Goal: Task Accomplishment & Management: Manage account settings

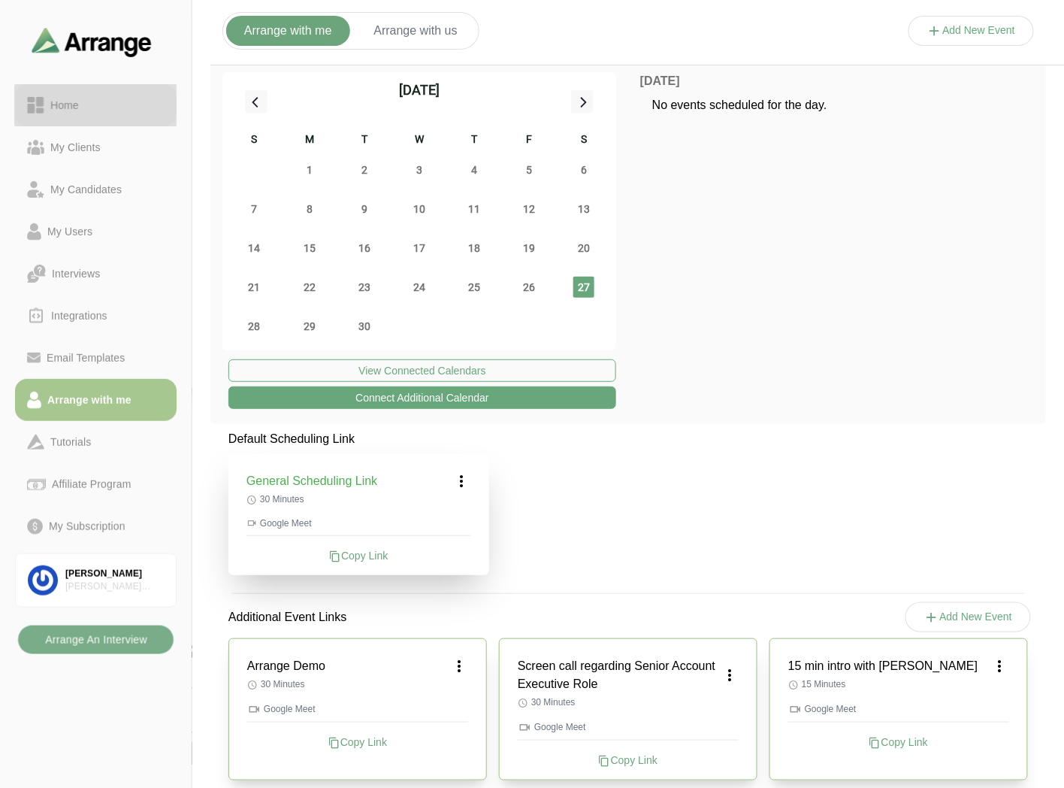
click at [119, 105] on div "Home" at bounding box center [96, 105] width 138 height 18
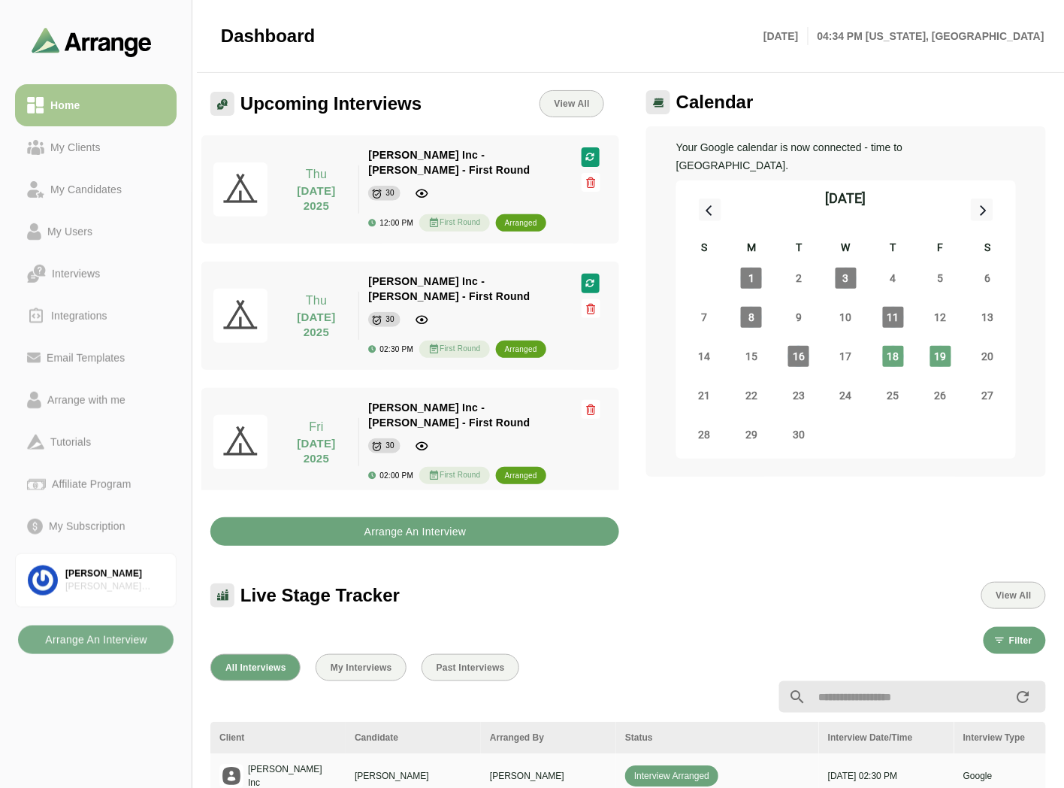
click at [389, 354] on b "Arrange An Interview" at bounding box center [415, 531] width 103 height 29
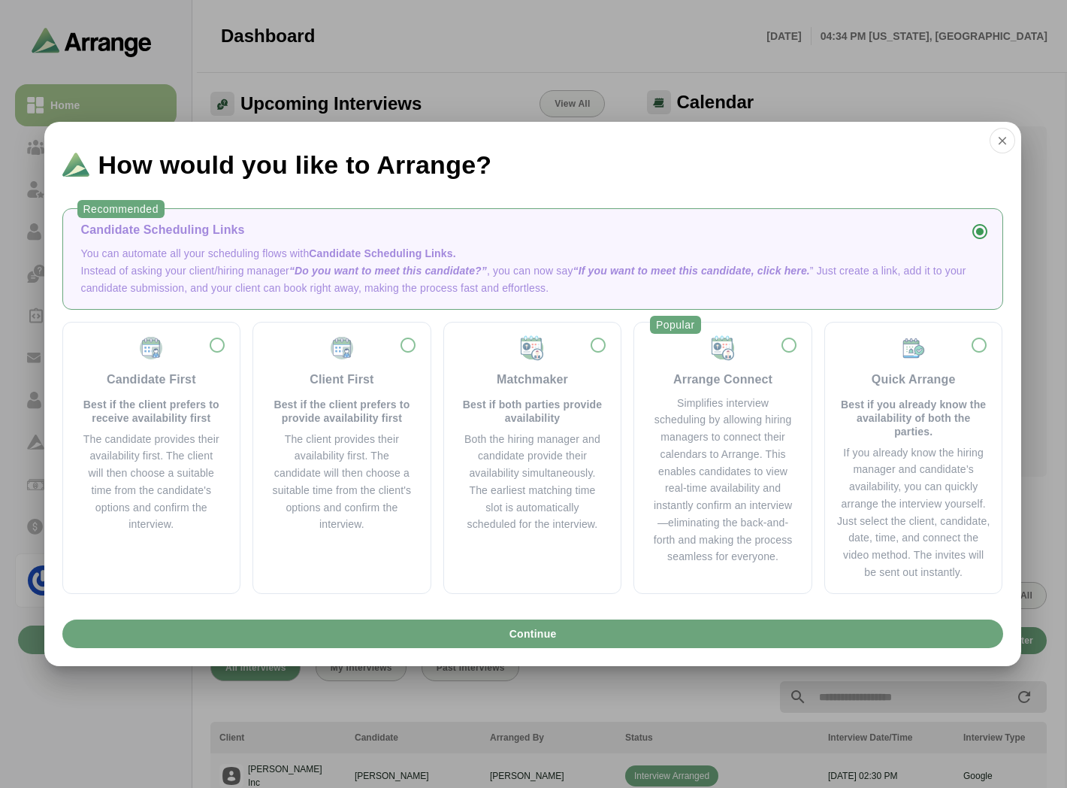
click at [180, 252] on p "You can automate all your scheduling flows with Candidate Scheduling Links." at bounding box center [532, 253] width 903 height 17
click at [224, 249] on p "You can automate all your scheduling flows with Candidate Scheduling Links." at bounding box center [532, 253] width 903 height 17
click at [406, 268] on span "“Do you want to meet this candidate?”" at bounding box center [388, 271] width 198 height 12
click at [516, 354] on span "Continue" at bounding box center [532, 633] width 48 height 29
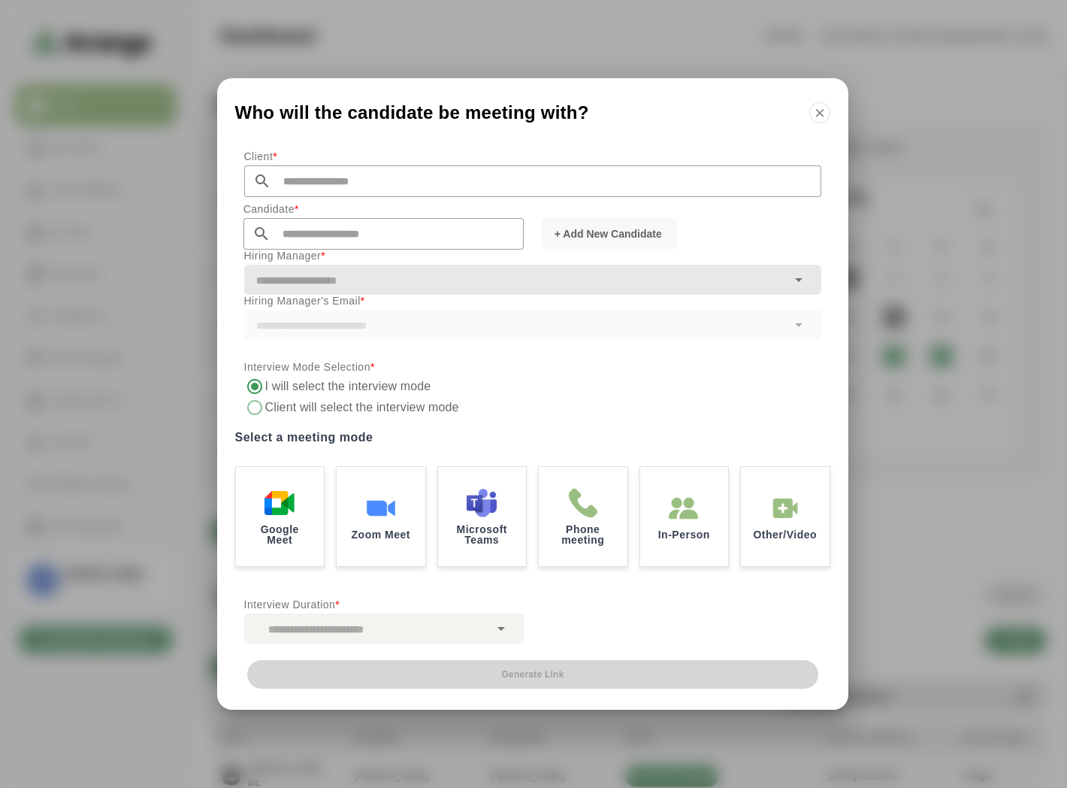
click at [354, 162] on p "Client *" at bounding box center [532, 156] width 577 height 18
click at [325, 188] on input "text" at bounding box center [546, 181] width 550 height 32
click at [331, 207] on li "[PERSON_NAME] Inc" at bounding box center [389, 204] width 290 height 31
type input "*******"
click at [344, 243] on input "text" at bounding box center [397, 234] width 253 height 32
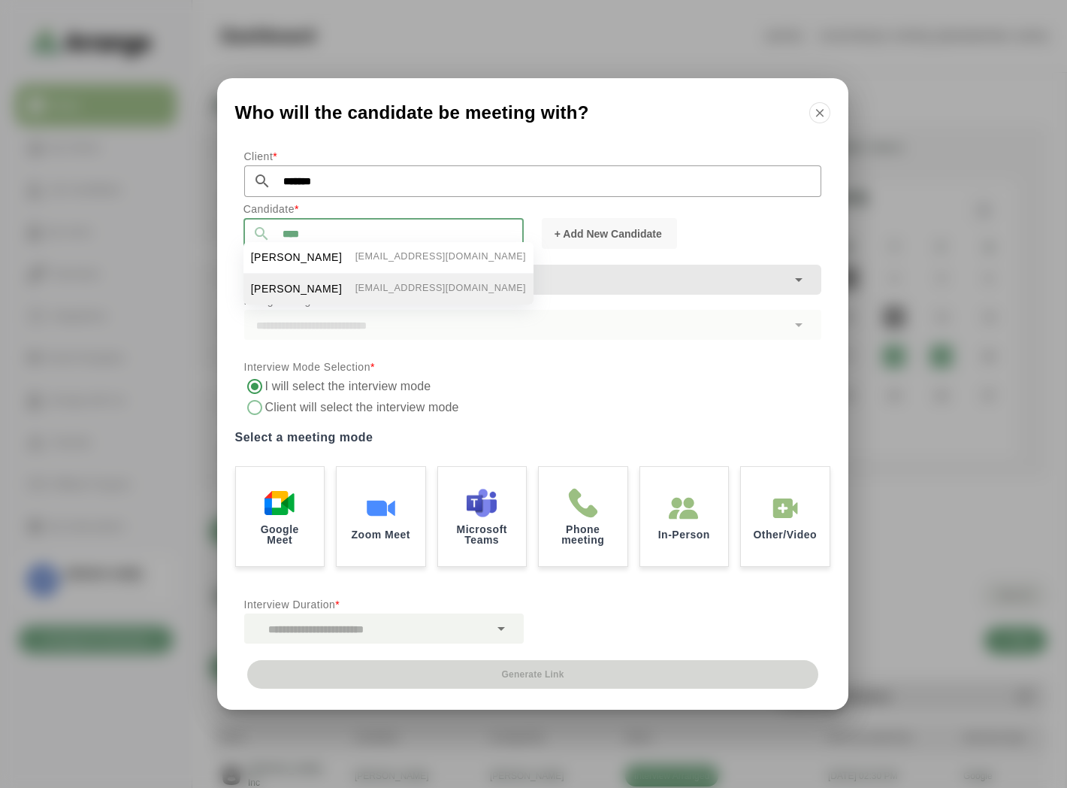
click at [296, 283] on span "[PERSON_NAME]" at bounding box center [297, 289] width 92 height 16
type input "**********"
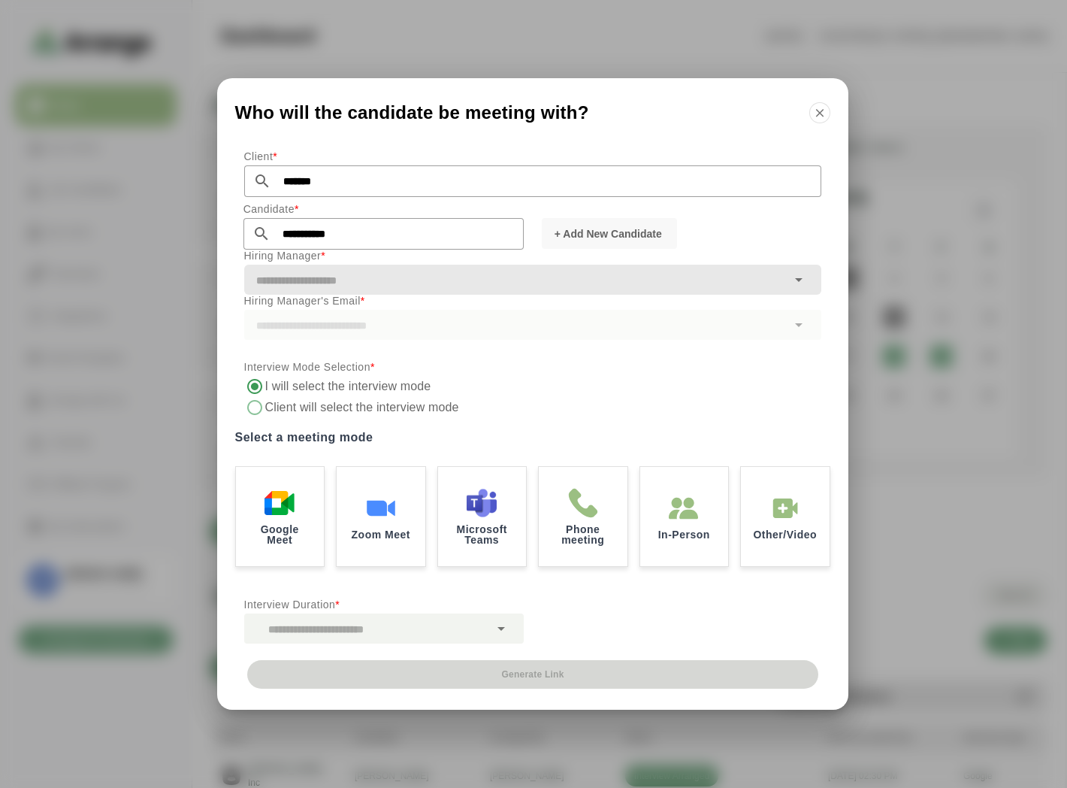
click at [305, 272] on input "text" at bounding box center [515, 280] width 543 height 21
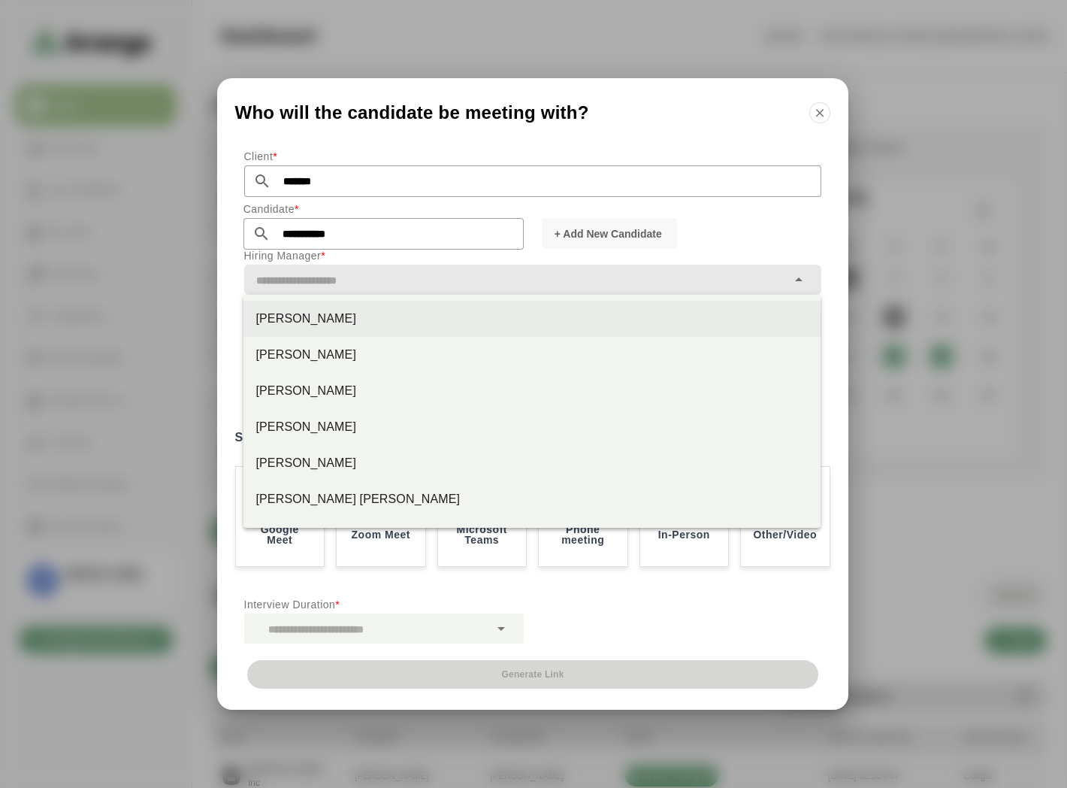
click at [295, 317] on div "[PERSON_NAME]" at bounding box center [532, 319] width 553 height 18
type input "*********"
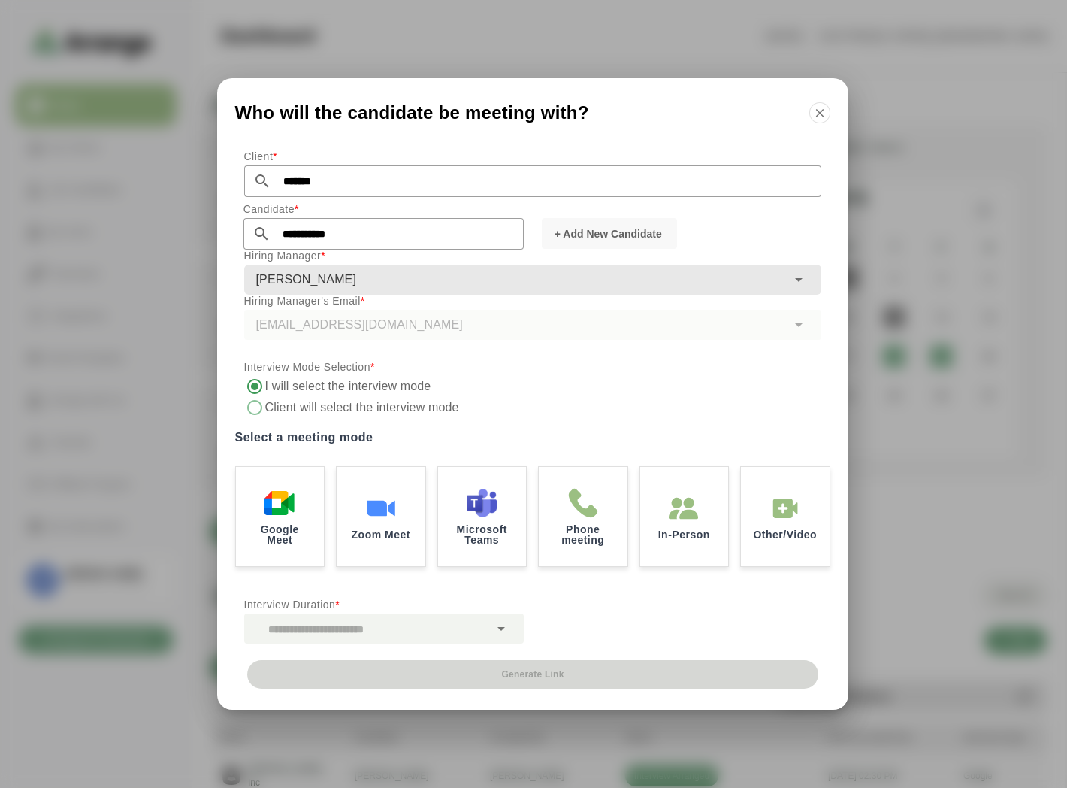
click at [274, 354] on label "Client will select the interview mode" at bounding box center [397, 407] width 265 height 21
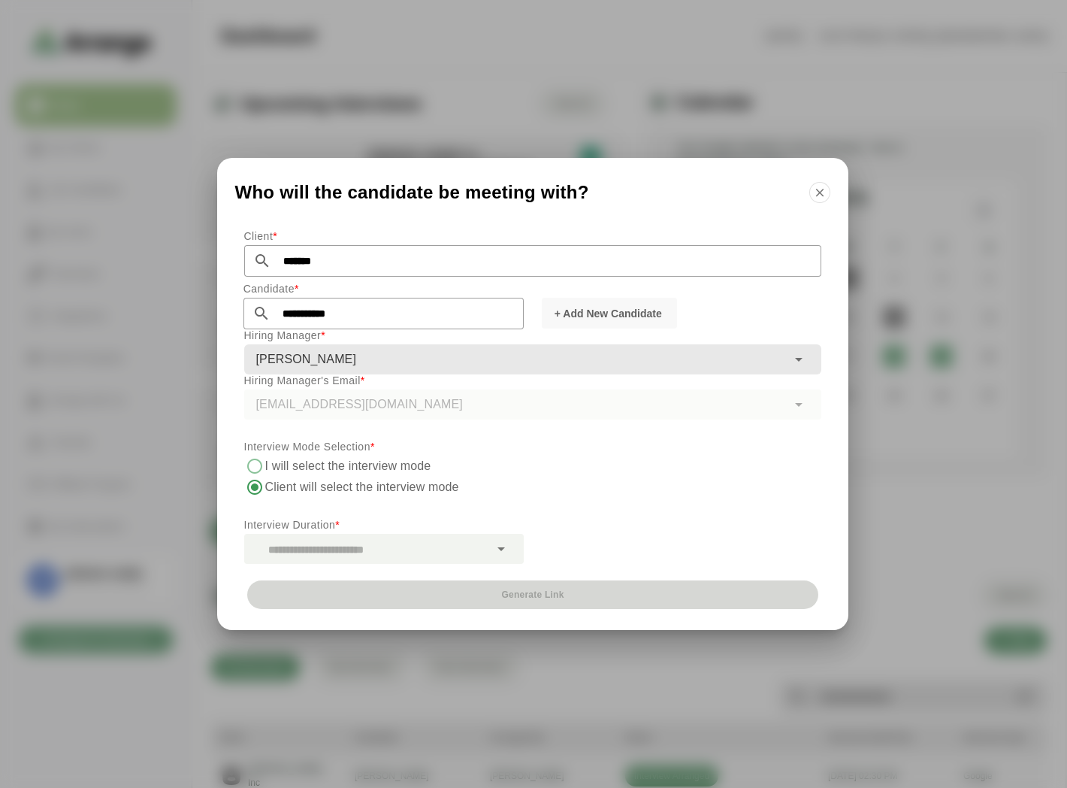
click at [269, 354] on label "I will select the interview mode" at bounding box center [348, 465] width 167 height 21
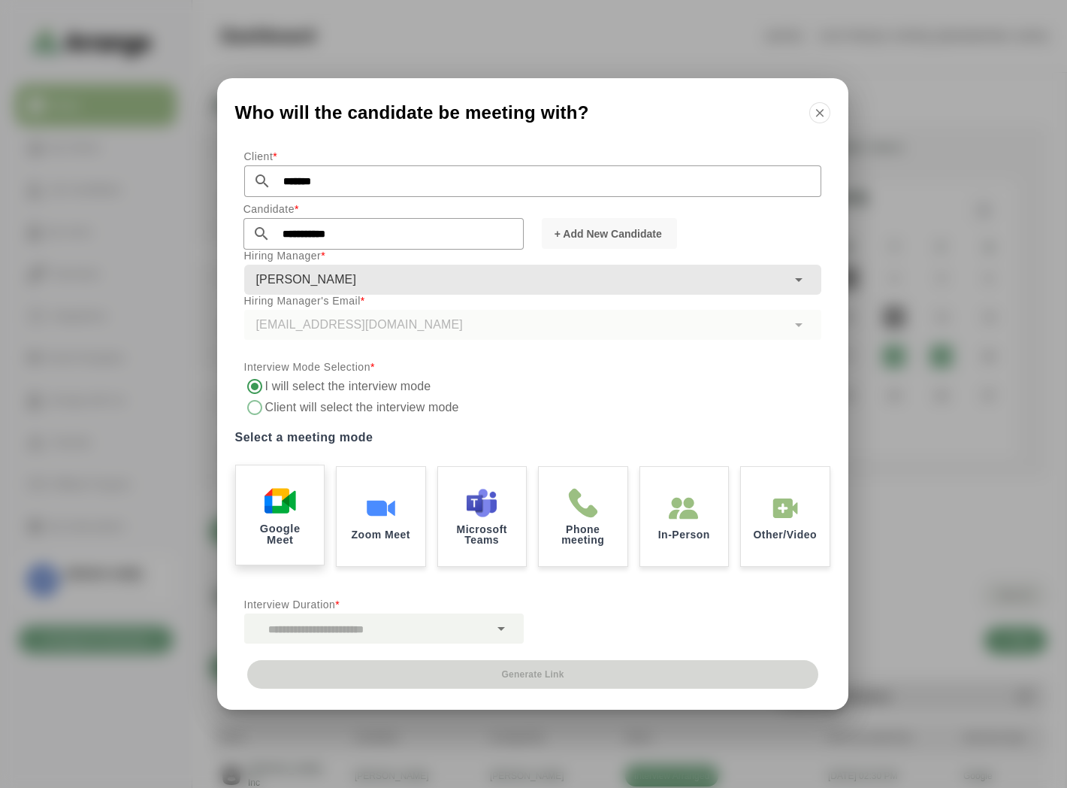
click at [301, 354] on div "Google Meet" at bounding box center [280, 515] width 92 height 104
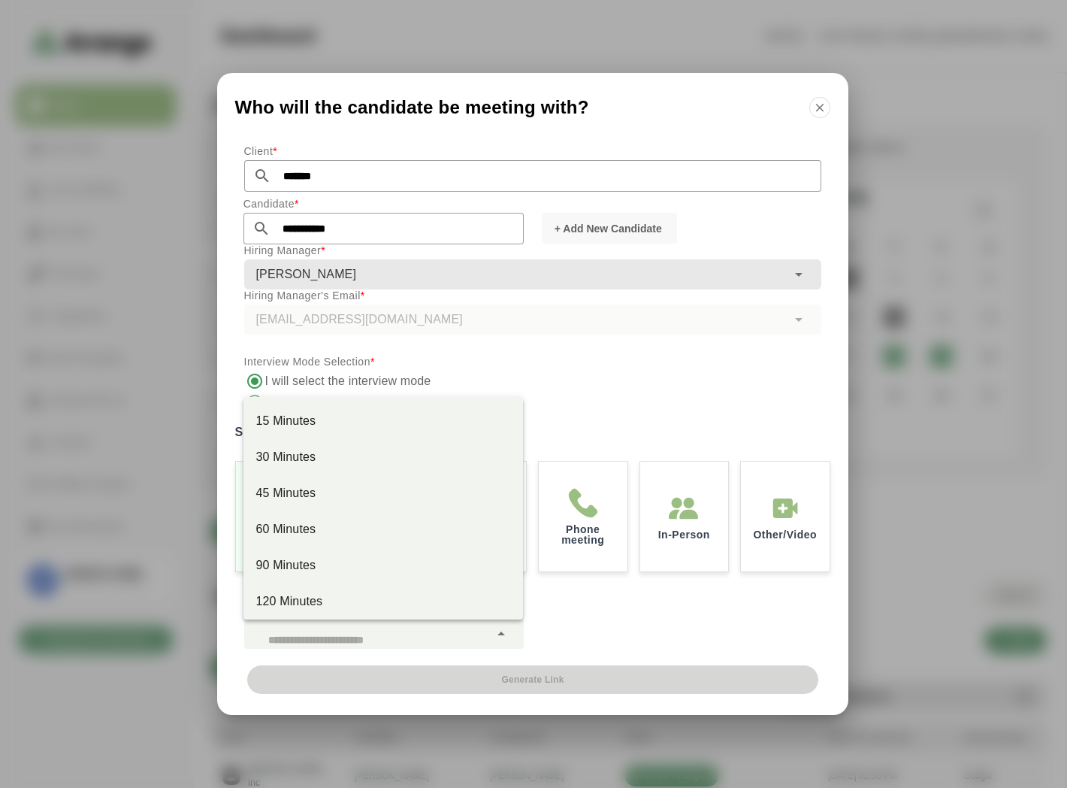
click at [376, 354] on div at bounding box center [366, 634] width 245 height 30
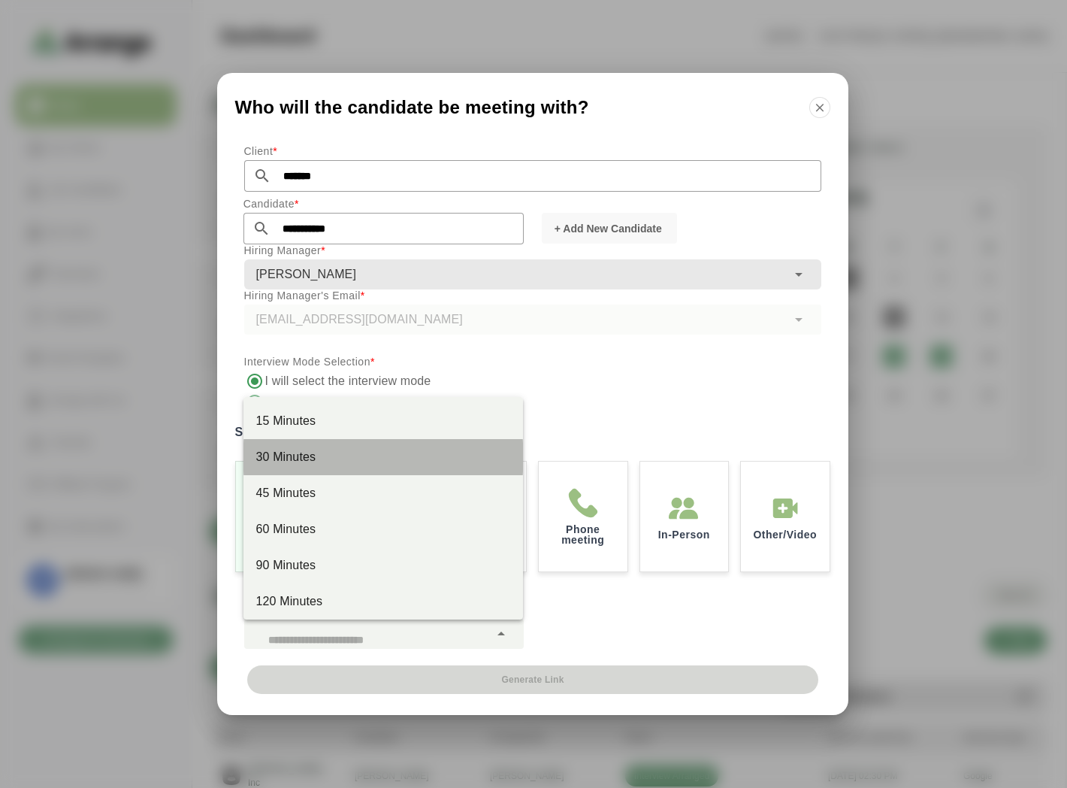
click at [334, 354] on div "30 Minutes" at bounding box center [384, 457] width 256 height 18
type input "**"
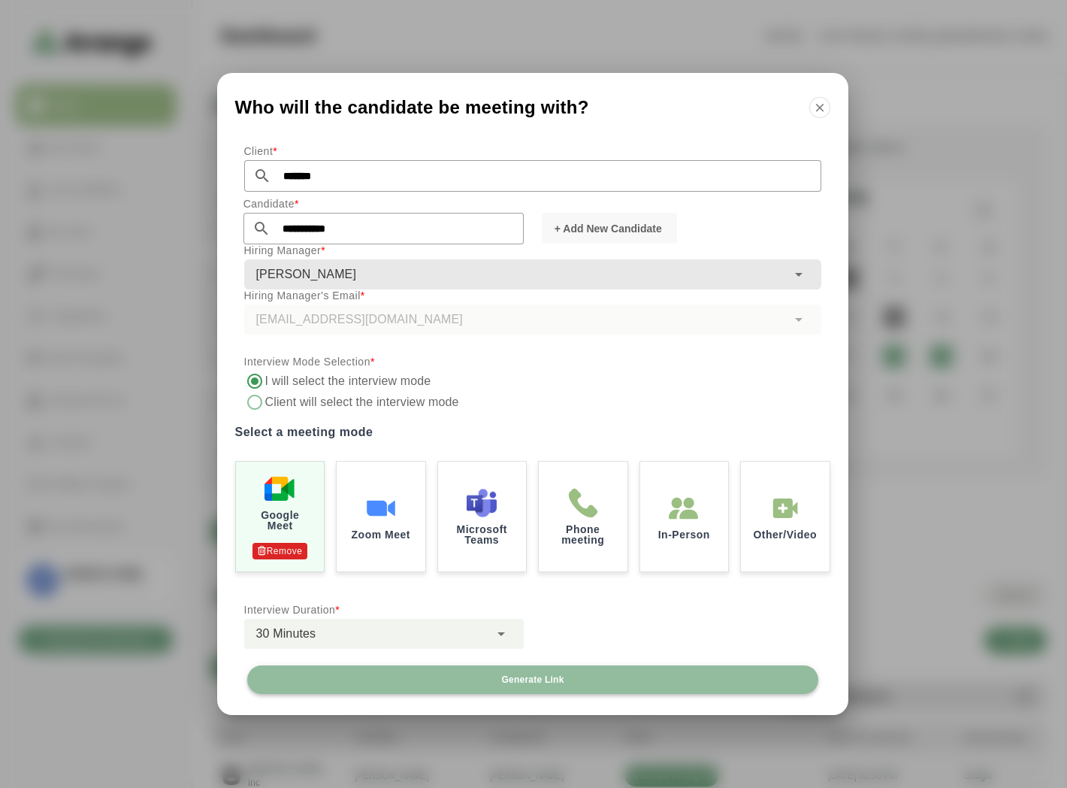
click at [507, 354] on span "Generate Link" at bounding box center [532, 679] width 63 height 12
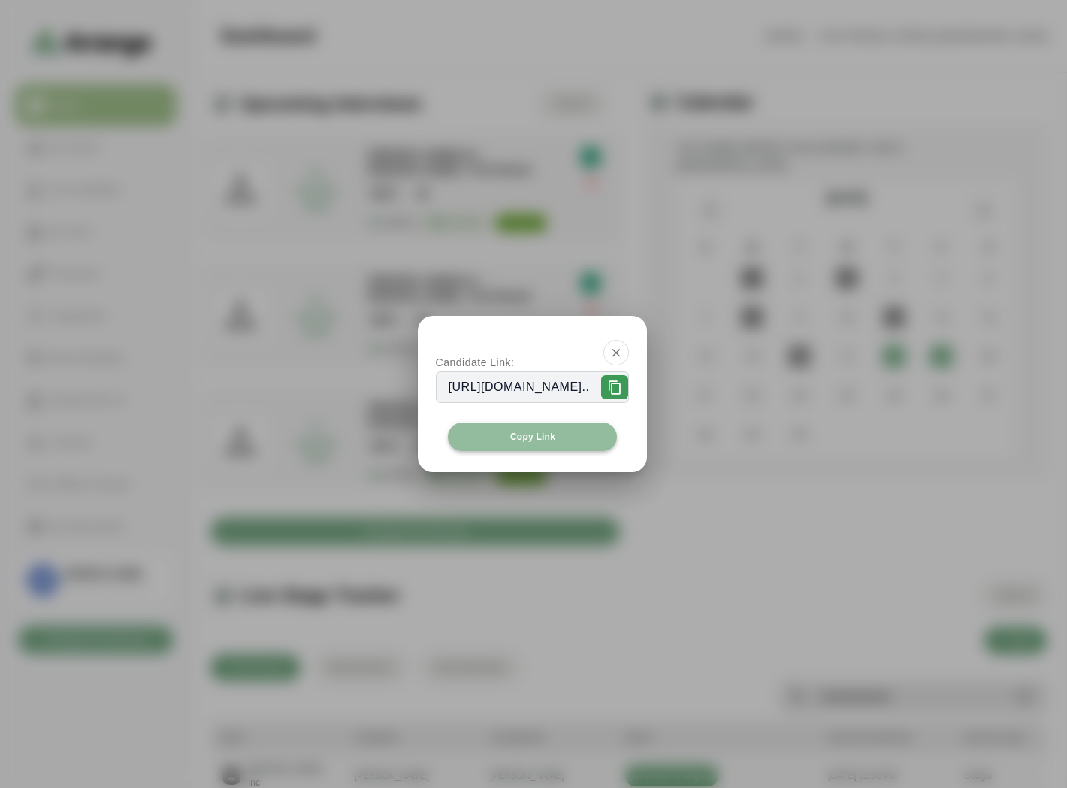
click at [495, 354] on button "Copy Link" at bounding box center [533, 436] width 170 height 29
click at [523, 354] on button "button" at bounding box center [617, 353] width 26 height 26
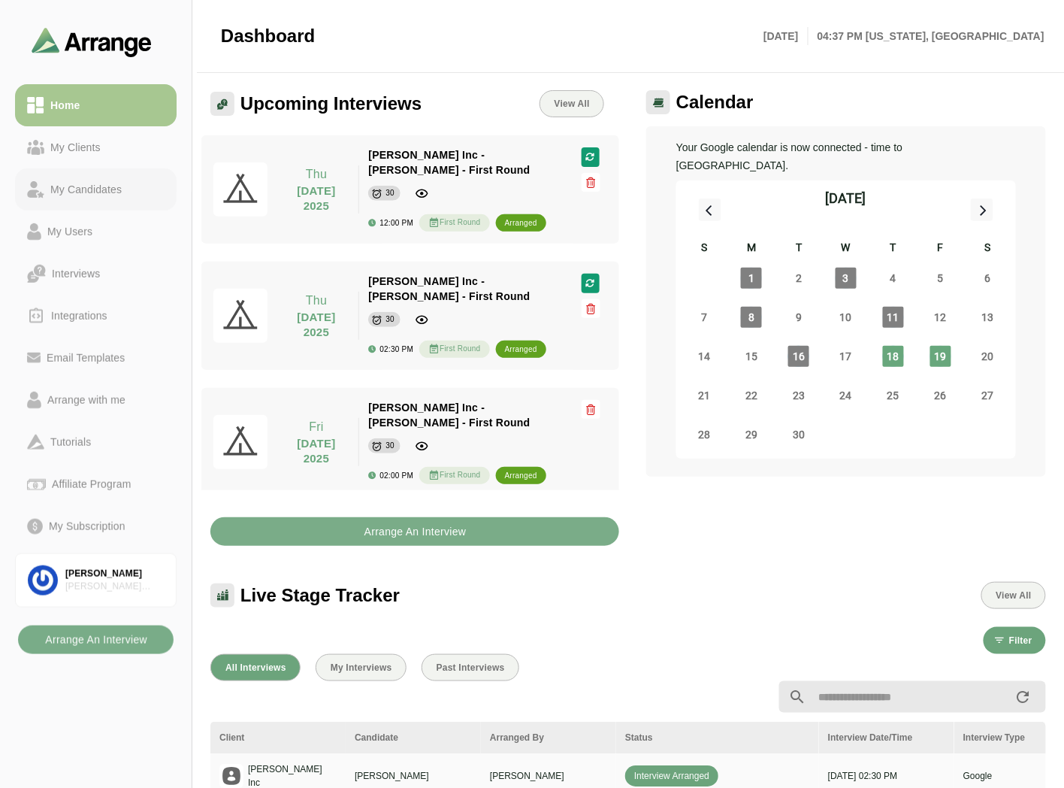
click at [84, 178] on link "My Candidates" at bounding box center [96, 189] width 162 height 42
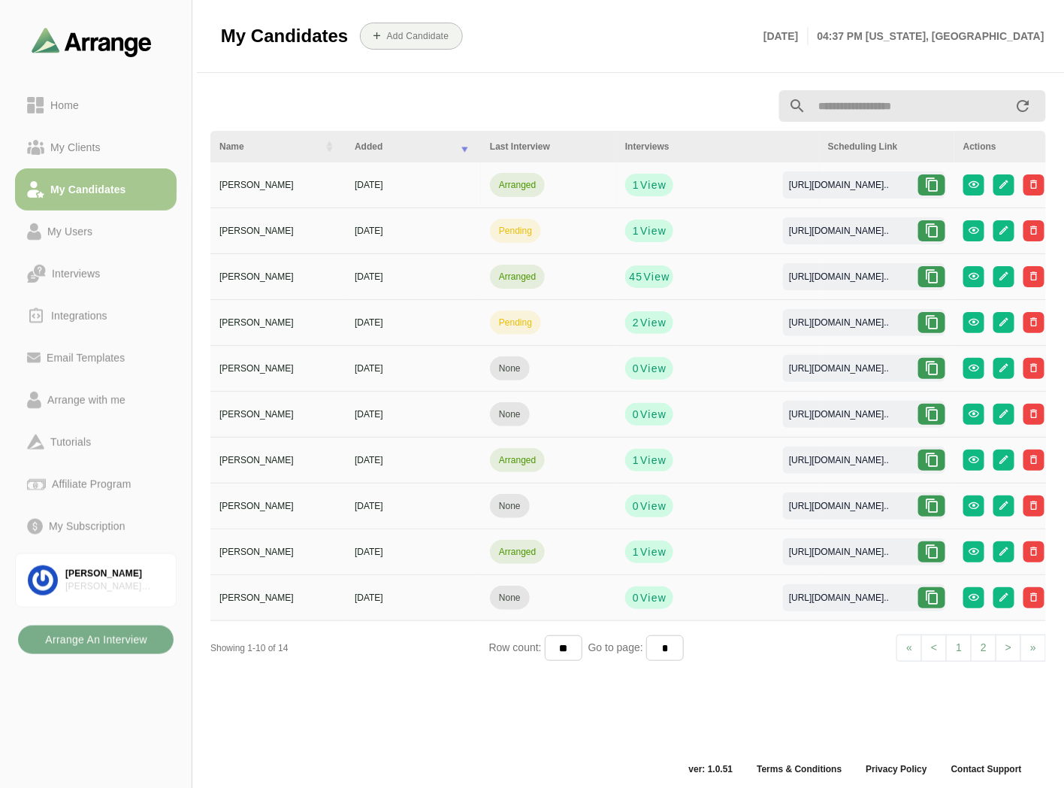
click at [523, 188] on icon at bounding box center [931, 184] width 15 height 15
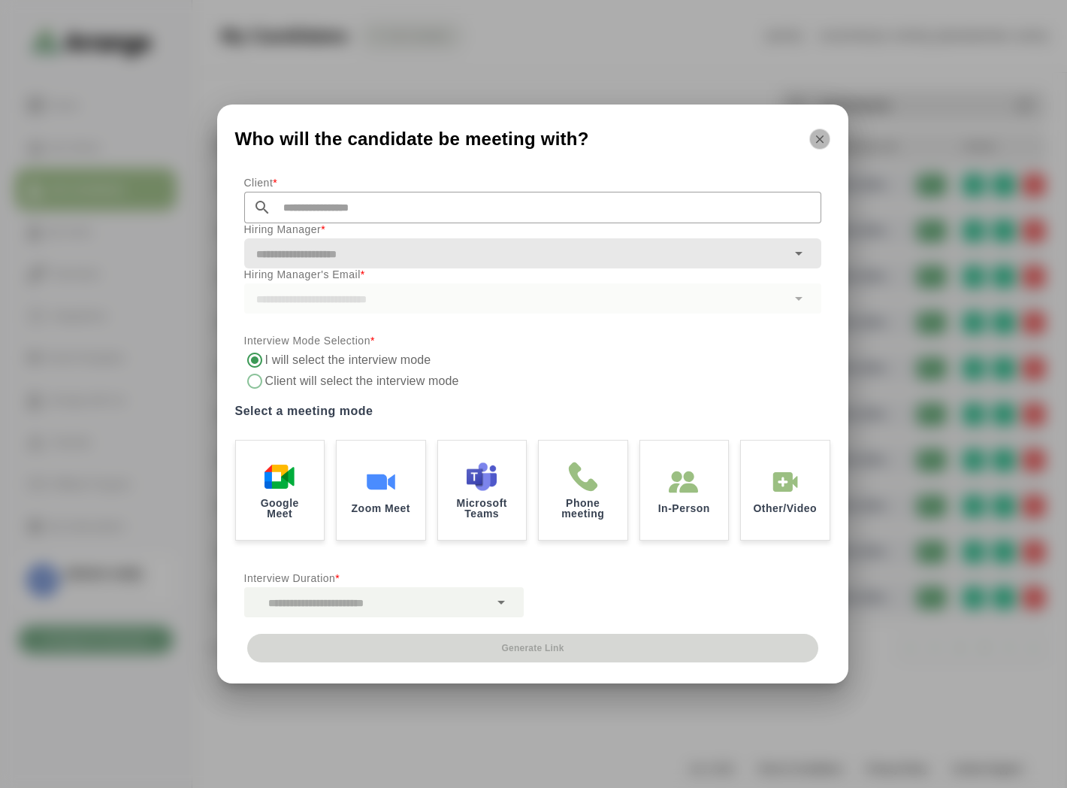
click at [523, 137] on icon "button" at bounding box center [820, 139] width 14 height 14
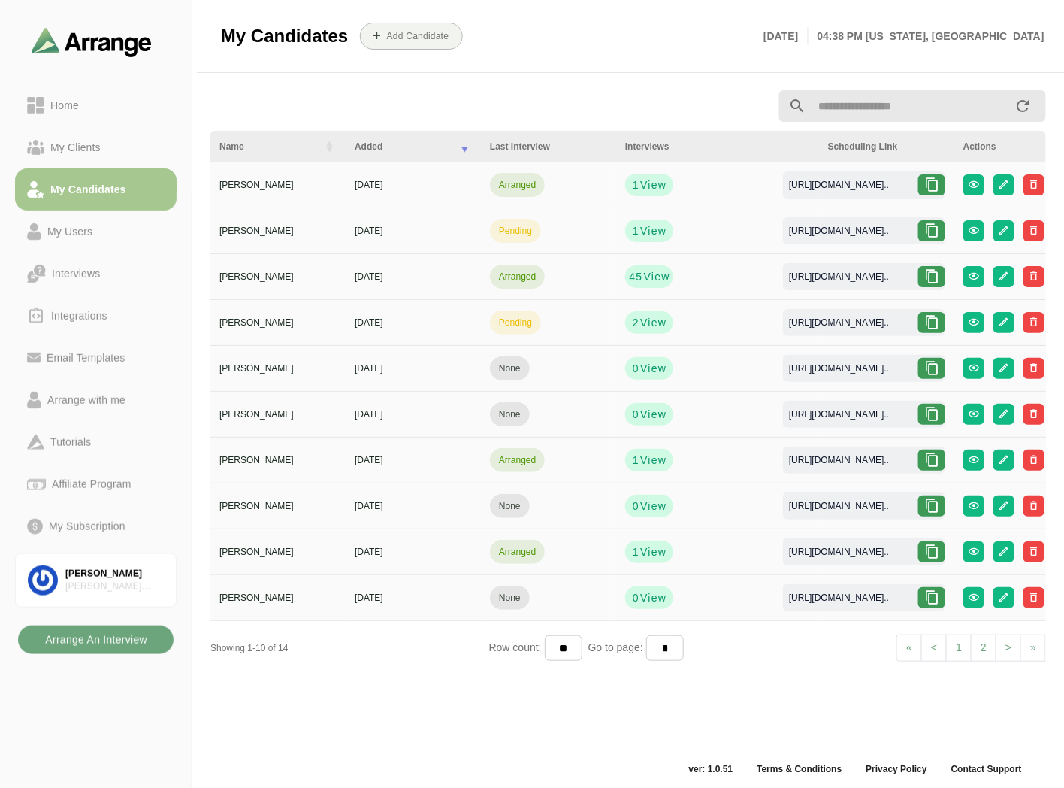
click at [87, 354] on b "Arrange An Interview" at bounding box center [95, 639] width 103 height 29
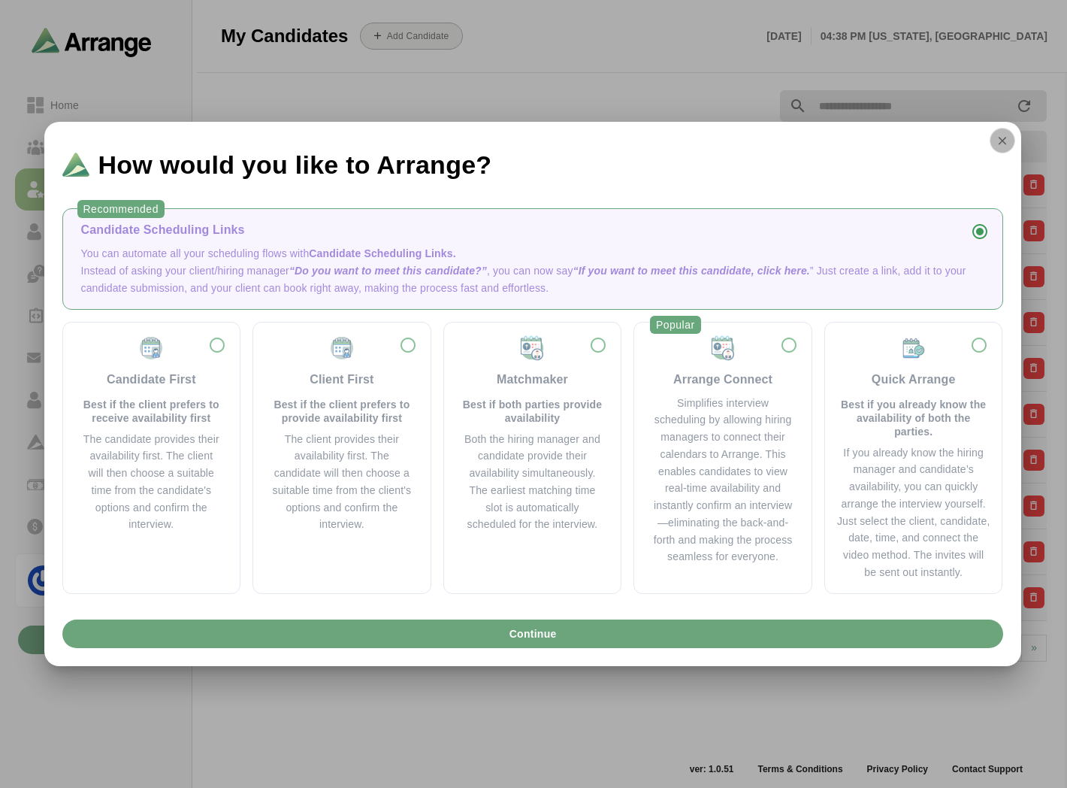
click at [523, 144] on icon "button" at bounding box center [1003, 141] width 14 height 14
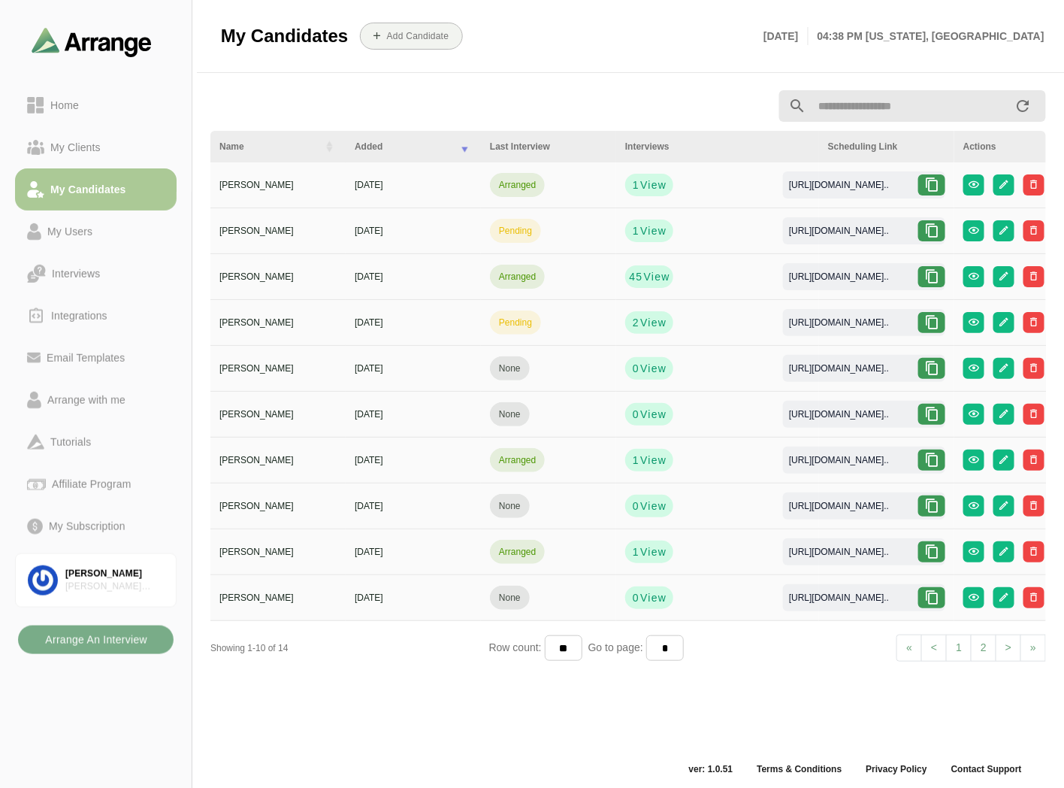
click at [94, 180] on div "My Candidates" at bounding box center [88, 189] width 88 height 18
click at [304, 92] on div at bounding box center [628, 106] width 854 height 50
click at [85, 119] on link "Home" at bounding box center [96, 105] width 162 height 42
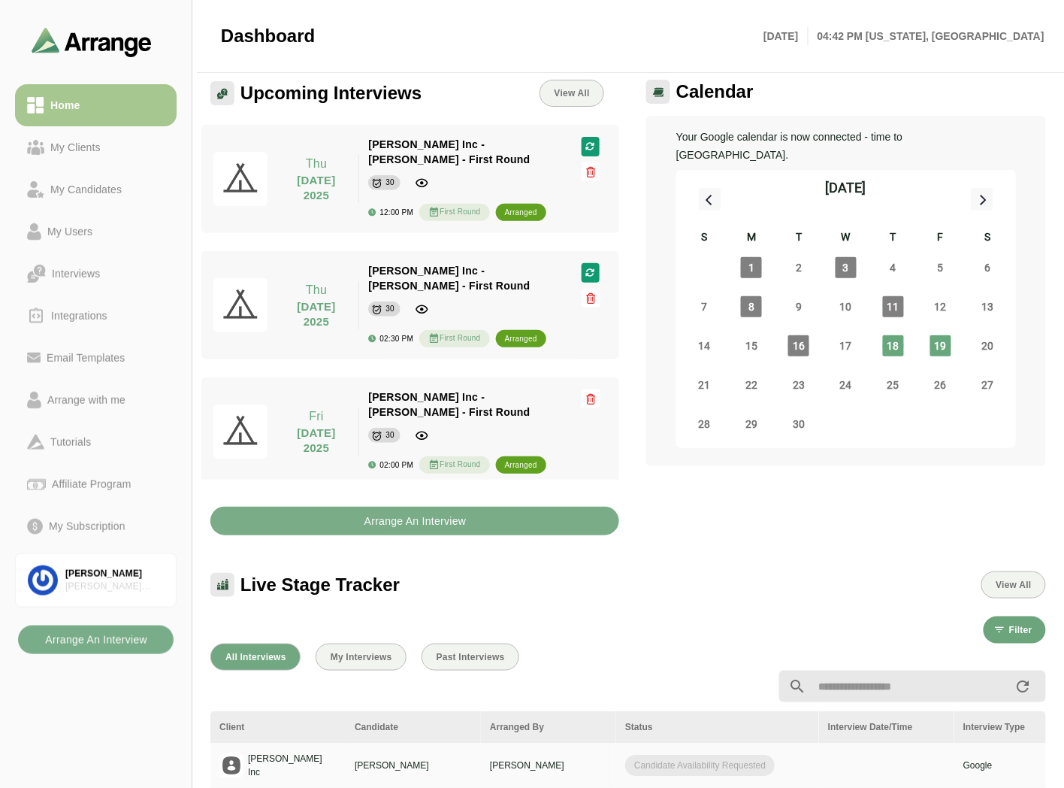
scroll to position [167, 0]
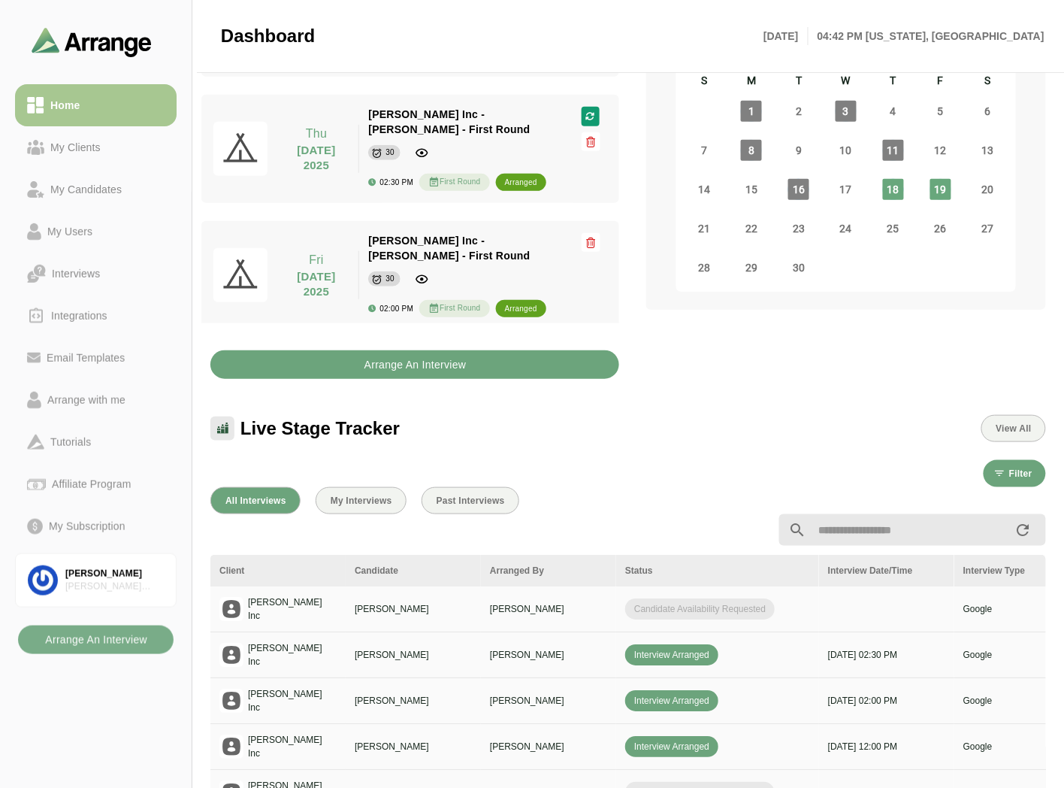
click at [291, 350] on button "Arrange An Interview" at bounding box center [414, 364] width 409 height 29
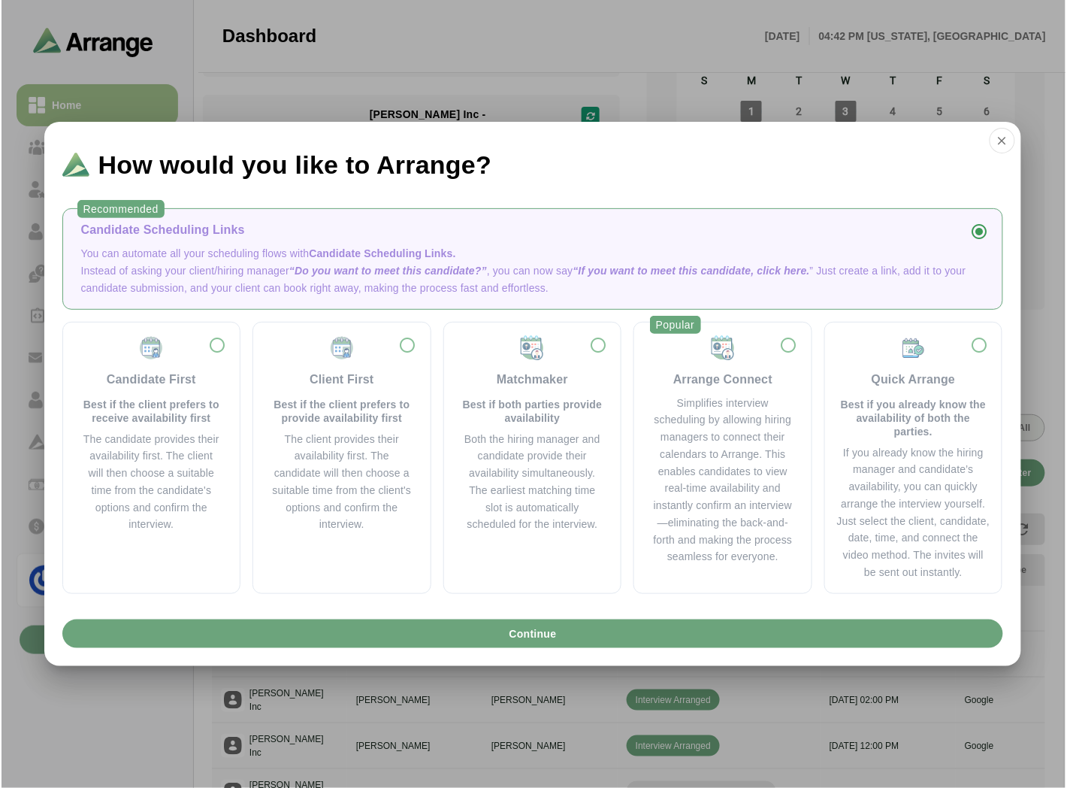
scroll to position [0, 0]
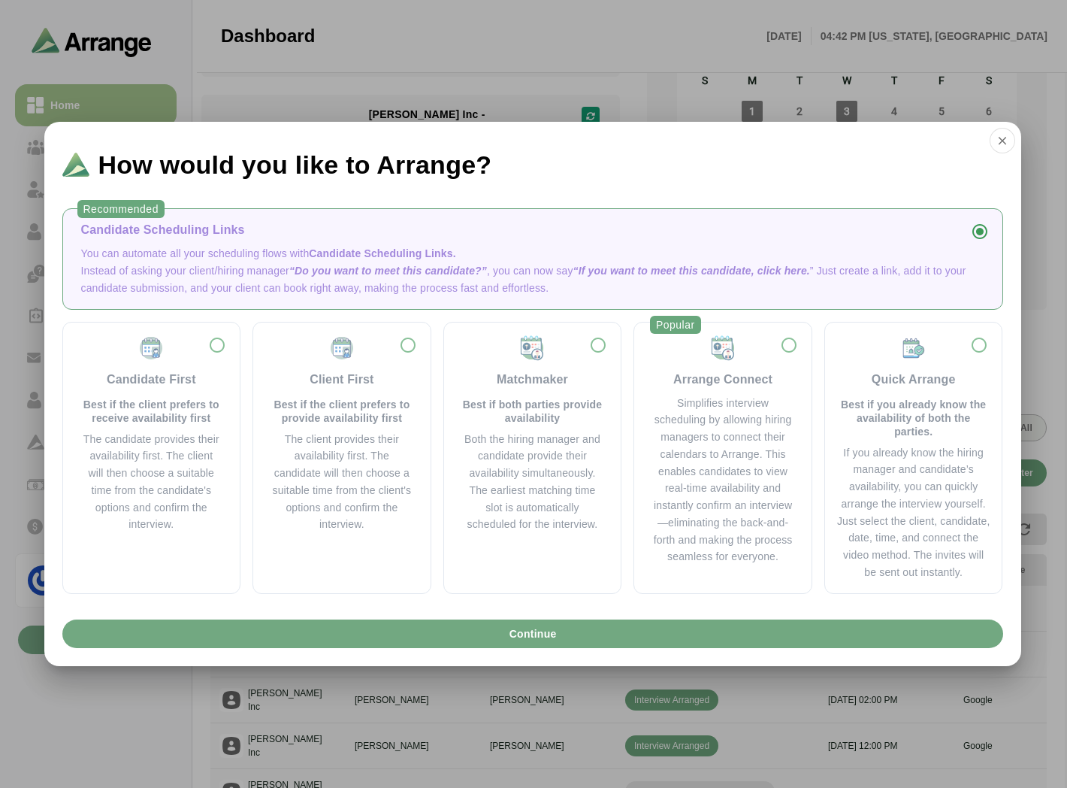
click at [523, 354] on span "Continue" at bounding box center [532, 633] width 48 height 29
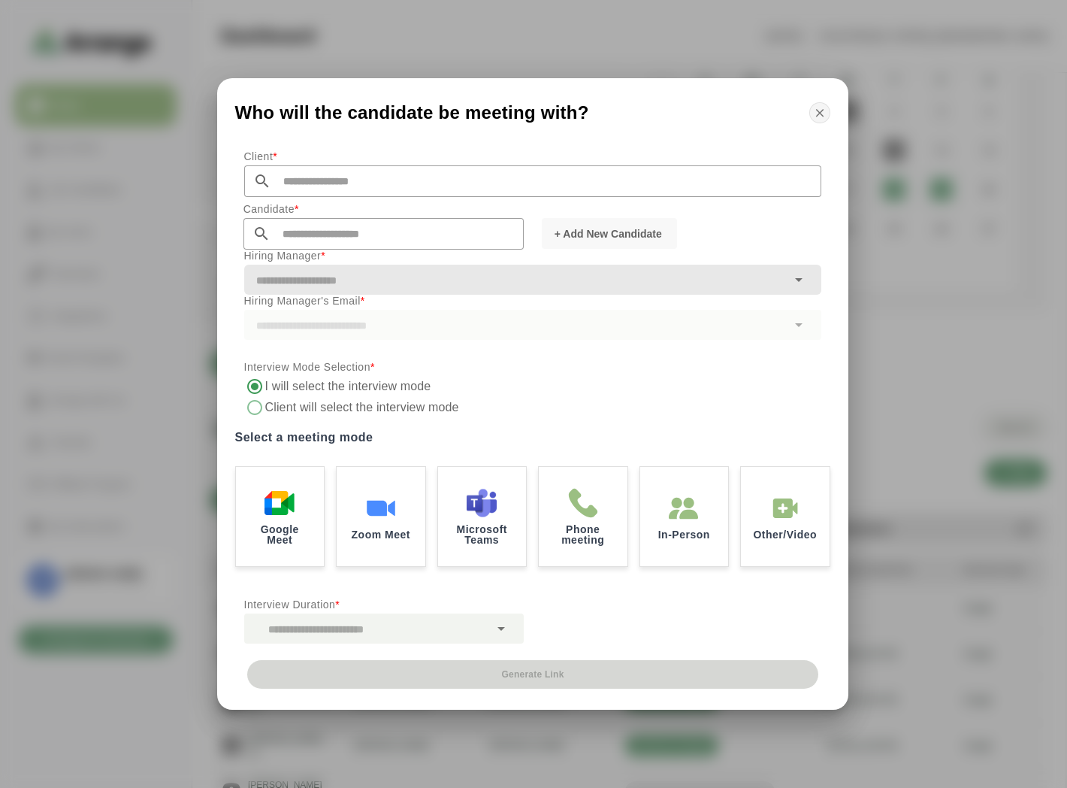
click at [523, 116] on icon "button" at bounding box center [820, 113] width 14 height 14
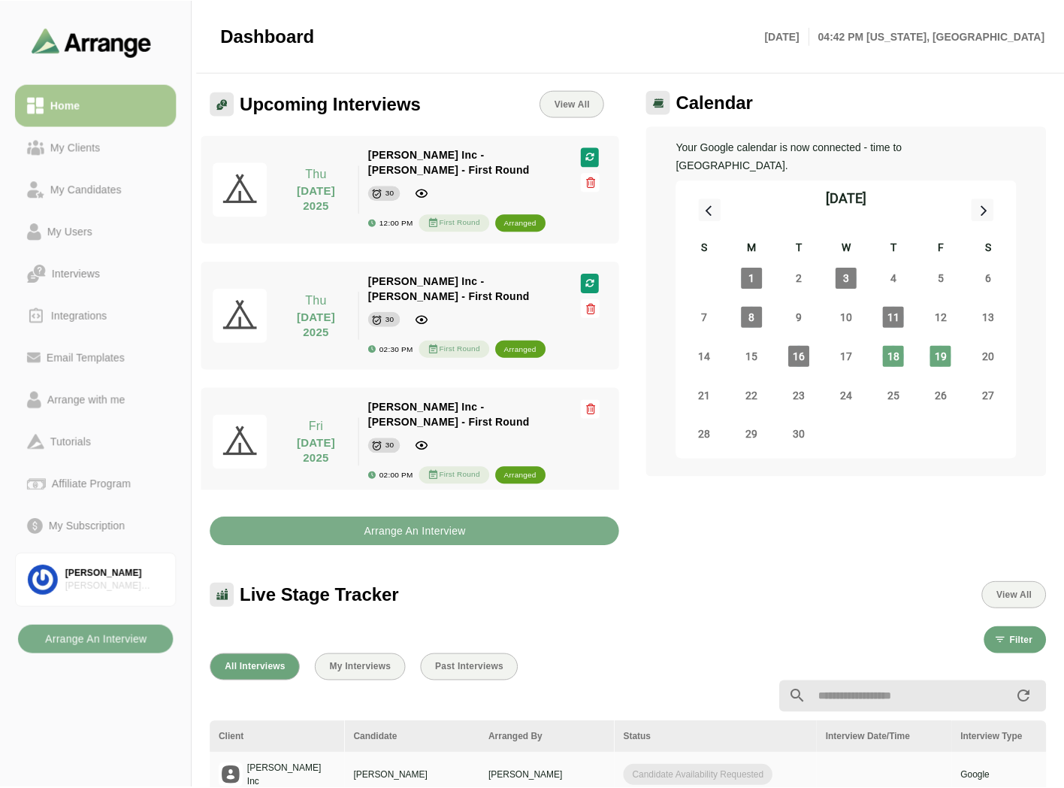
scroll to position [167, 0]
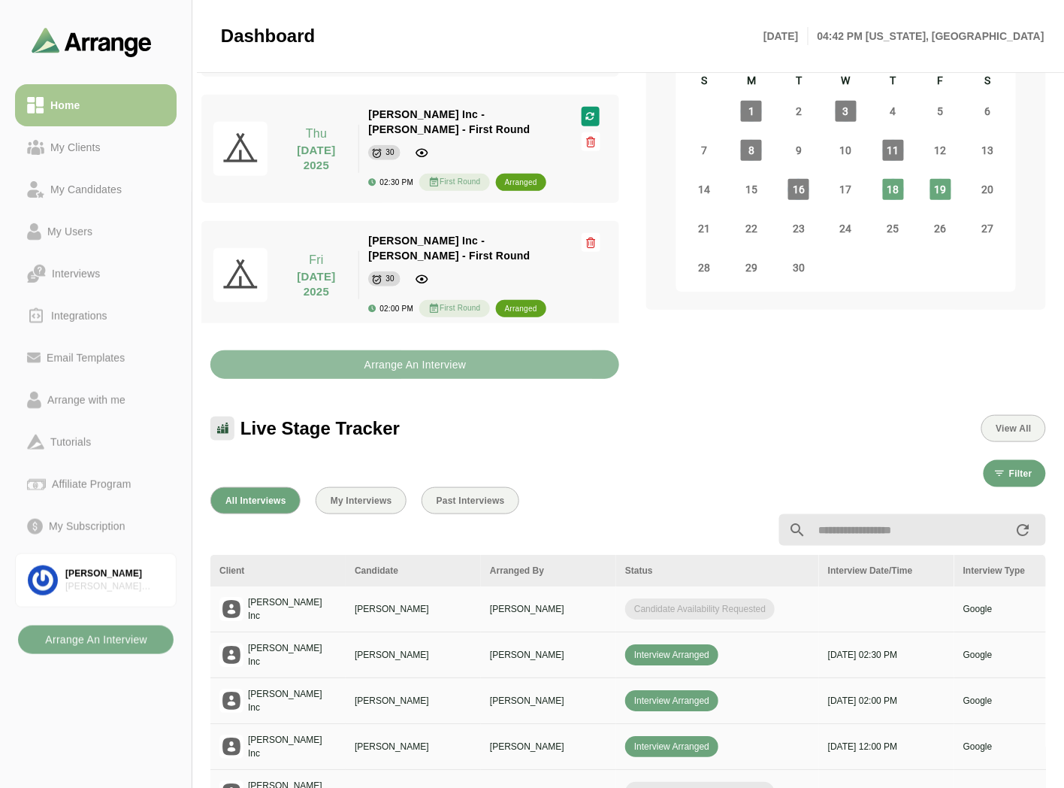
click at [412, 350] on b "Arrange An Interview" at bounding box center [415, 364] width 103 height 29
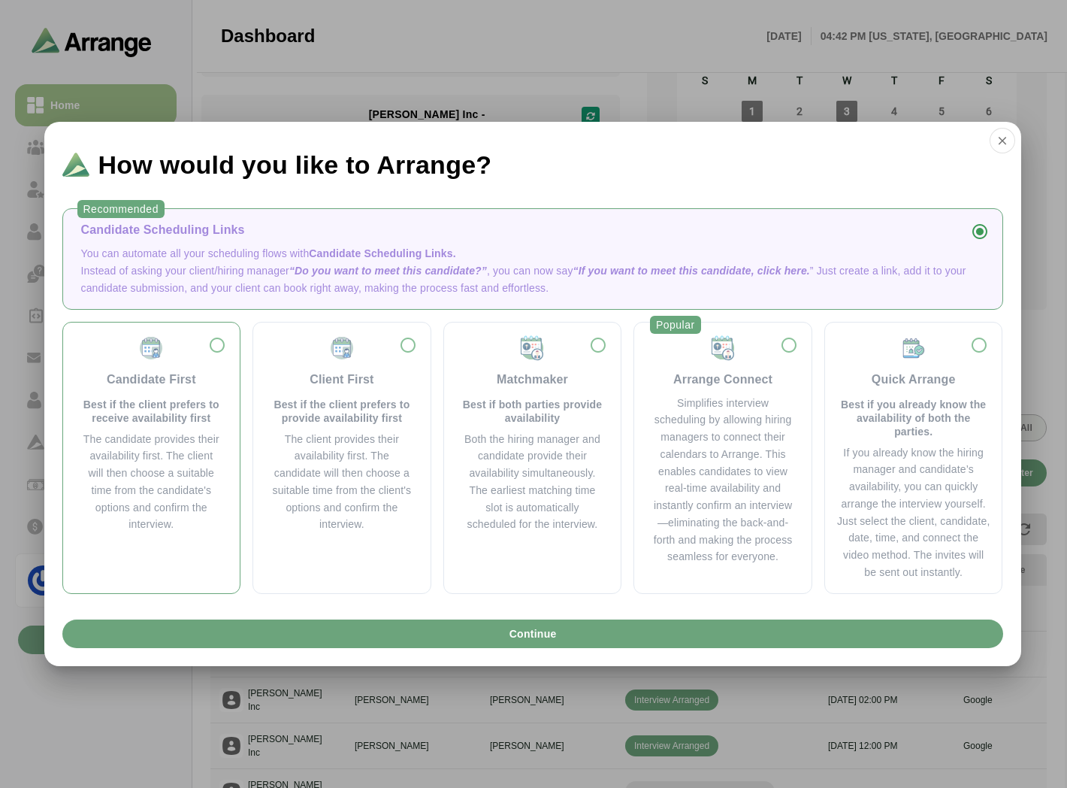
click at [210, 354] on p "Best if the client prefers to receive availability first" at bounding box center [151, 411] width 141 height 27
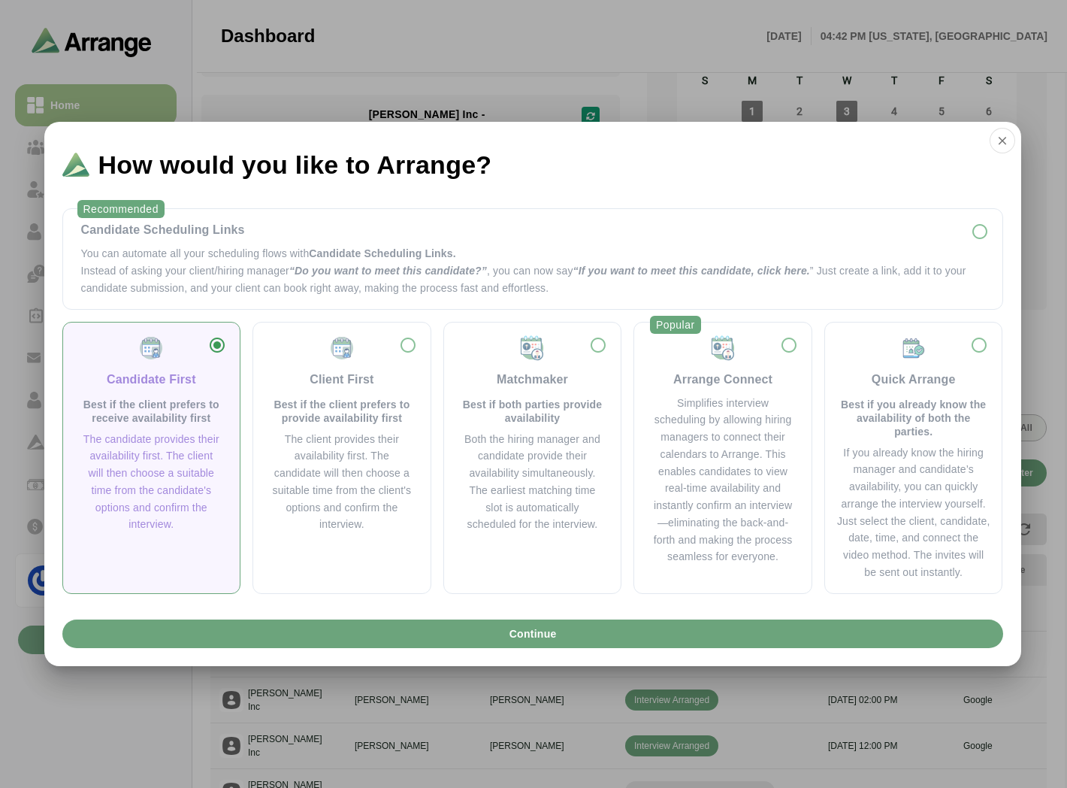
click at [138, 354] on div "Candidate First Best if the client prefers to receive availability first" at bounding box center [151, 379] width 141 height 90
click at [331, 354] on p "Best if the client prefers to provide availability first" at bounding box center [341, 411] width 141 height 27
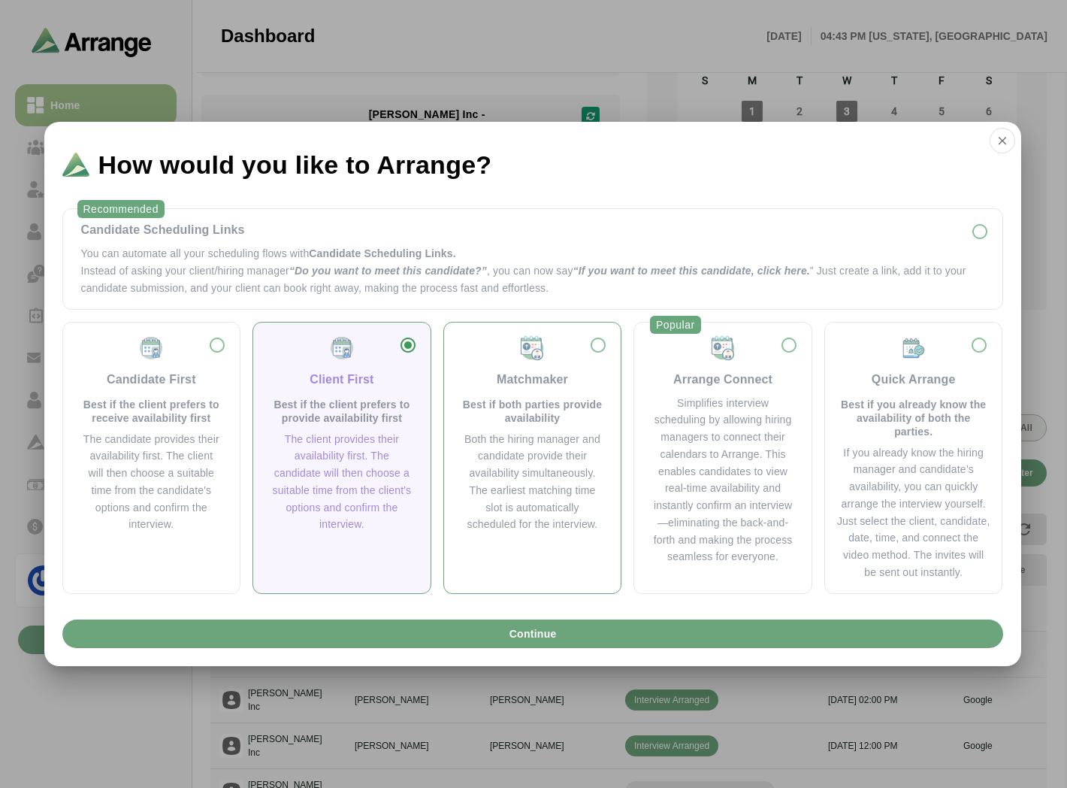
click at [523, 354] on p "Best if both parties provide availability" at bounding box center [532, 411] width 141 height 27
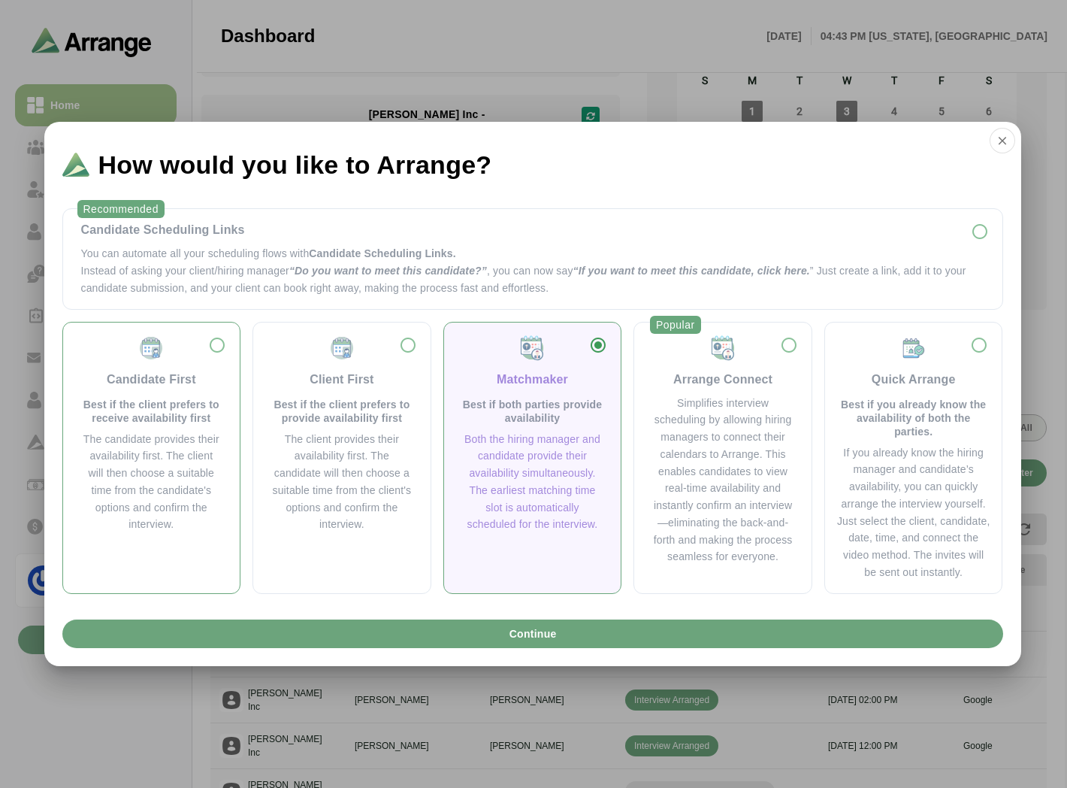
click at [117, 354] on div "The candidate provides their availability first. The client will then choose a …" at bounding box center [151, 482] width 141 height 103
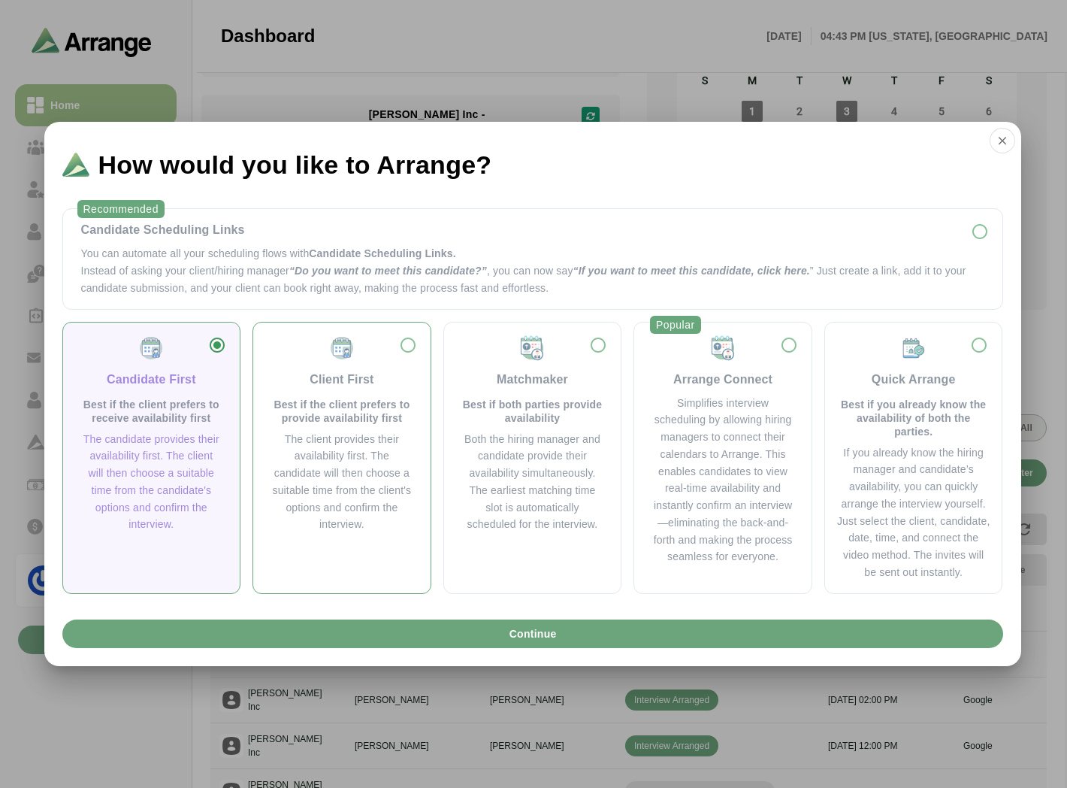
click at [326, 354] on p "Best if the client prefers to provide availability first" at bounding box center [341, 411] width 141 height 27
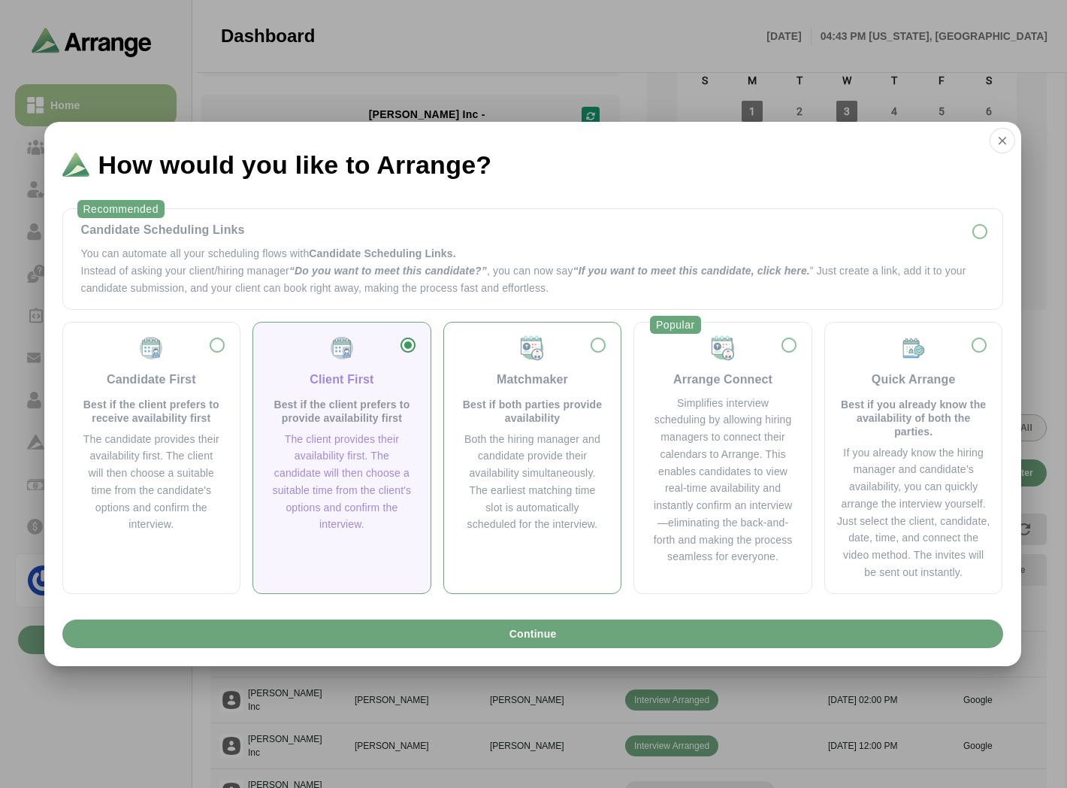
click at [470, 354] on p "Best if both parties provide availability" at bounding box center [532, 411] width 141 height 27
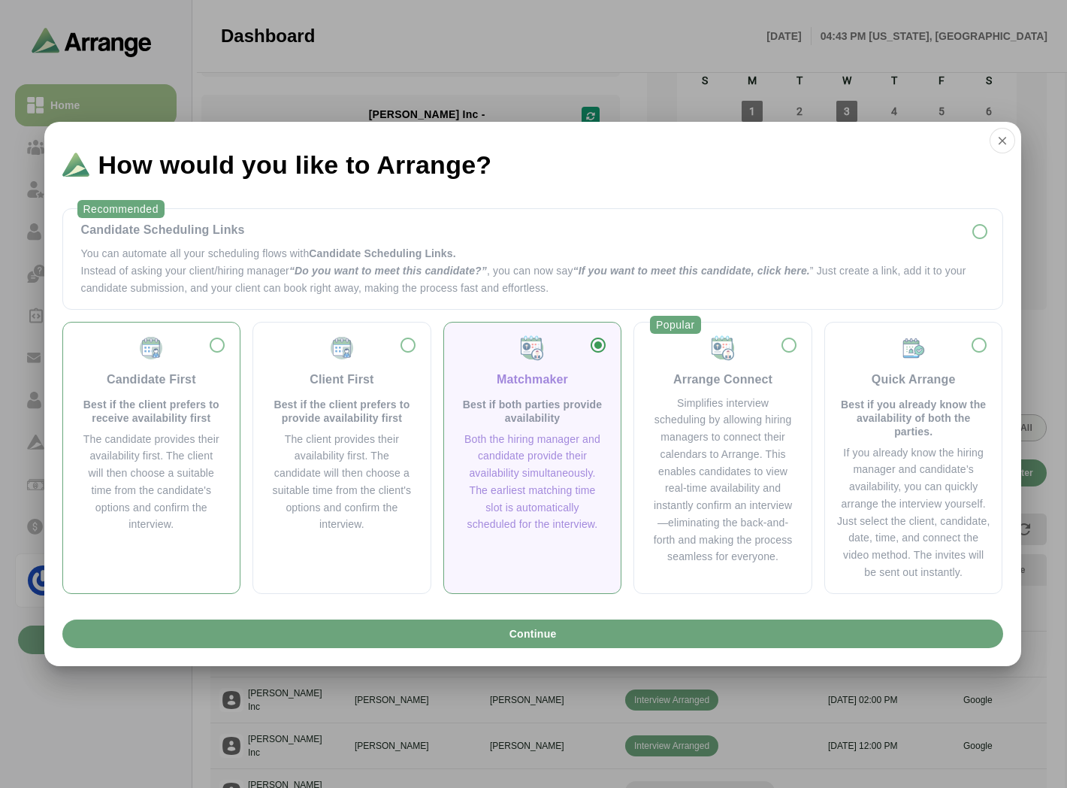
click at [179, 354] on p "Best if the client prefers to receive availability first" at bounding box center [151, 411] width 141 height 27
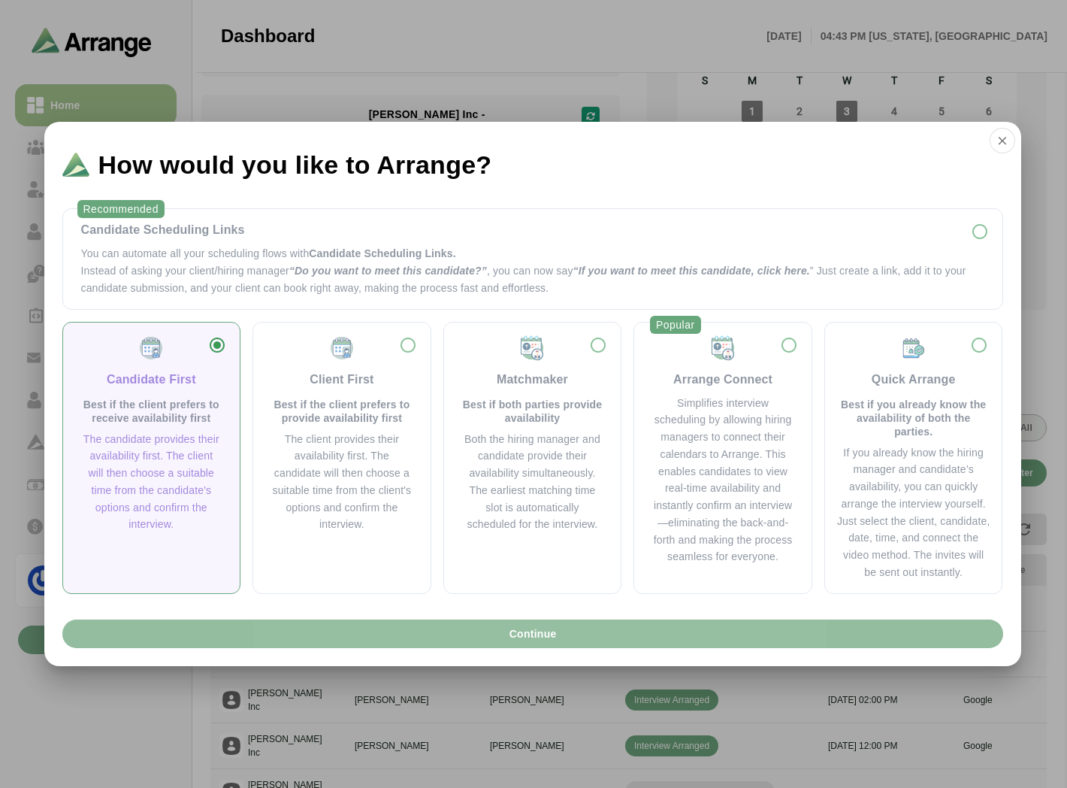
click at [361, 354] on button "Continue" at bounding box center [532, 633] width 941 height 29
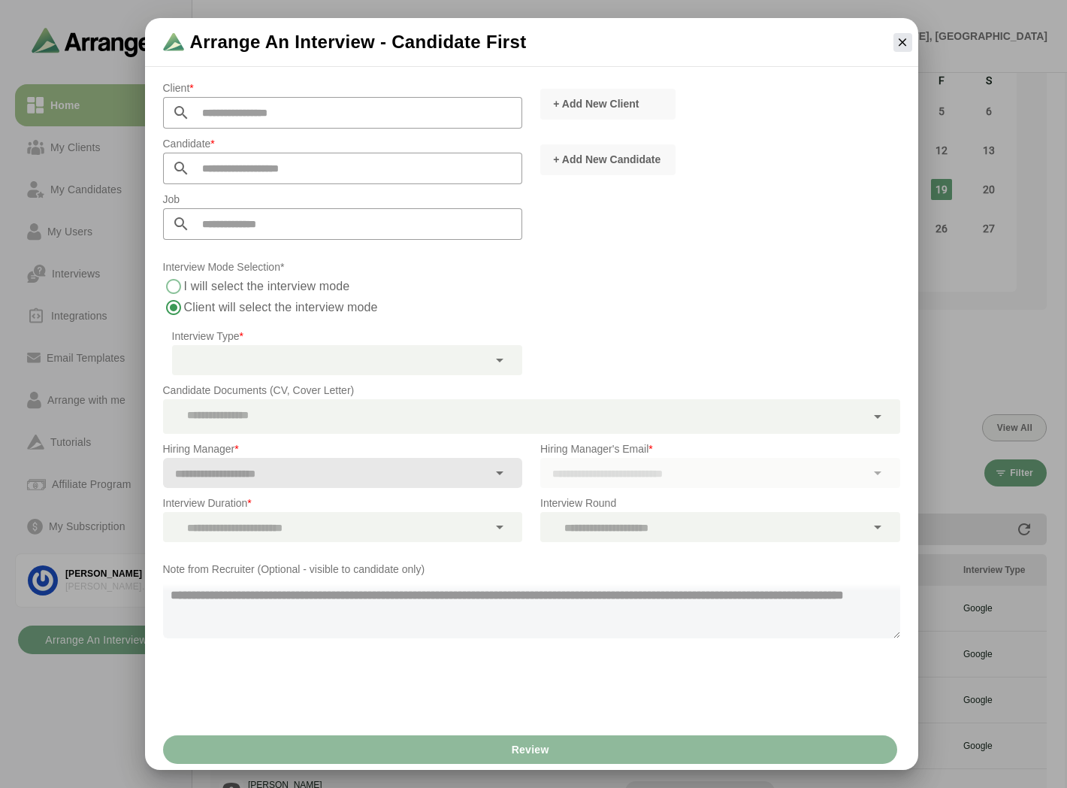
click at [208, 354] on textarea at bounding box center [531, 608] width 737 height 60
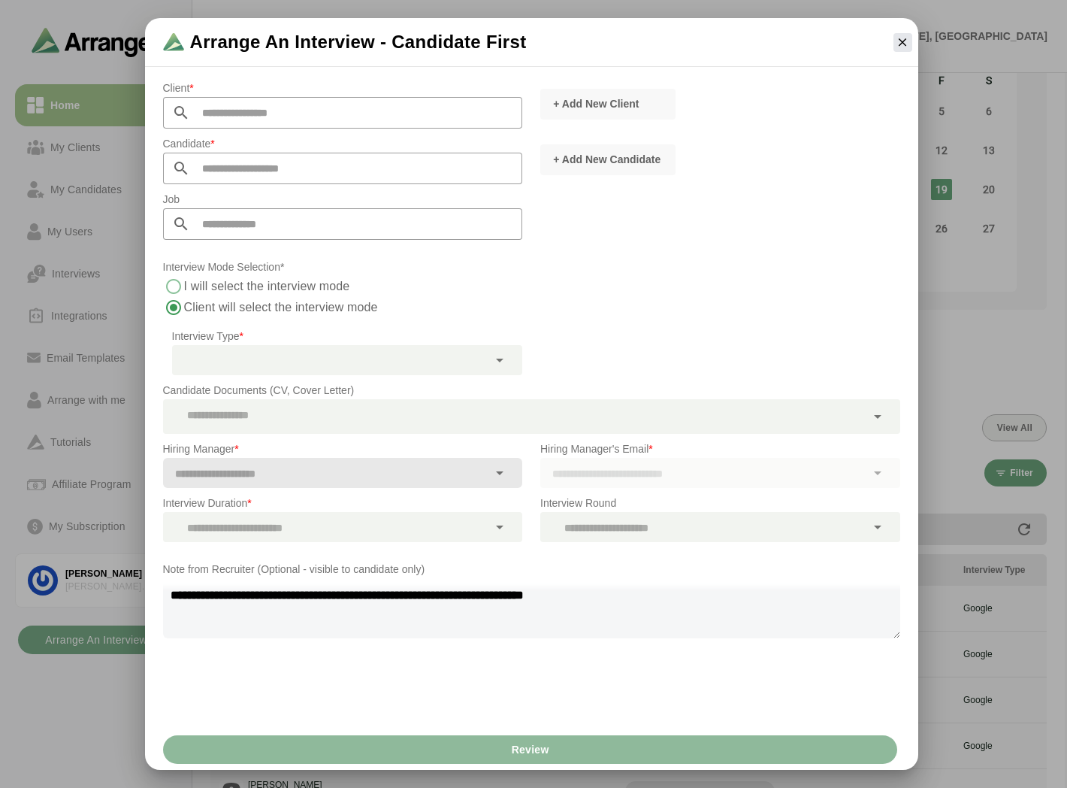
type textarea "**********"
click at [523, 53] on div at bounding box center [903, 42] width 31 height 31
click at [523, 47] on icon "button" at bounding box center [903, 42] width 14 height 14
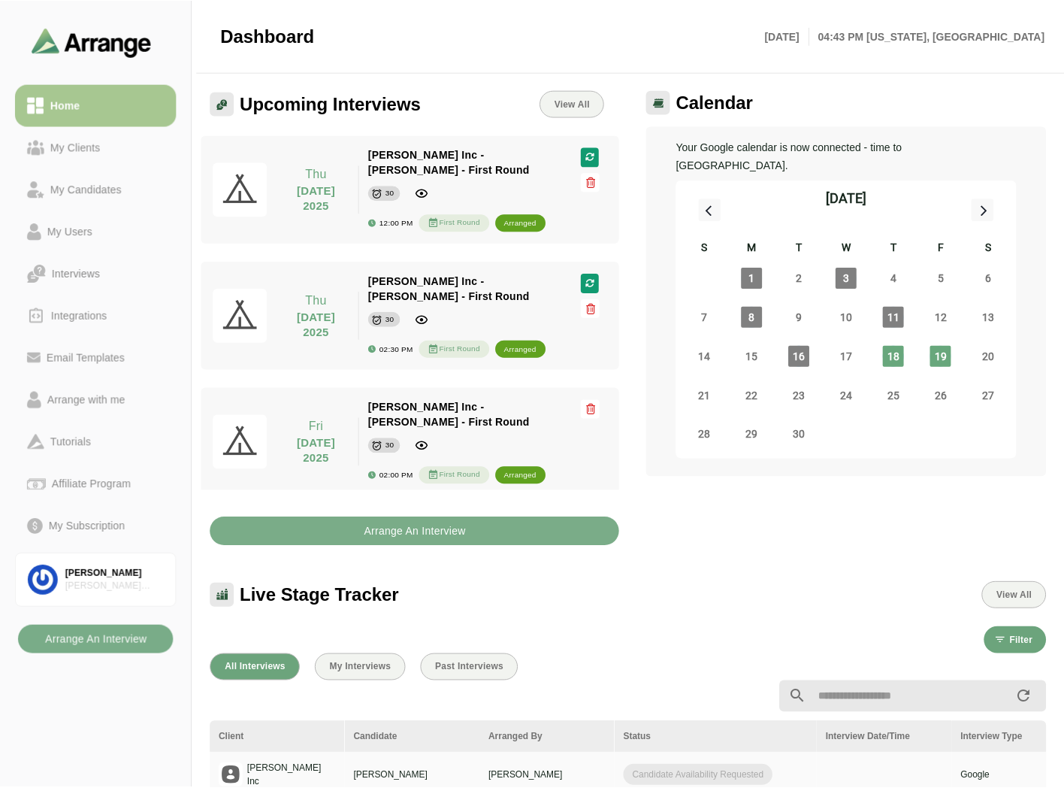
scroll to position [167, 0]
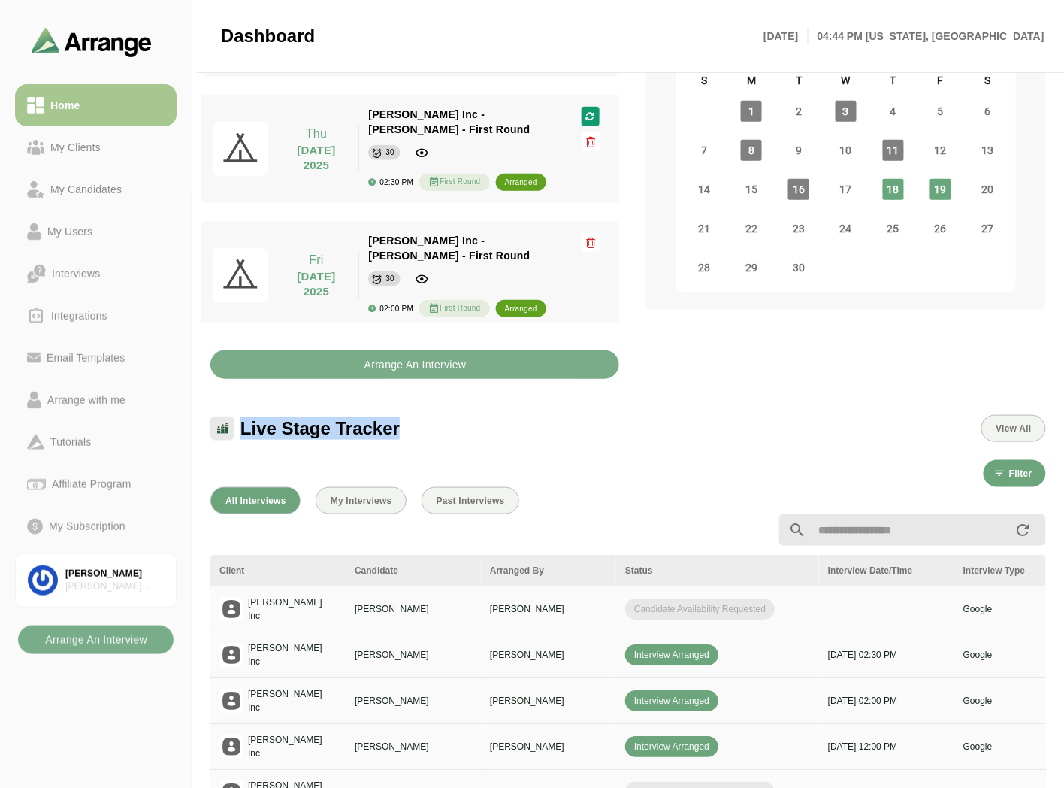
drag, startPoint x: 238, startPoint y: 409, endPoint x: 446, endPoint y: 407, distance: 207.5
click at [445, 354] on div "Live Stage Tracker View All" at bounding box center [628, 428] width 836 height 27
click at [446, 354] on div "Live Stage Tracker View All" at bounding box center [628, 428] width 836 height 27
drag, startPoint x: 780, startPoint y: 584, endPoint x: 625, endPoint y: 595, distance: 155.2
click at [523, 354] on div "Candidate Availability Requested" at bounding box center [717, 608] width 185 height 21
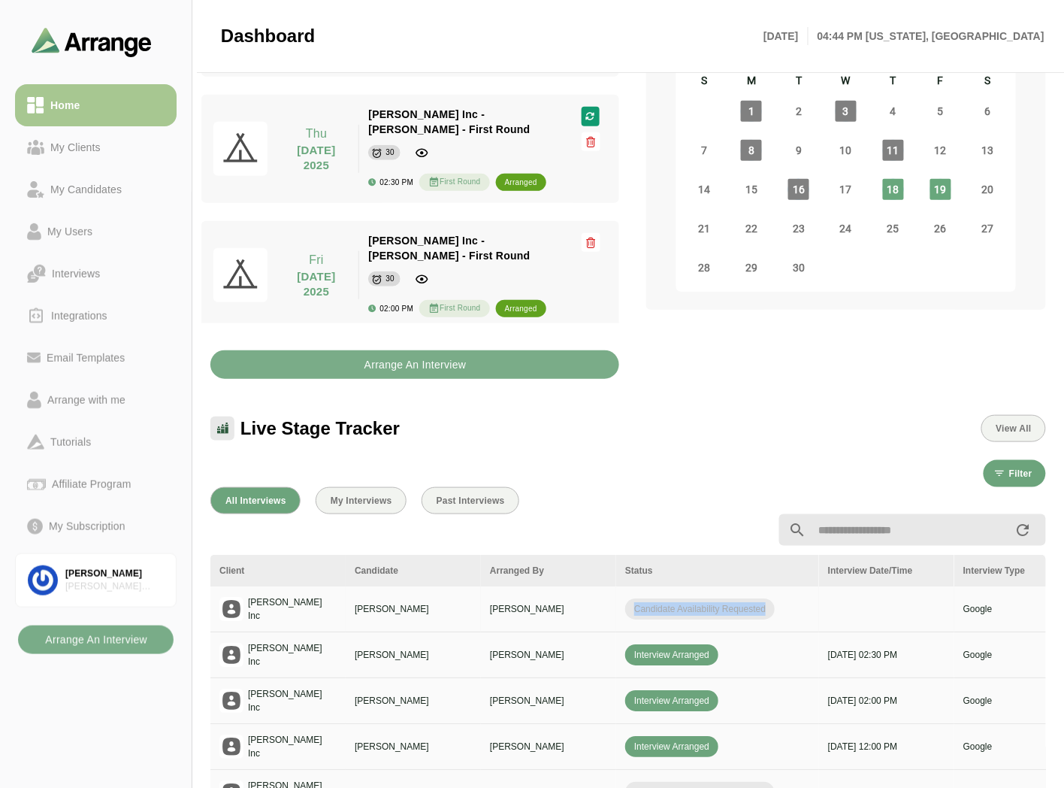
click at [523, 354] on div "Candidate Availability Requested" at bounding box center [717, 608] width 185 height 21
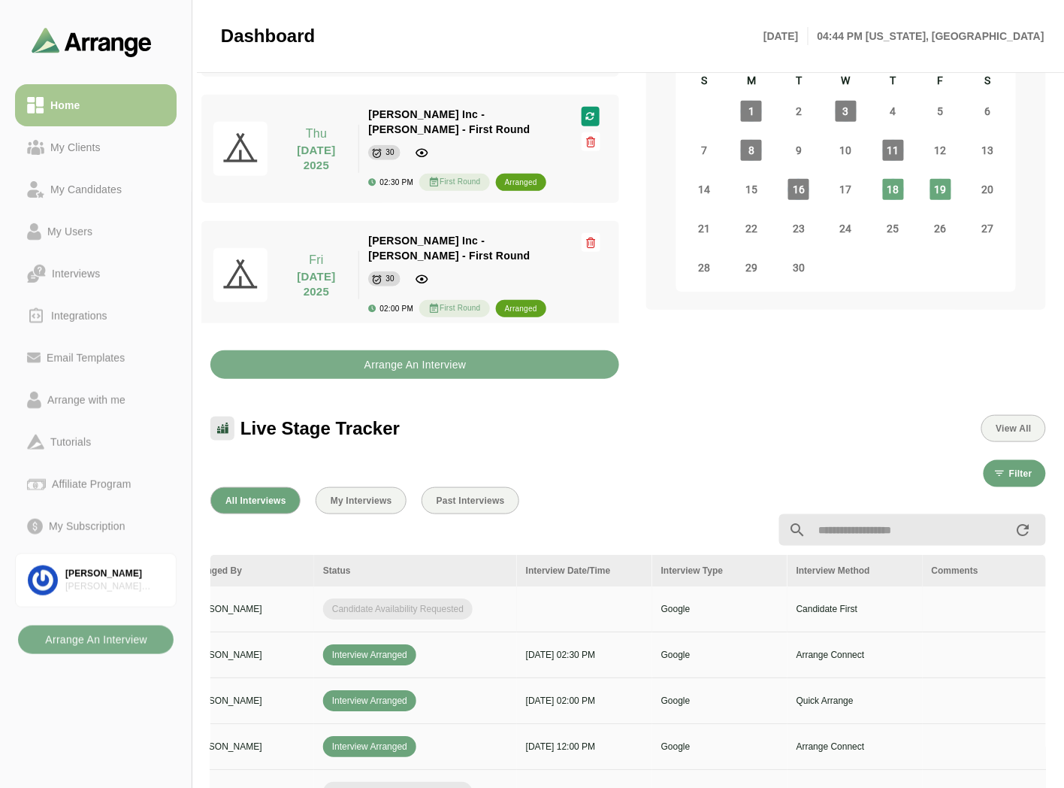
scroll to position [0, 288]
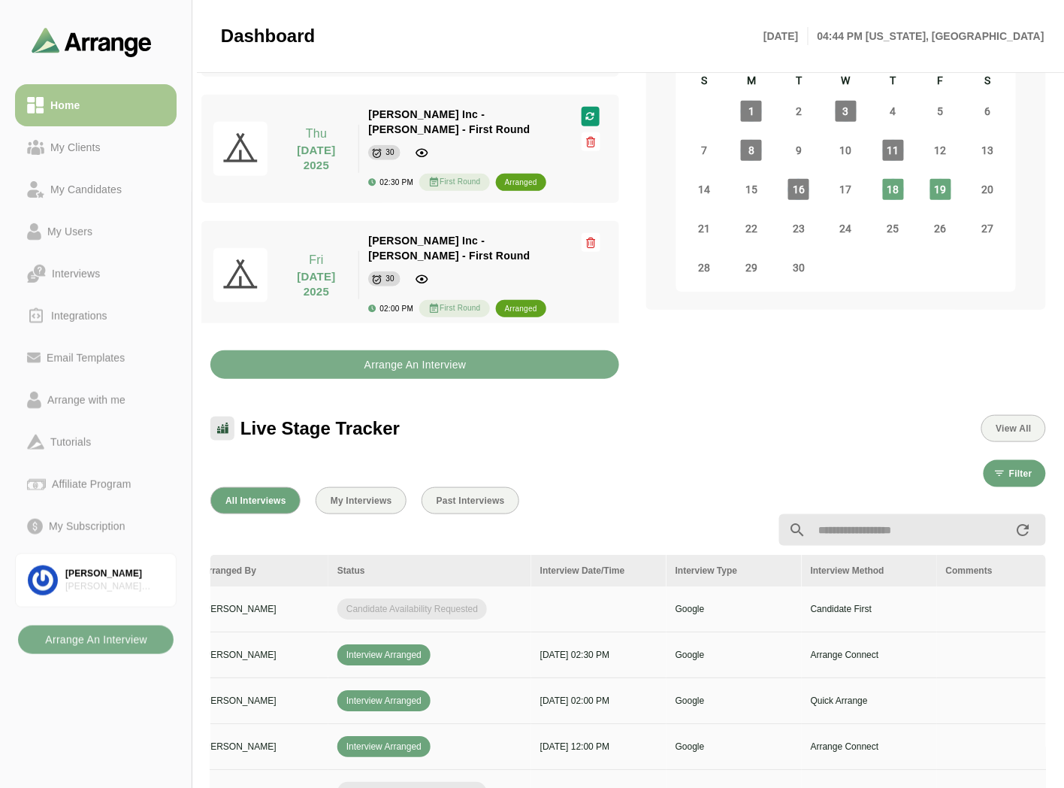
click at [400, 354] on div "Arrange An Interview" at bounding box center [414, 355] width 427 height 65
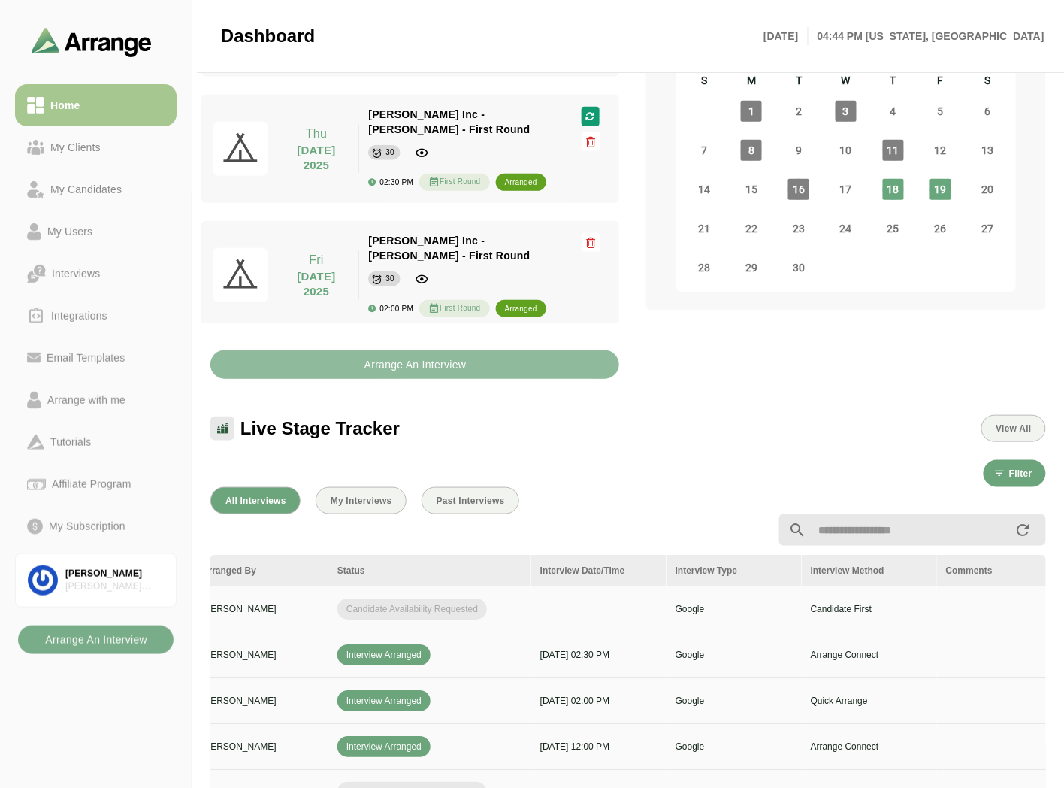
click at [404, 350] on b "Arrange An Interview" at bounding box center [415, 364] width 103 height 29
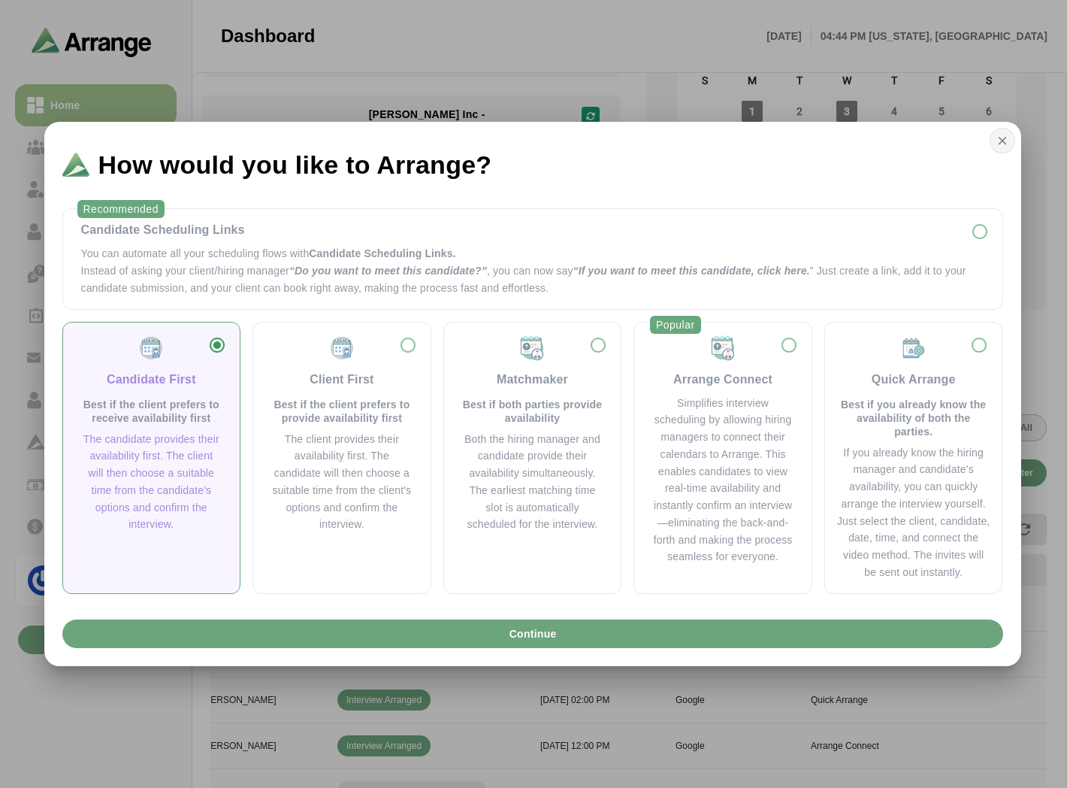
click at [523, 139] on button "button" at bounding box center [1003, 141] width 26 height 26
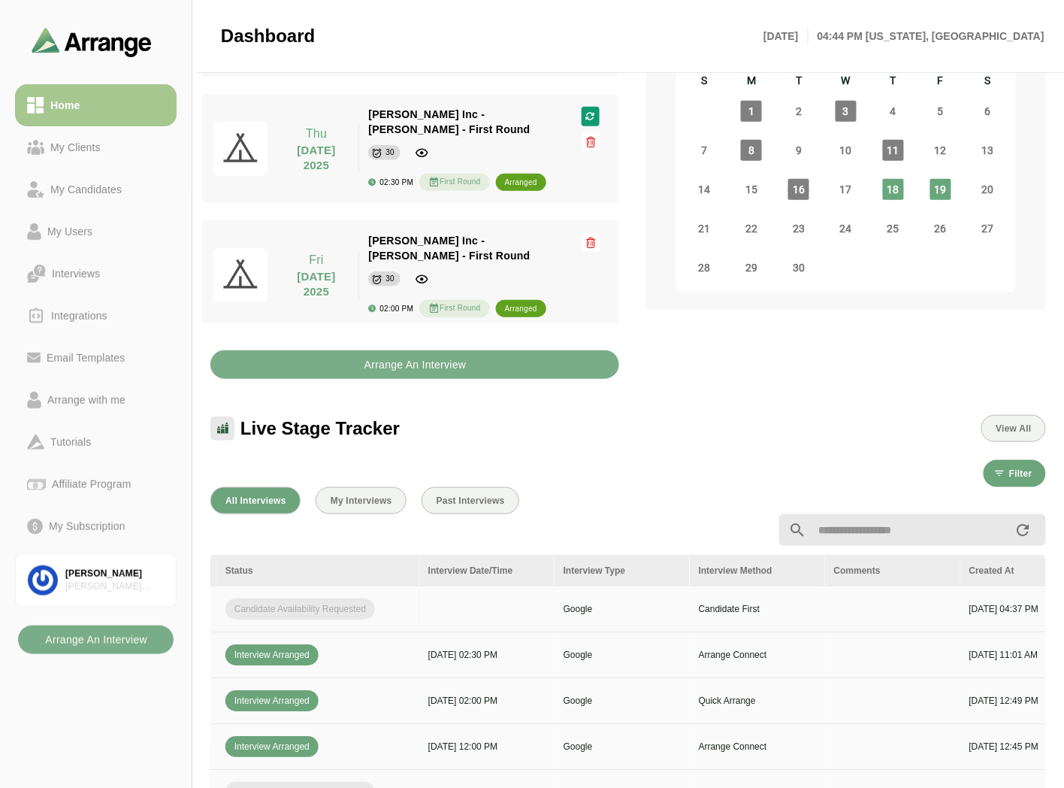
scroll to position [0, 605]
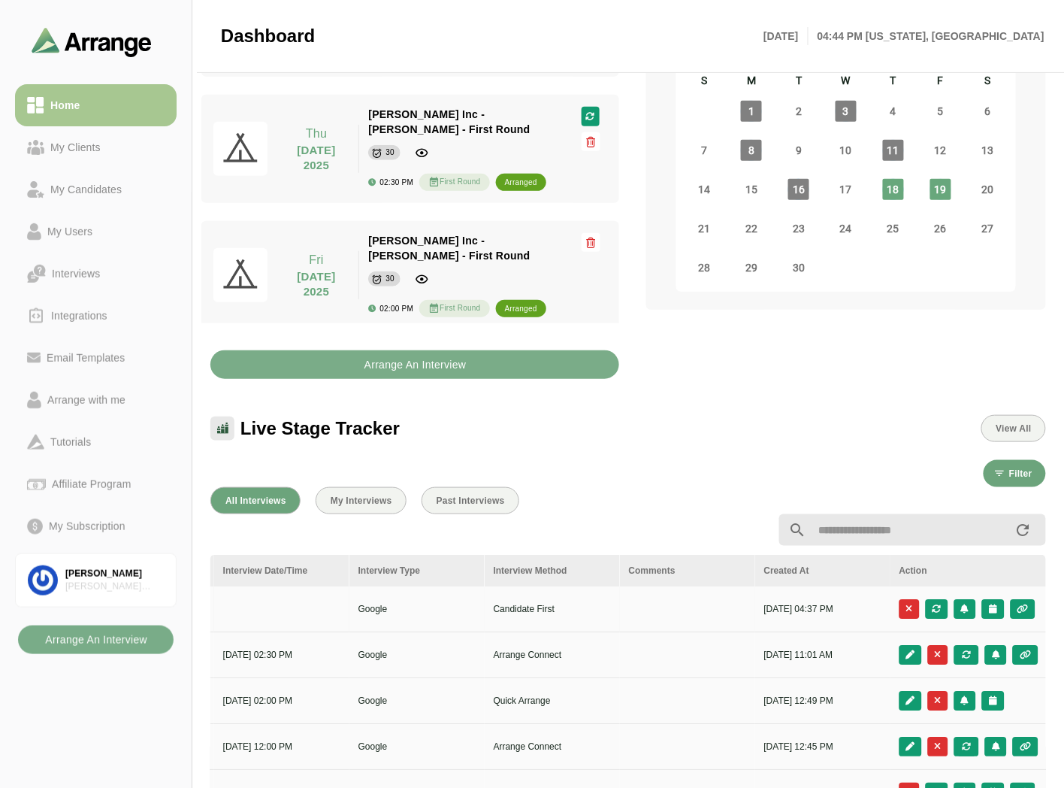
drag, startPoint x: 769, startPoint y: 588, endPoint x: 867, endPoint y: 585, distance: 98.5
click at [523, 354] on p "[DATE] 04:37 PM" at bounding box center [822, 609] width 117 height 14
click at [523, 354] on icon "button" at bounding box center [1023, 608] width 13 height 9
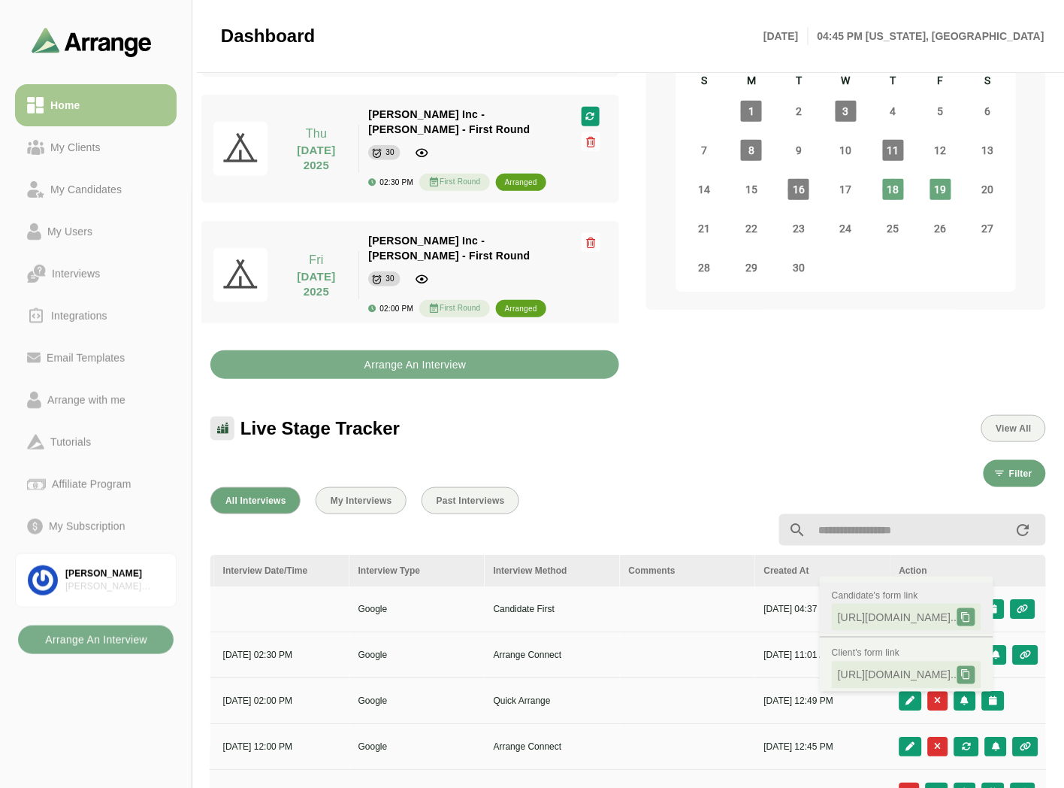
click at [523, 354] on icon at bounding box center [966, 617] width 11 height 11
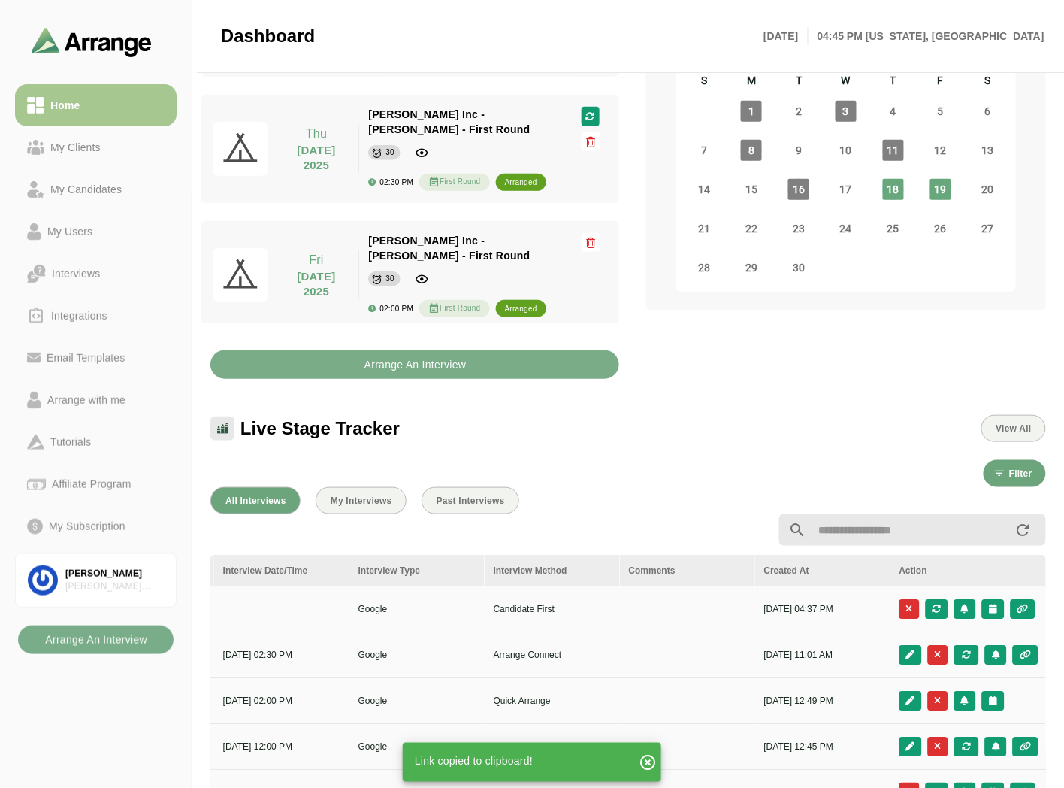
click at [523, 354] on div at bounding box center [485, 530] width 569 height 18
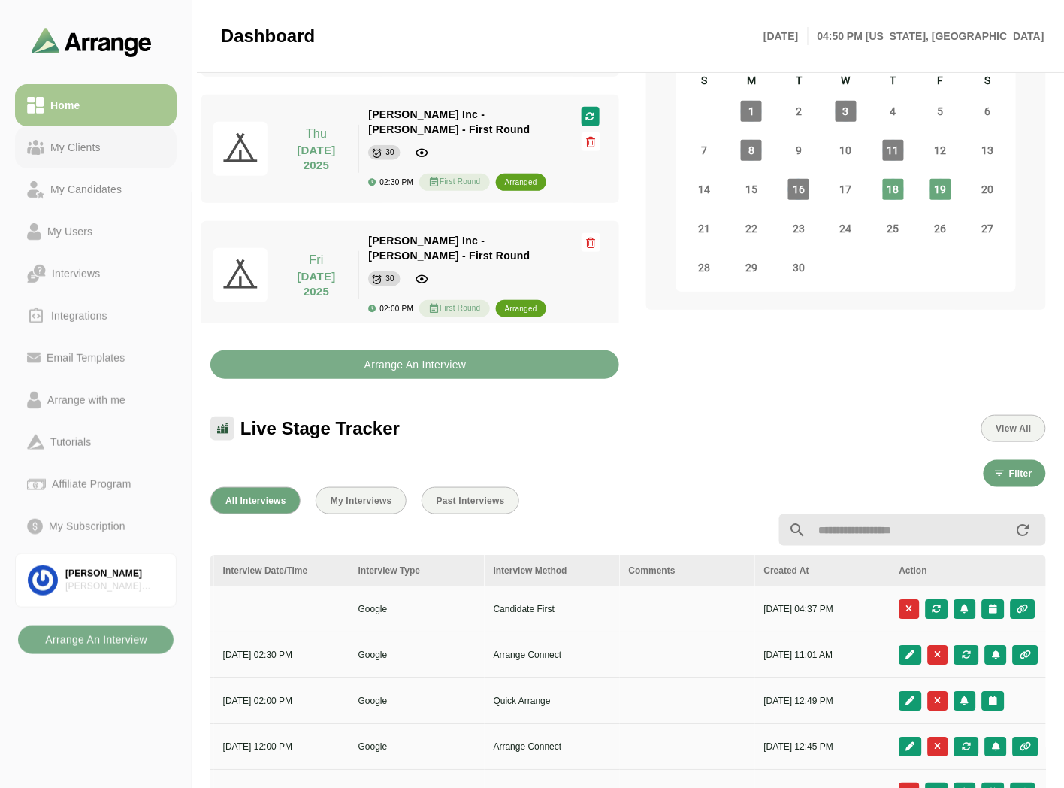
drag, startPoint x: 88, startPoint y: 162, endPoint x: 94, endPoint y: 136, distance: 26.3
click at [88, 162] on link "My Clients" at bounding box center [96, 147] width 162 height 42
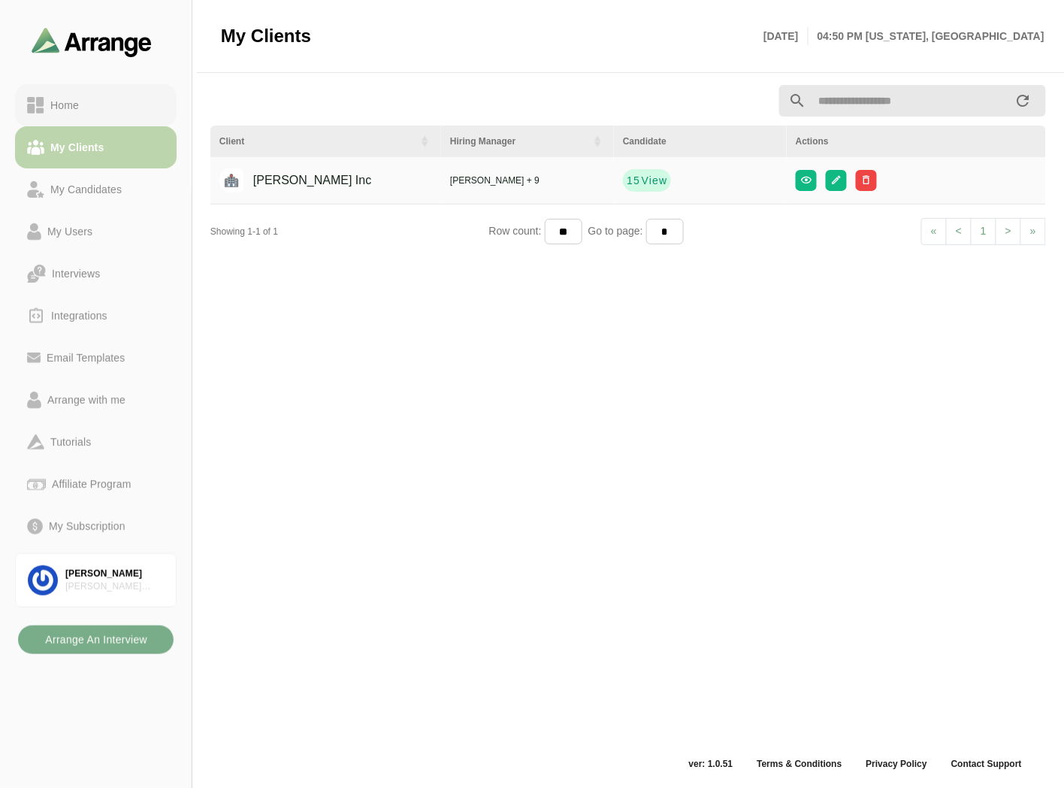
scroll to position [5, 0]
click at [94, 106] on div "Home" at bounding box center [96, 105] width 138 height 18
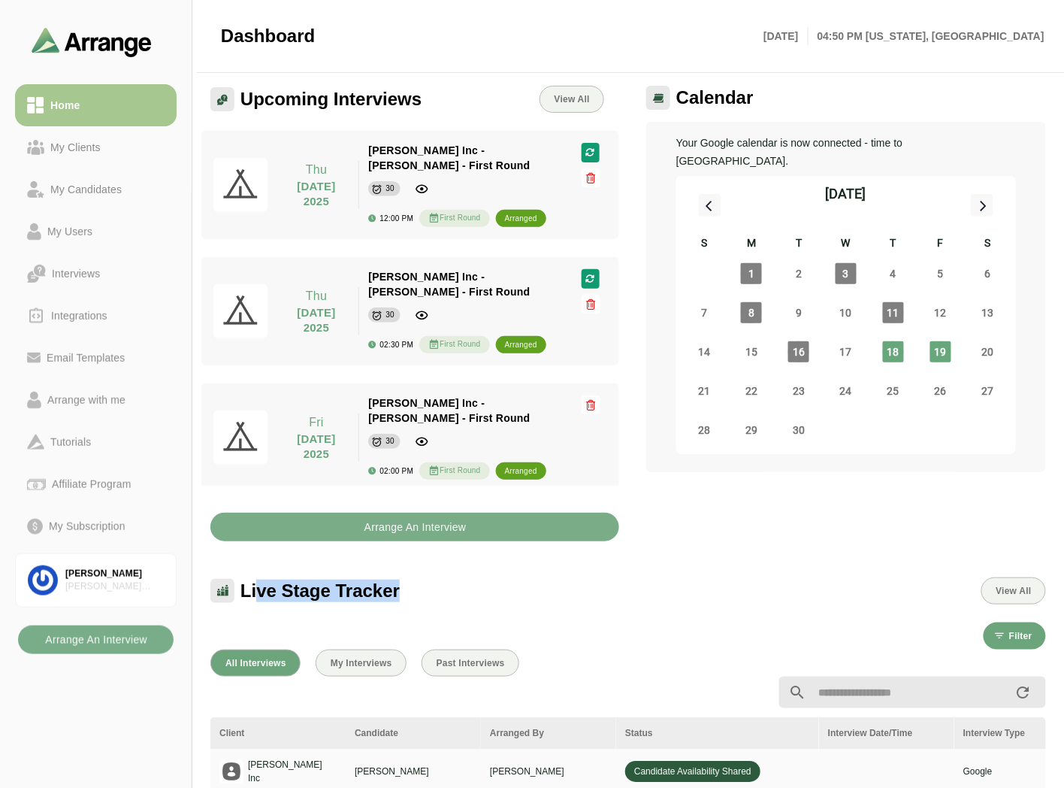
drag, startPoint x: 254, startPoint y: 573, endPoint x: 471, endPoint y: 579, distance: 216.5
click at [471, 354] on div "Live Stage Tracker View All" at bounding box center [628, 590] width 836 height 27
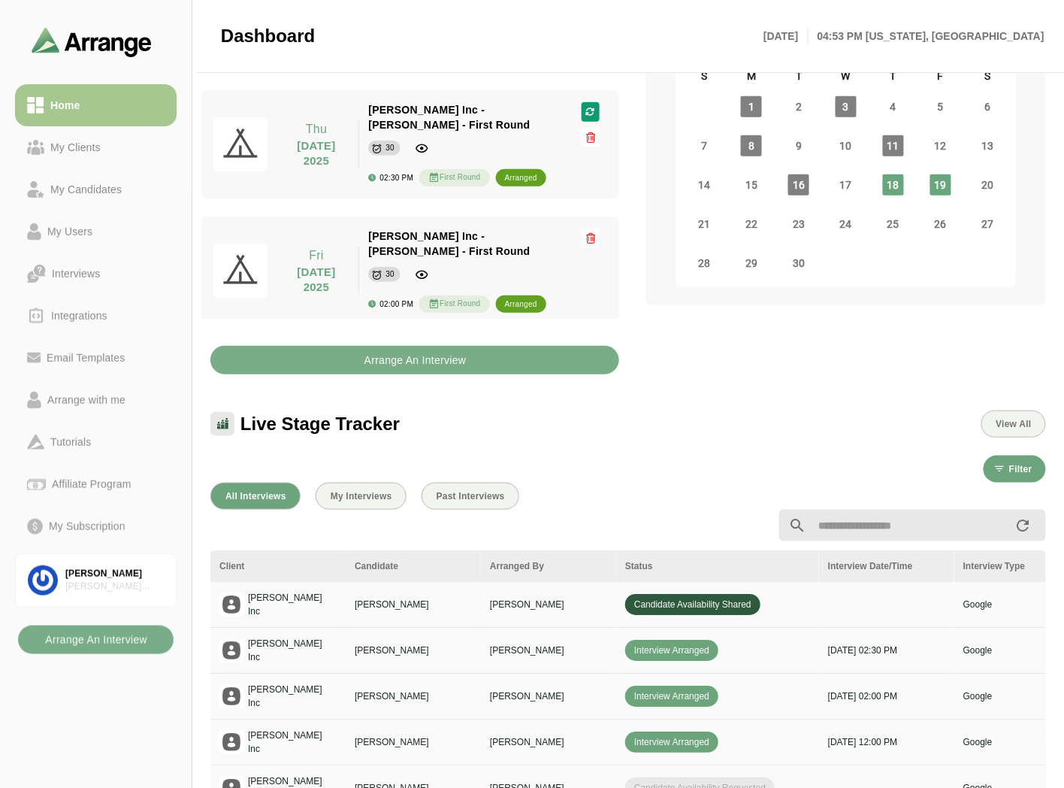
drag, startPoint x: 790, startPoint y: 579, endPoint x: 828, endPoint y: 576, distance: 38.5
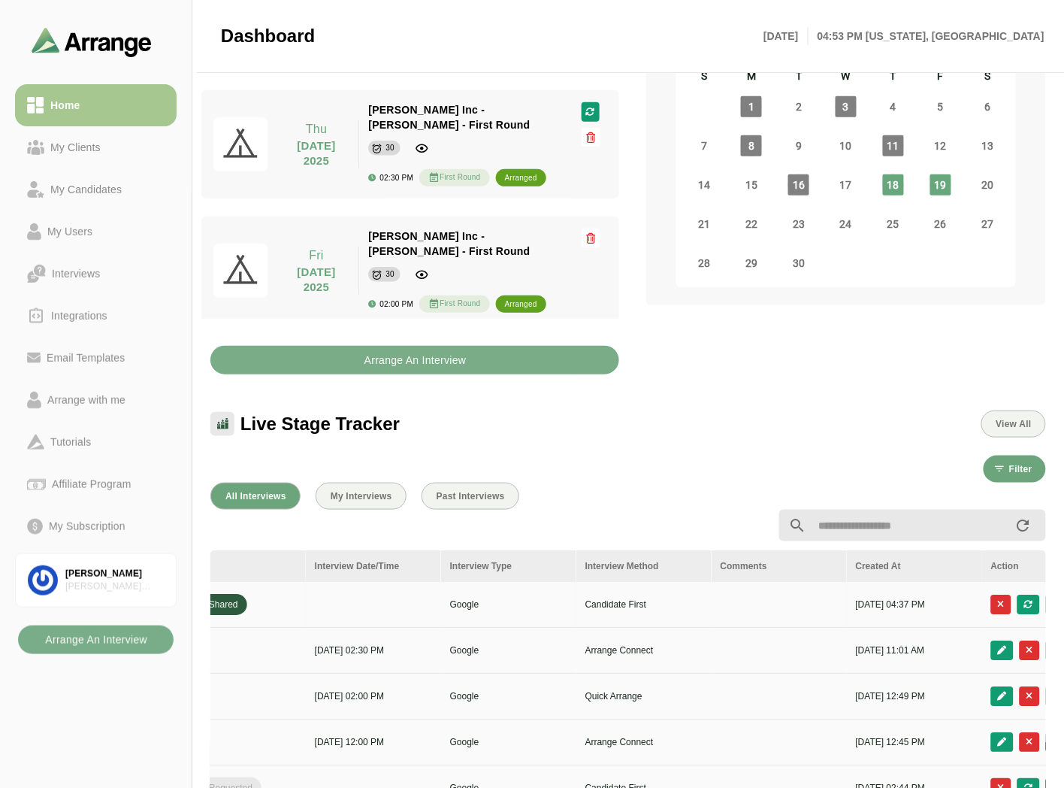
scroll to position [0, 605]
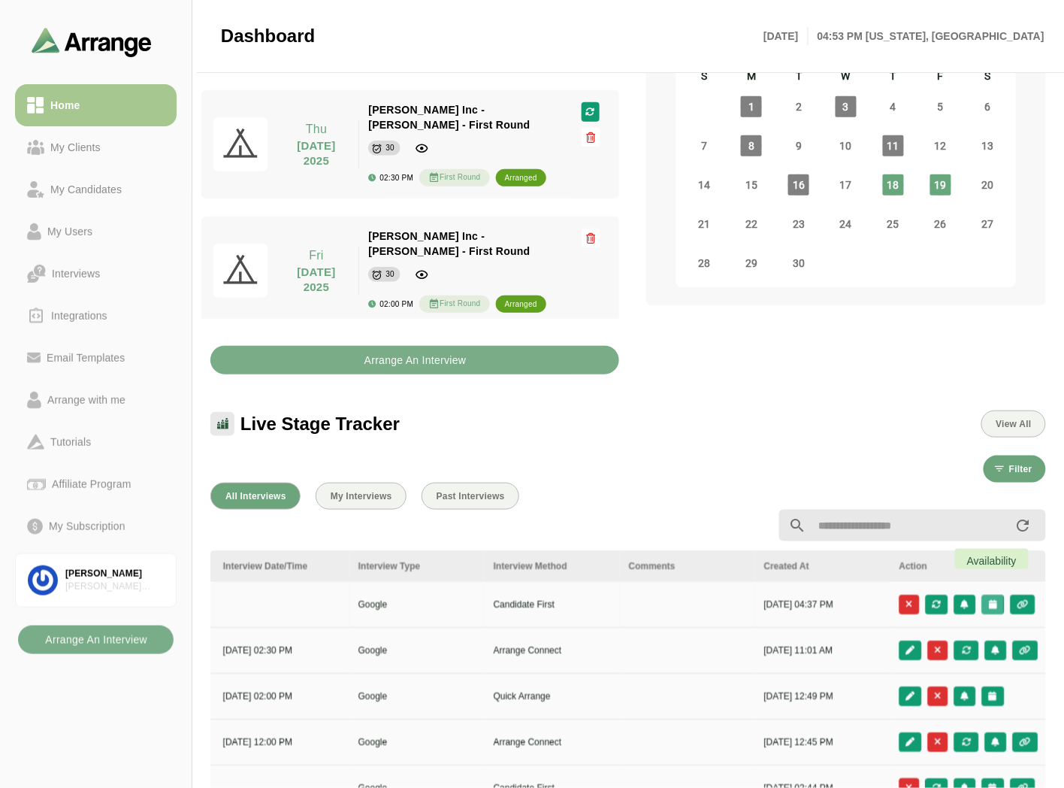
click at [523, 354] on icon "button" at bounding box center [993, 604] width 10 height 9
click at [523, 354] on div "Candidate Slots" at bounding box center [926, 593] width 86 height 18
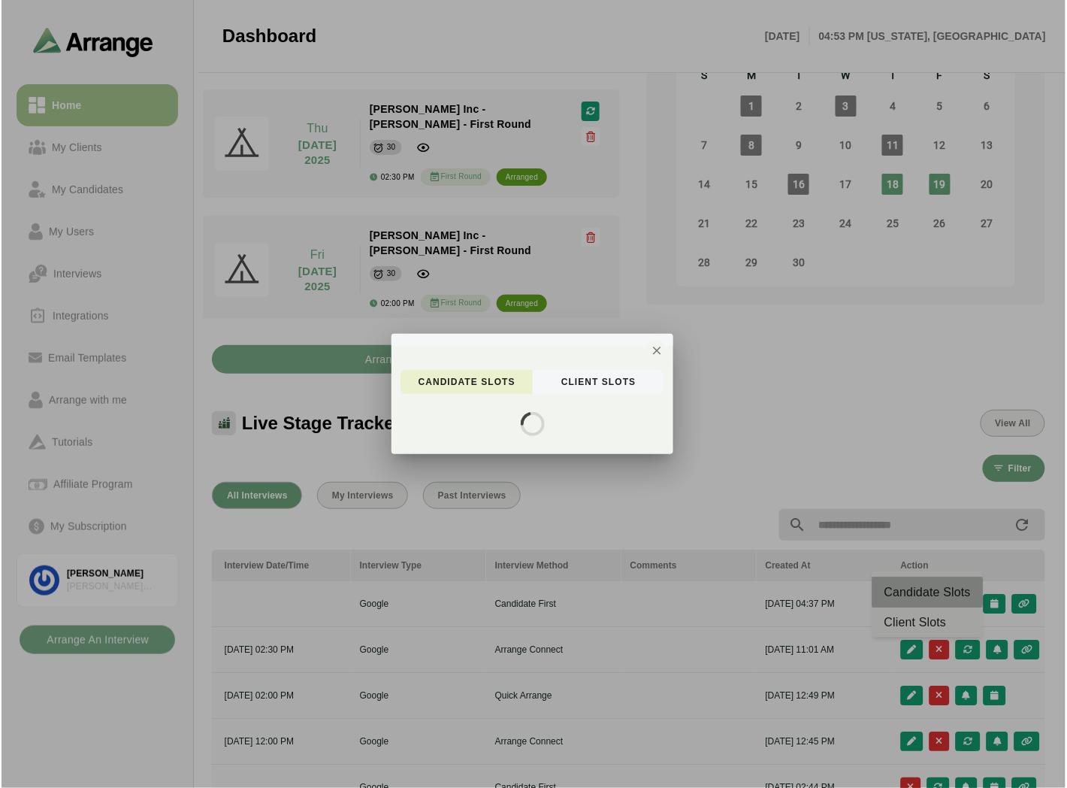
scroll to position [0, 604]
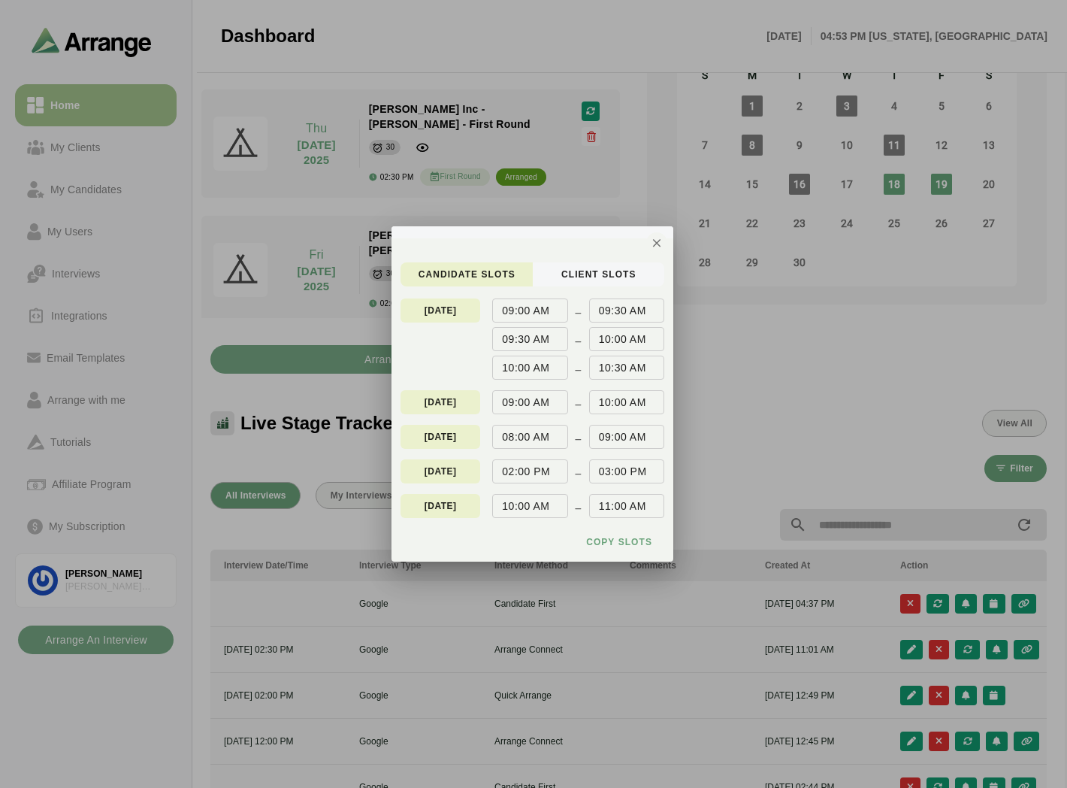
click at [523, 287] on div "candidate Slots client Slots [DATE] 09:00 AM 09:30 AM 09:30 AM 10:00 AM 10:00 A…" at bounding box center [533, 405] width 282 height 311
click at [523, 273] on span "client Slots" at bounding box center [599, 274] width 76 height 12
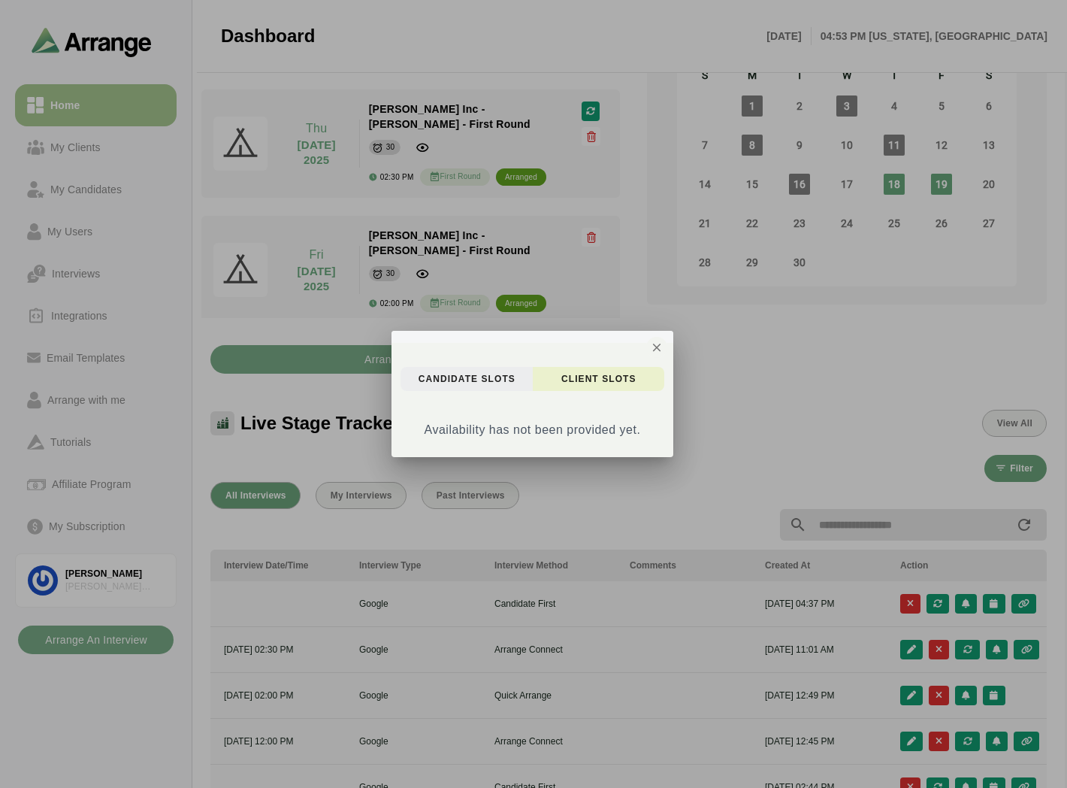
click at [453, 354] on span "candidate Slots" at bounding box center [467, 379] width 98 height 12
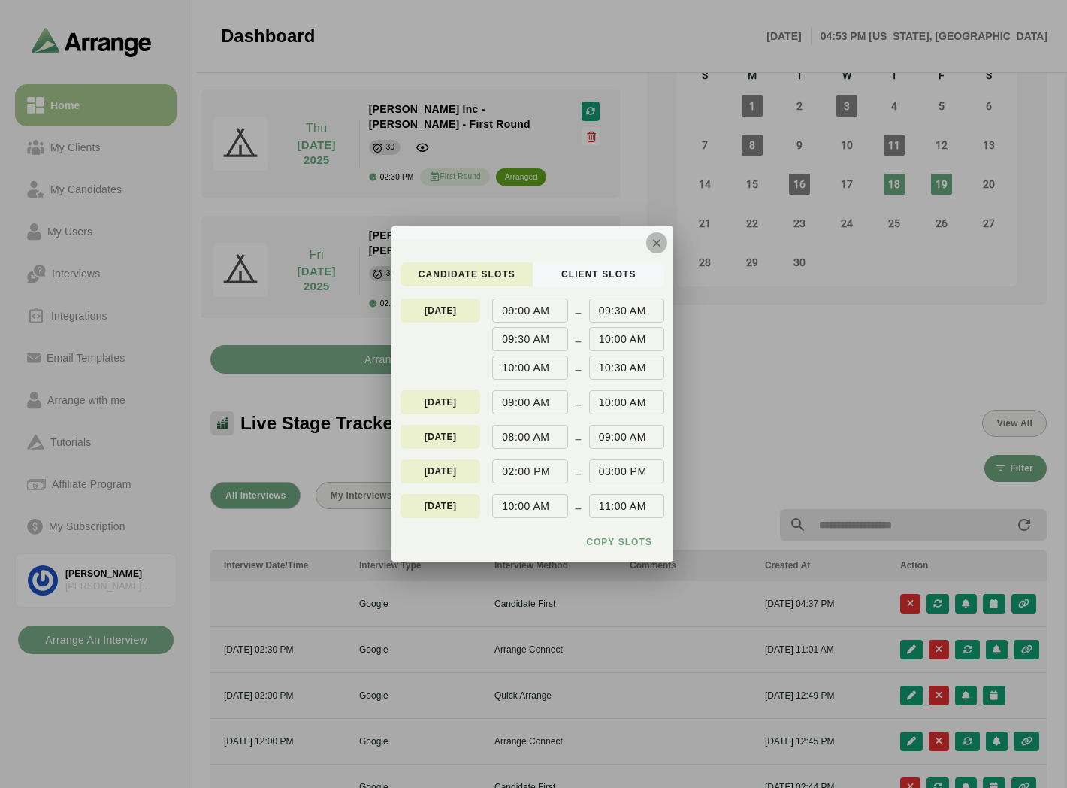
click at [523, 243] on icon "button" at bounding box center [657, 243] width 14 height 14
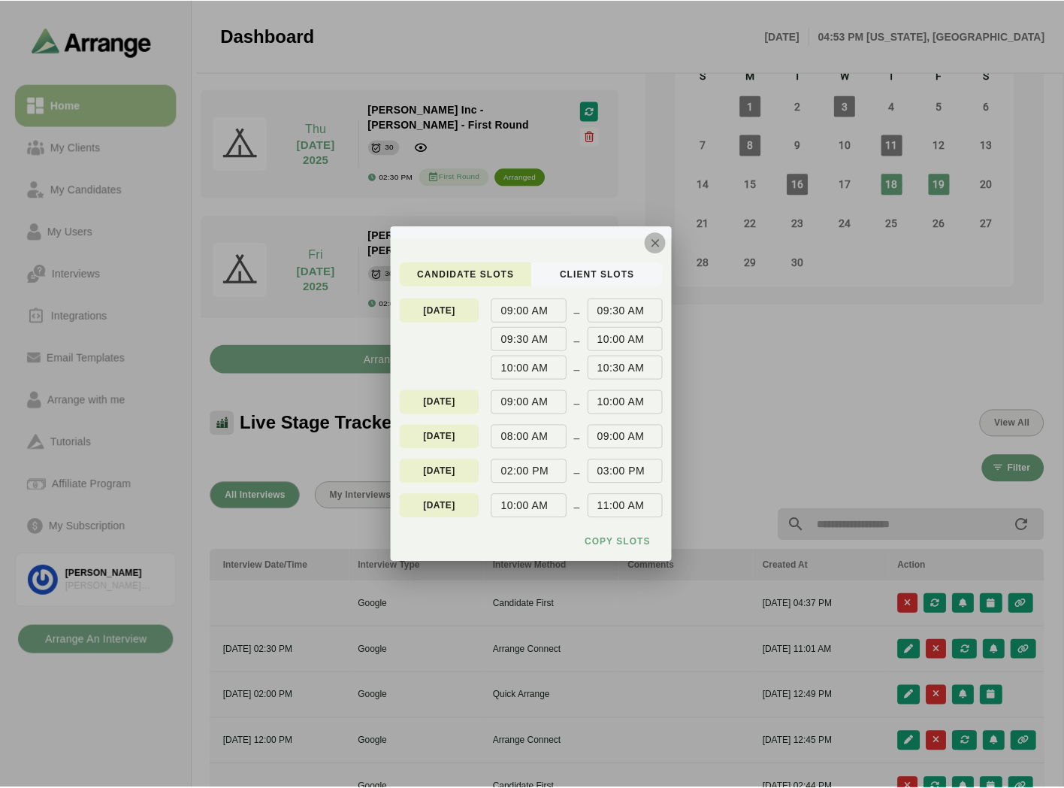
scroll to position [171, 0]
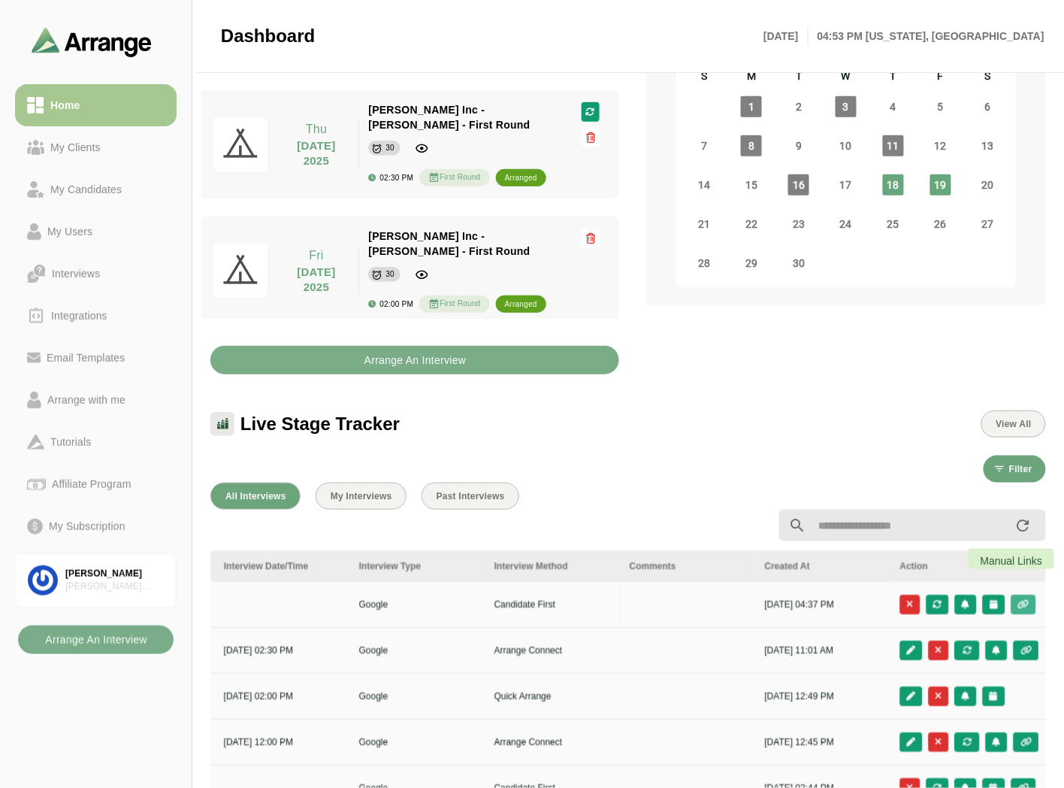
click at [523, 354] on icon "button" at bounding box center [1024, 604] width 13 height 9
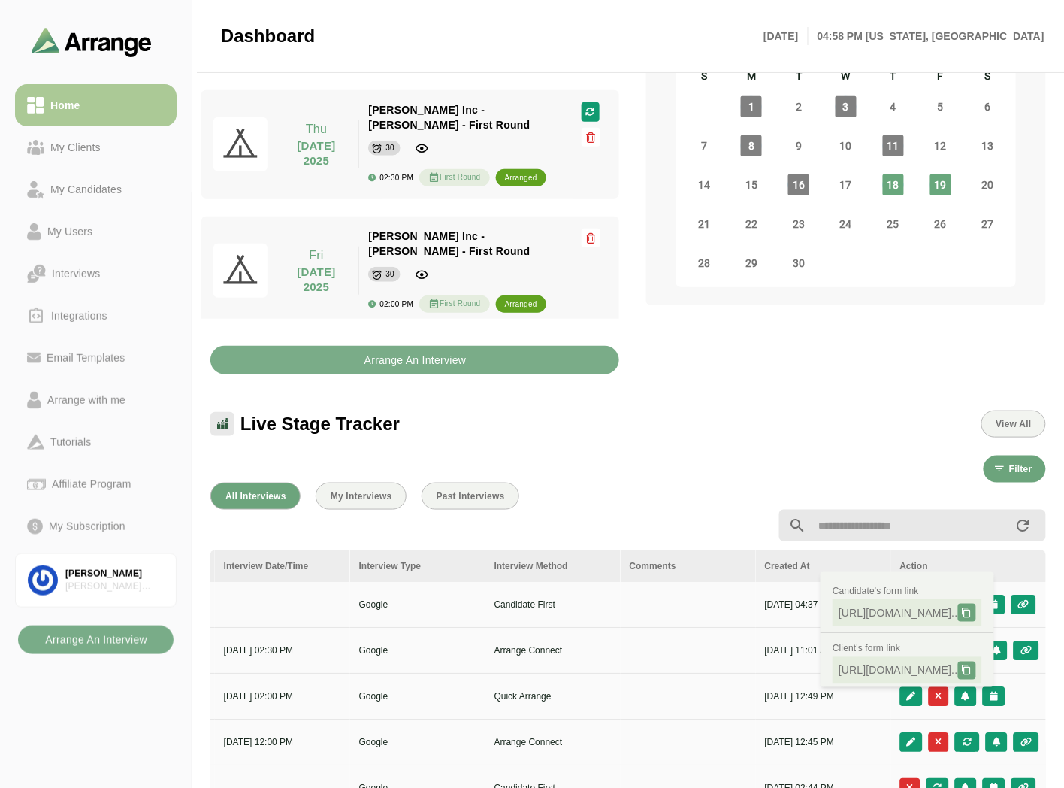
drag, startPoint x: 59, startPoint y: 140, endPoint x: 119, endPoint y: 115, distance: 65.0
click at [59, 140] on div "My Clients" at bounding box center [75, 147] width 62 height 18
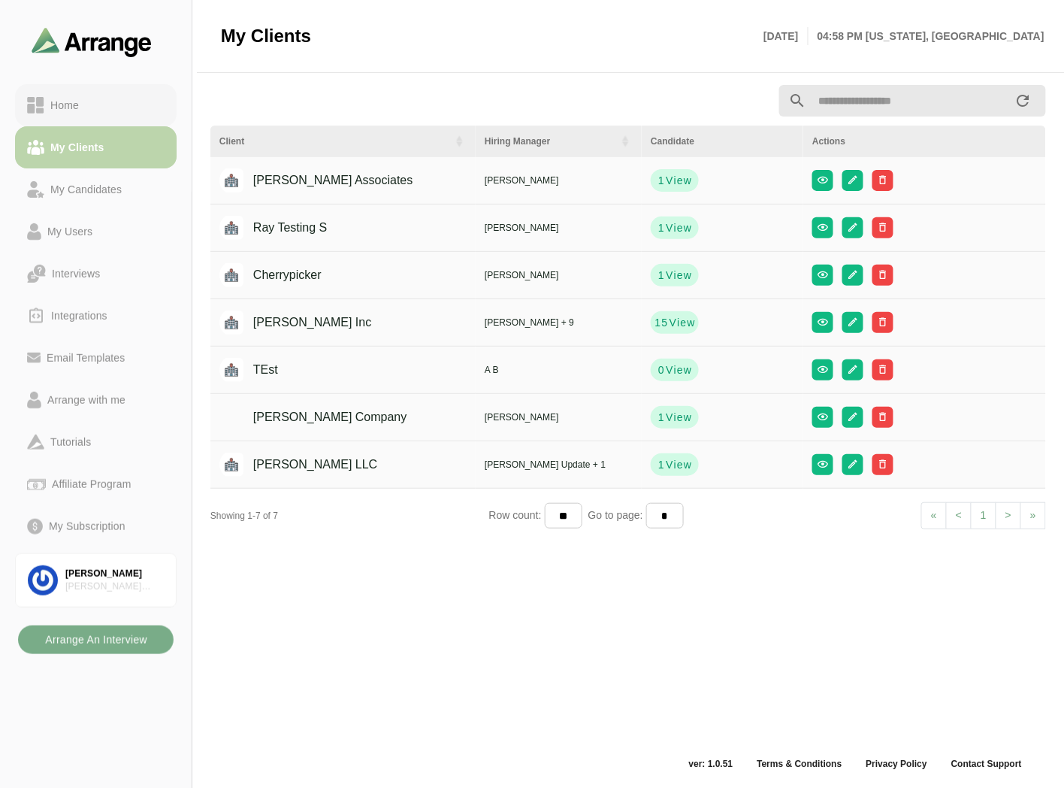
scroll to position [5, 0]
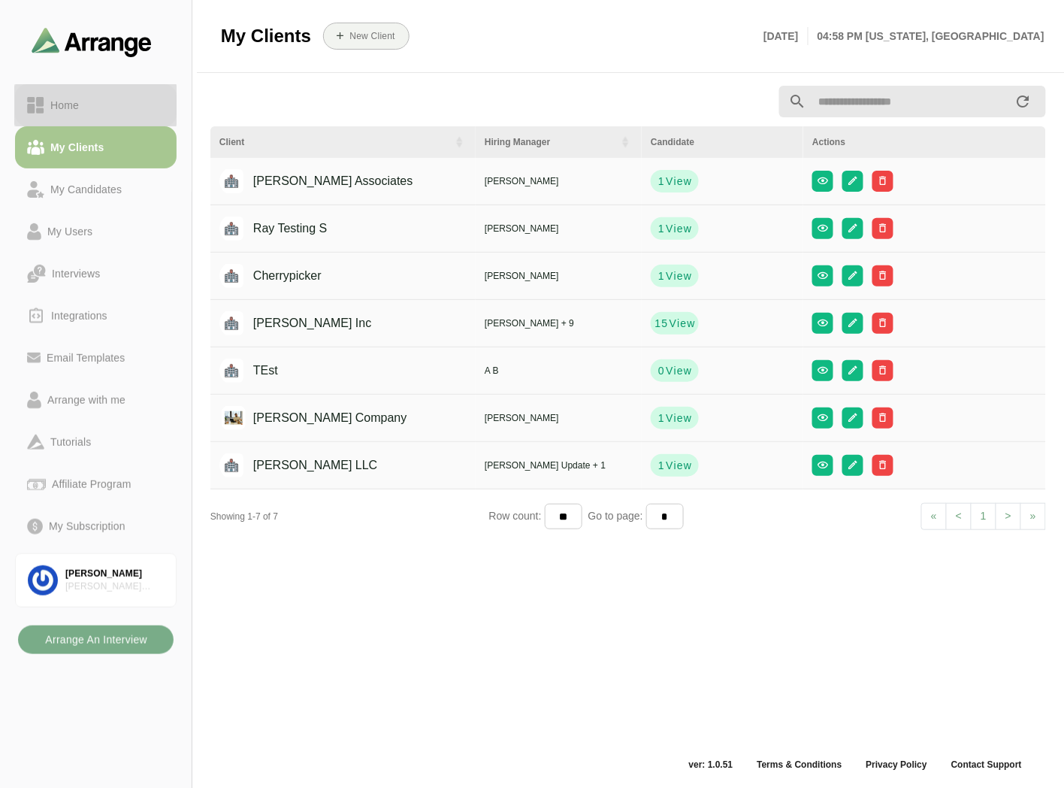
click at [124, 110] on div "Home" at bounding box center [96, 105] width 138 height 18
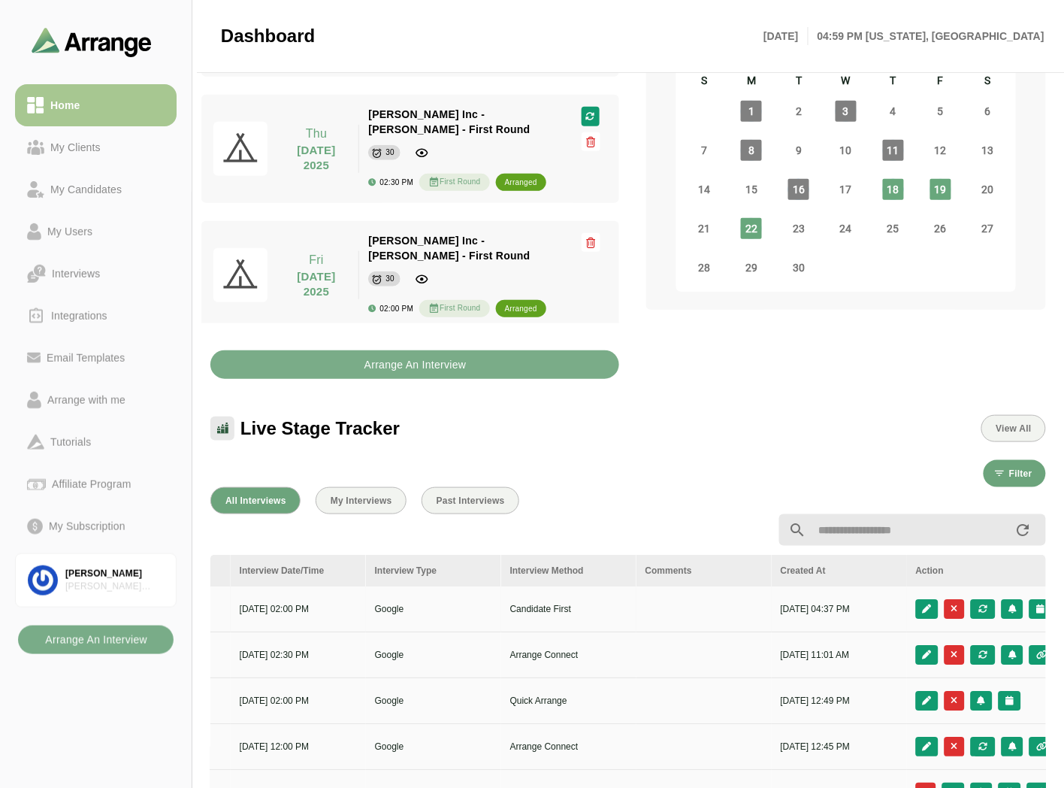
scroll to position [0, 633]
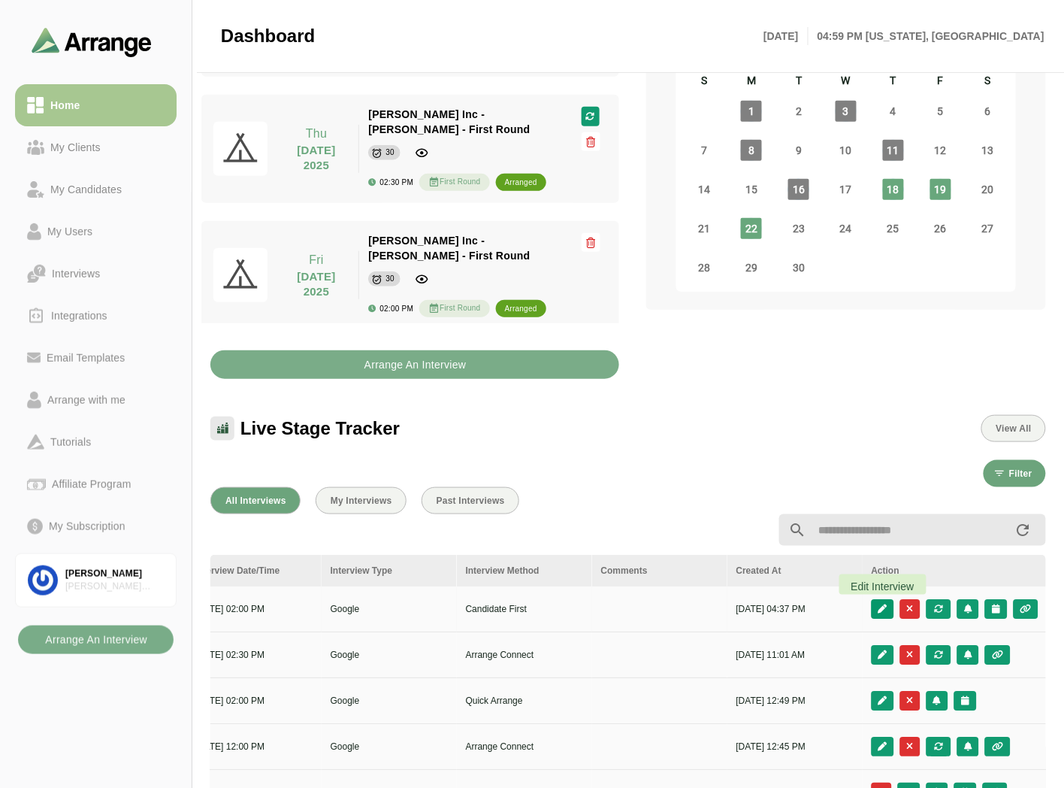
click at [523, 354] on icon "button" at bounding box center [883, 608] width 11 height 9
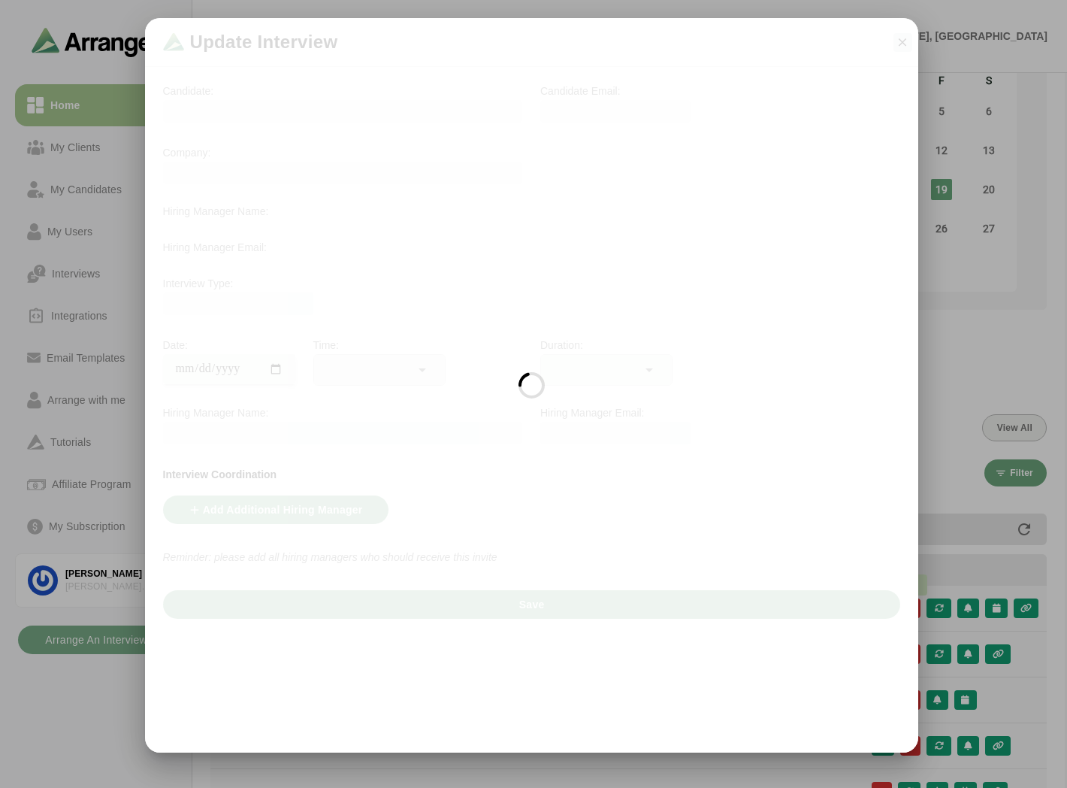
scroll to position [0, 632]
type input "**********"
type input "********"
type input "**"
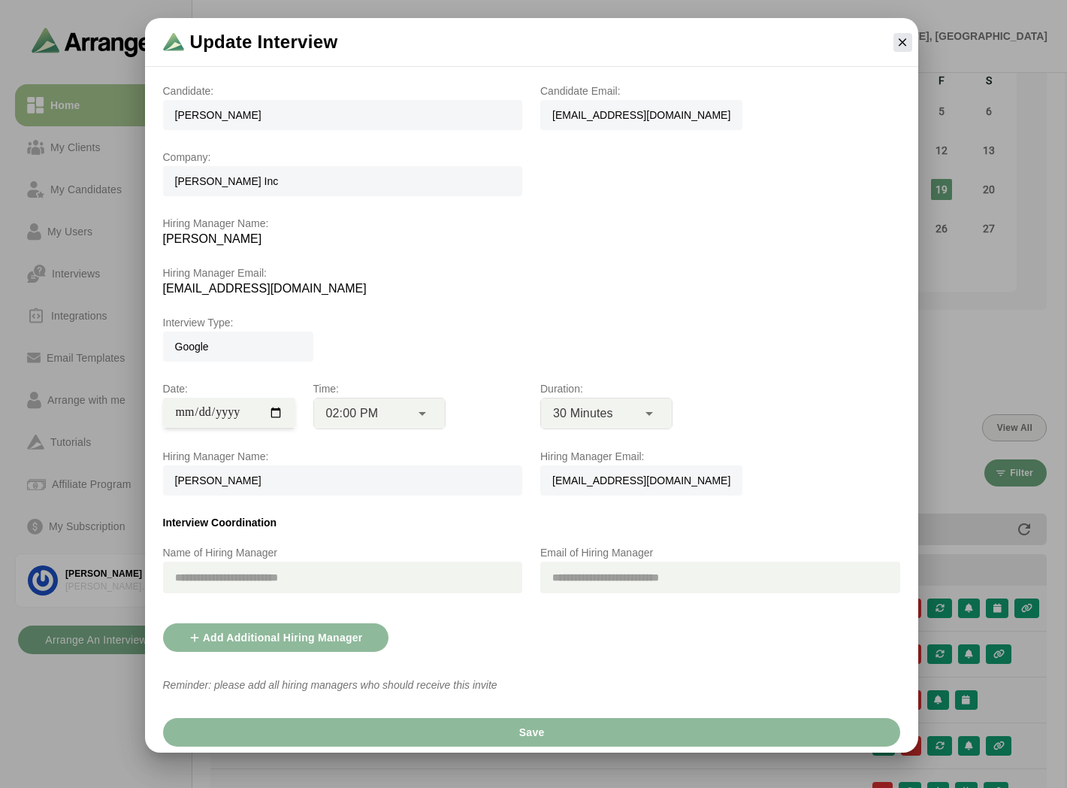
scroll to position [1, 0]
click at [523, 44] on icon "button" at bounding box center [903, 42] width 14 height 14
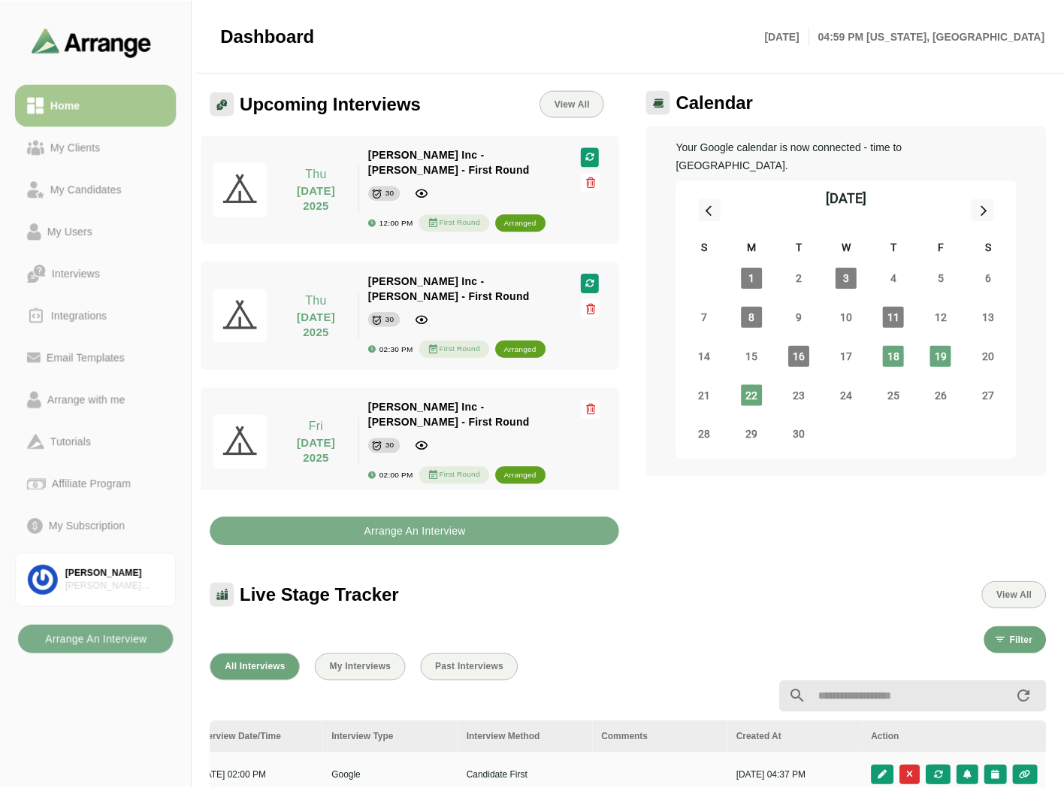
scroll to position [167, 0]
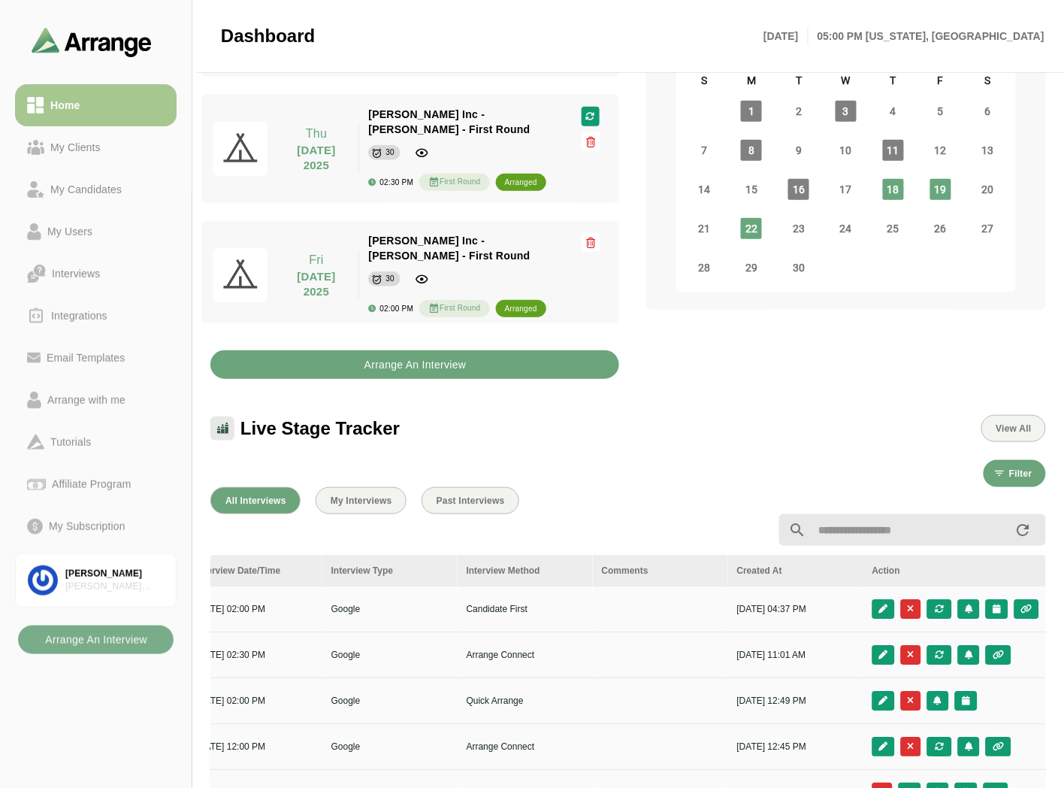
click at [463, 354] on b "Arrange An Interview" at bounding box center [415, 364] width 103 height 29
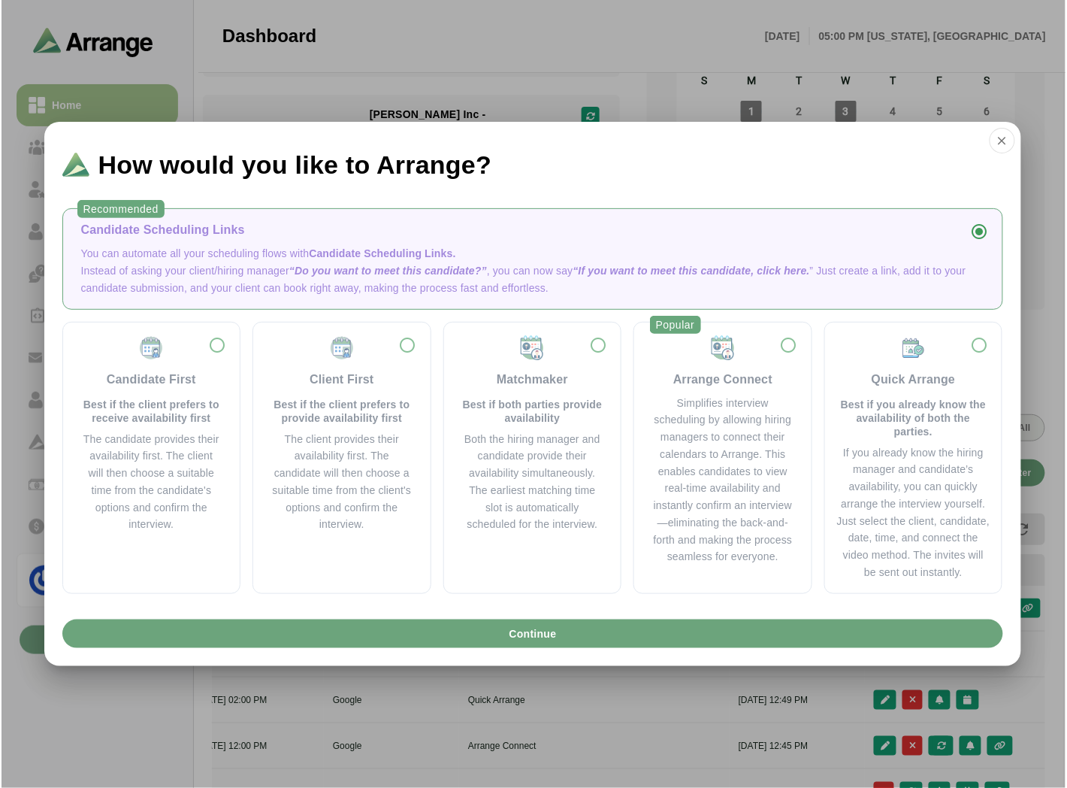
scroll to position [0, 0]
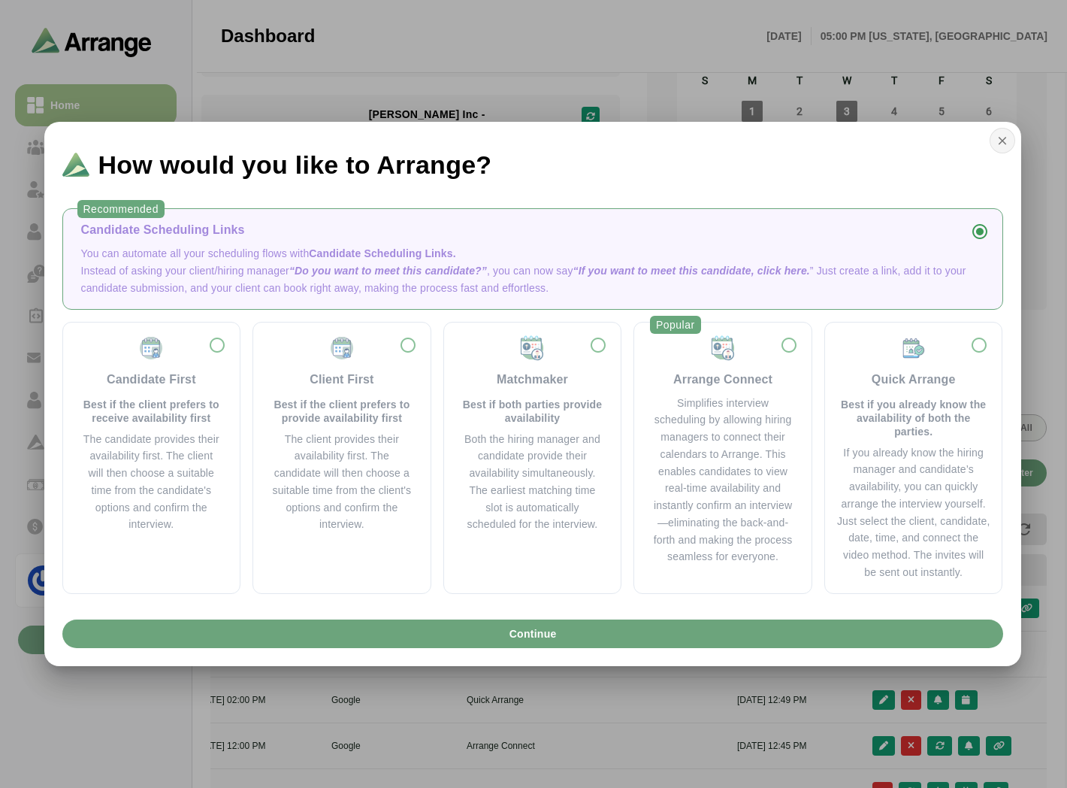
click at [523, 144] on icon "button" at bounding box center [1003, 141] width 14 height 14
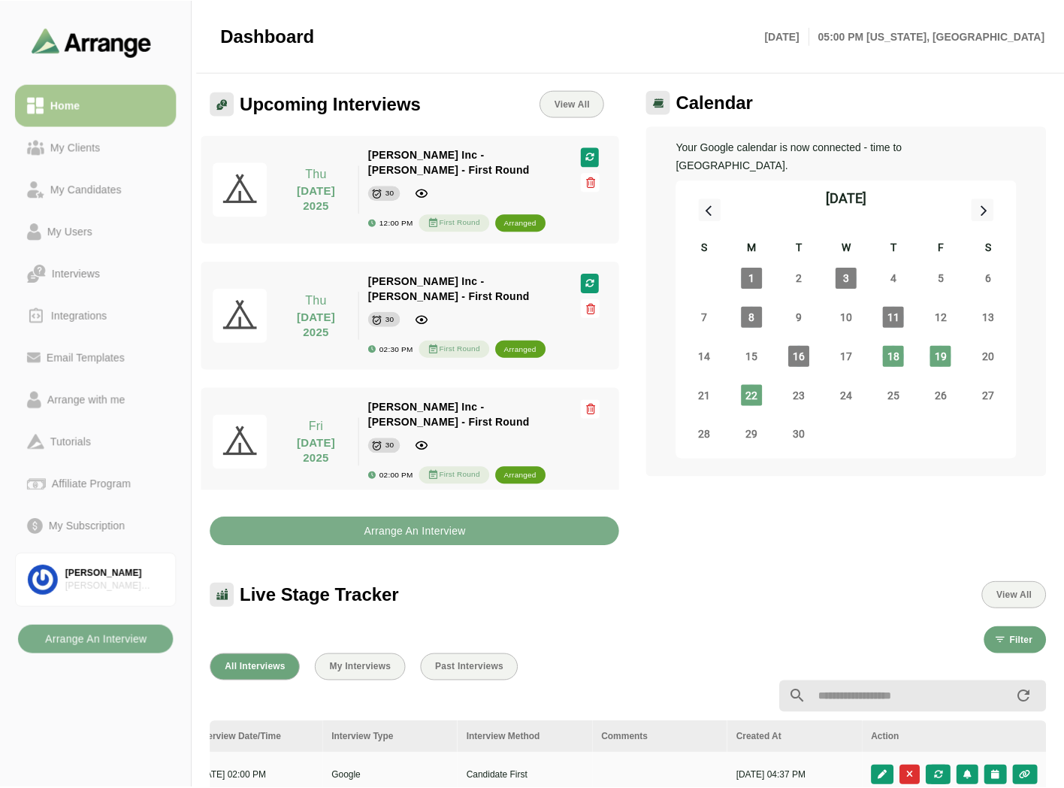
scroll to position [167, 0]
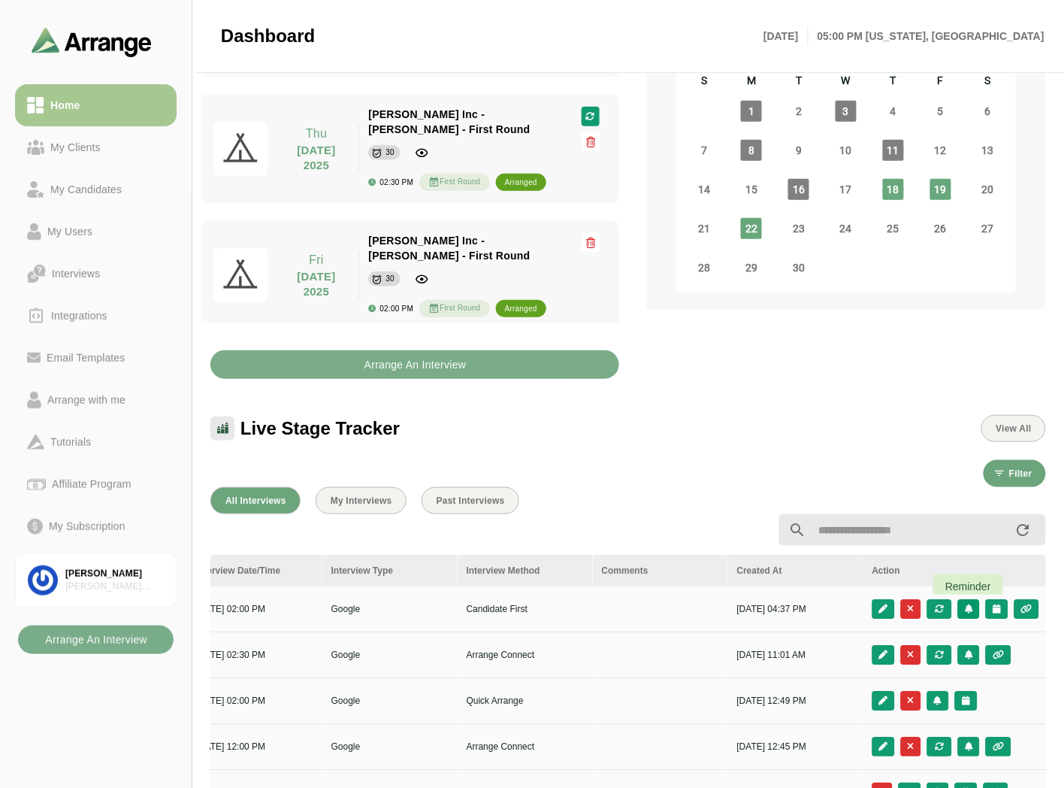
click at [523, 354] on icon "button" at bounding box center [969, 608] width 10 height 9
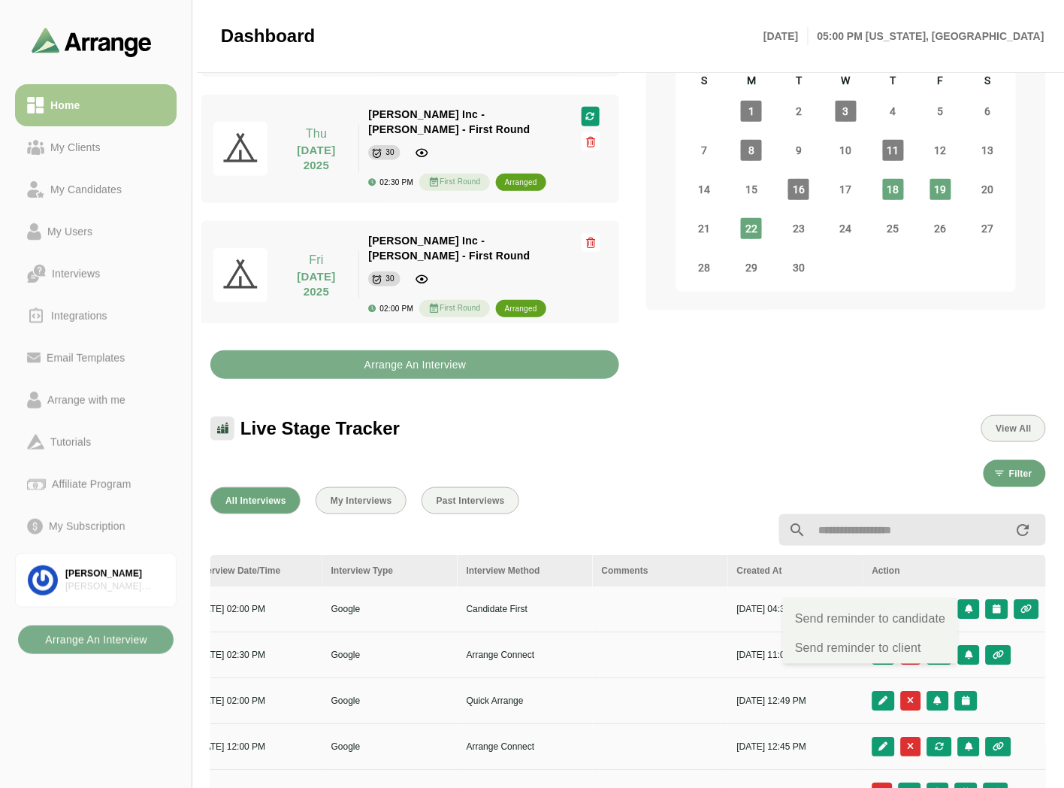
click at [523, 354] on div "All Interviews My Interviews Past Interviews" at bounding box center [628, 500] width 836 height 27
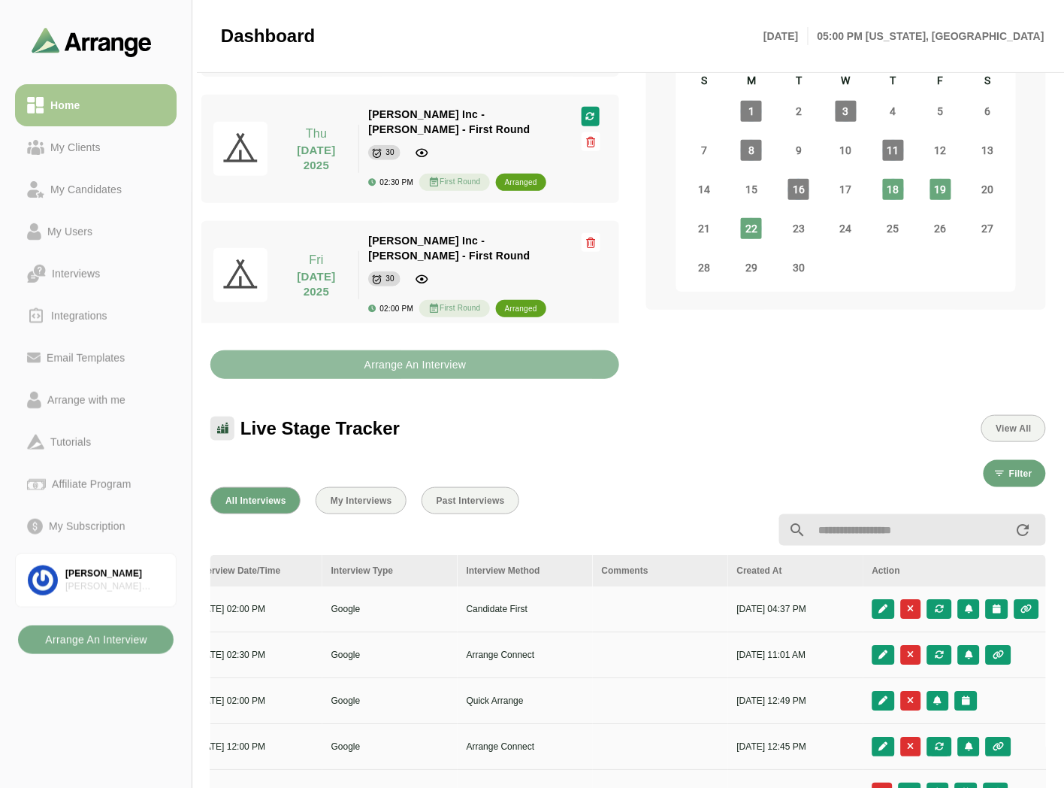
click at [383, 354] on b "Arrange An Interview" at bounding box center [415, 364] width 103 height 29
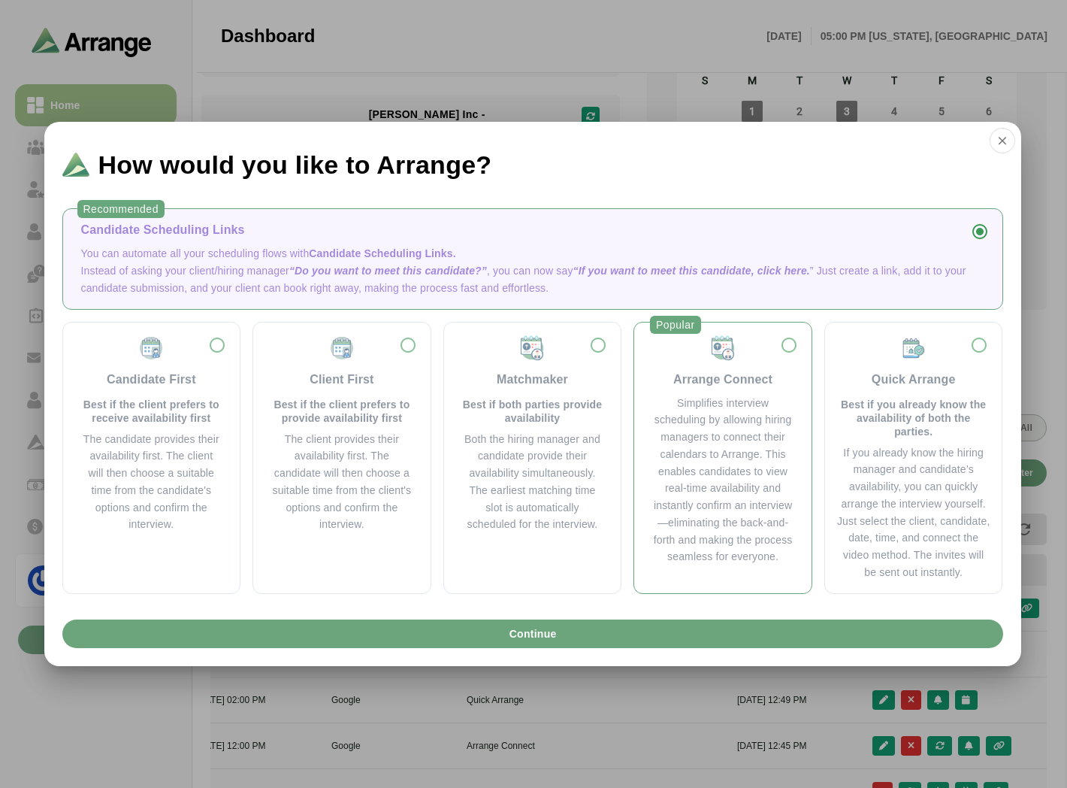
click at [523, 354] on div "Arrange Connect" at bounding box center [722, 380] width 99 height 18
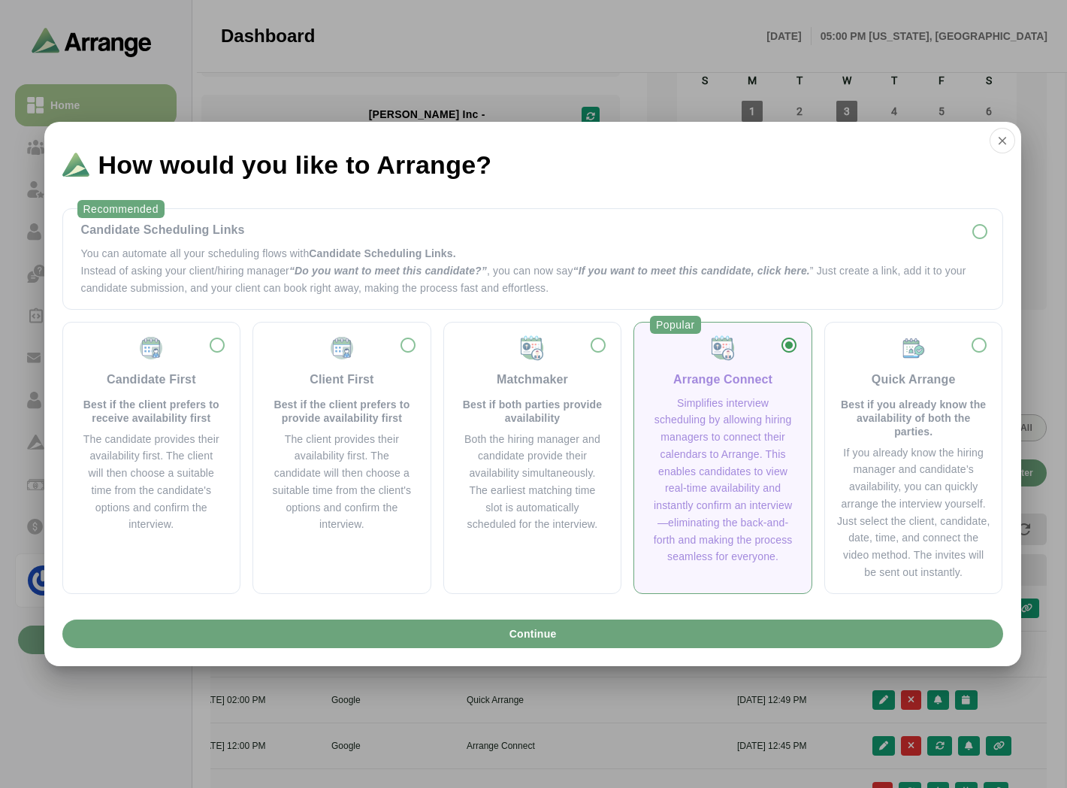
click at [523, 354] on div "Arrange Connect" at bounding box center [722, 380] width 99 height 18
click at [253, 273] on p "Instead of asking your client/hiring manager “Do you want to meet this candidat…" at bounding box center [532, 279] width 903 height 35
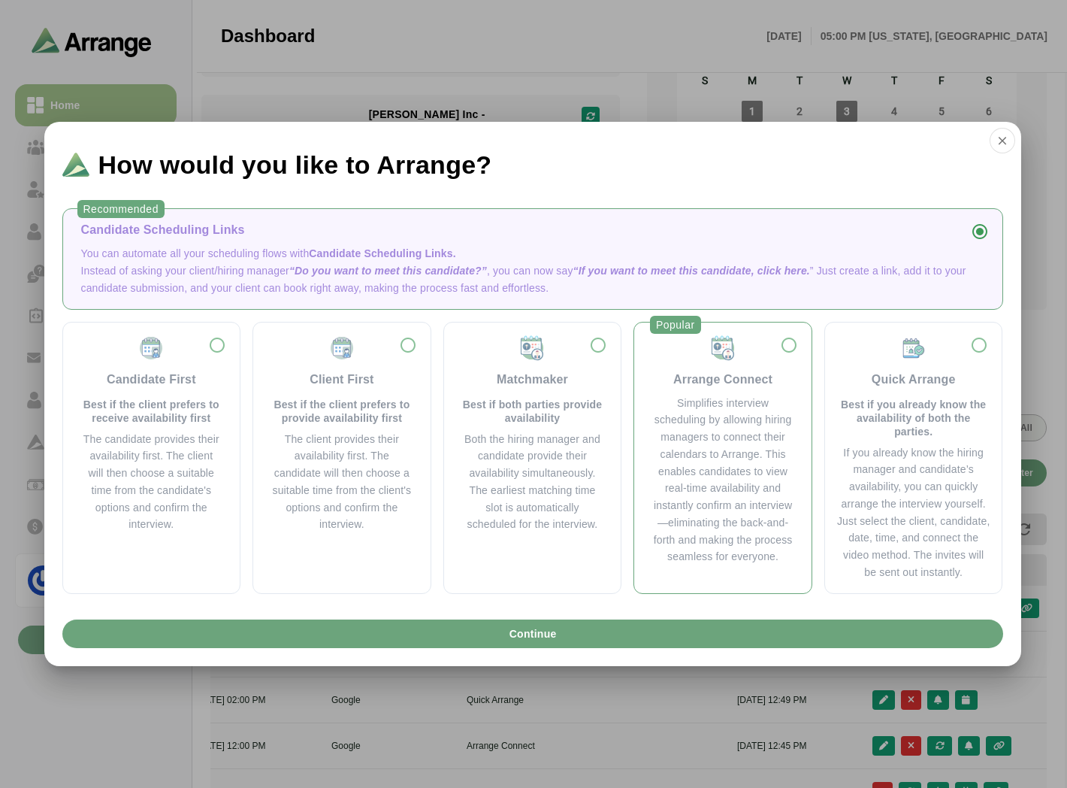
click at [523, 354] on div "Simplifies interview scheduling by allowing hiring managers to connect their ca…" at bounding box center [722, 480] width 141 height 171
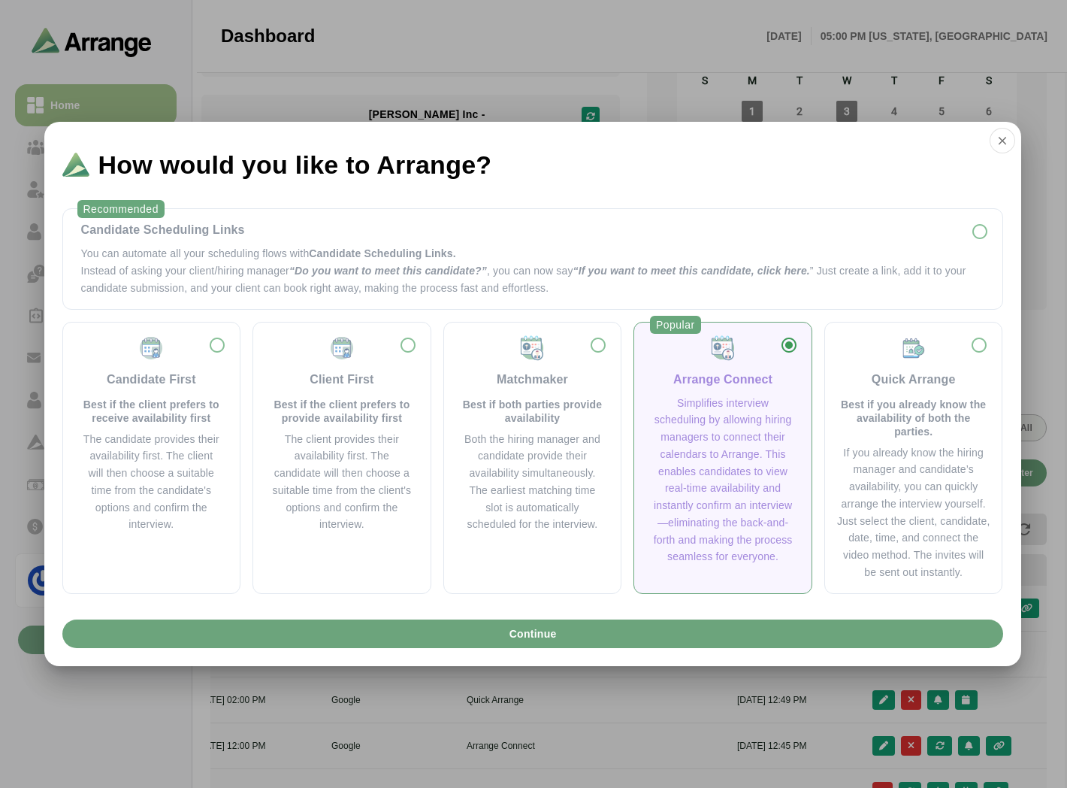
click at [523, 354] on div "Simplifies interview scheduling by allowing hiring managers to connect their ca…" at bounding box center [722, 480] width 141 height 171
click at [523, 141] on icon "button" at bounding box center [1003, 141] width 14 height 14
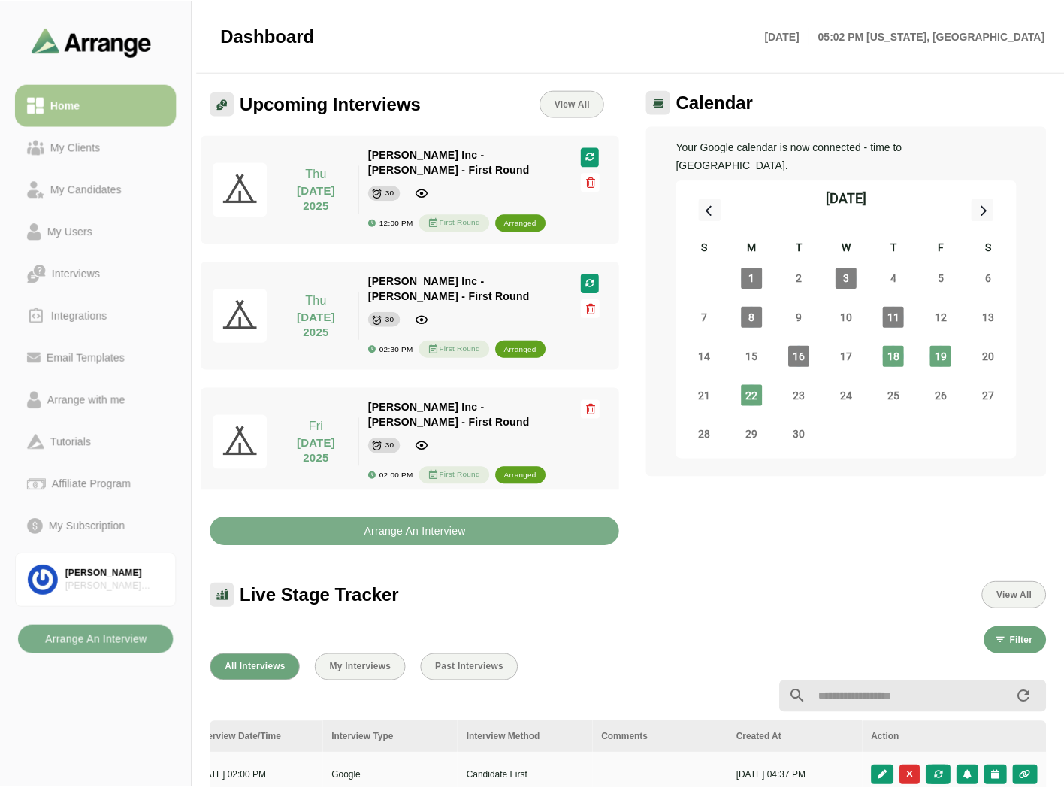
scroll to position [167, 0]
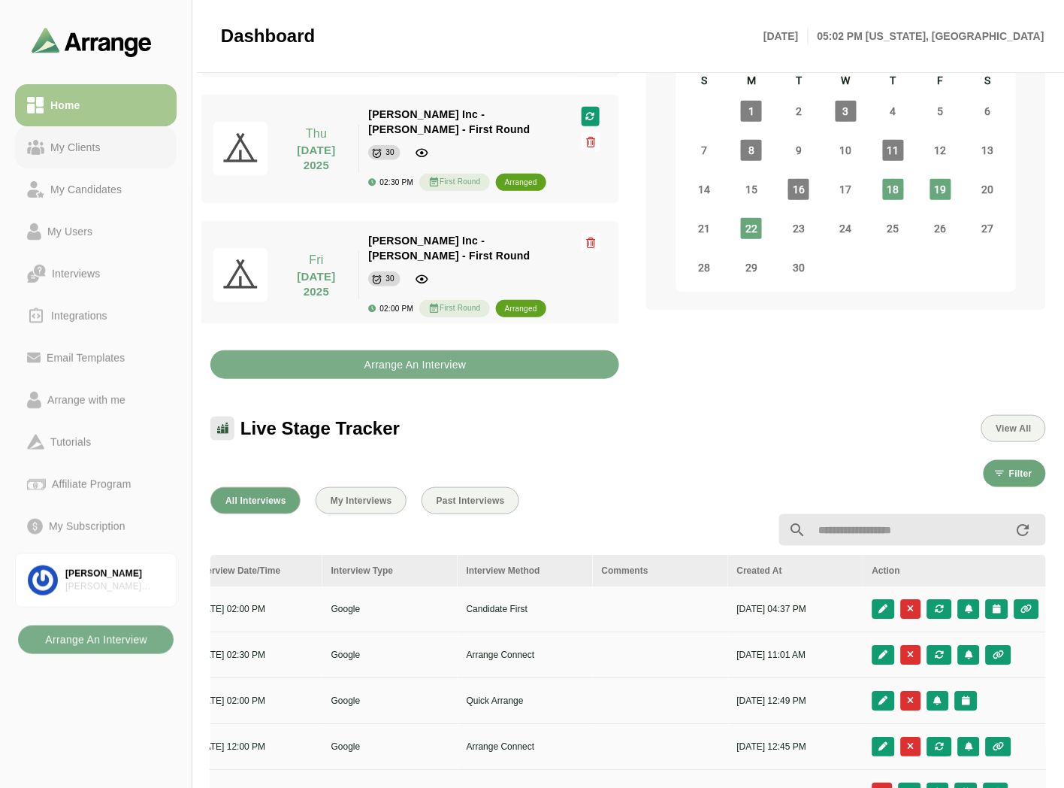
click at [103, 152] on div "My Clients" at bounding box center [75, 147] width 62 height 18
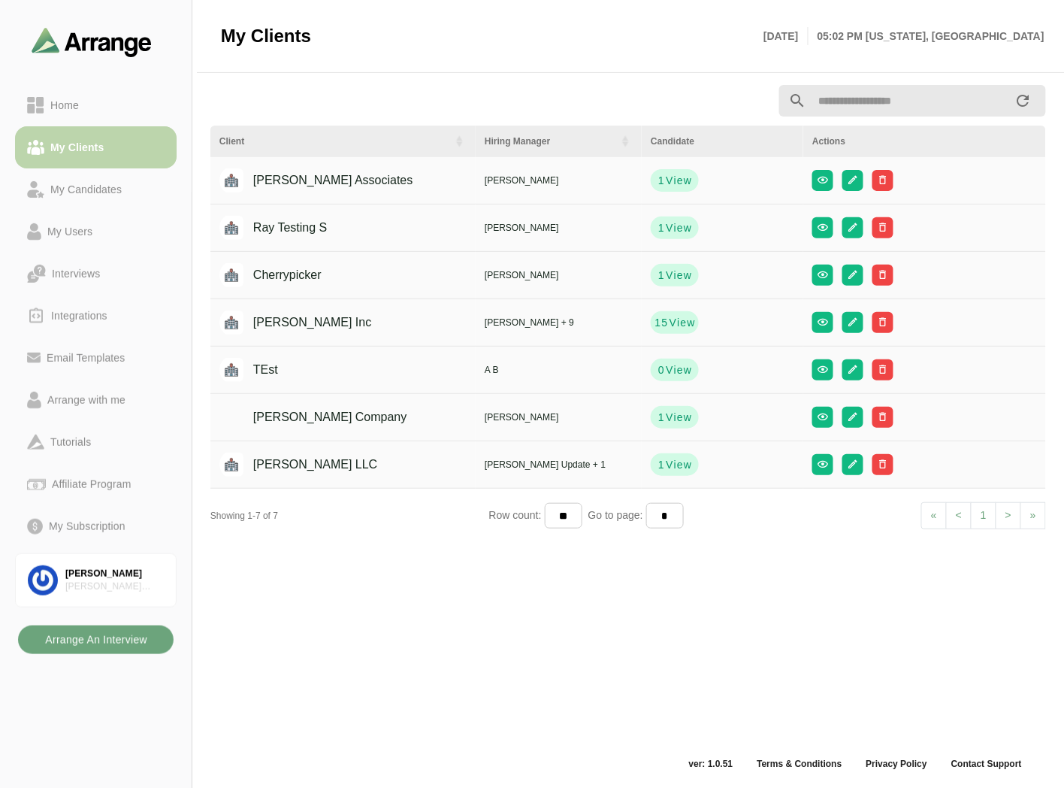
scroll to position [5, 0]
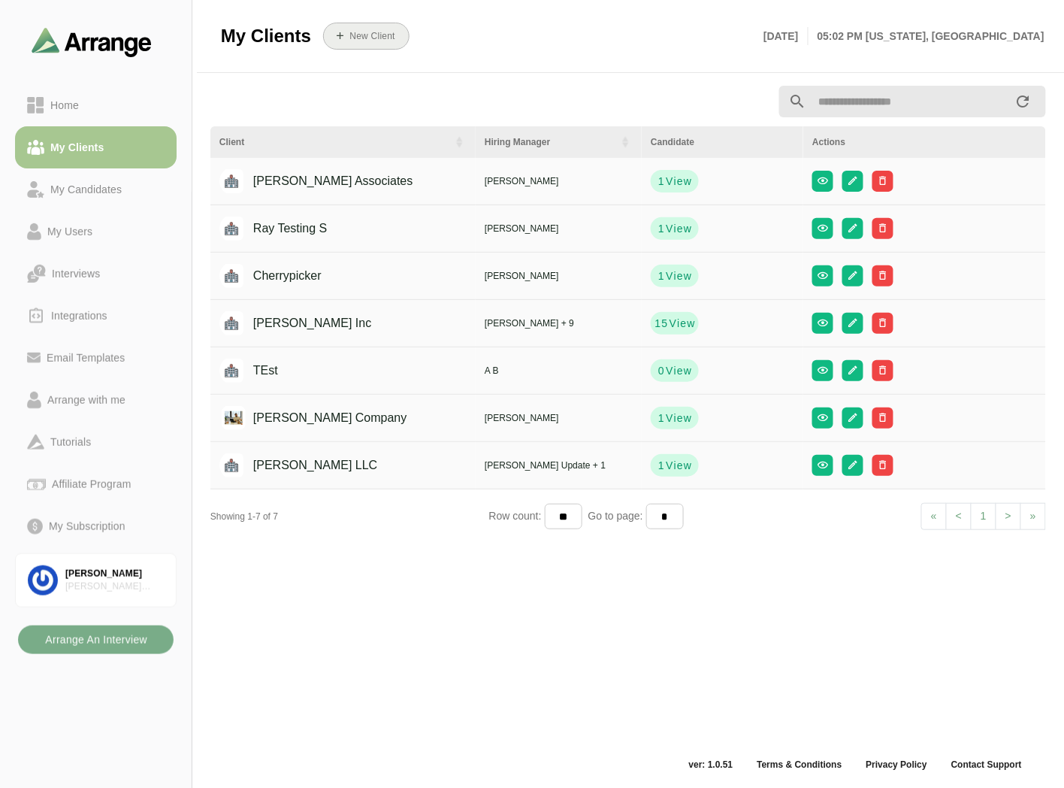
click at [366, 46] on button "New Client" at bounding box center [366, 36] width 86 height 27
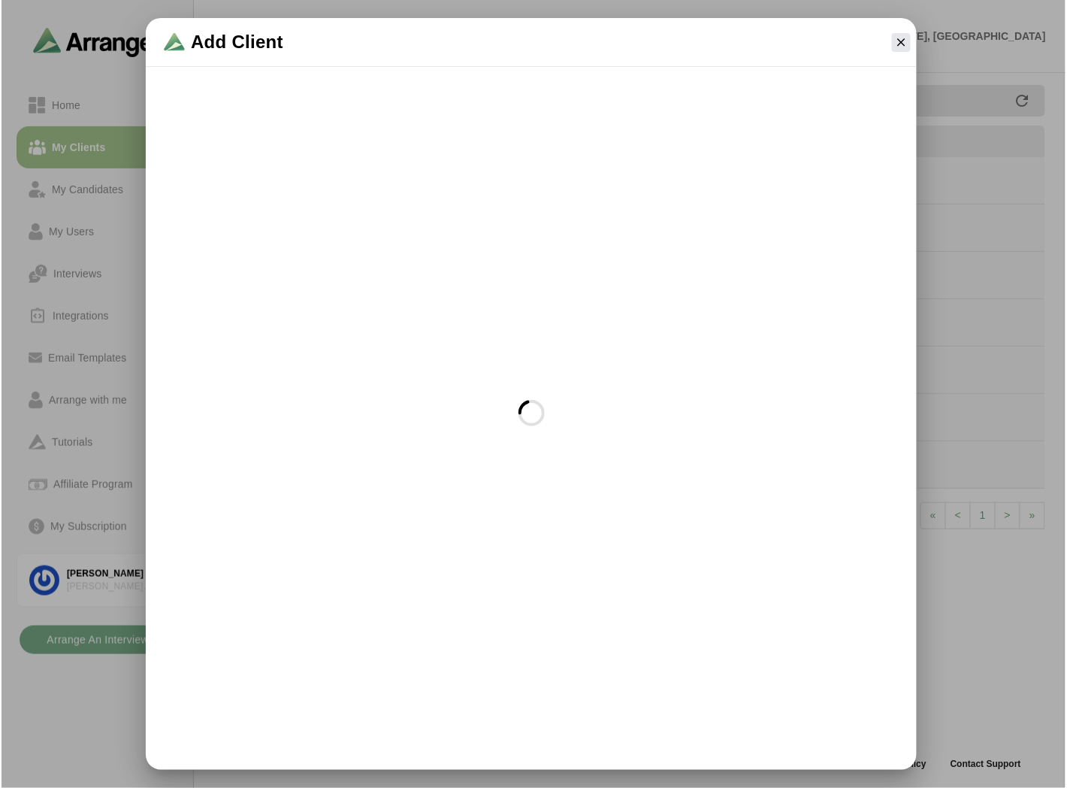
scroll to position [0, 0]
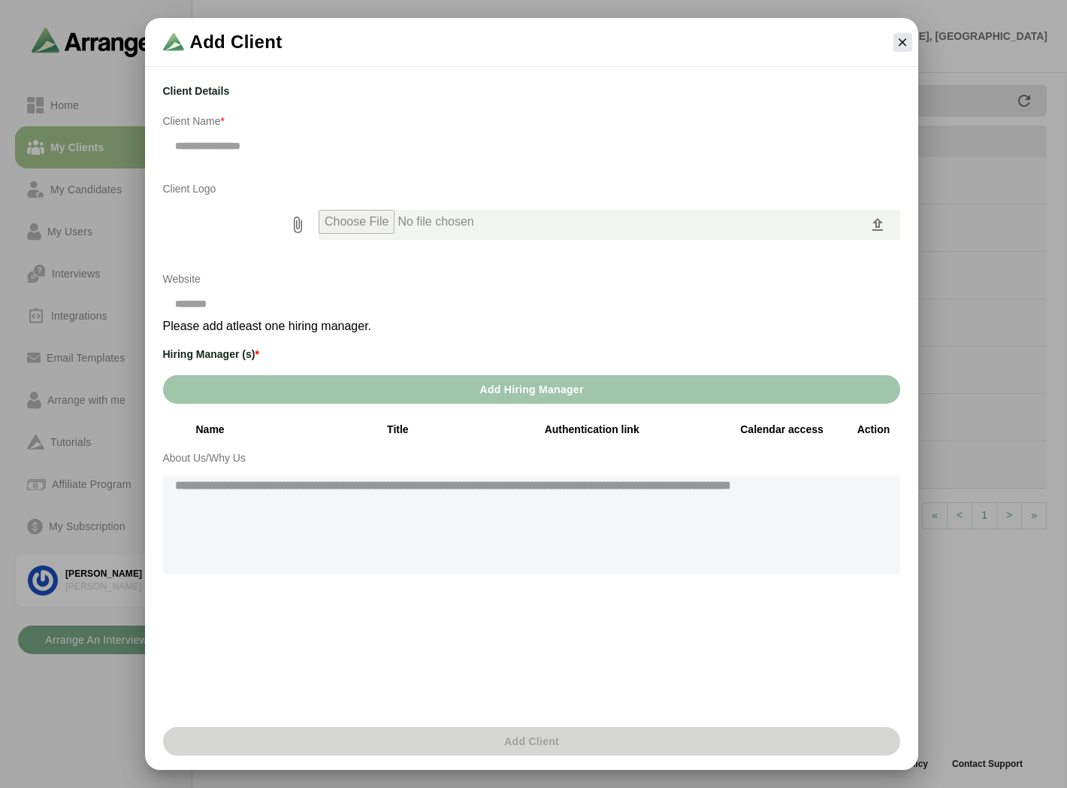
click at [467, 354] on button "Add Hiring Manager" at bounding box center [531, 389] width 737 height 29
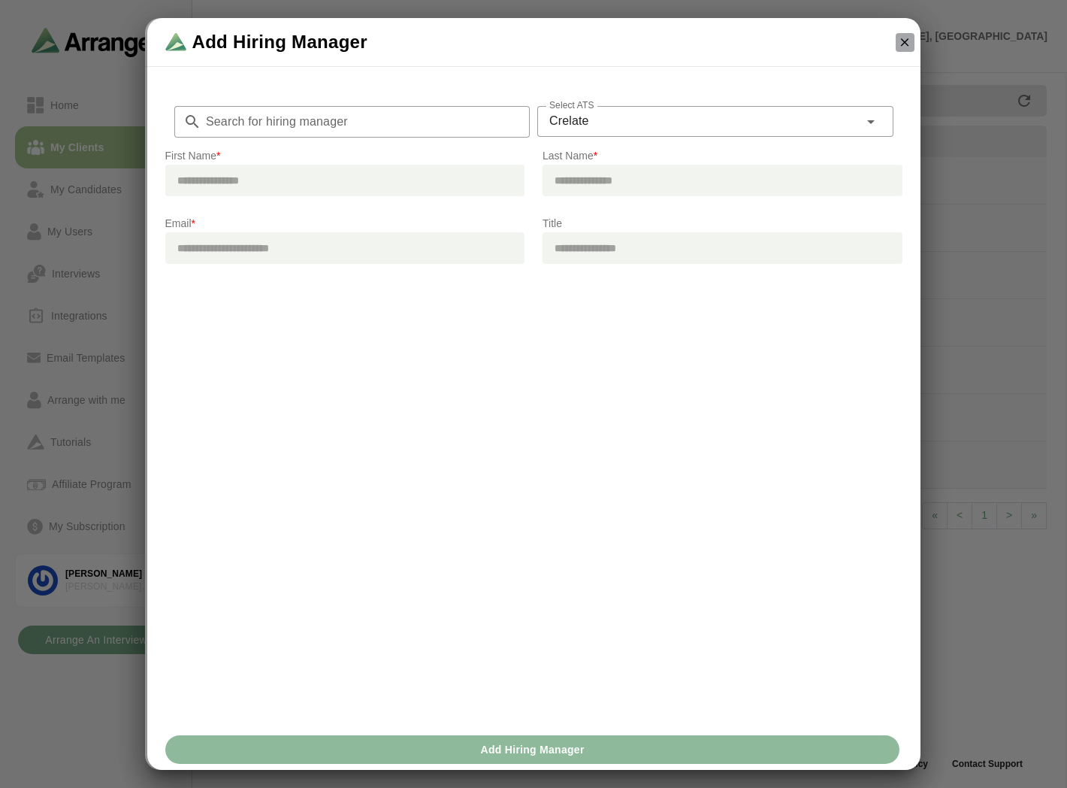
click at [523, 41] on icon "button" at bounding box center [905, 42] width 14 height 14
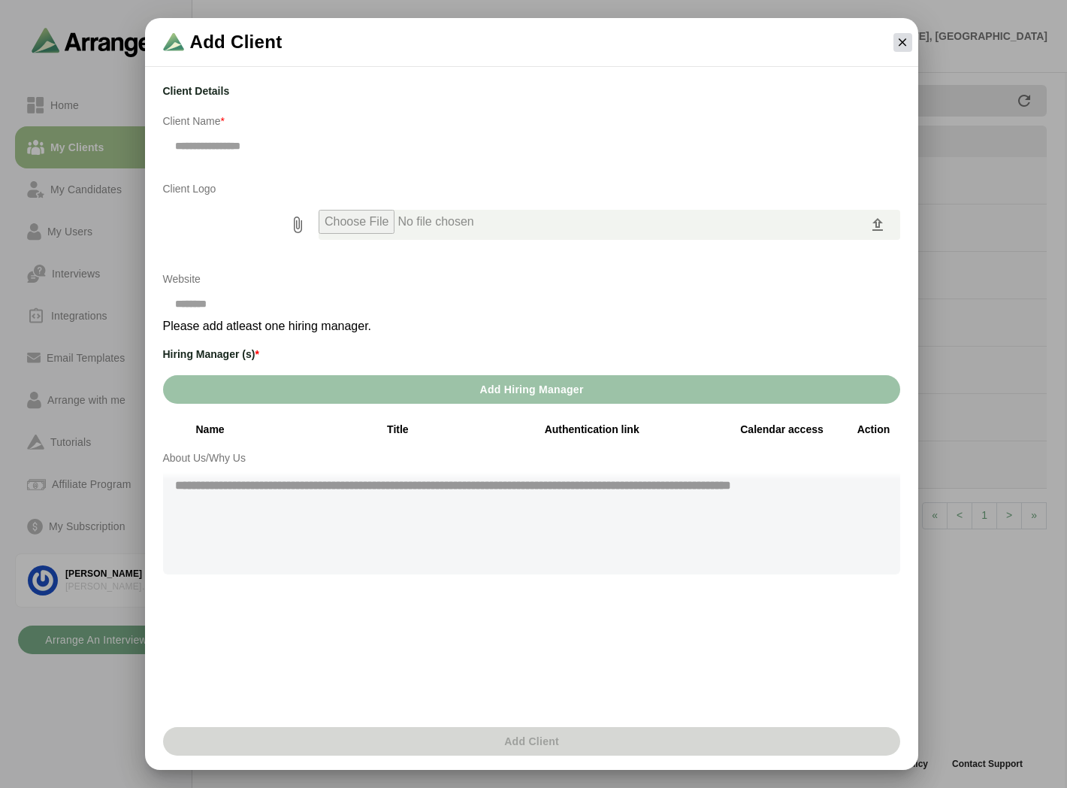
click at [523, 38] on icon "button" at bounding box center [903, 42] width 14 height 14
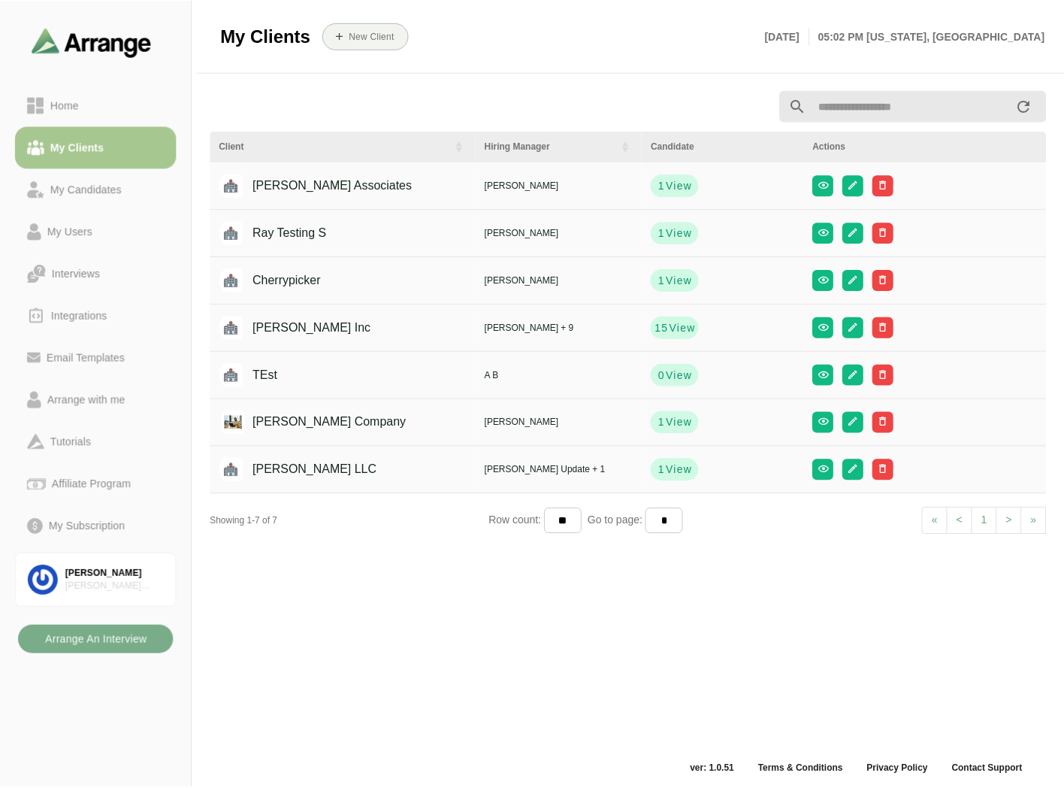
scroll to position [5, 0]
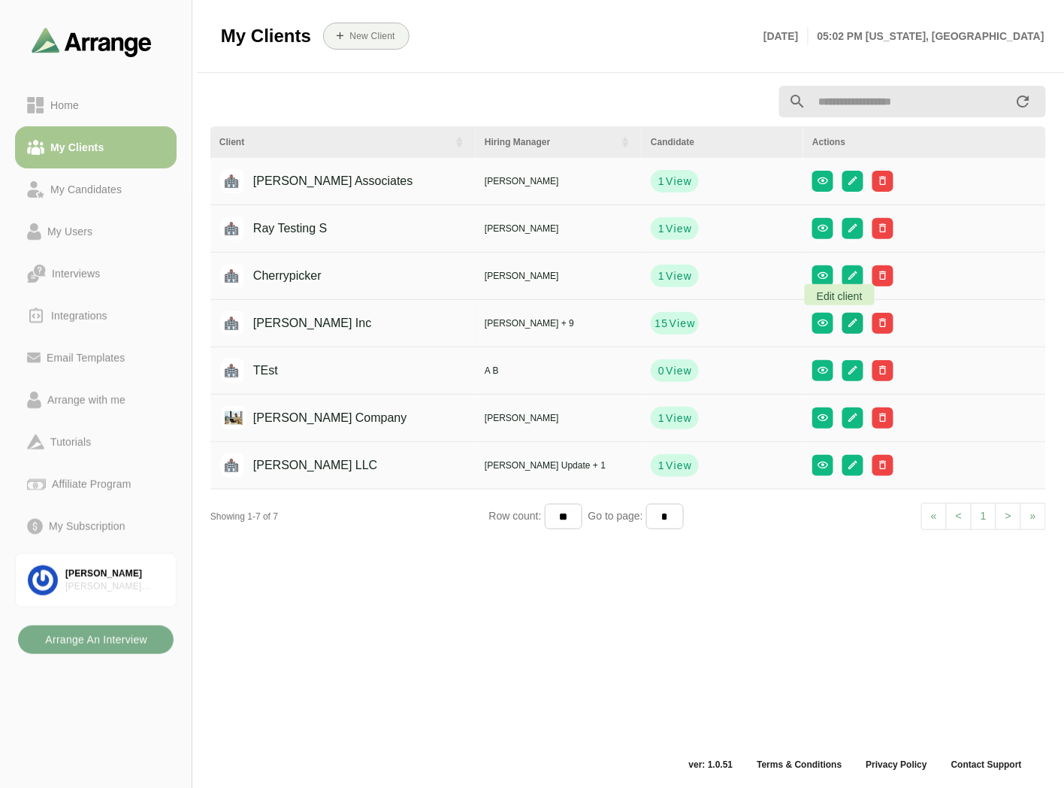
click at [523, 323] on icon "button" at bounding box center [853, 322] width 11 height 11
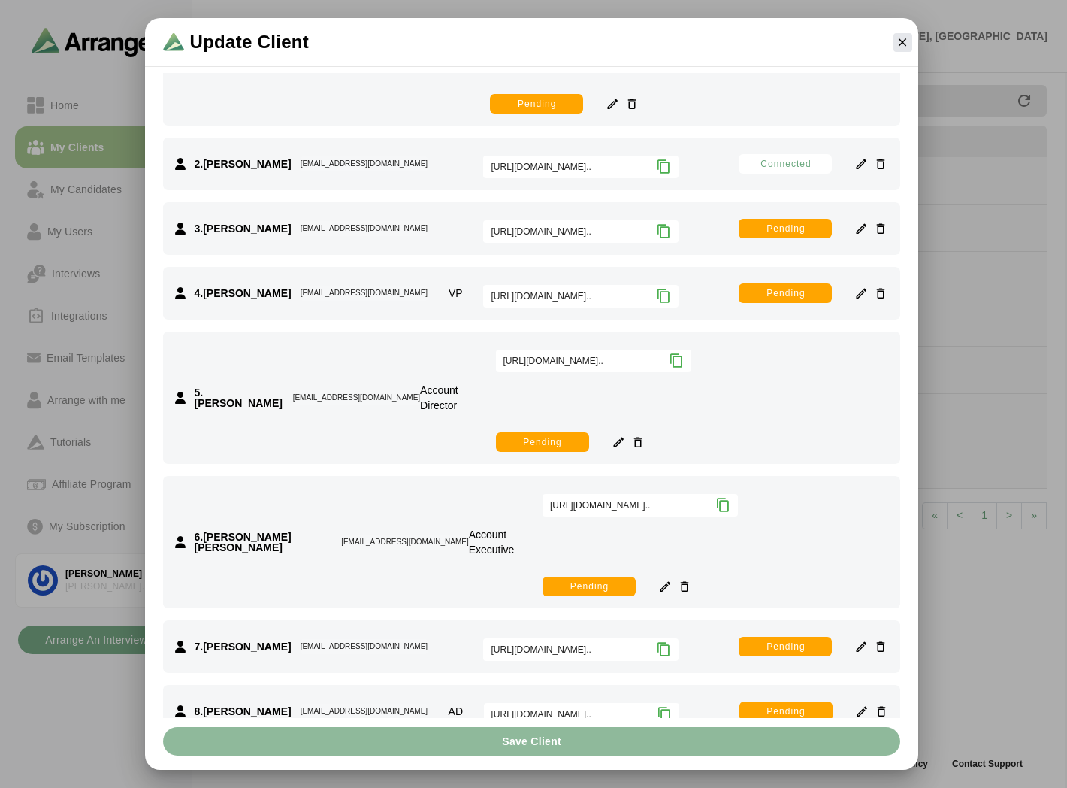
scroll to position [192, 0]
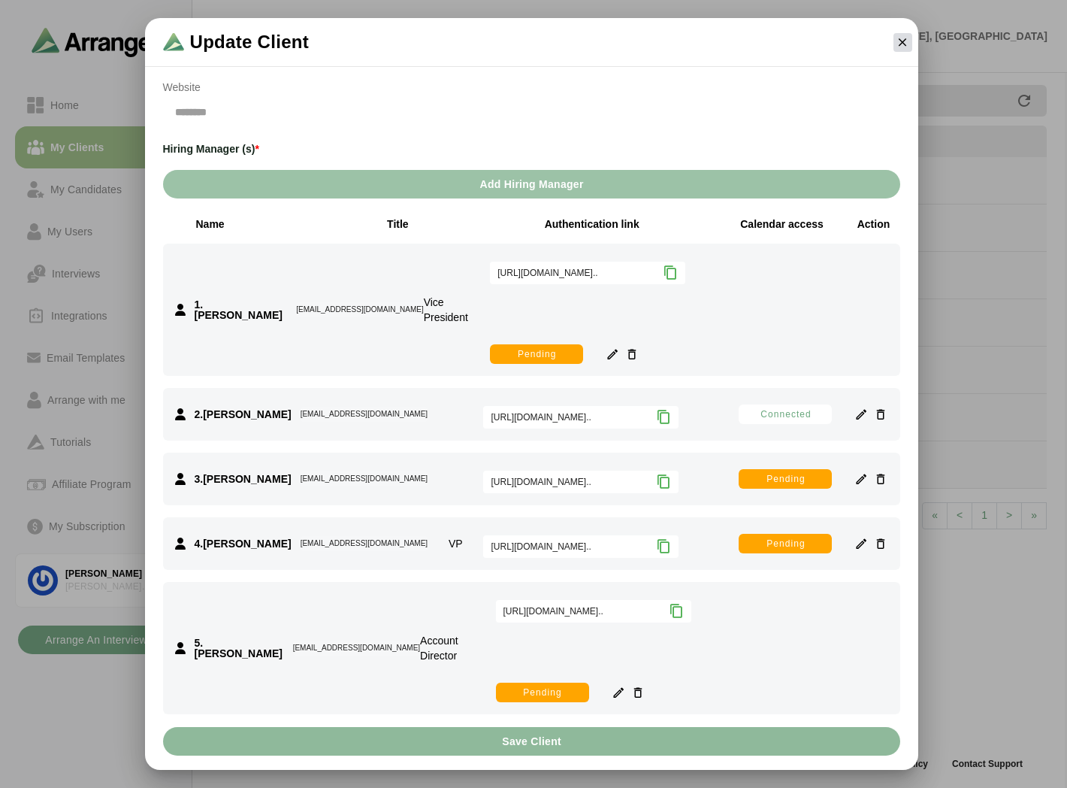
click at [523, 35] on icon "button" at bounding box center [903, 42] width 14 height 14
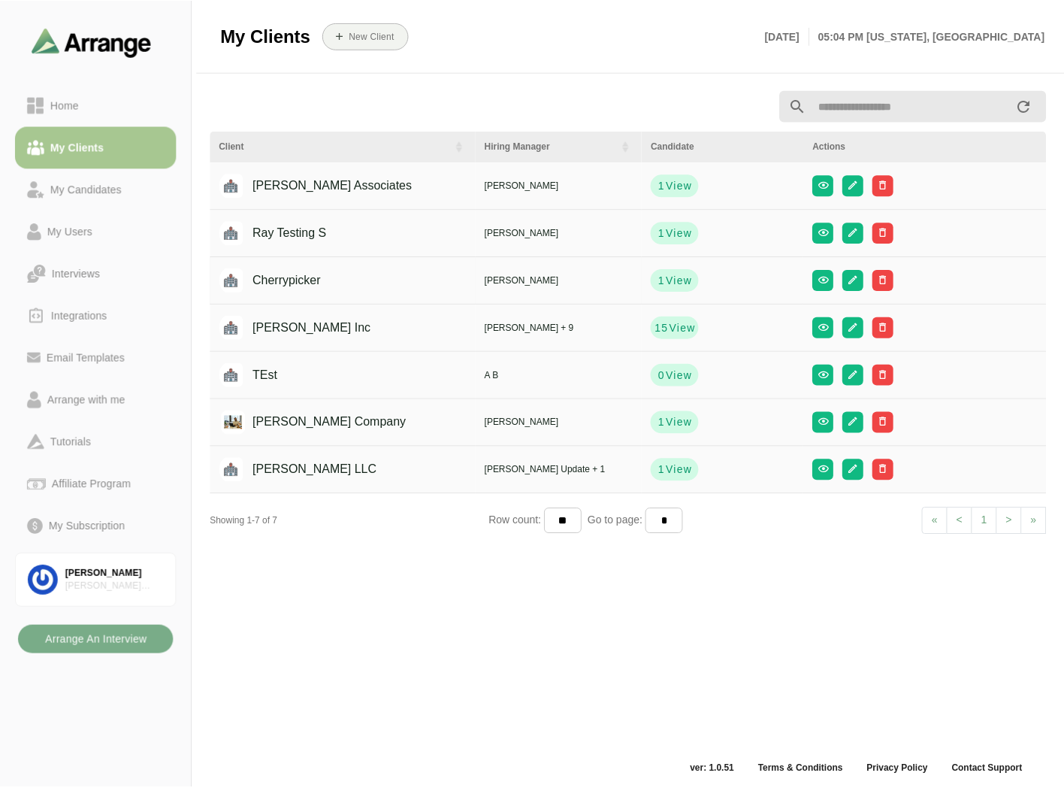
scroll to position [5, 0]
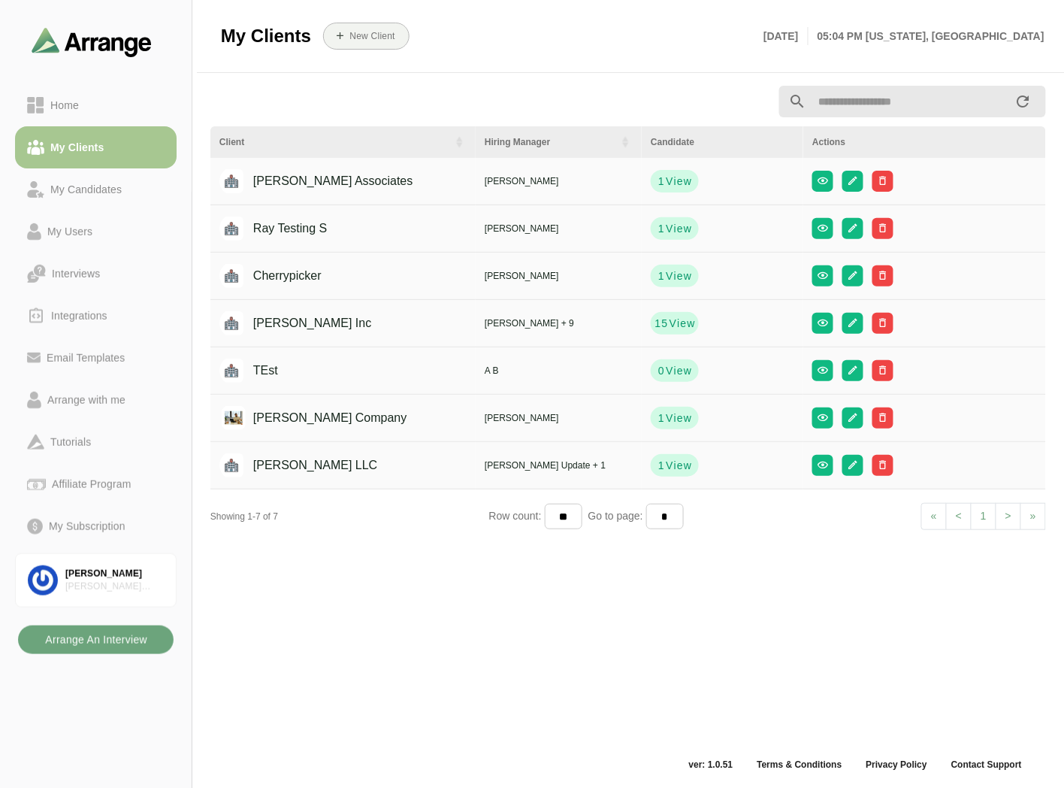
click at [125, 354] on b "Arrange An Interview" at bounding box center [95, 639] width 103 height 29
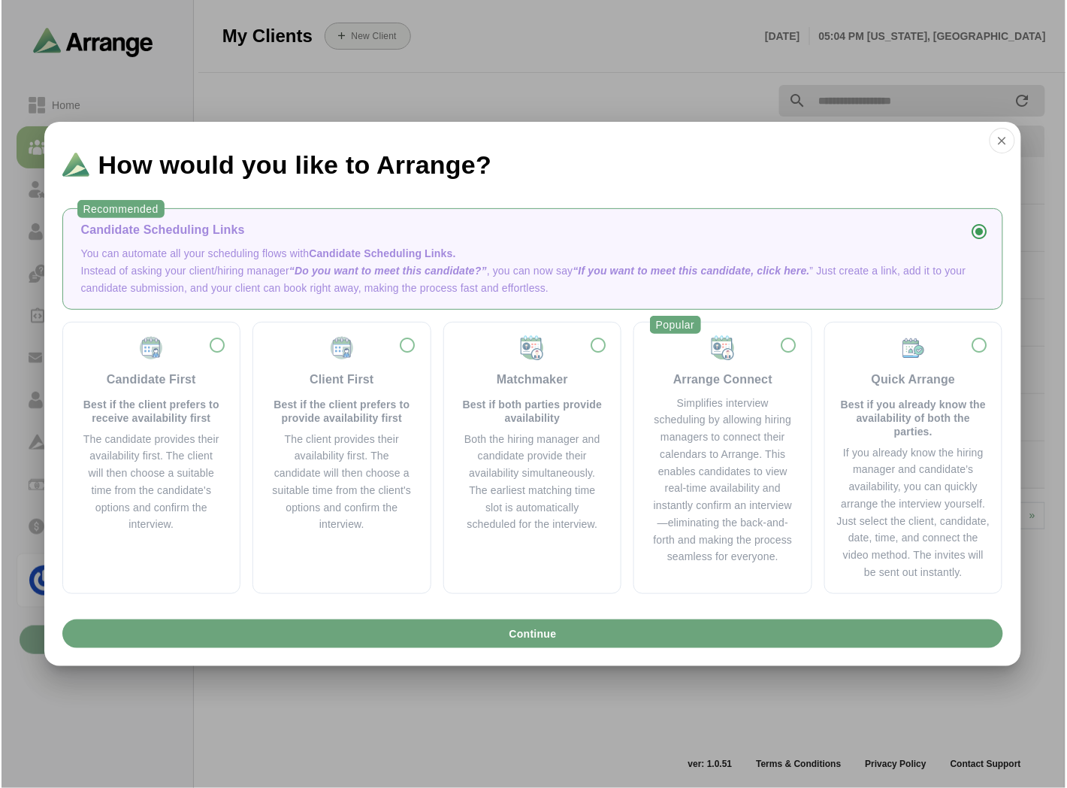
scroll to position [0, 0]
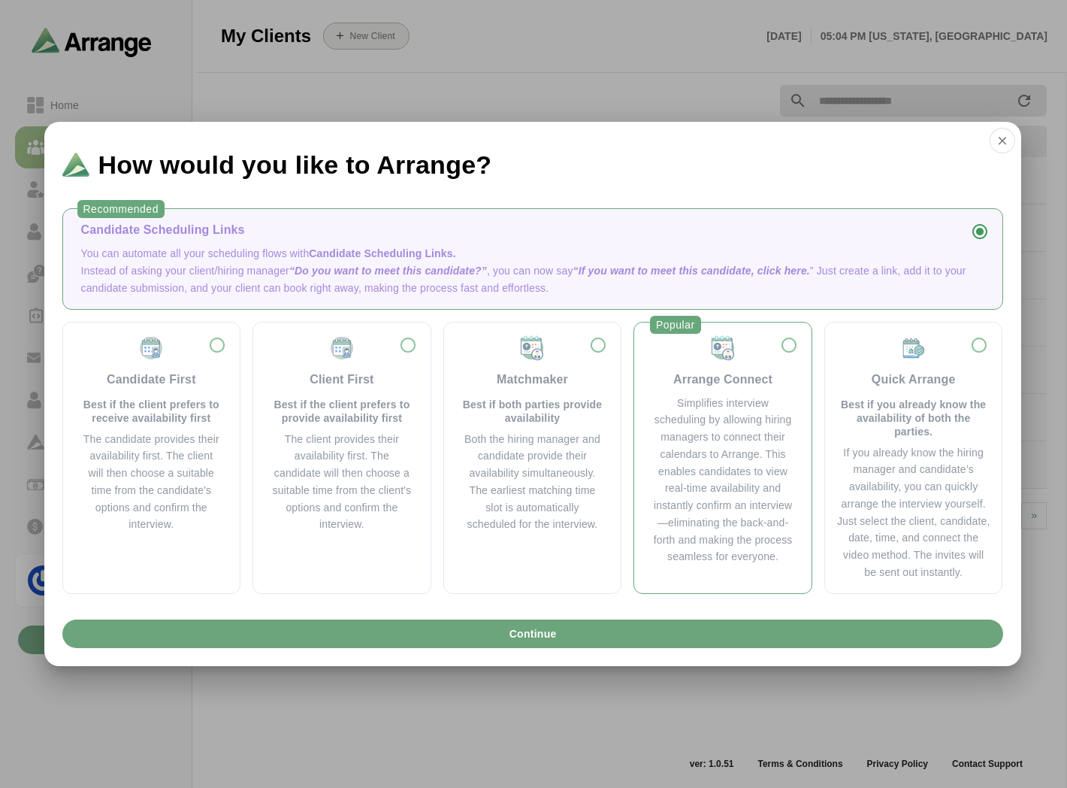
click at [523, 354] on div "Simplifies interview scheduling by allowing hiring managers to connect their ca…" at bounding box center [722, 480] width 141 height 171
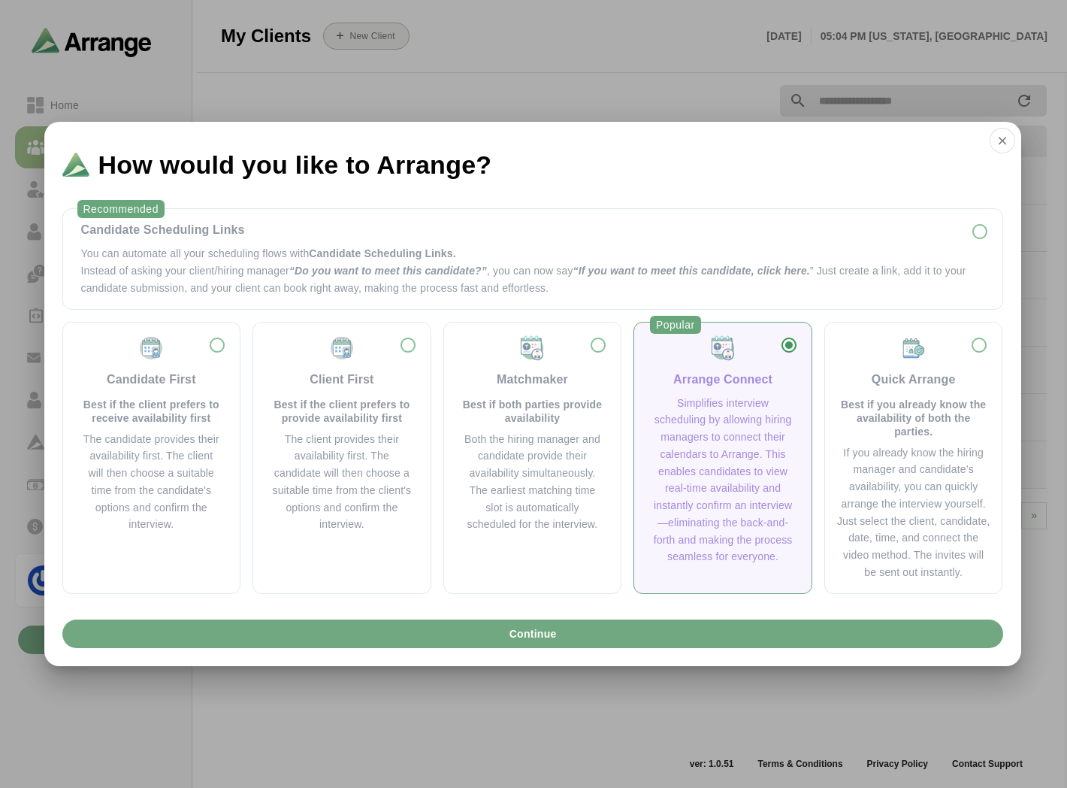
click at [523, 354] on button "Continue" at bounding box center [532, 633] width 941 height 29
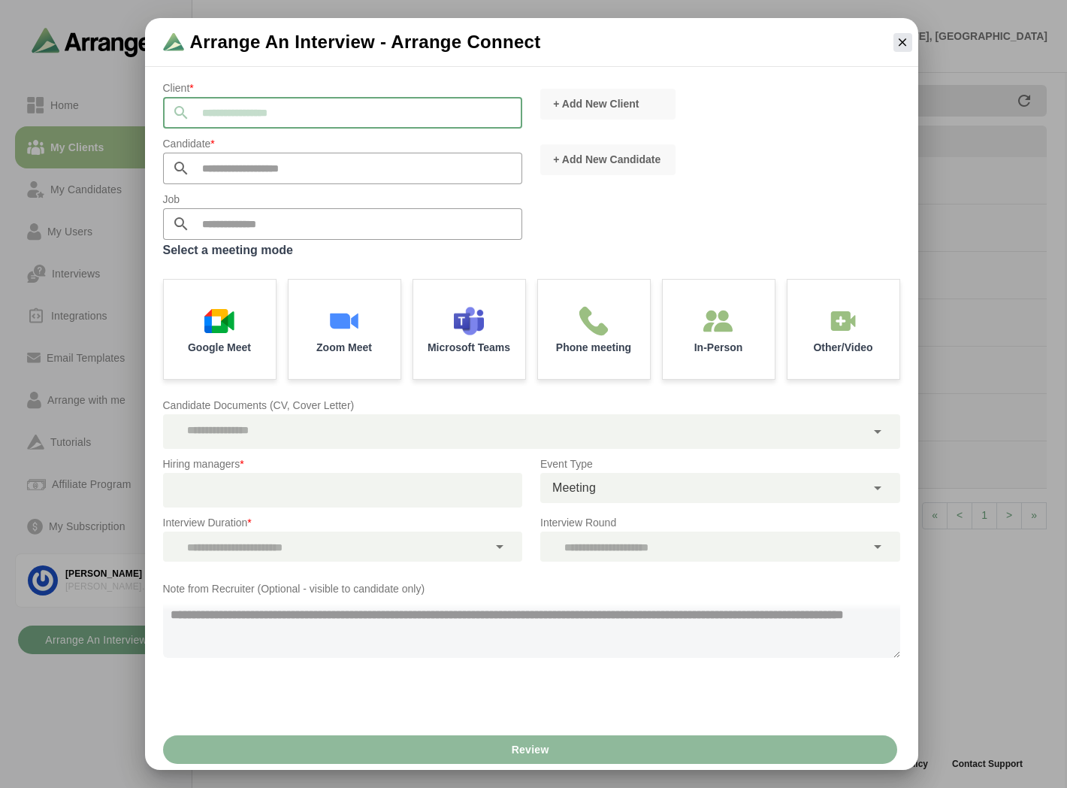
click at [234, 115] on input "text" at bounding box center [356, 113] width 333 height 32
click at [224, 139] on li "[PERSON_NAME] Inc" at bounding box center [341, 135] width 356 height 29
type input "*******"
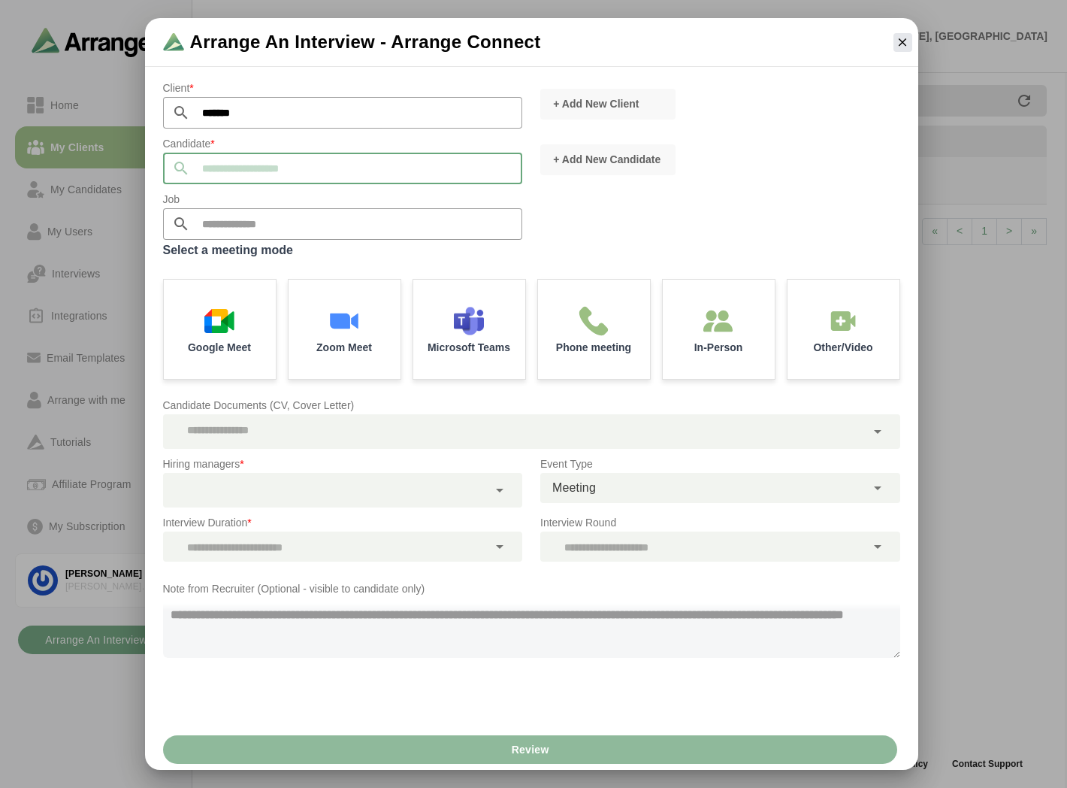
click at [218, 166] on input "text" at bounding box center [356, 169] width 333 height 32
click at [204, 195] on span "[PERSON_NAME]" at bounding box center [214, 191] width 86 height 14
type input "**********"
click at [244, 313] on div "Google Meet" at bounding box center [219, 328] width 117 height 104
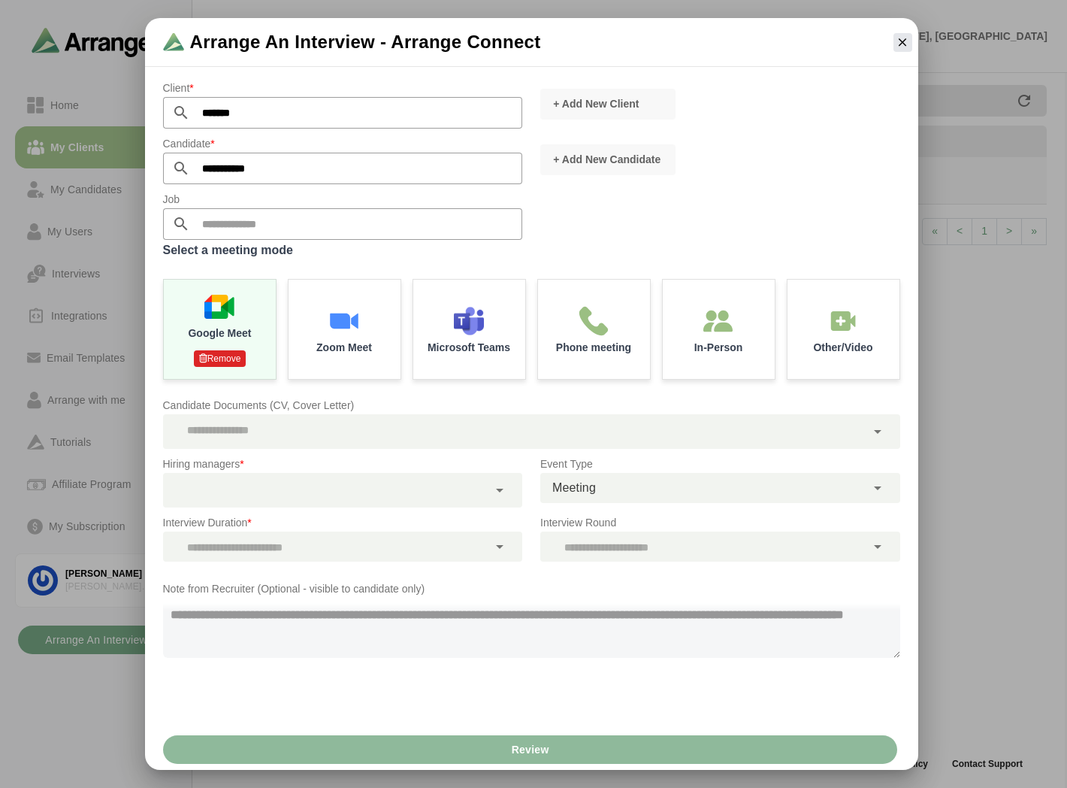
click at [325, 354] on div at bounding box center [325, 490] width 325 height 35
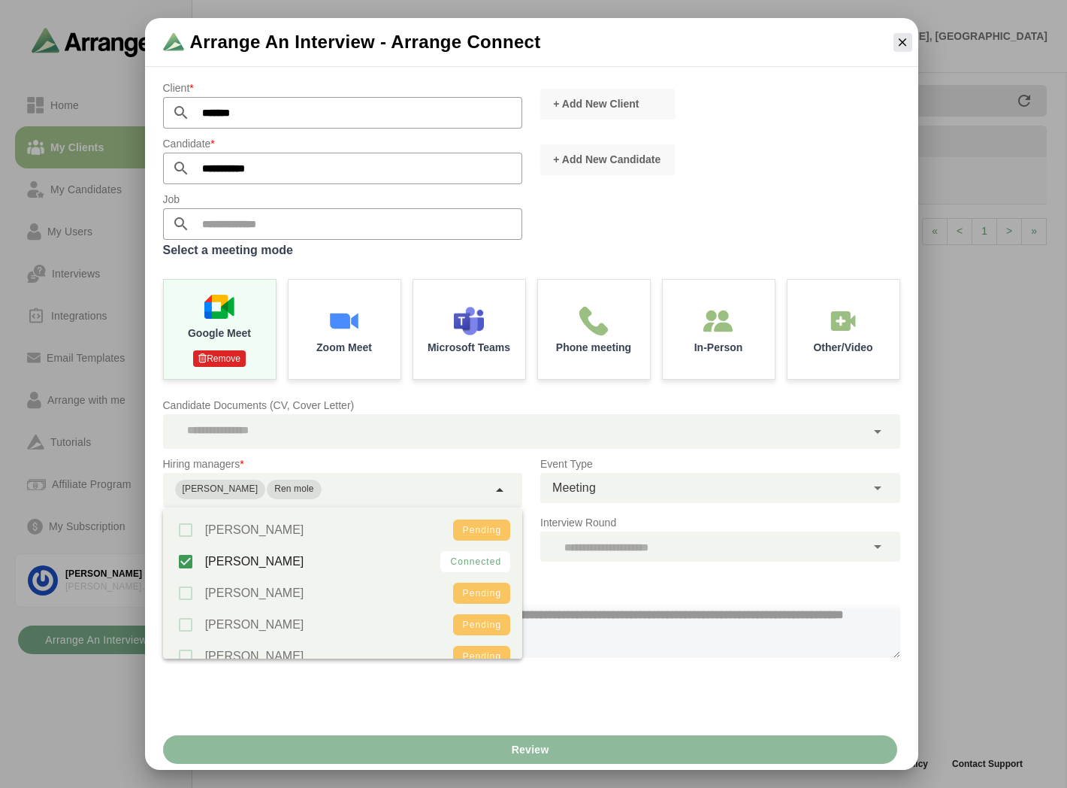
click at [523, 354] on p "Note from Recruiter (Optional - visible to candidate only)" at bounding box center [531, 588] width 737 height 18
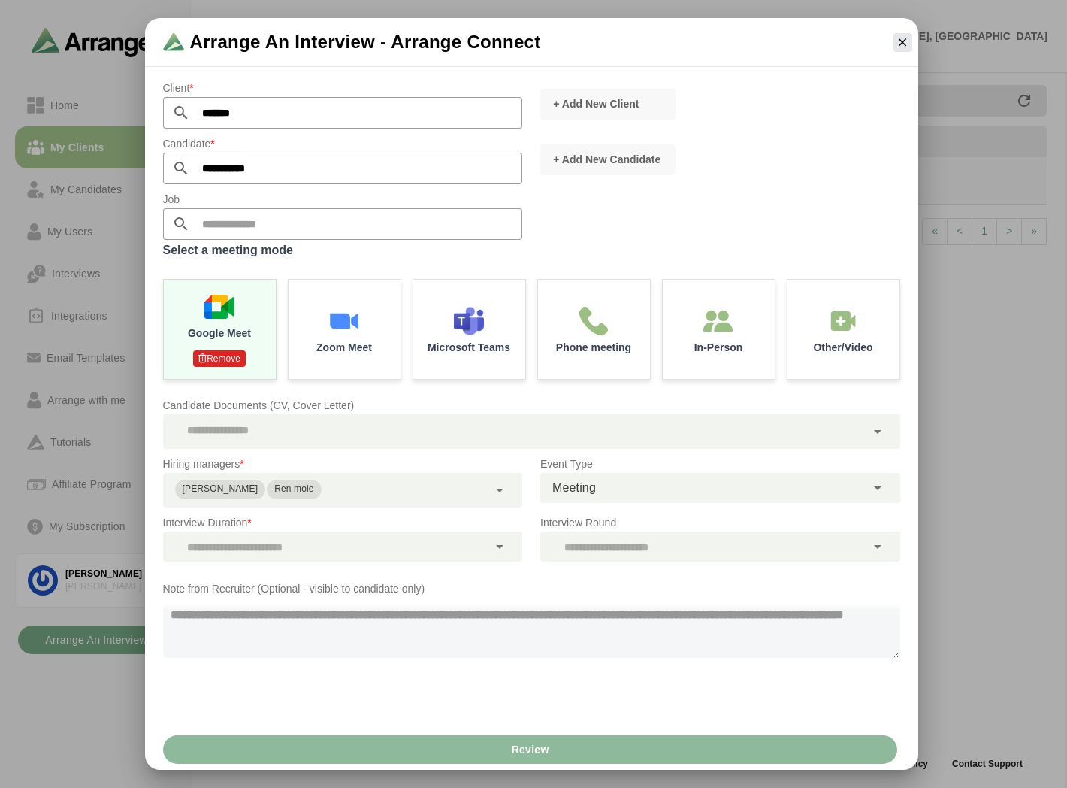
click at [204, 354] on p "Interview Duration *" at bounding box center [343, 522] width 360 height 18
click at [212, 354] on div at bounding box center [325, 546] width 325 height 30
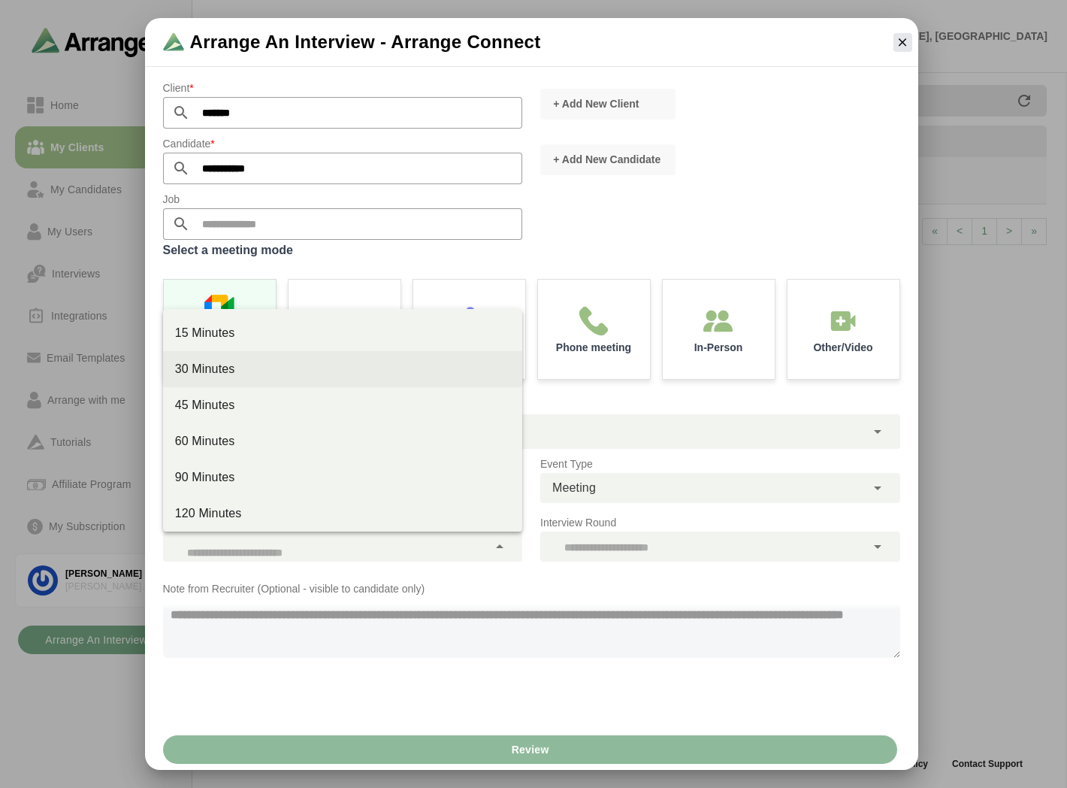
click at [230, 354] on div "30 Minutes" at bounding box center [343, 369] width 336 height 18
type input "**"
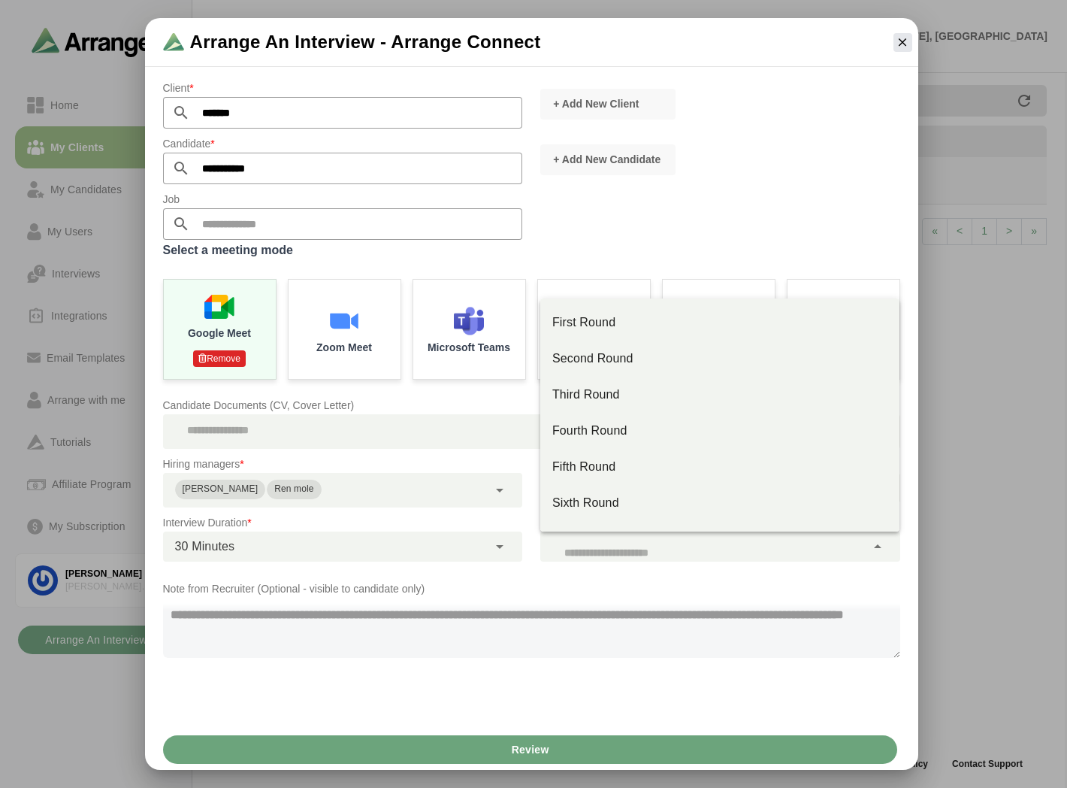
click at [523, 354] on div at bounding box center [702, 546] width 325 height 30
click at [523, 325] on div "First Round" at bounding box center [720, 322] width 336 height 18
type input "**"
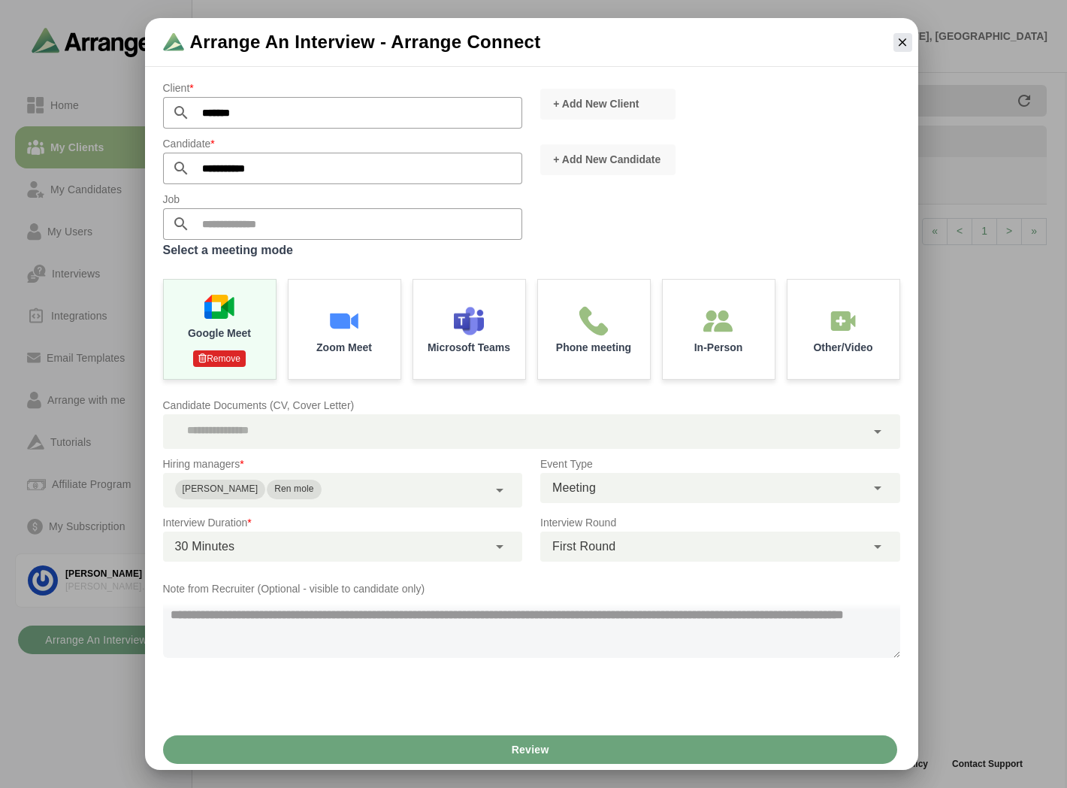
click at [292, 354] on textarea at bounding box center [531, 628] width 737 height 60
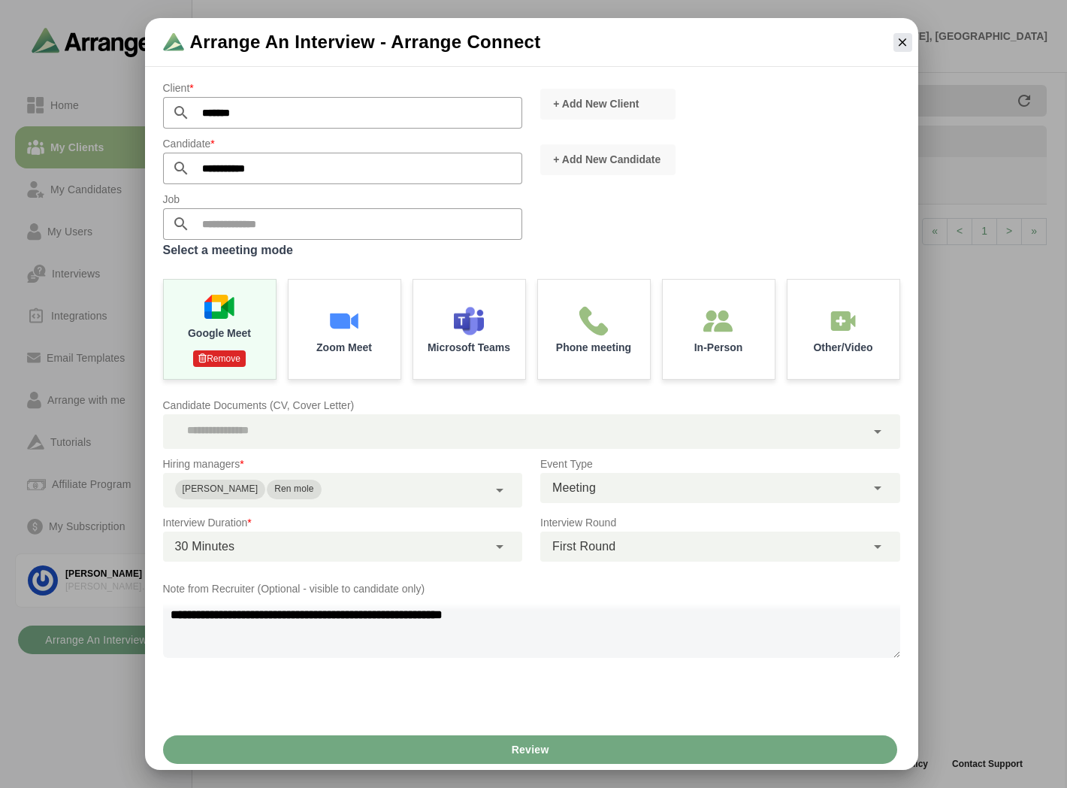
type textarea "**********"
click at [523, 354] on span "Review" at bounding box center [529, 749] width 38 height 29
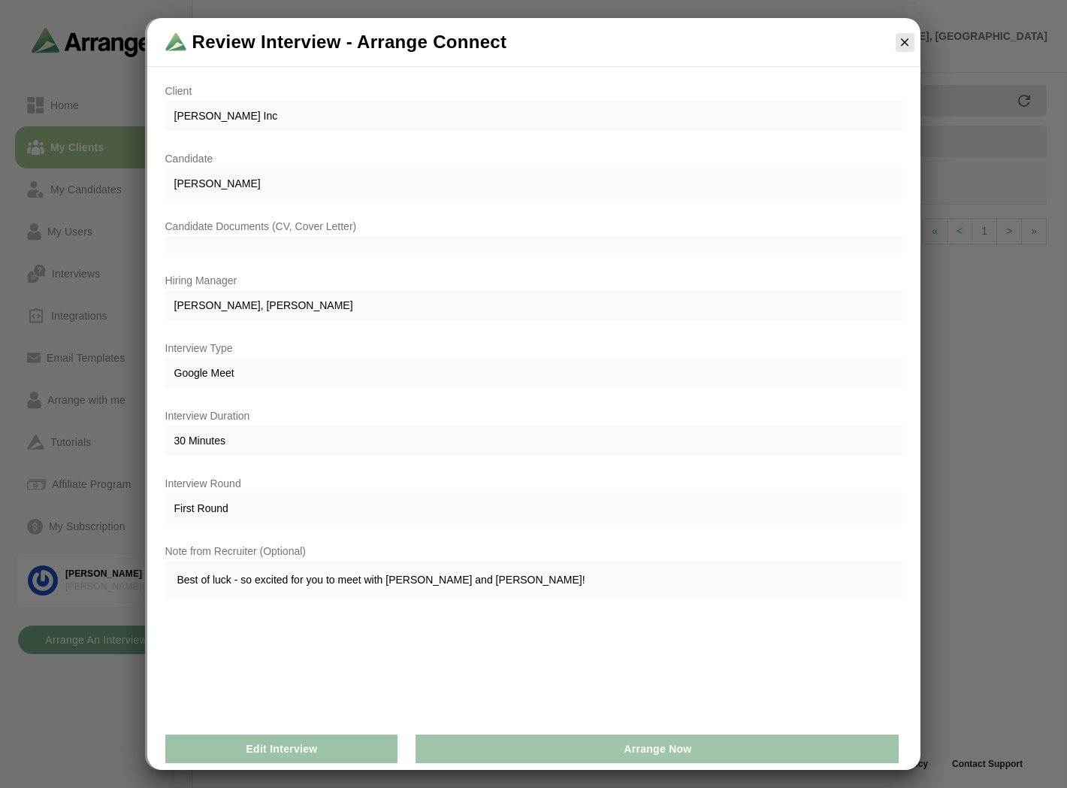
click at [523, 354] on button "Arrange Now" at bounding box center [657, 748] width 483 height 29
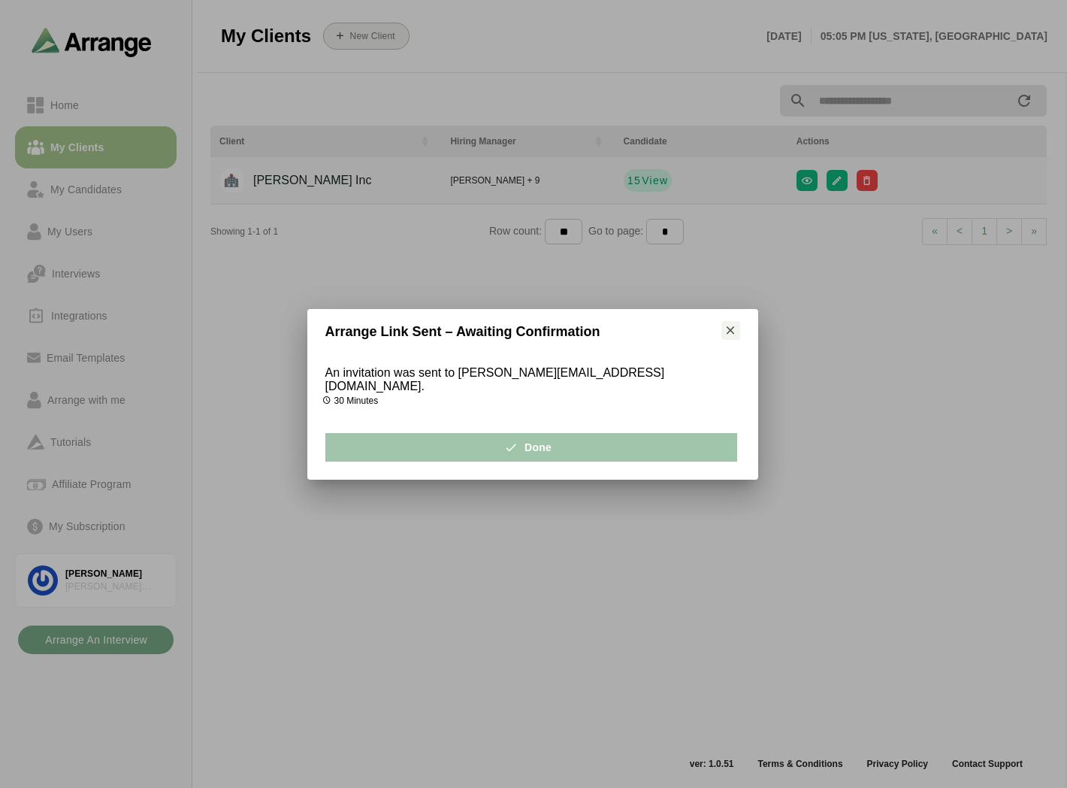
click at [495, 354] on button "Done" at bounding box center [531, 447] width 412 height 29
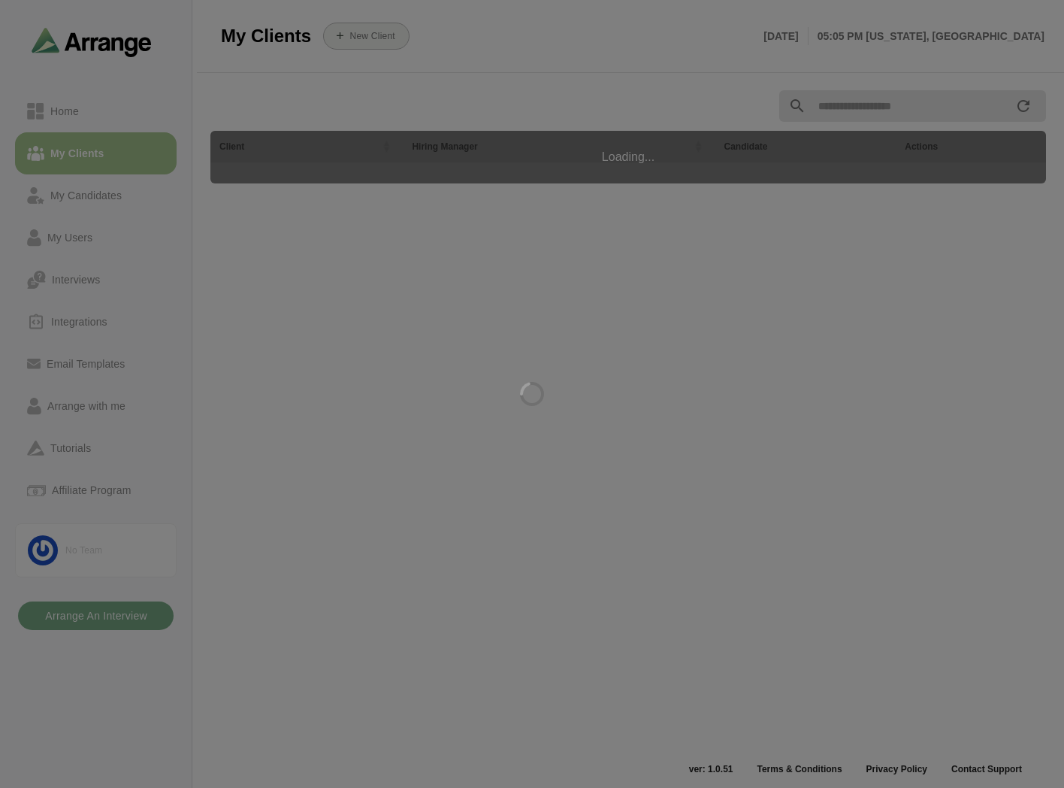
scroll to position [5, 0]
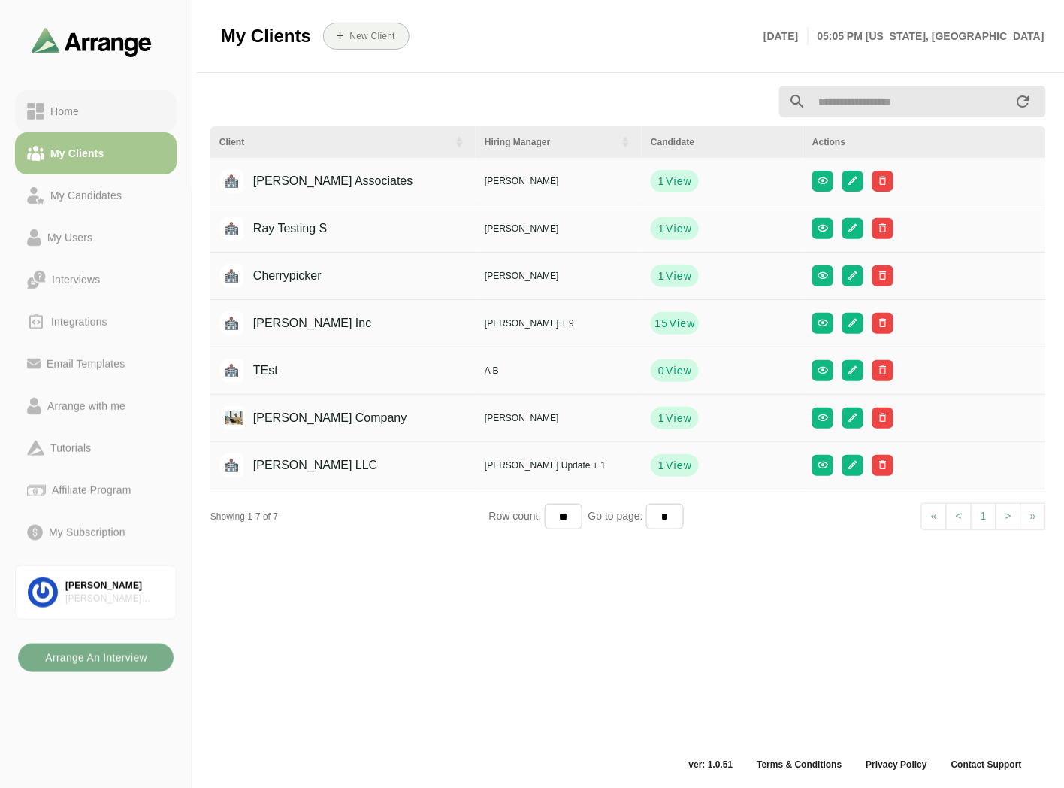
click at [83, 110] on div "Home" at bounding box center [64, 111] width 41 height 18
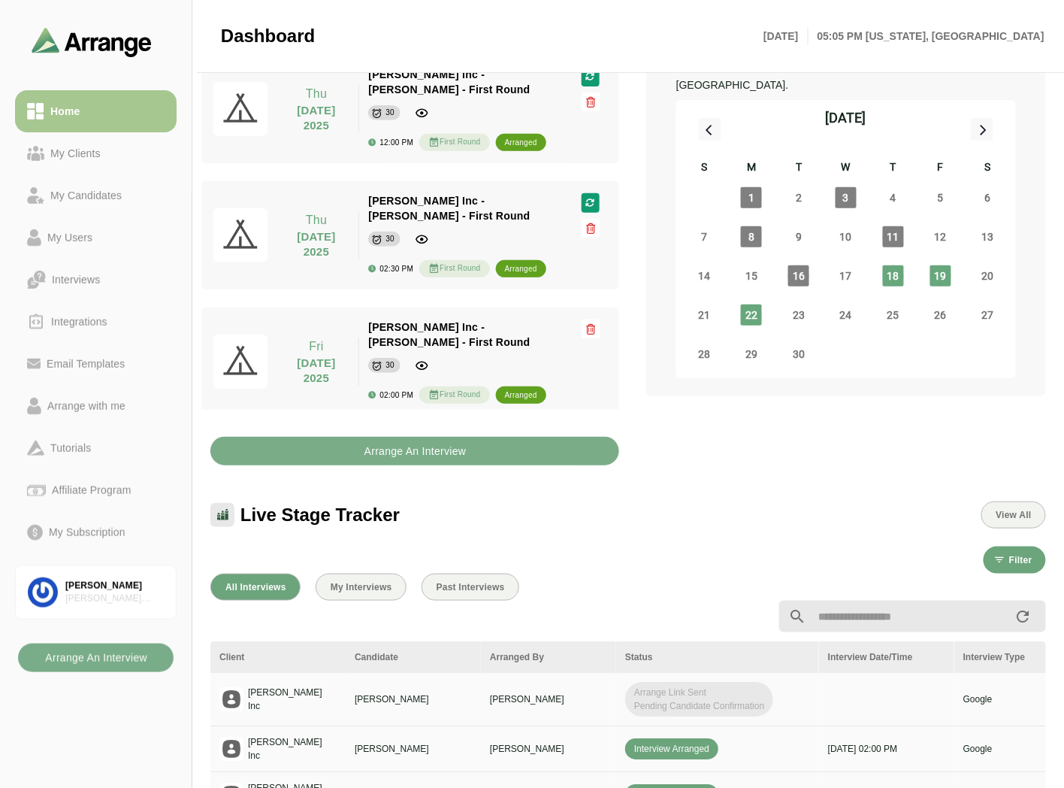
scroll to position [171, 0]
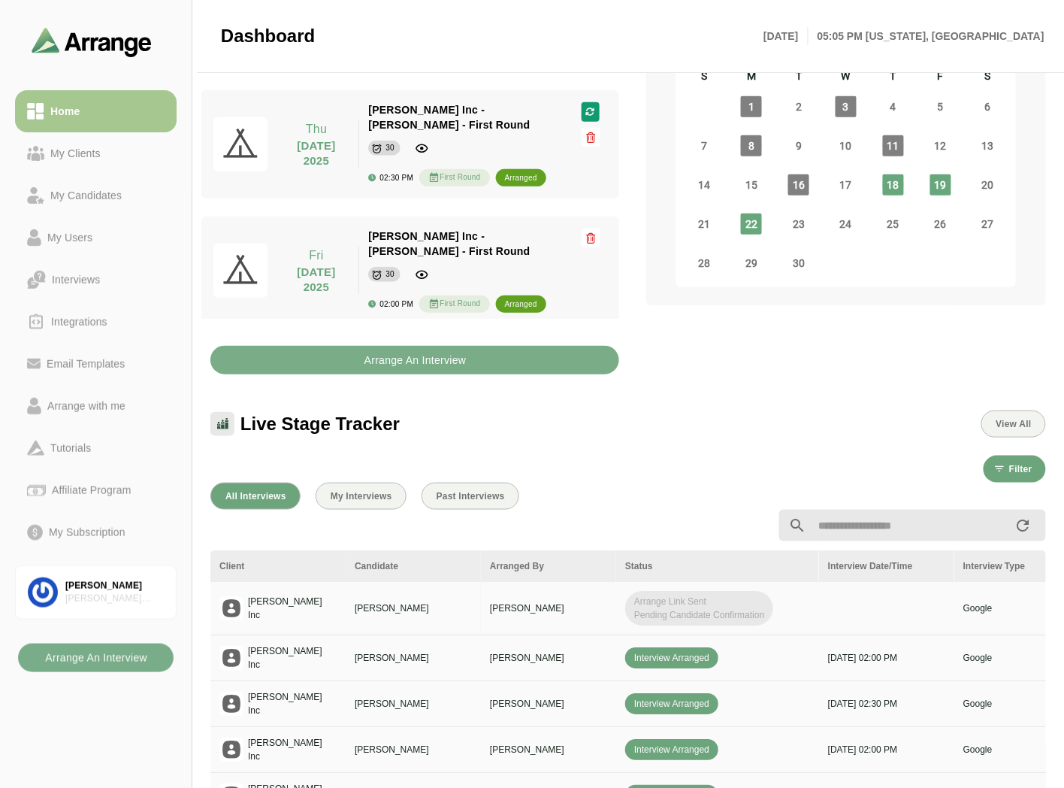
drag, startPoint x: 838, startPoint y: 597, endPoint x: 950, endPoint y: 603, distance: 112.2
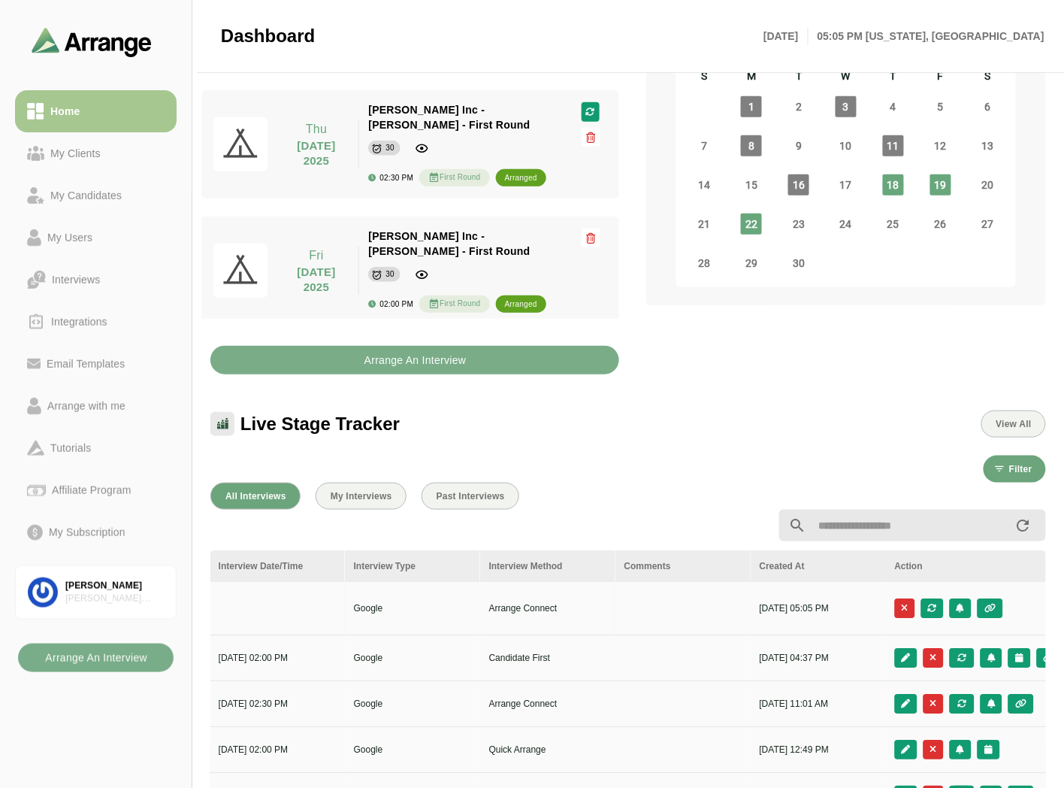
scroll to position [0, 594]
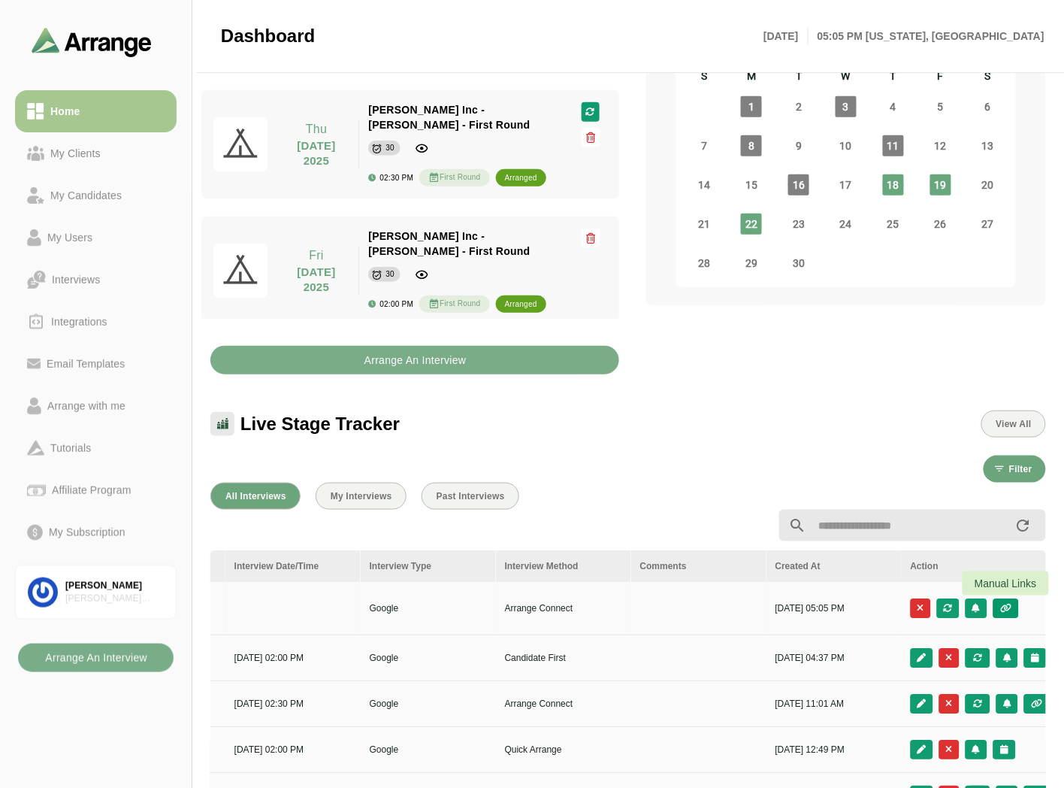
click at [1012, 604] on icon "button" at bounding box center [1006, 608] width 13 height 9
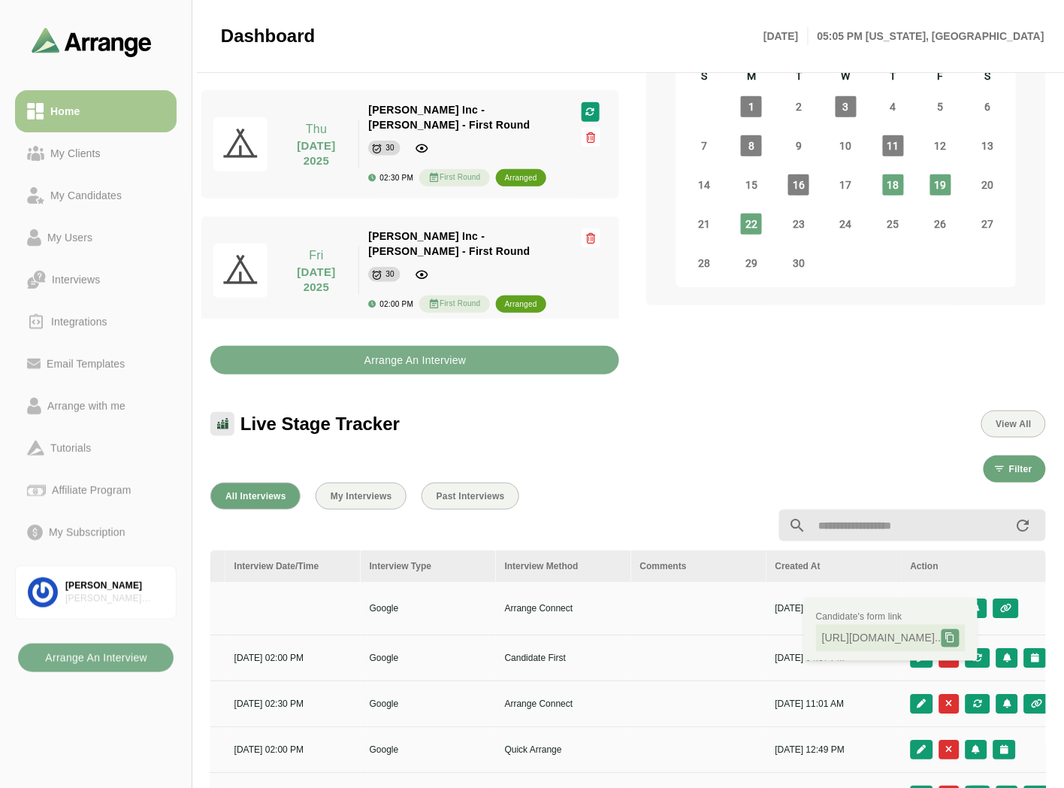
click at [611, 483] on div "All Interviews My Interviews Past Interviews" at bounding box center [628, 496] width 836 height 27
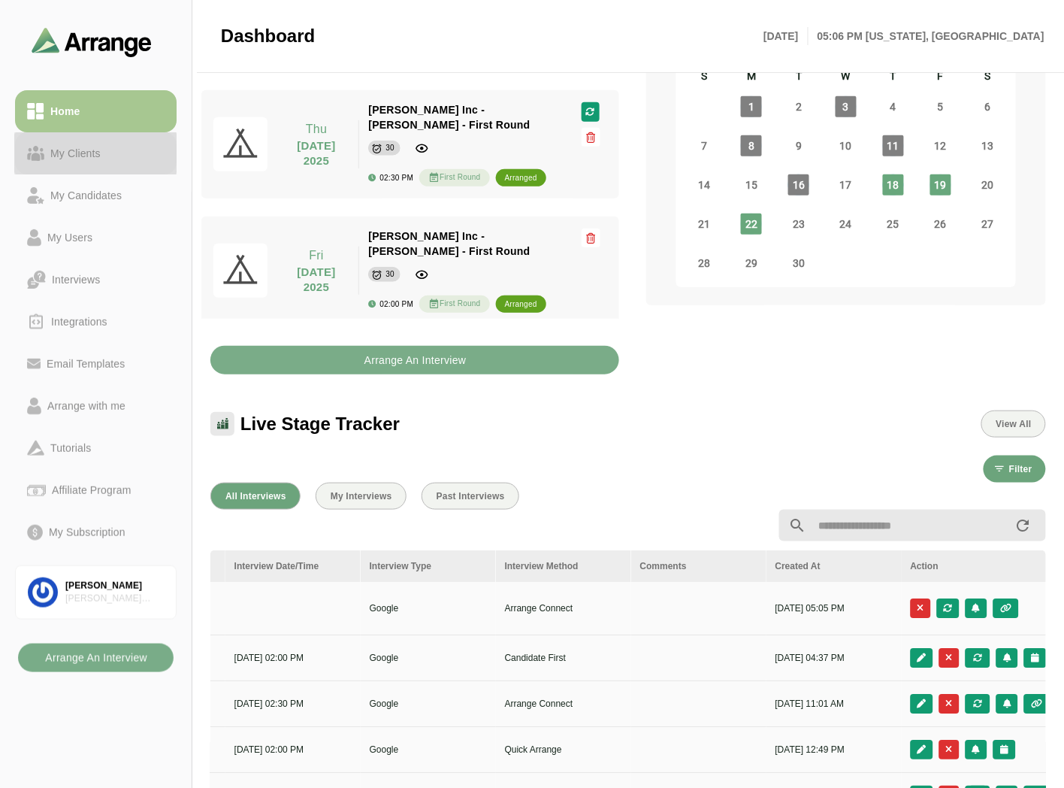
click at [92, 147] on div "My Clients" at bounding box center [75, 153] width 62 height 18
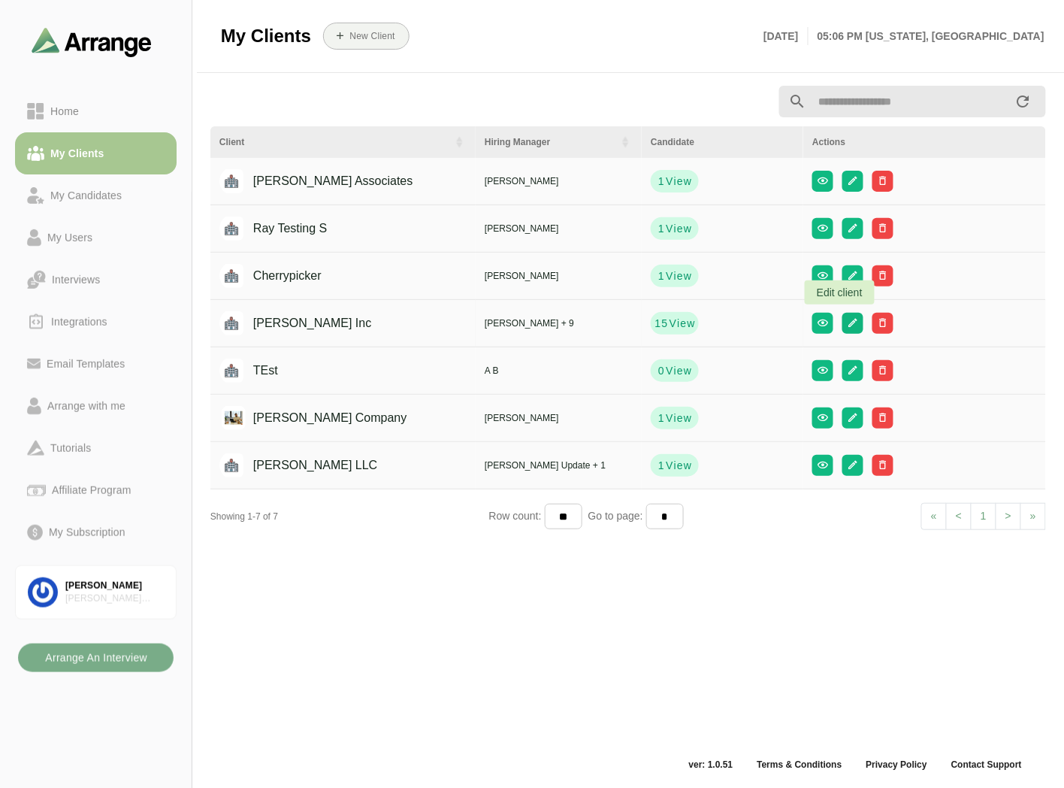
click at [848, 324] on icon "button" at bounding box center [853, 322] width 11 height 11
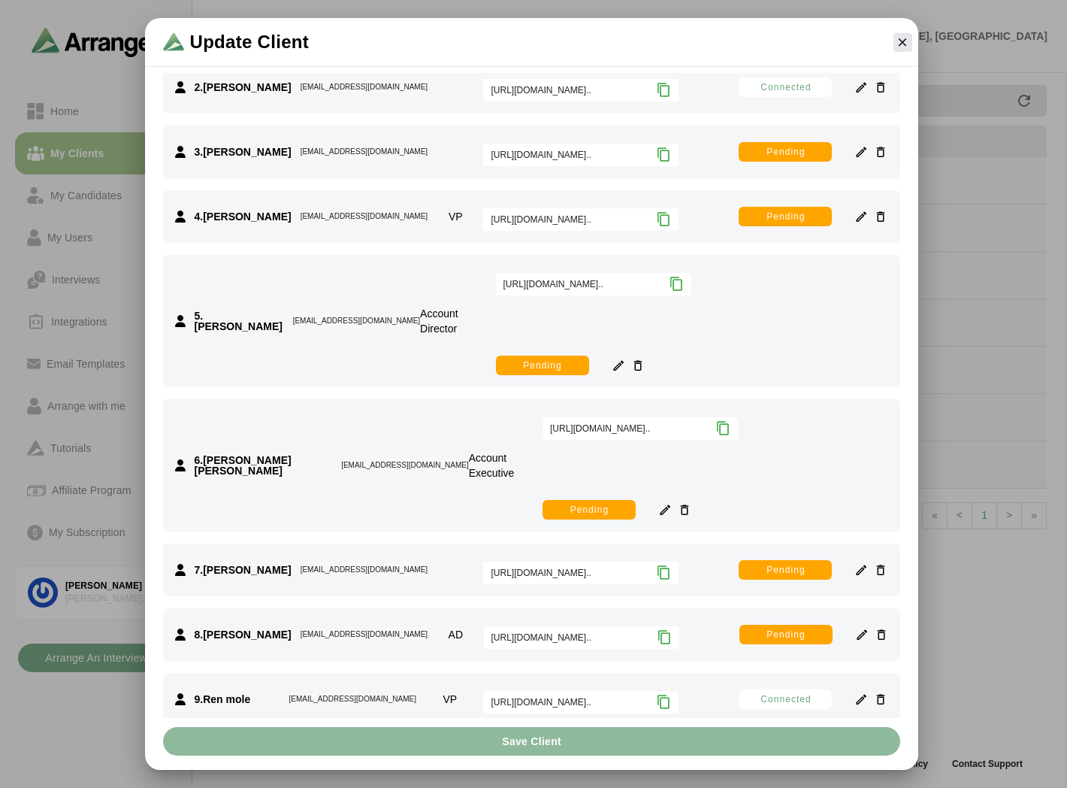
scroll to position [575, 0]
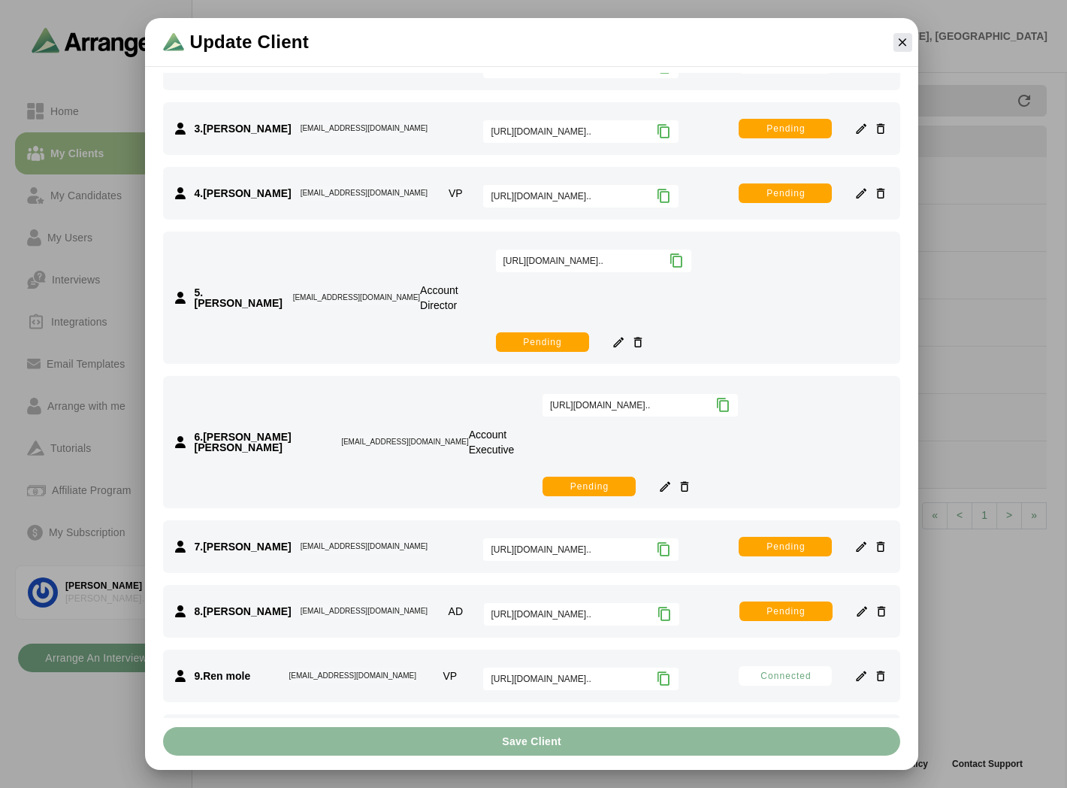
click at [667, 671] on icon at bounding box center [663, 678] width 15 height 15
click at [899, 41] on icon "button" at bounding box center [903, 42] width 14 height 14
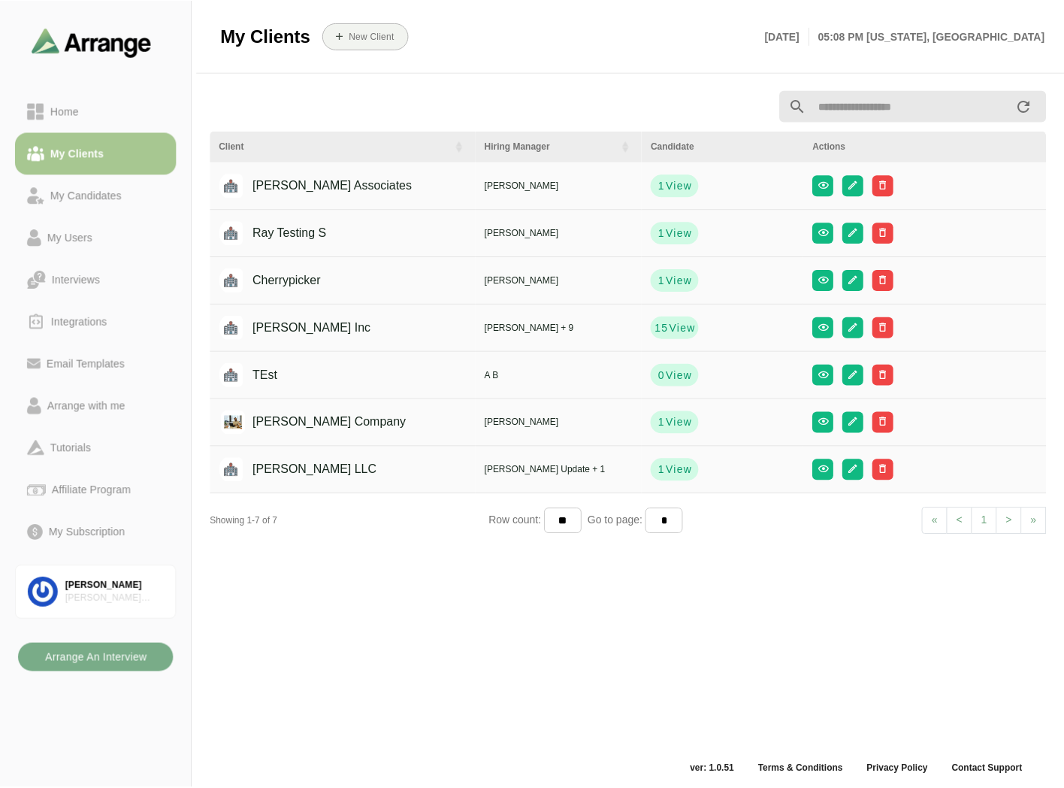
scroll to position [5, 0]
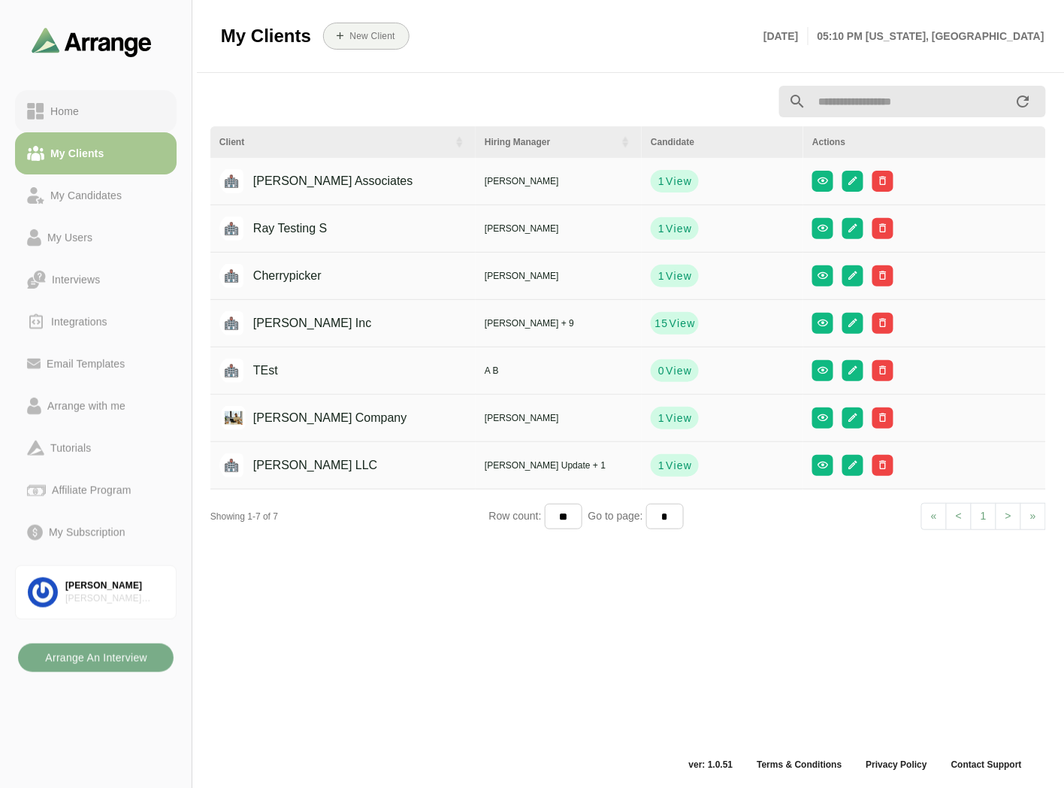
click at [83, 122] on link "Home" at bounding box center [96, 111] width 162 height 42
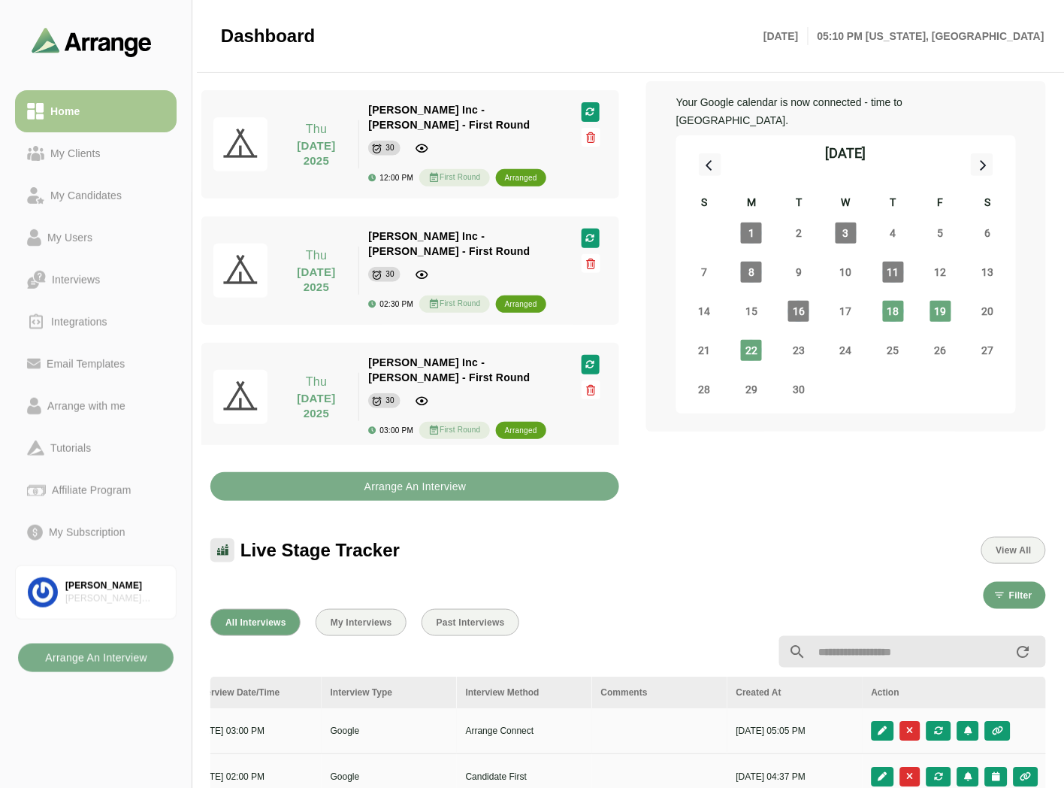
scroll to position [167, 0]
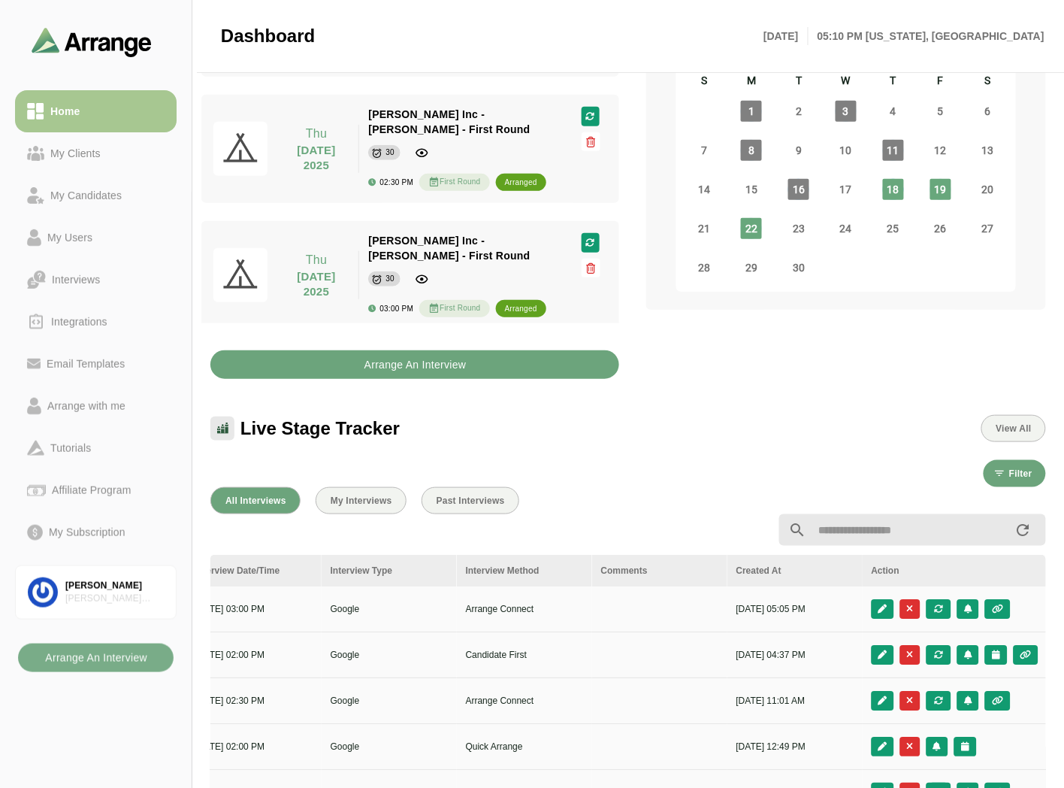
click at [431, 366] on b "Arrange An Interview" at bounding box center [415, 364] width 103 height 29
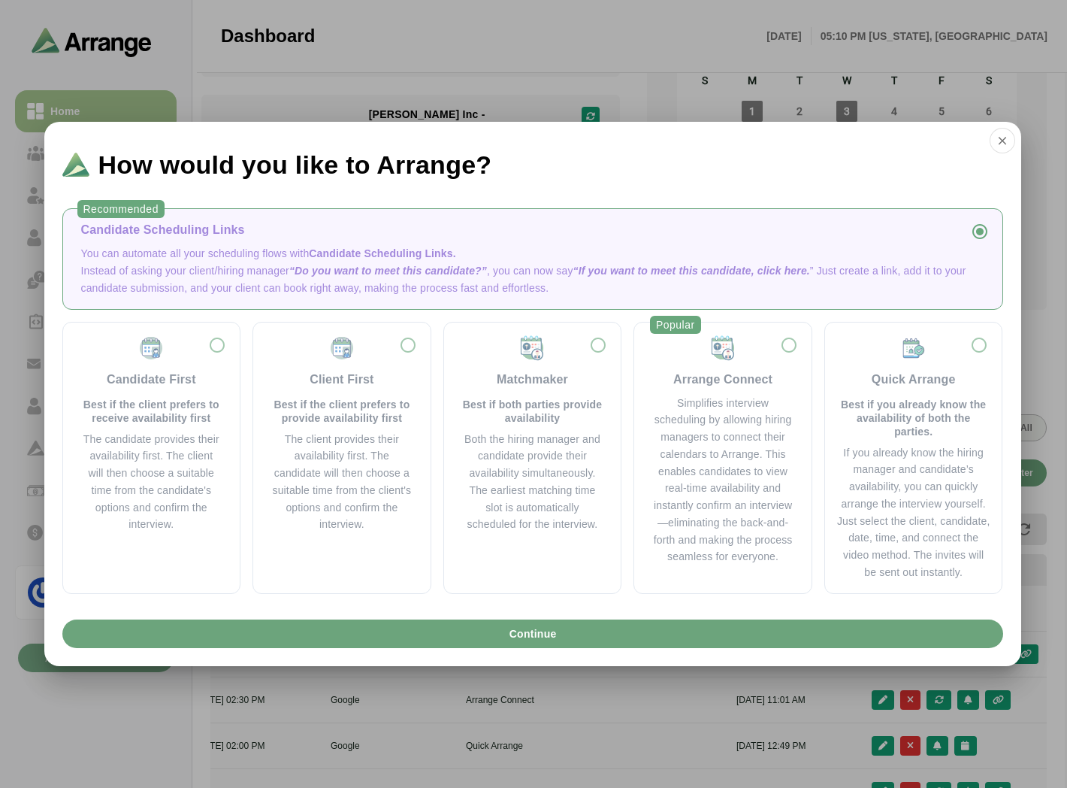
scroll to position [0, 632]
click at [677, 489] on div "Simplifies interview scheduling by allowing hiring managers to connect their ca…" at bounding box center [722, 480] width 141 height 171
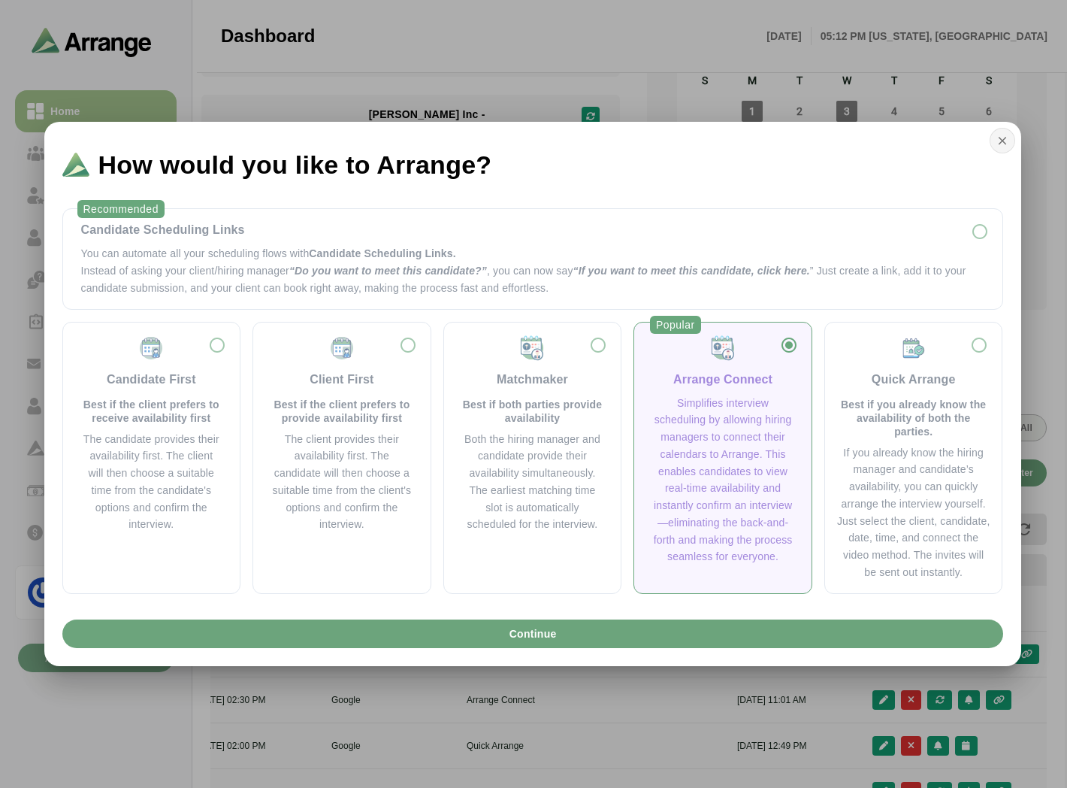
click at [1002, 138] on icon "button" at bounding box center [1003, 141] width 14 height 14
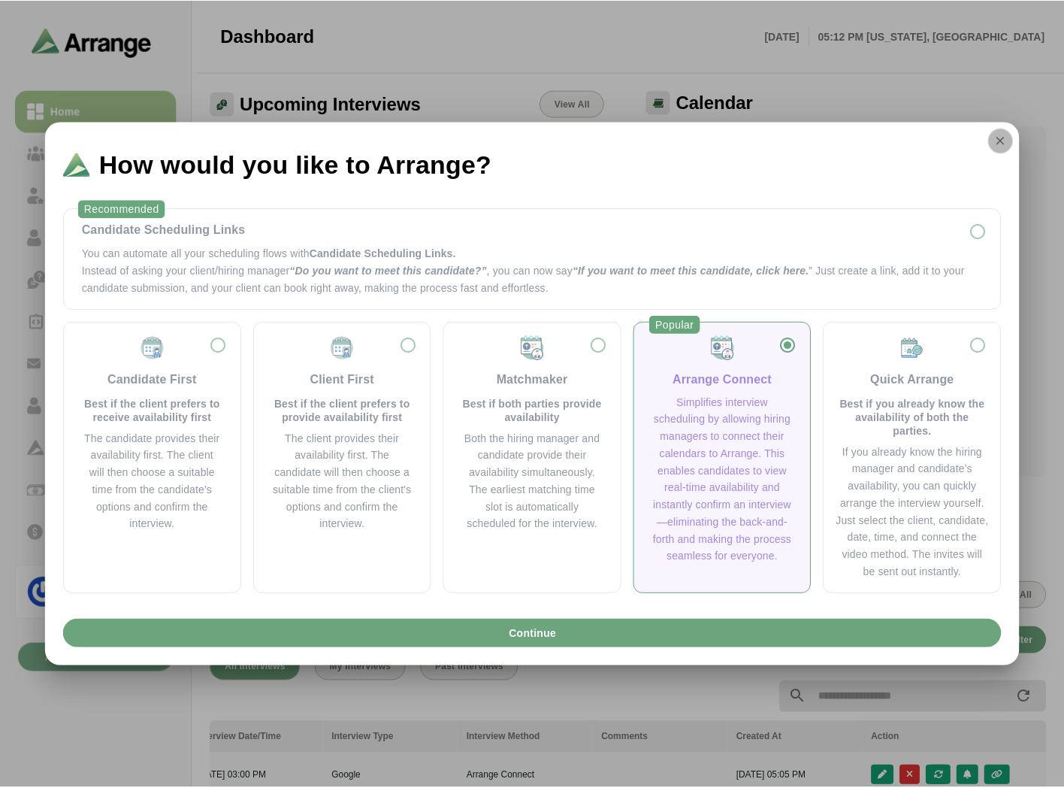
scroll to position [167, 0]
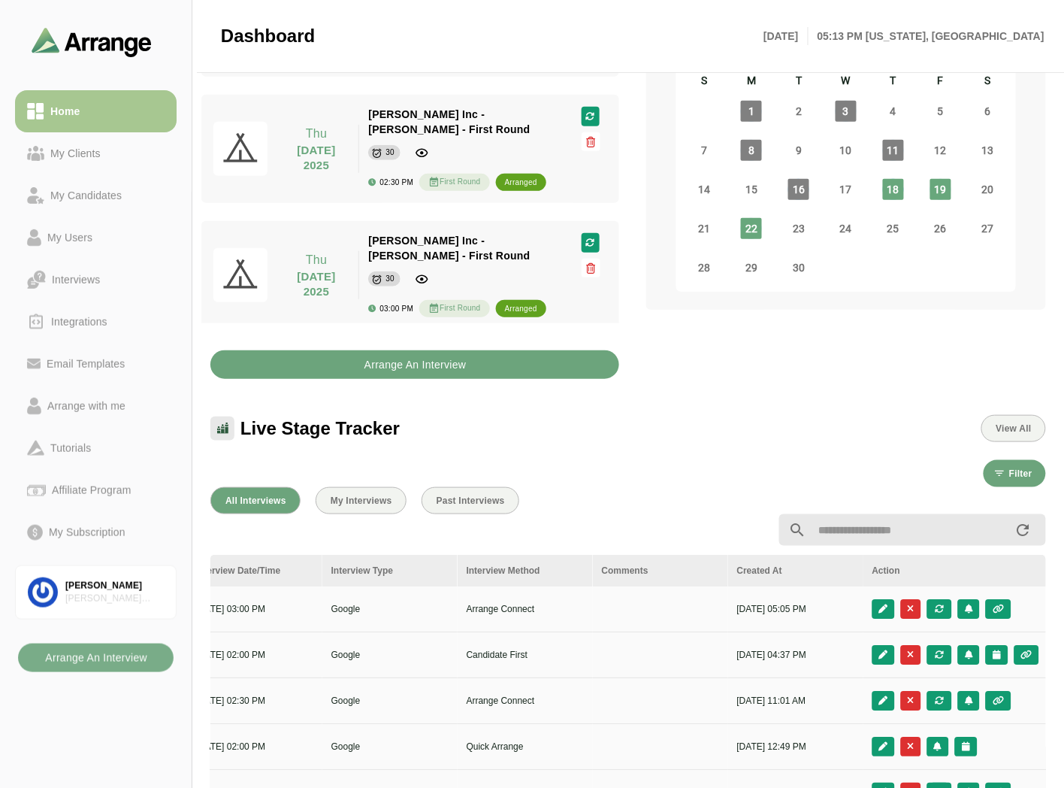
click at [346, 365] on button "Arrange An Interview" at bounding box center [414, 364] width 409 height 29
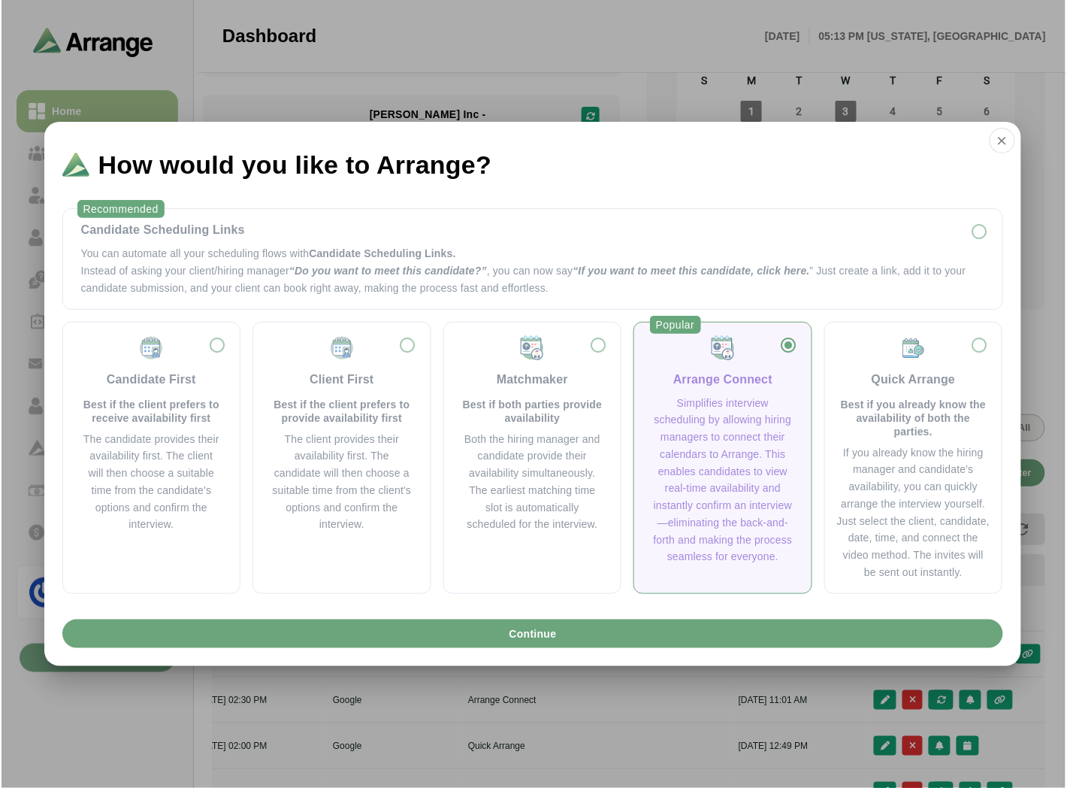
scroll to position [0, 0]
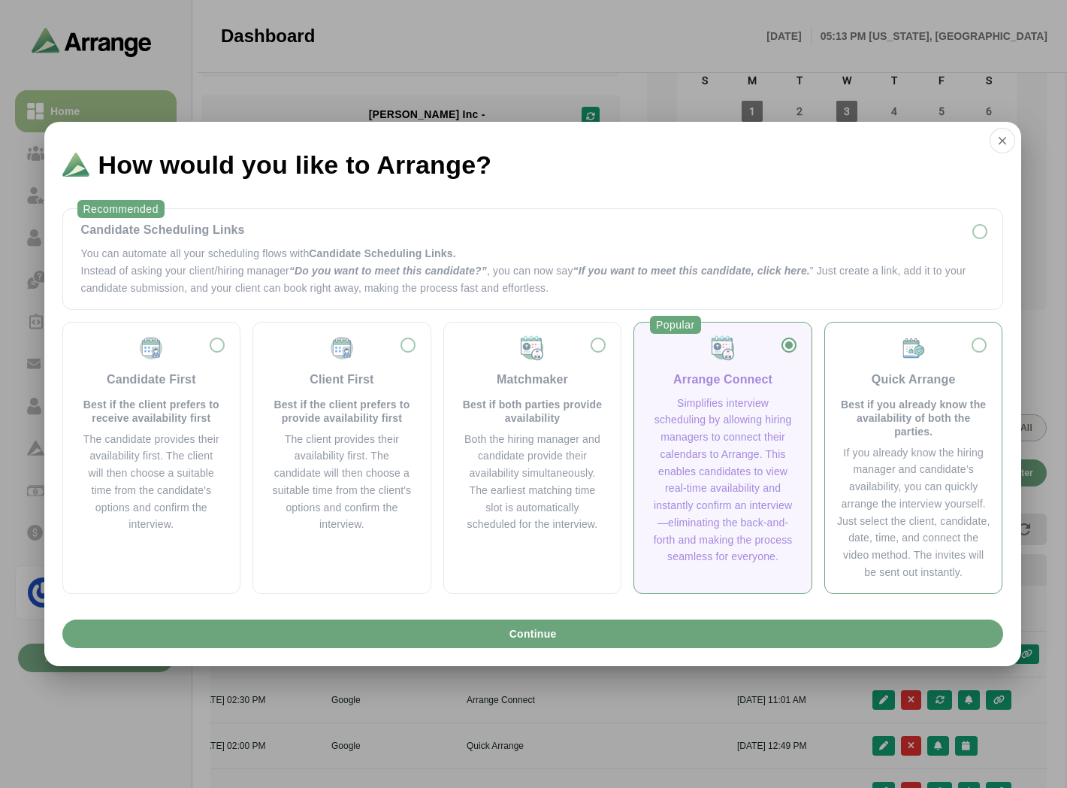
click at [937, 436] on p "Best if you already know the availability of both the parties." at bounding box center [913, 418] width 153 height 41
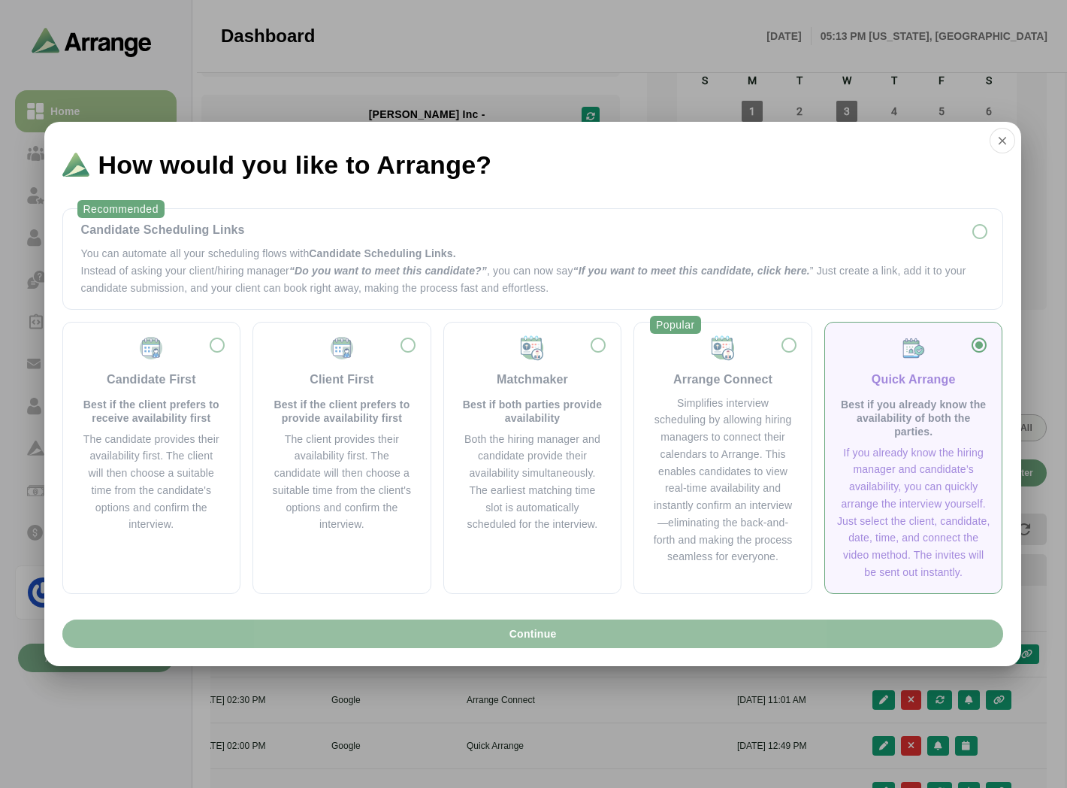
click at [525, 620] on span "Continue" at bounding box center [532, 633] width 48 height 29
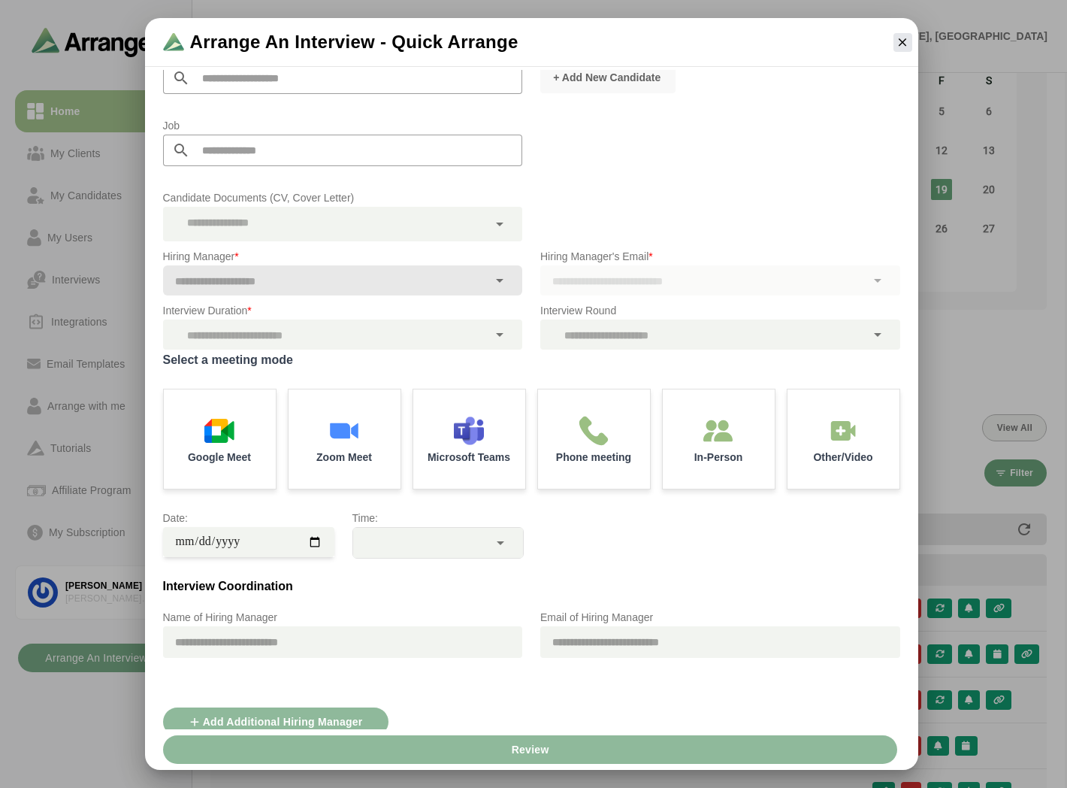
scroll to position [169, 0]
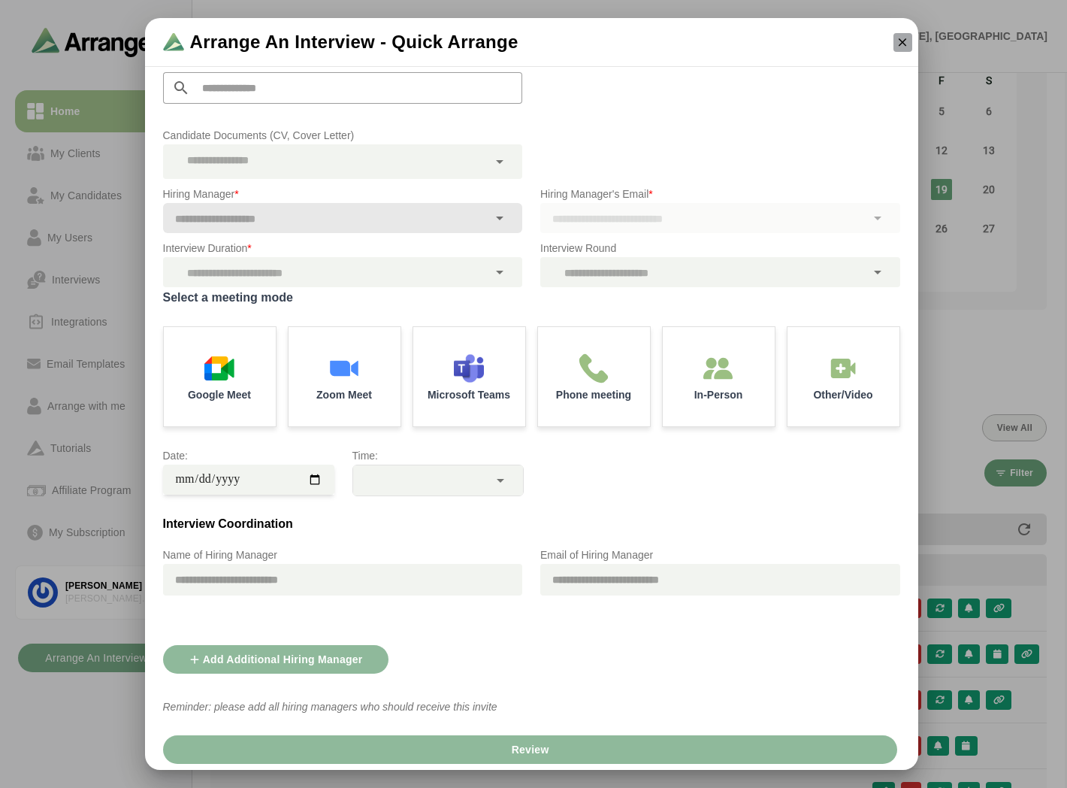
click at [904, 42] on icon "button" at bounding box center [903, 42] width 14 height 14
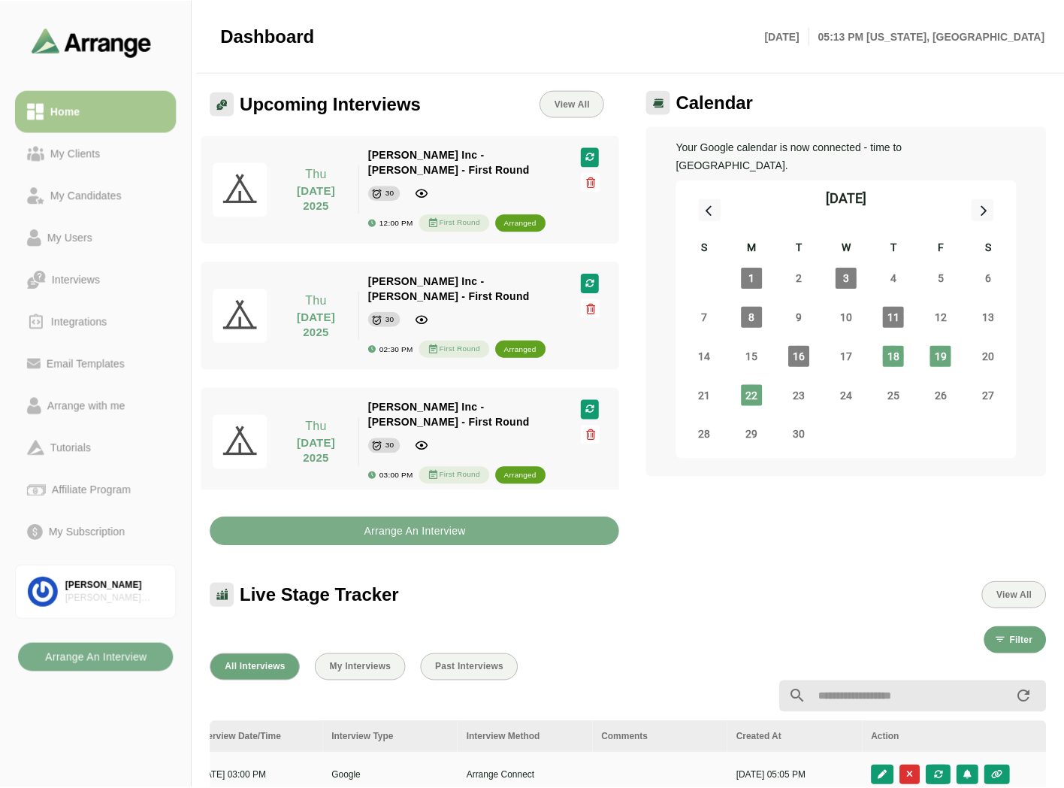
scroll to position [167, 0]
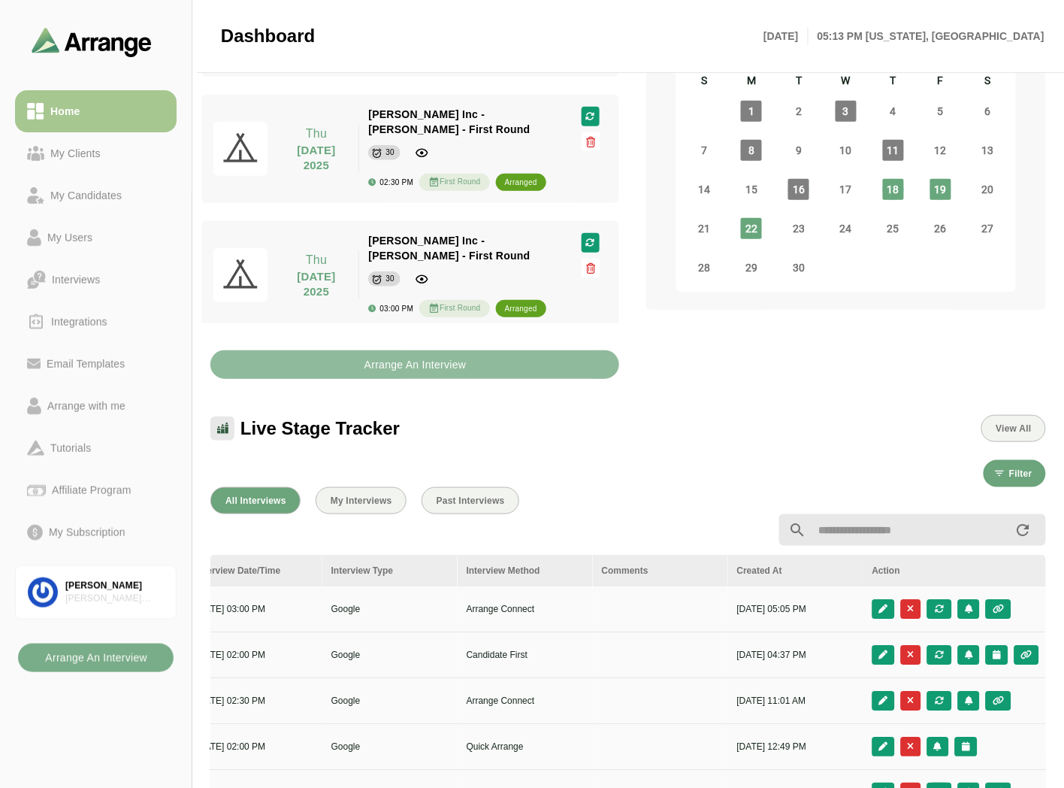
click at [451, 370] on b "Arrange An Interview" at bounding box center [415, 364] width 103 height 29
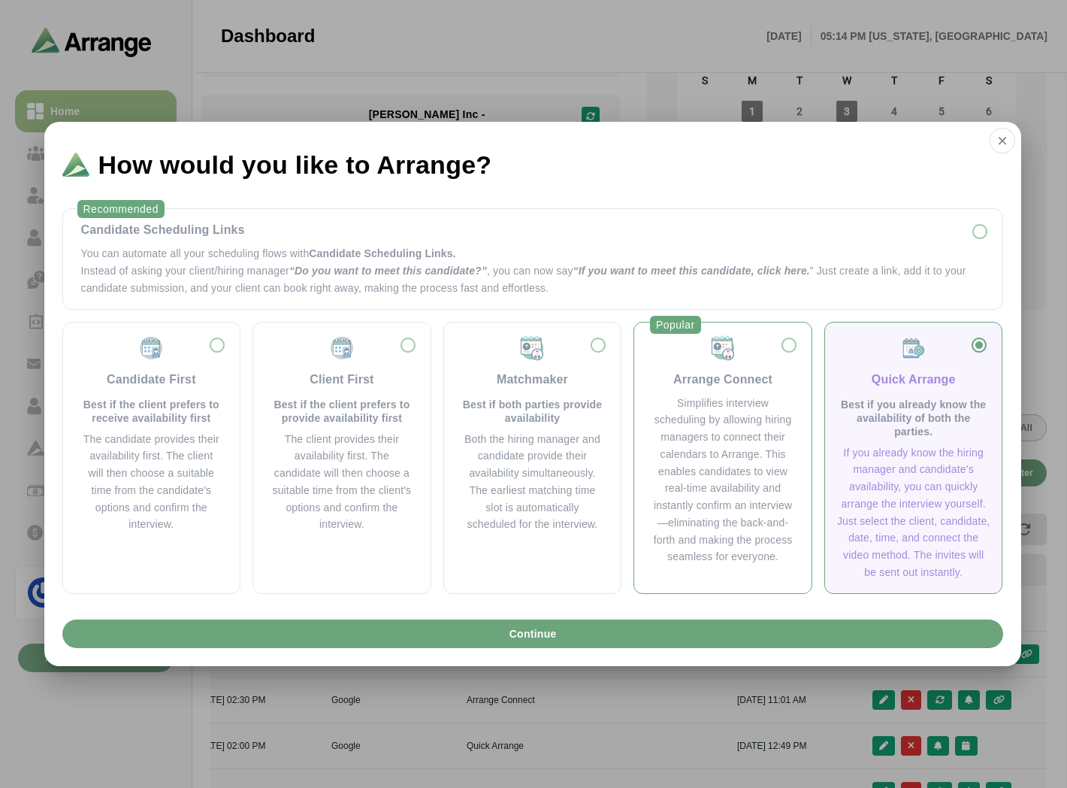
click at [712, 424] on div "Simplifies interview scheduling by allowing hiring managers to connect their ca…" at bounding box center [722, 480] width 141 height 171
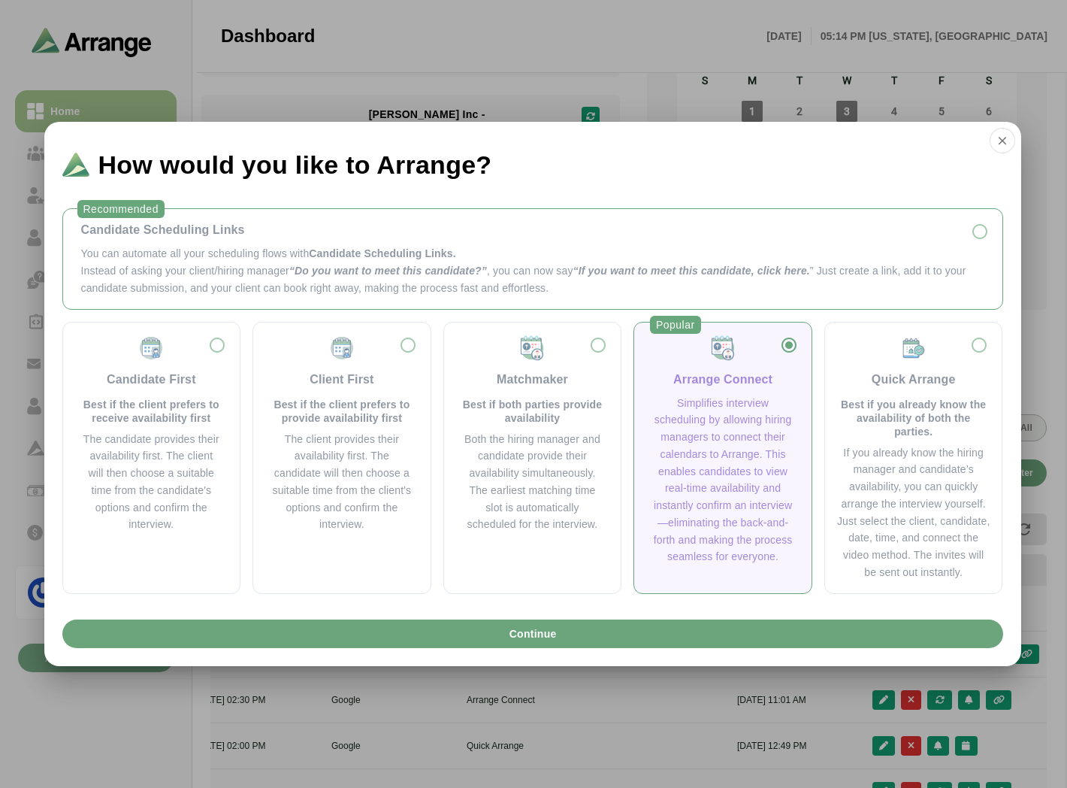
click at [439, 268] on span "“Do you want to meet this candidate?”" at bounding box center [388, 271] width 198 height 12
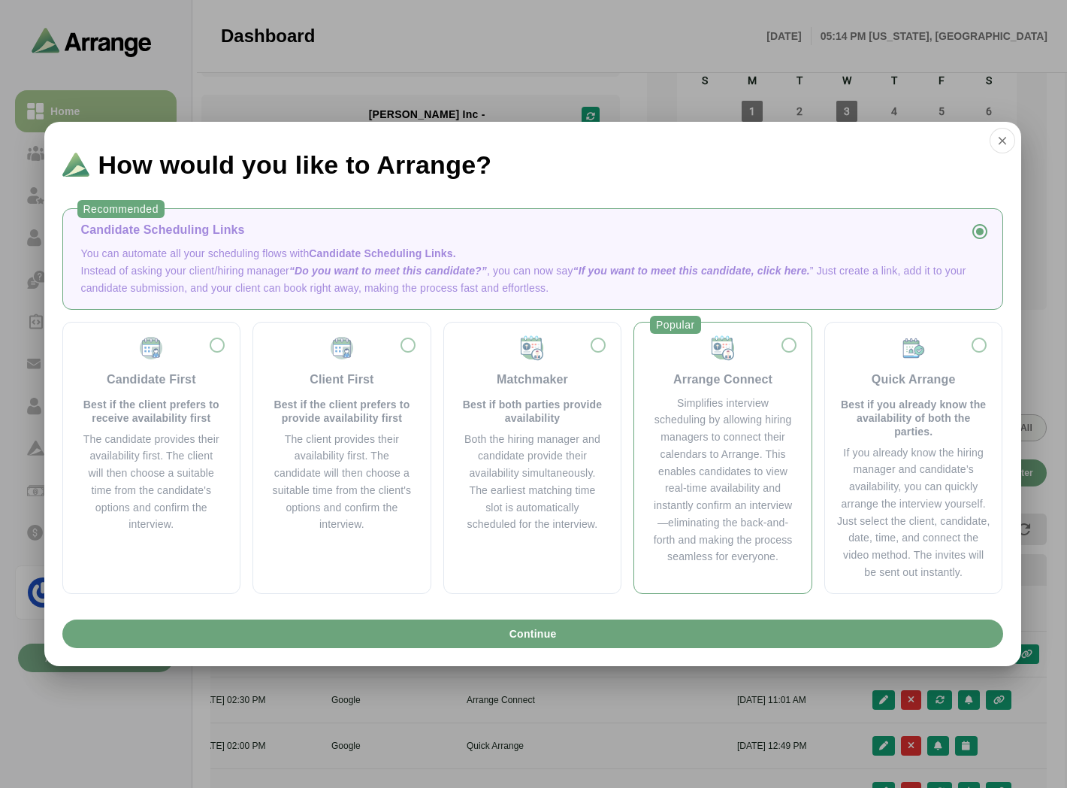
click at [755, 432] on div "Simplifies interview scheduling by allowing hiring managers to connect their ca…" at bounding box center [722, 480] width 141 height 171
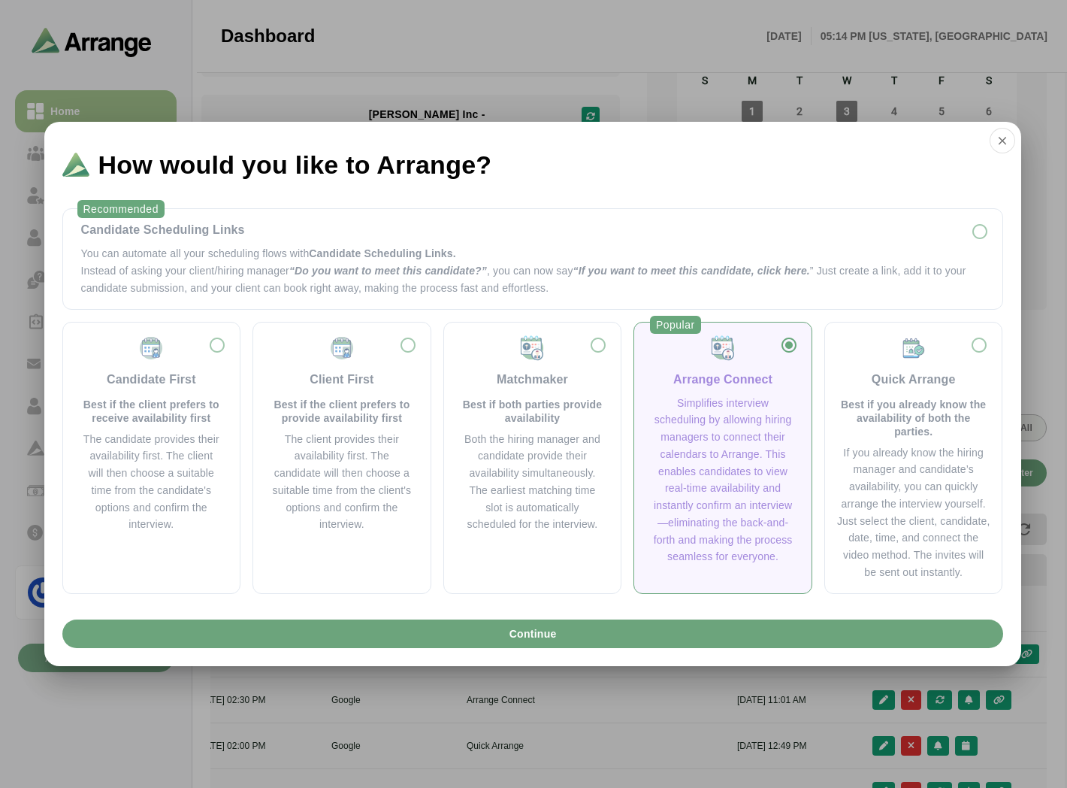
click at [729, 419] on div "Simplifies interview scheduling by allowing hiring managers to connect their ca…" at bounding box center [722, 480] width 141 height 171
click at [485, 296] on p "Instead of asking your client/hiring manager “Do you want to meet this candidat…" at bounding box center [532, 279] width 903 height 35
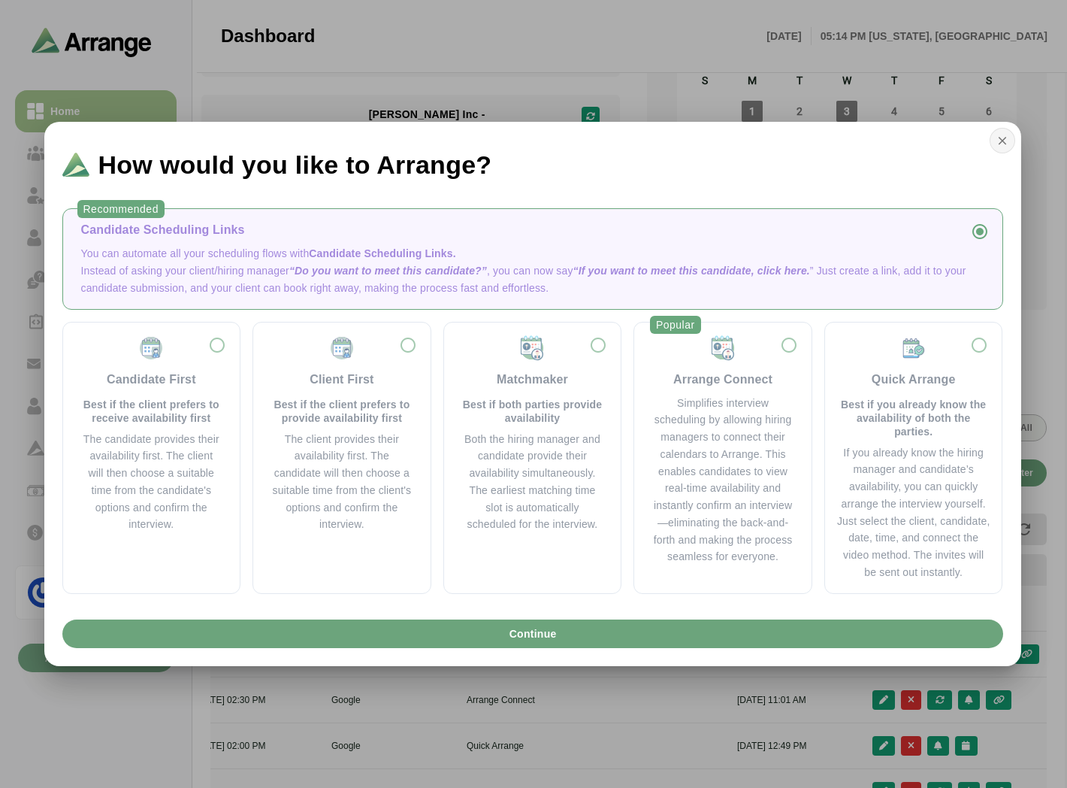
click at [1004, 135] on icon "button" at bounding box center [1003, 141] width 14 height 14
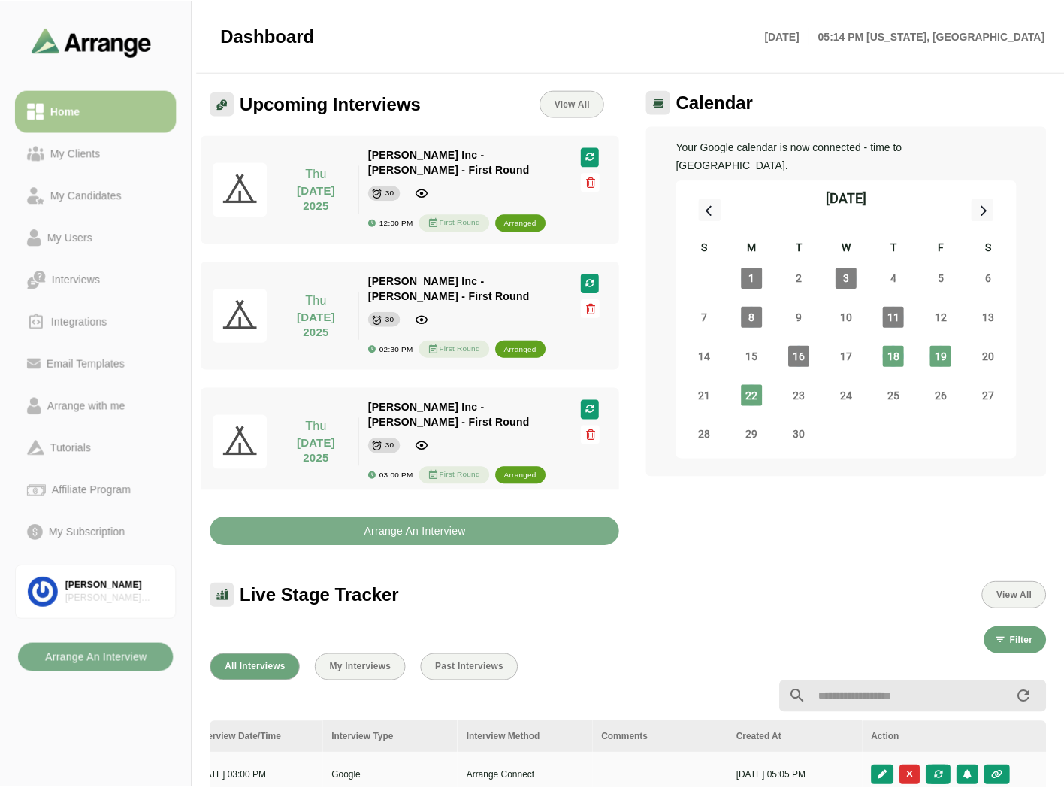
scroll to position [167, 0]
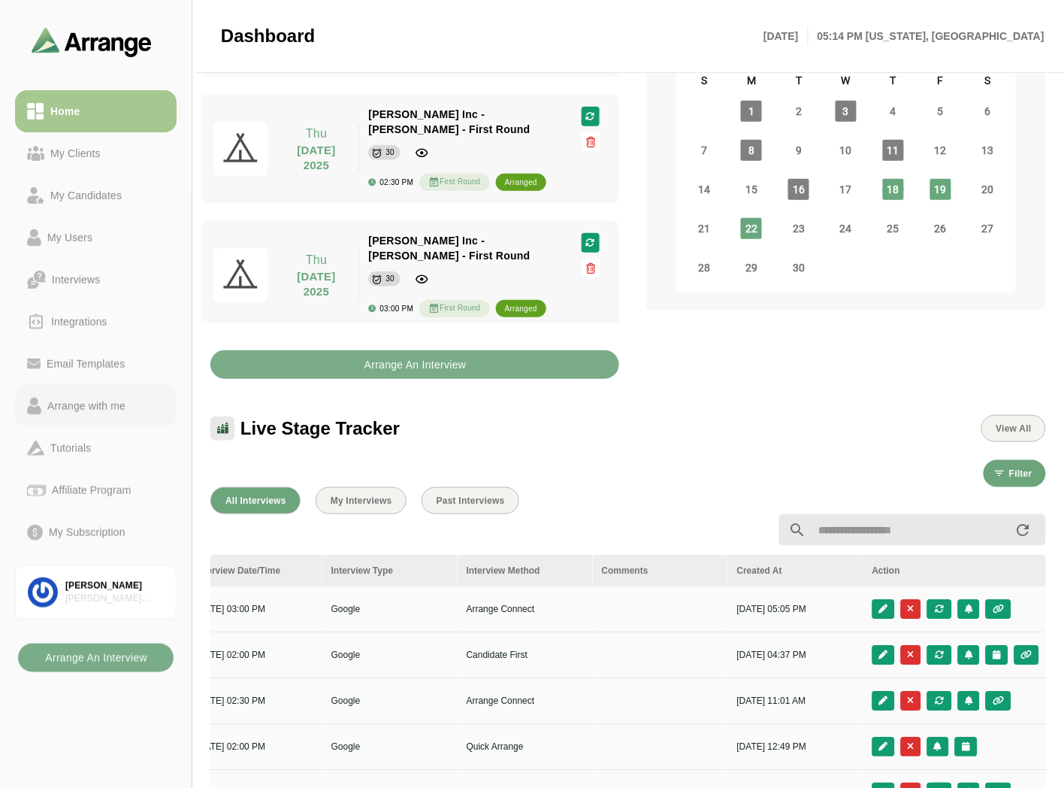
click at [80, 408] on div "Arrange with me" at bounding box center [86, 406] width 90 height 18
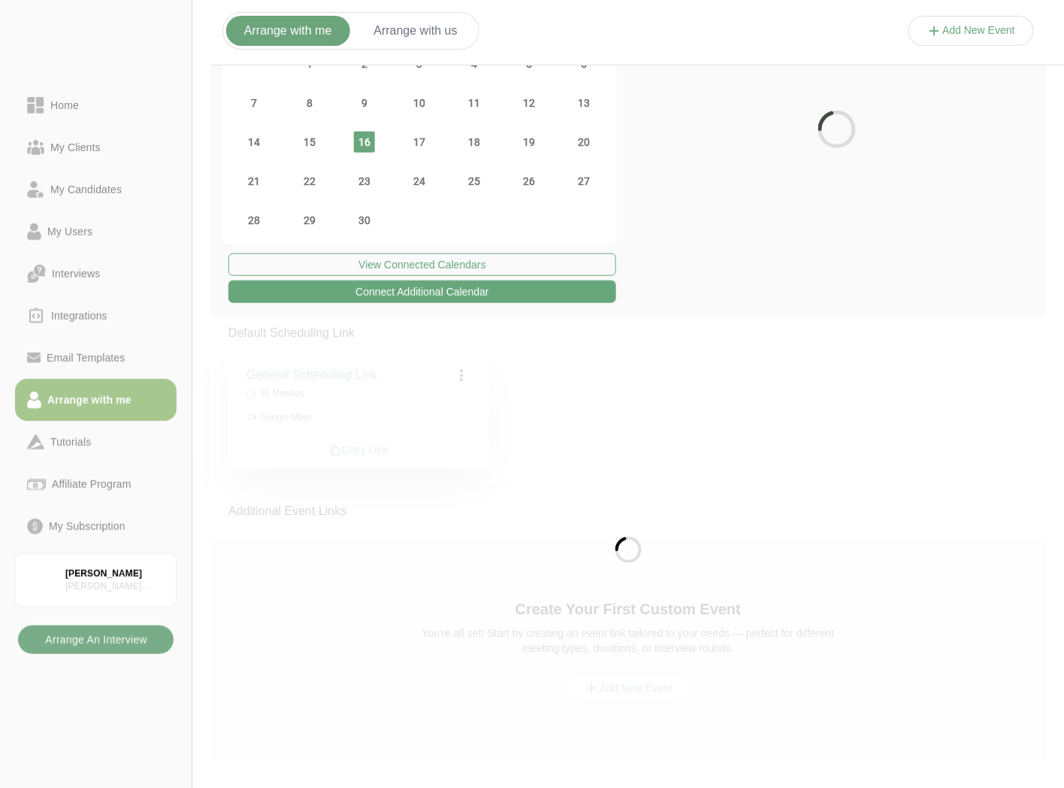
scroll to position [105, 0]
click at [589, 182] on span "27" at bounding box center [583, 181] width 21 height 21
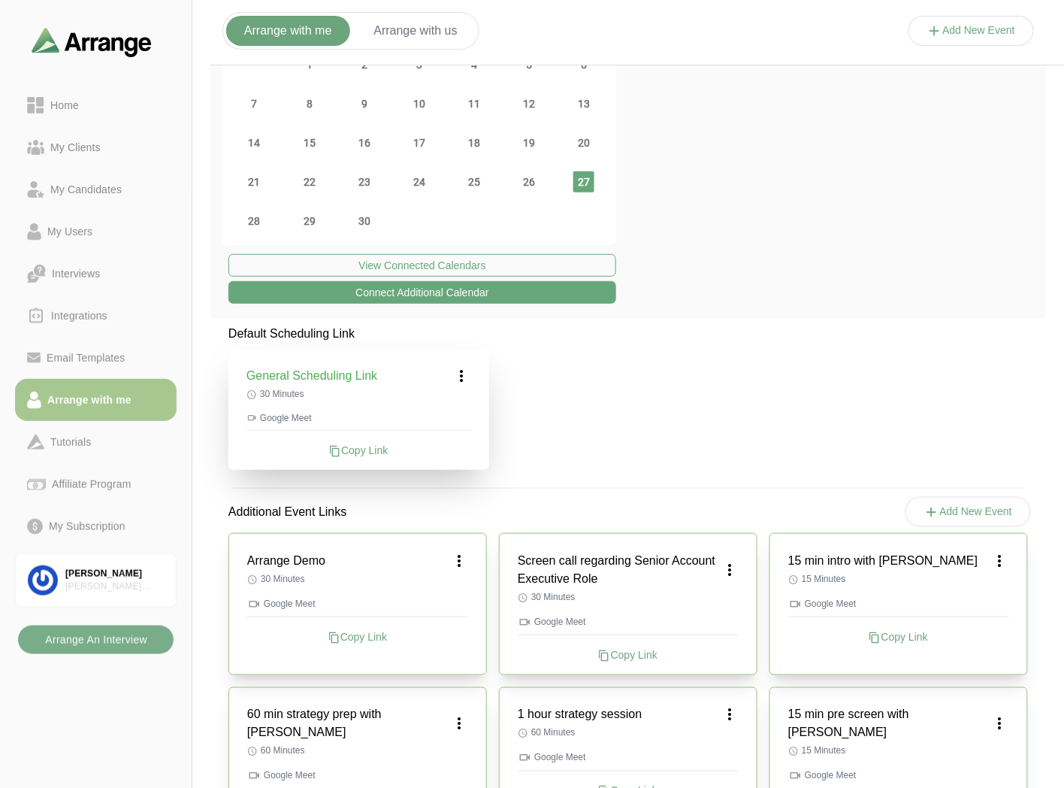
click at [589, 182] on span "27" at bounding box center [583, 181] width 21 height 21
click at [457, 374] on icon at bounding box center [462, 376] width 18 height 18
click at [437, 408] on div "Edit" at bounding box center [447, 418] width 69 height 28
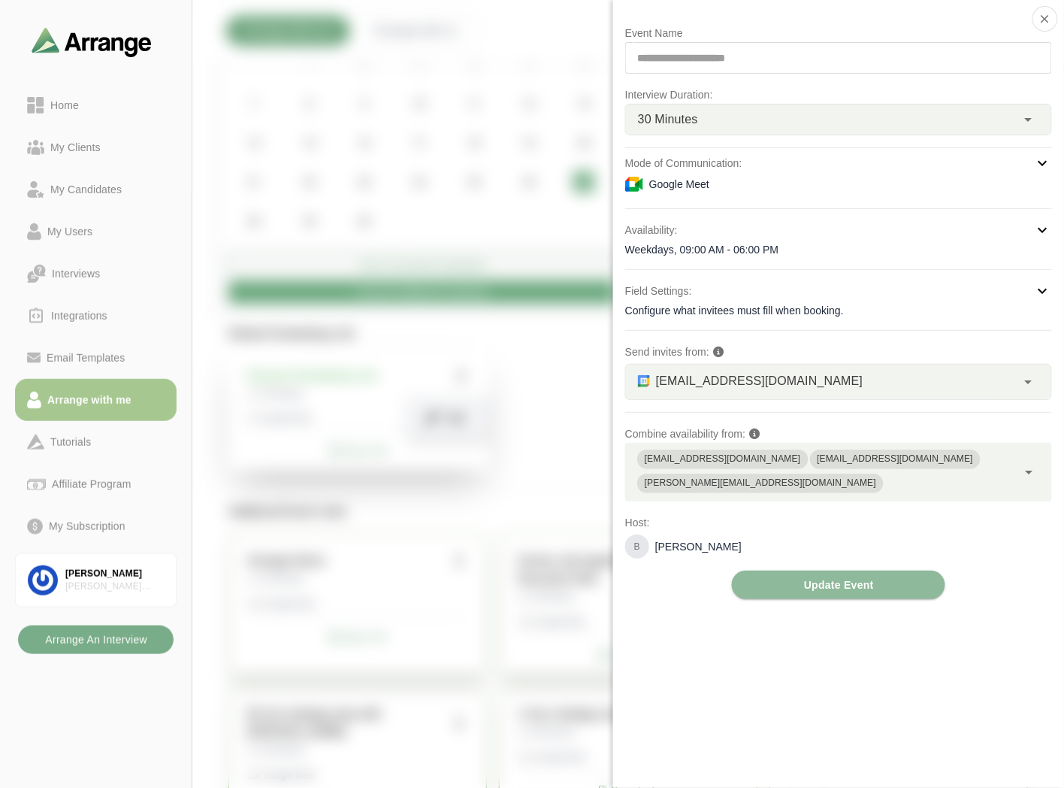
click at [670, 188] on div "Google Meet" at bounding box center [838, 184] width 427 height 18
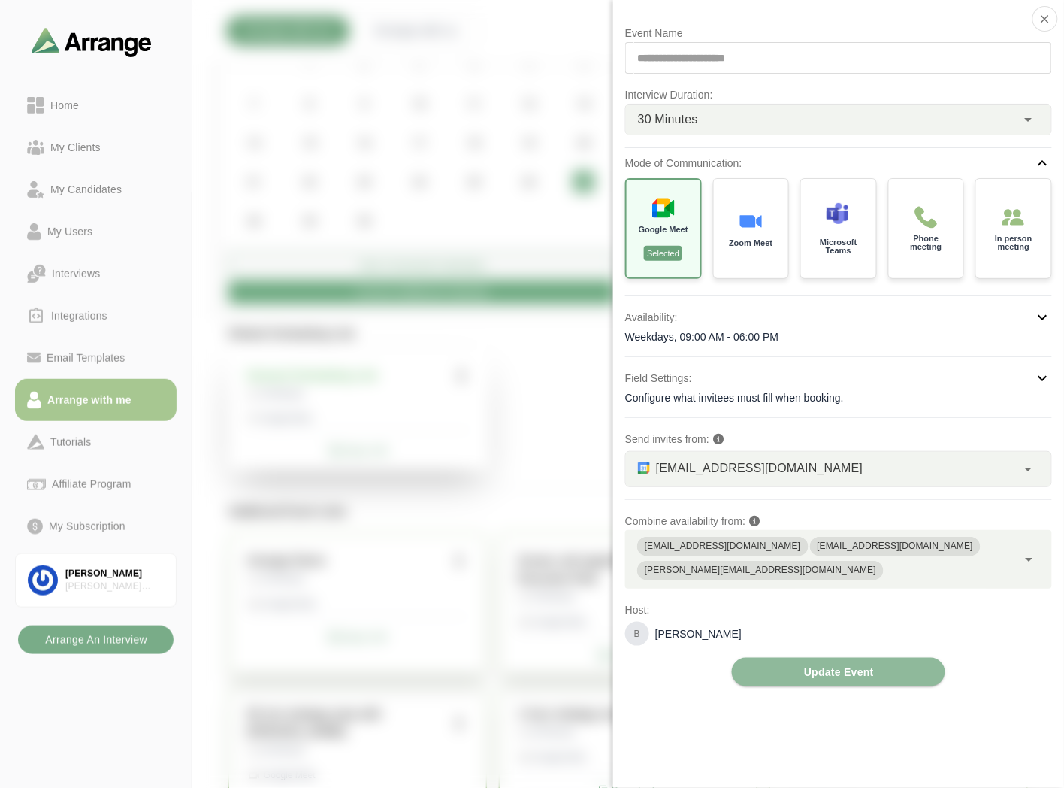
click at [696, 339] on div "Weekdays, 09:00 AM - 06:00 PM" at bounding box center [838, 336] width 427 height 15
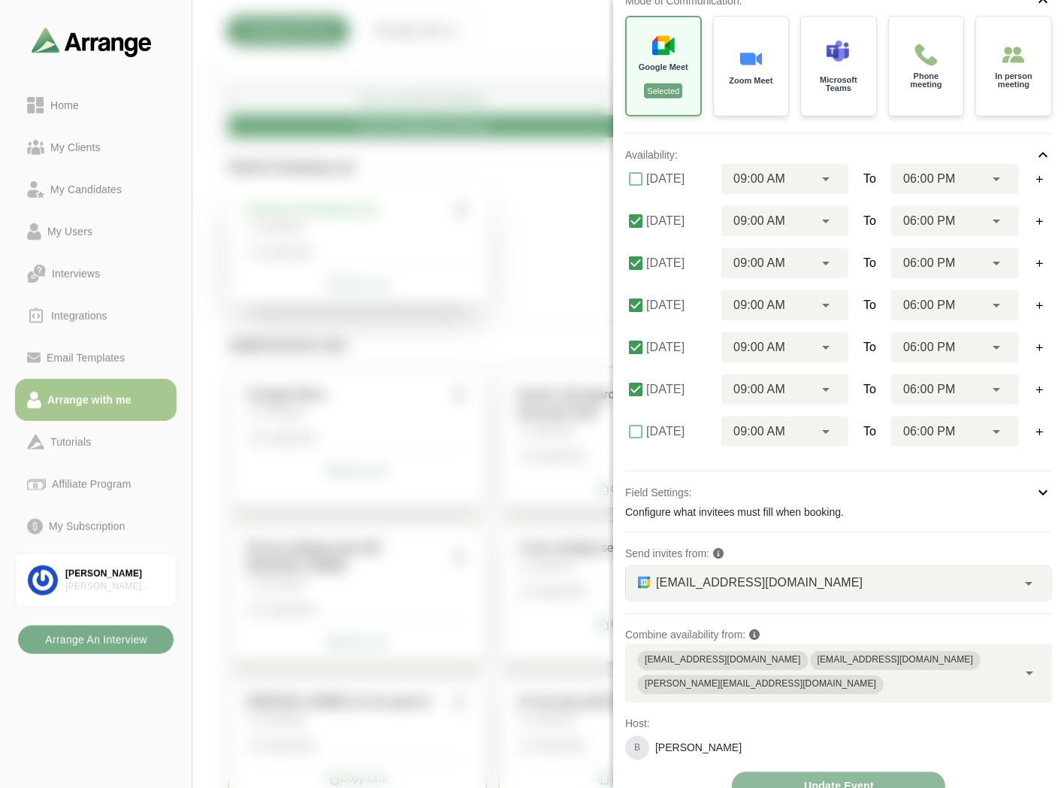
scroll to position [272, 0]
click at [815, 584] on div "bgabay88@gmail.com *" at bounding box center [821, 583] width 391 height 35
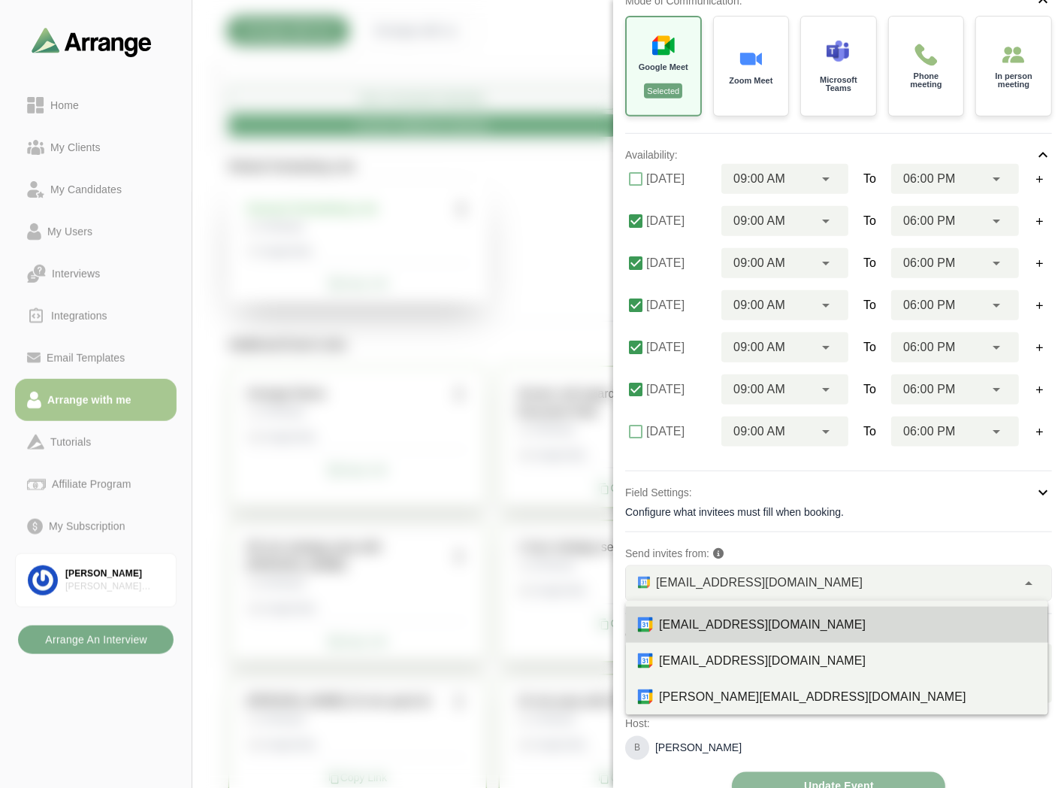
click at [820, 540] on div "**********" at bounding box center [838, 331] width 427 height 939
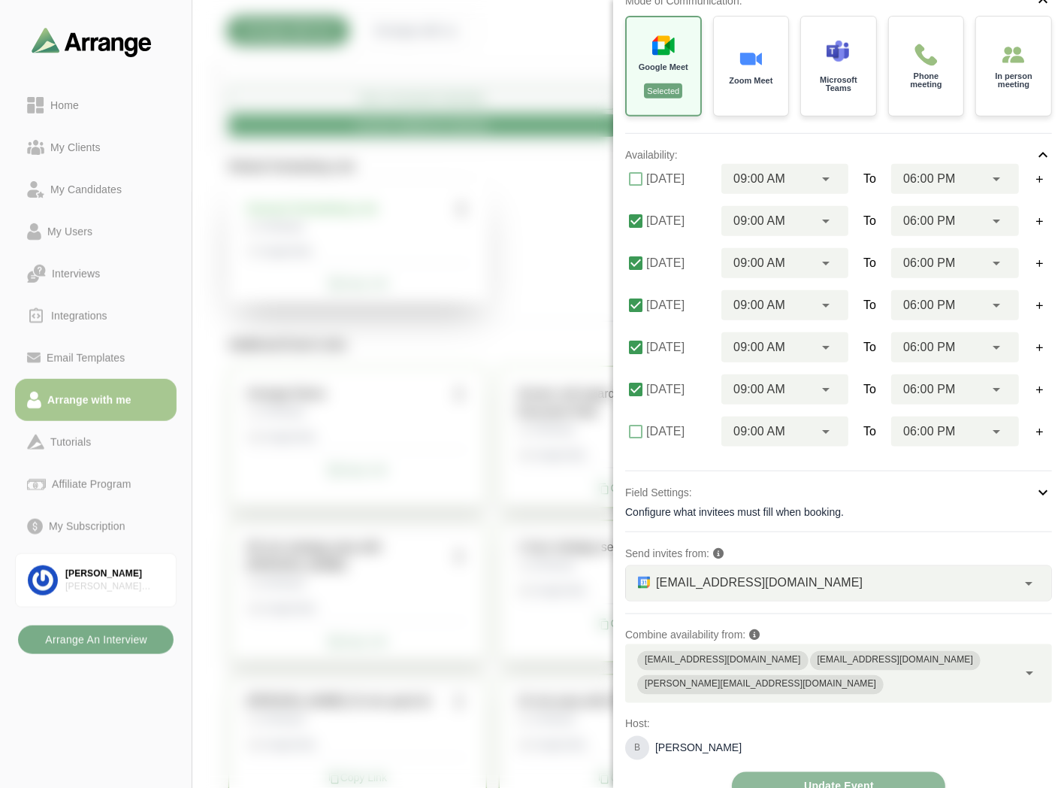
click at [1002, 660] on div "bgabay88@gmail.com briangabay@gmail.com brian@arrangeai.io" at bounding box center [821, 673] width 392 height 59
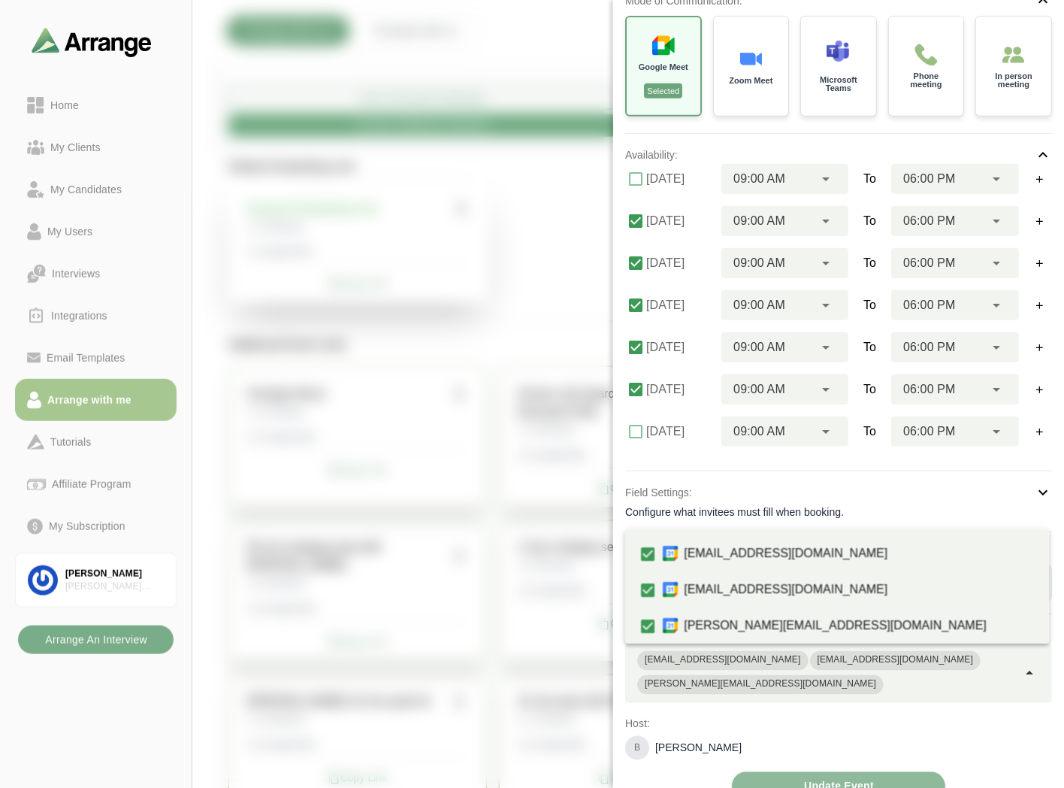
click at [986, 669] on div "bgabay88@gmail.com briangabay@gmail.com brian@arrangeai.io" at bounding box center [821, 673] width 392 height 59
click at [986, 661] on div "bgabay88@gmail.com briangabay@gmail.com brian@arrangeai.io" at bounding box center [821, 673] width 392 height 59
click at [976, 669] on div "bgabay88@gmail.com briangabay@gmail.com brian@arrangeai.io" at bounding box center [821, 673] width 392 height 59
click at [1007, 656] on div "bgabay88@gmail.com briangabay@gmail.com brian@arrangeai.io" at bounding box center [821, 673] width 392 height 59
click at [979, 715] on p "Host:" at bounding box center [838, 724] width 427 height 18
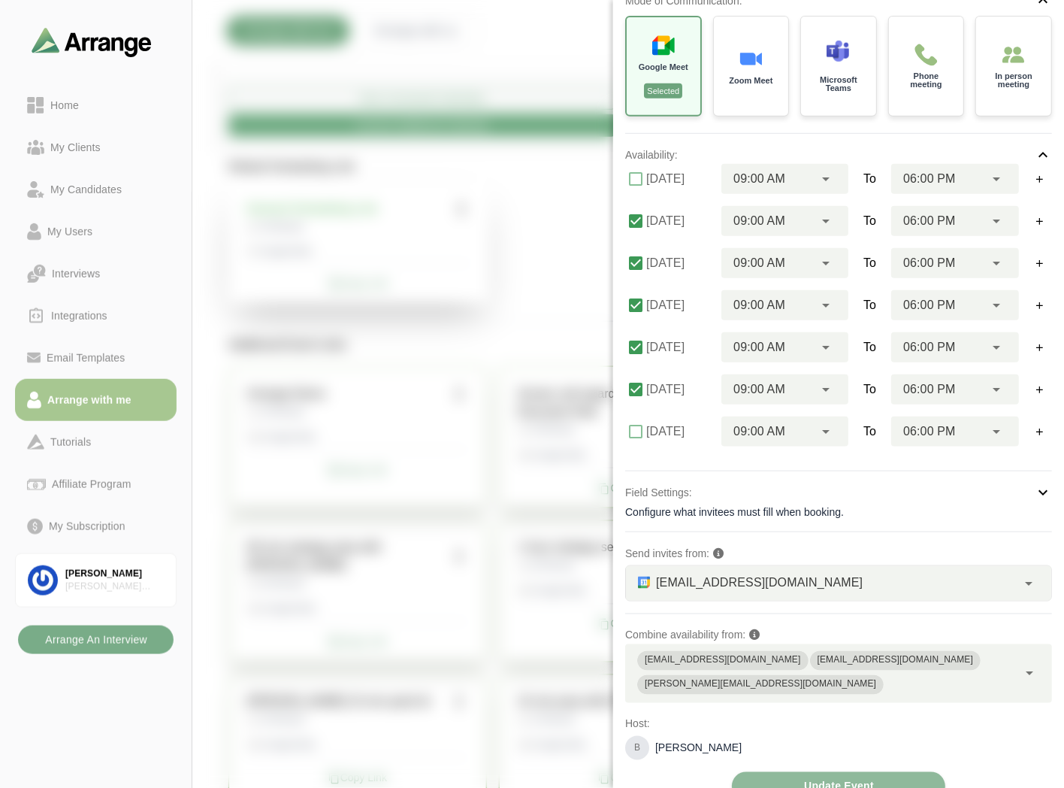
scroll to position [0, 0]
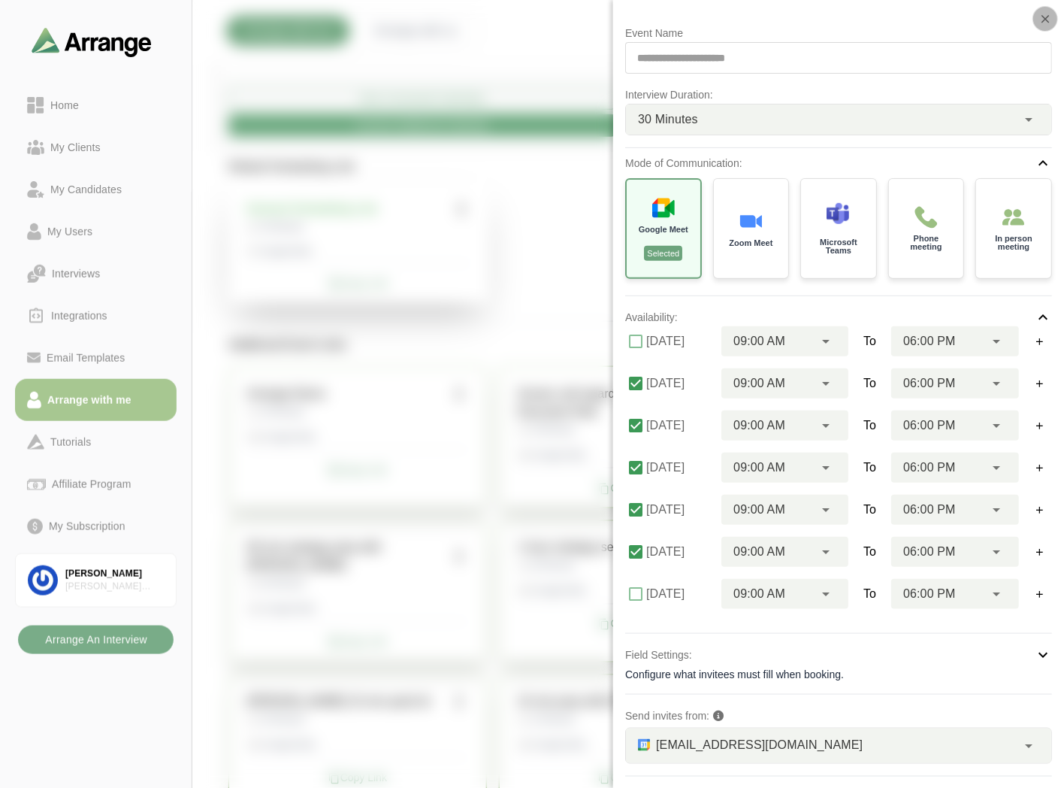
click at [1048, 21] on icon "button" at bounding box center [1046, 19] width 14 height 14
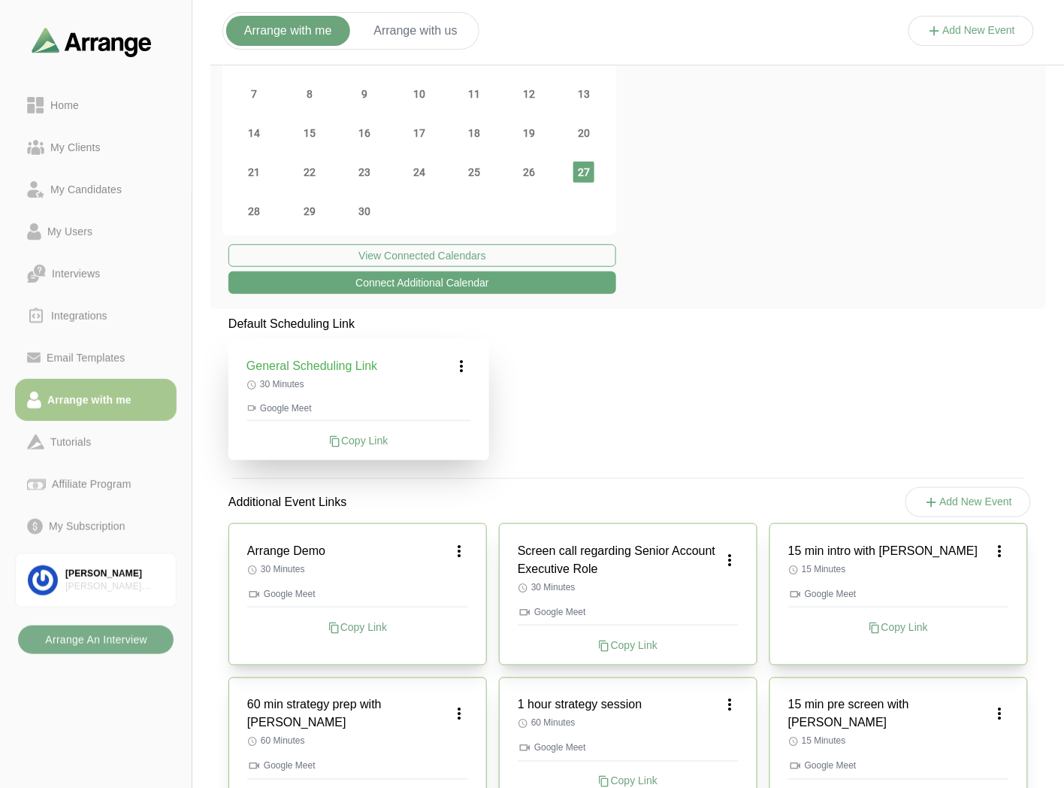
scroll to position [21, 0]
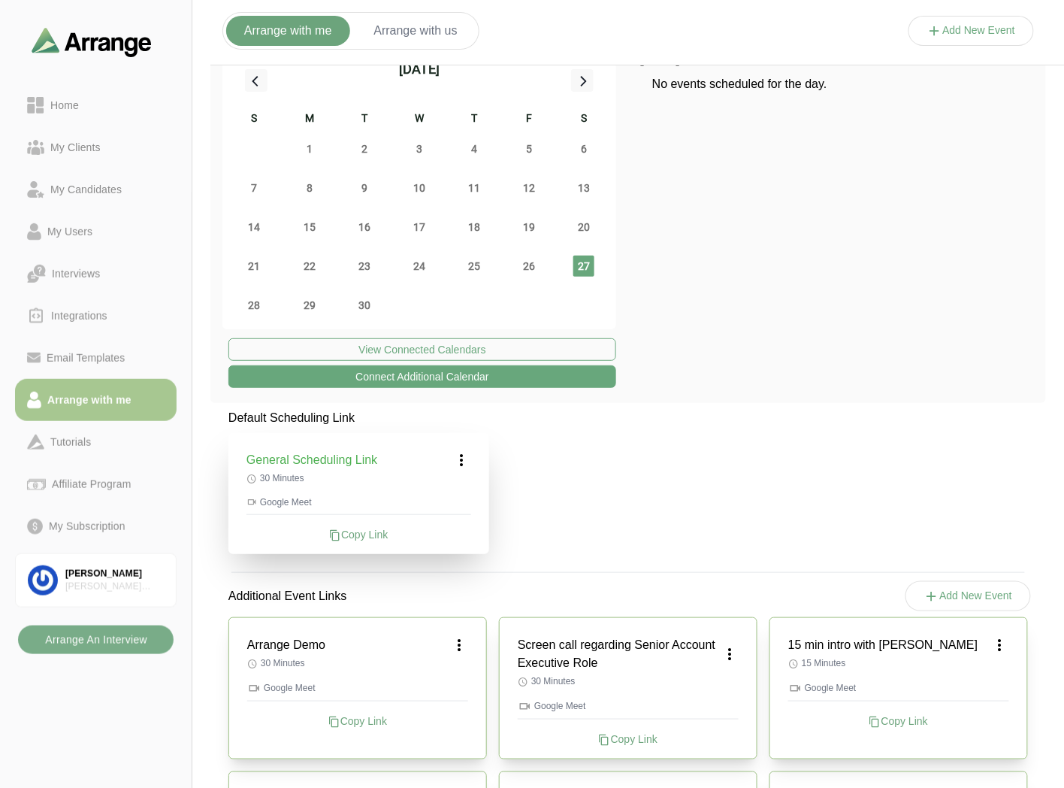
click at [962, 595] on button "Add New Event" at bounding box center [969, 596] width 126 height 30
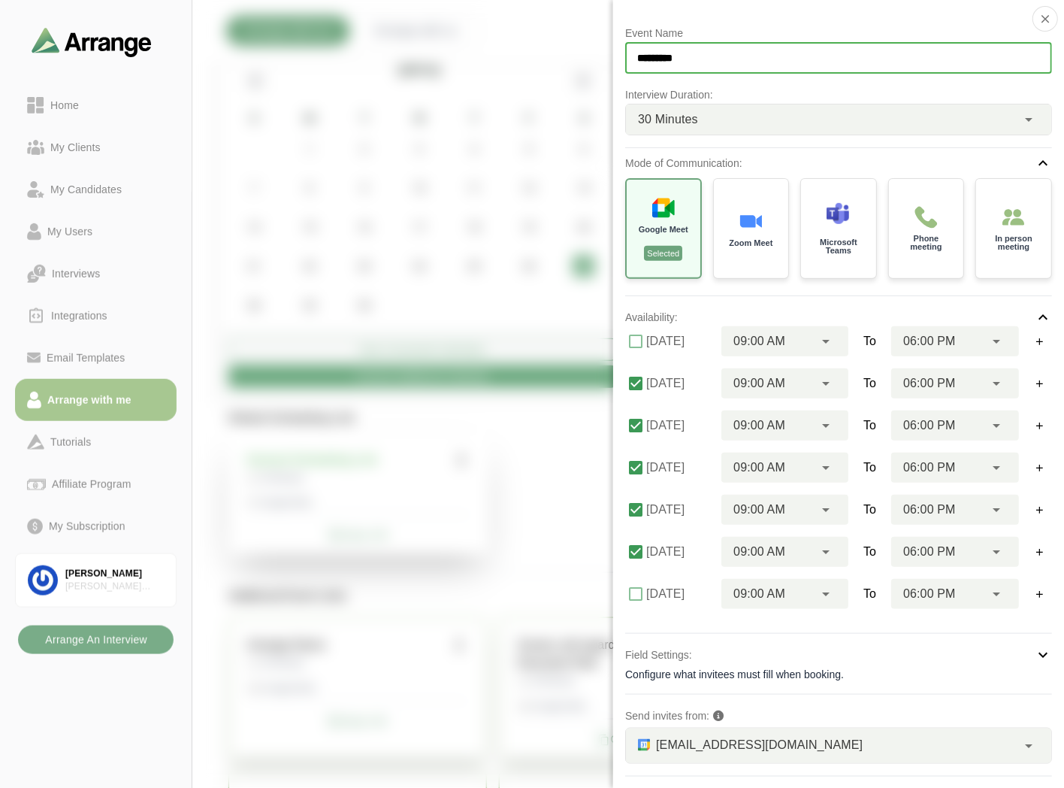
drag, startPoint x: 702, startPoint y: 59, endPoint x: 628, endPoint y: 59, distance: 73.7
click at [628, 59] on input "*********" at bounding box center [838, 58] width 427 height 32
click at [738, 56] on input "*********" at bounding box center [838, 58] width 427 height 32
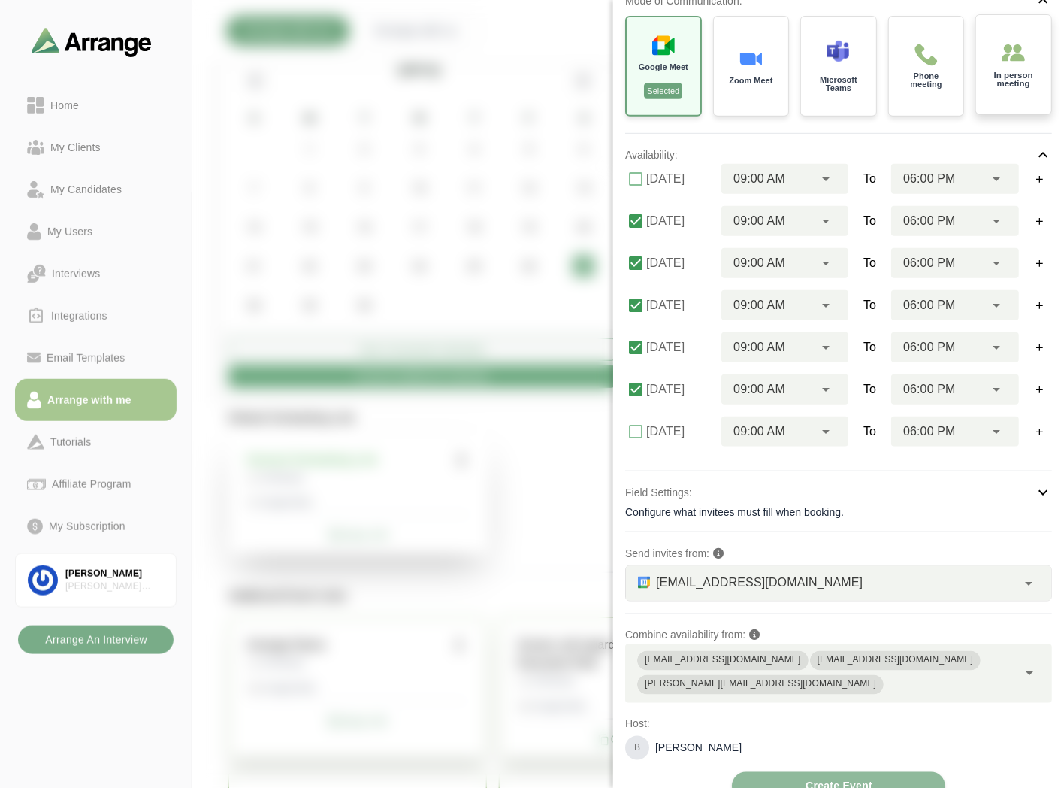
scroll to position [0, 0]
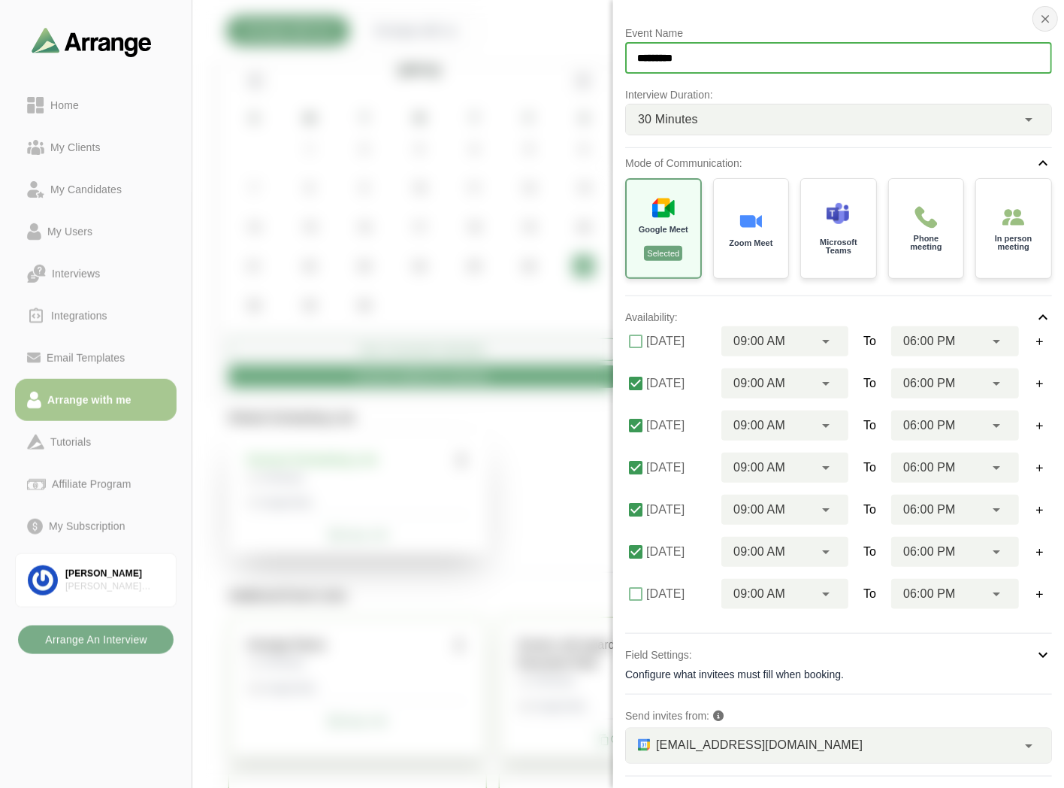
click at [1042, 19] on icon "button" at bounding box center [1046, 19] width 14 height 14
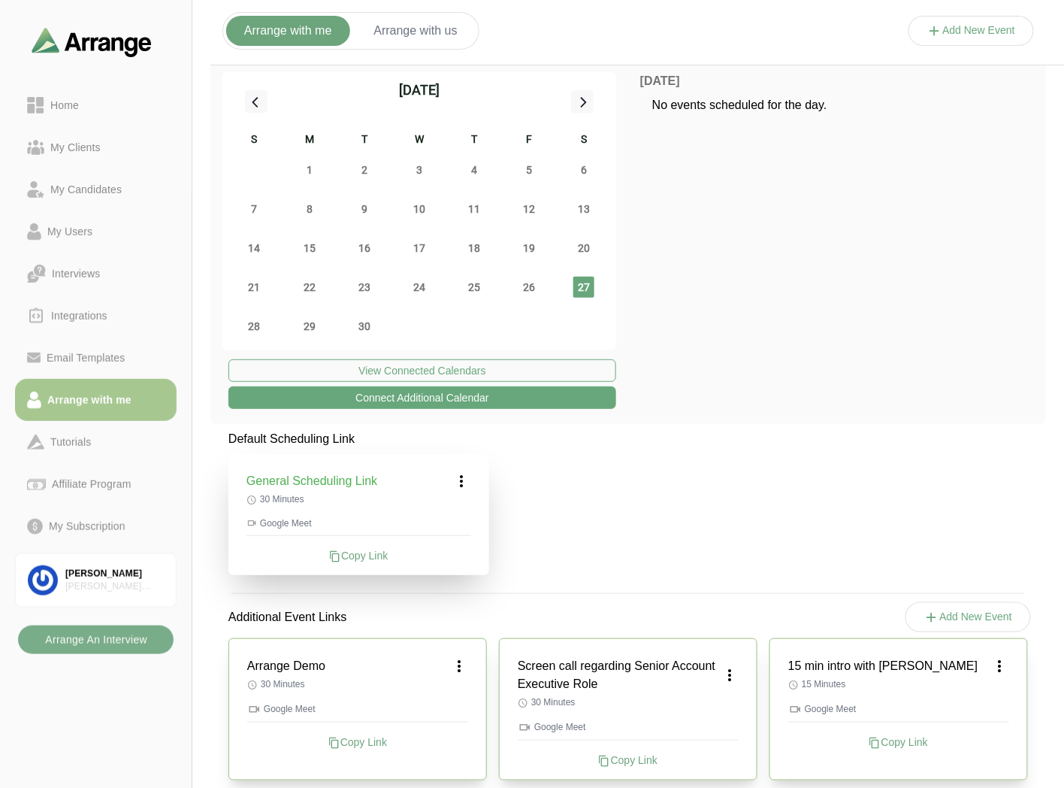
click at [410, 30] on button "Arrange with us" at bounding box center [416, 31] width 120 height 30
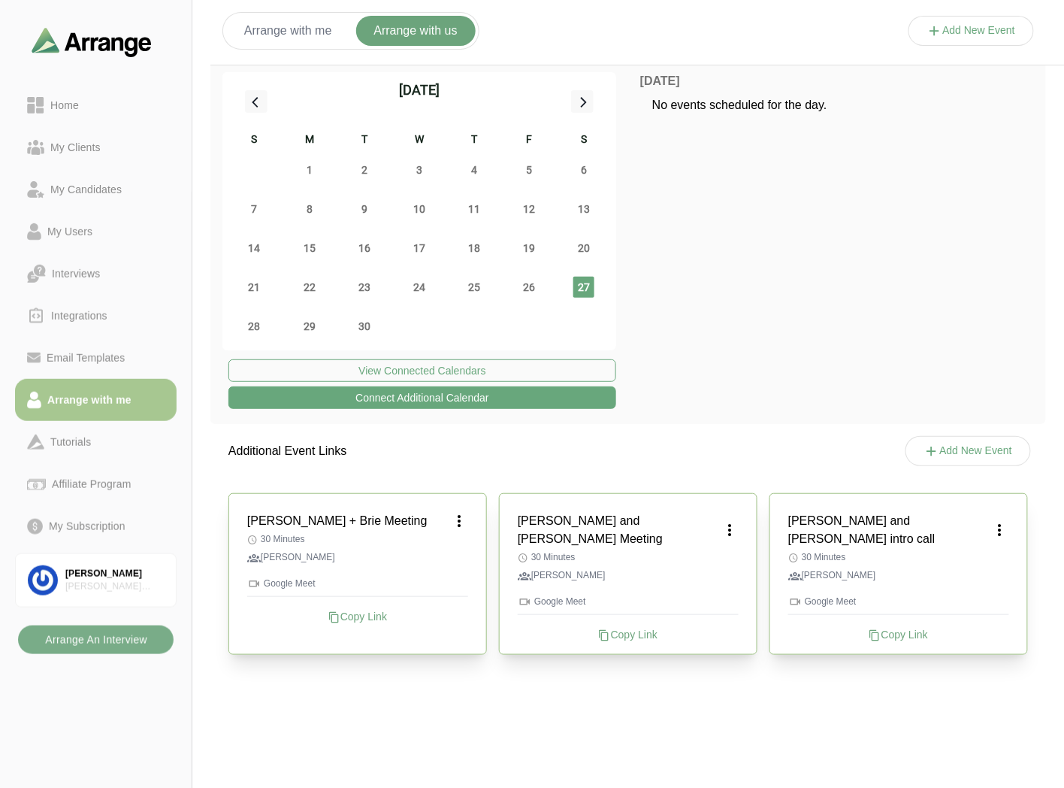
click at [454, 522] on icon at bounding box center [459, 521] width 18 height 18
click at [453, 558] on div "Edit" at bounding box center [444, 563] width 69 height 28
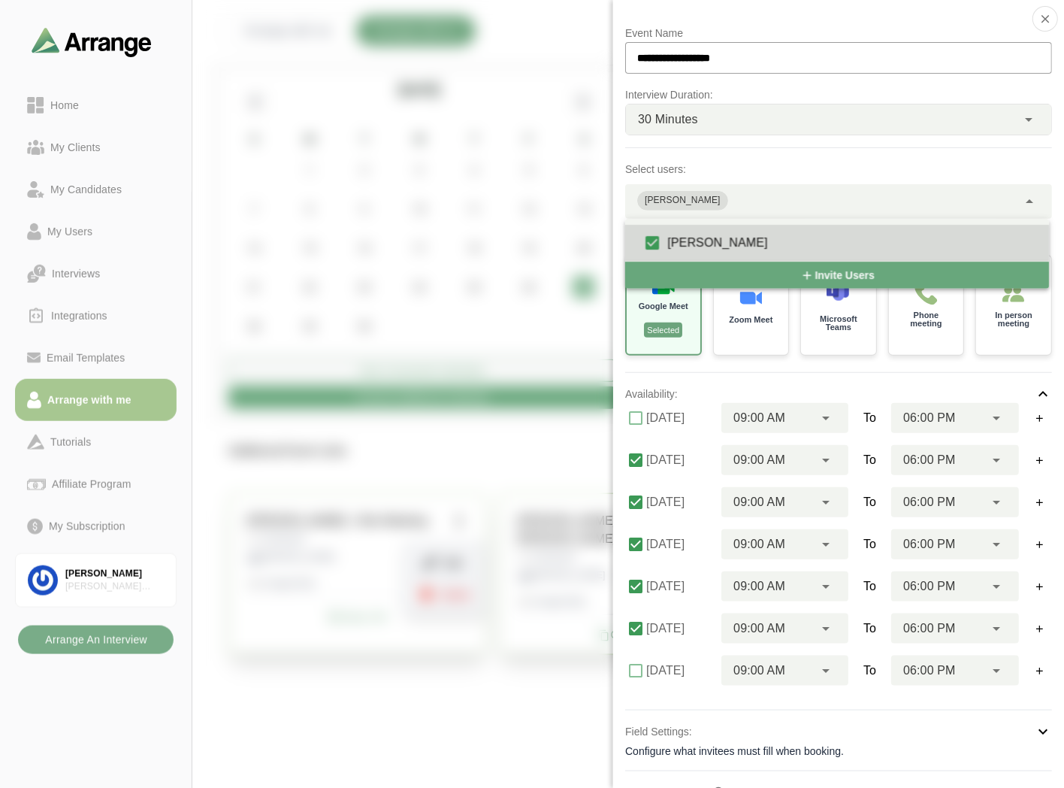
click at [773, 201] on div "Brian Gabay **" at bounding box center [821, 201] width 392 height 35
click at [1039, 24] on icon "button" at bounding box center [1046, 19] width 14 height 14
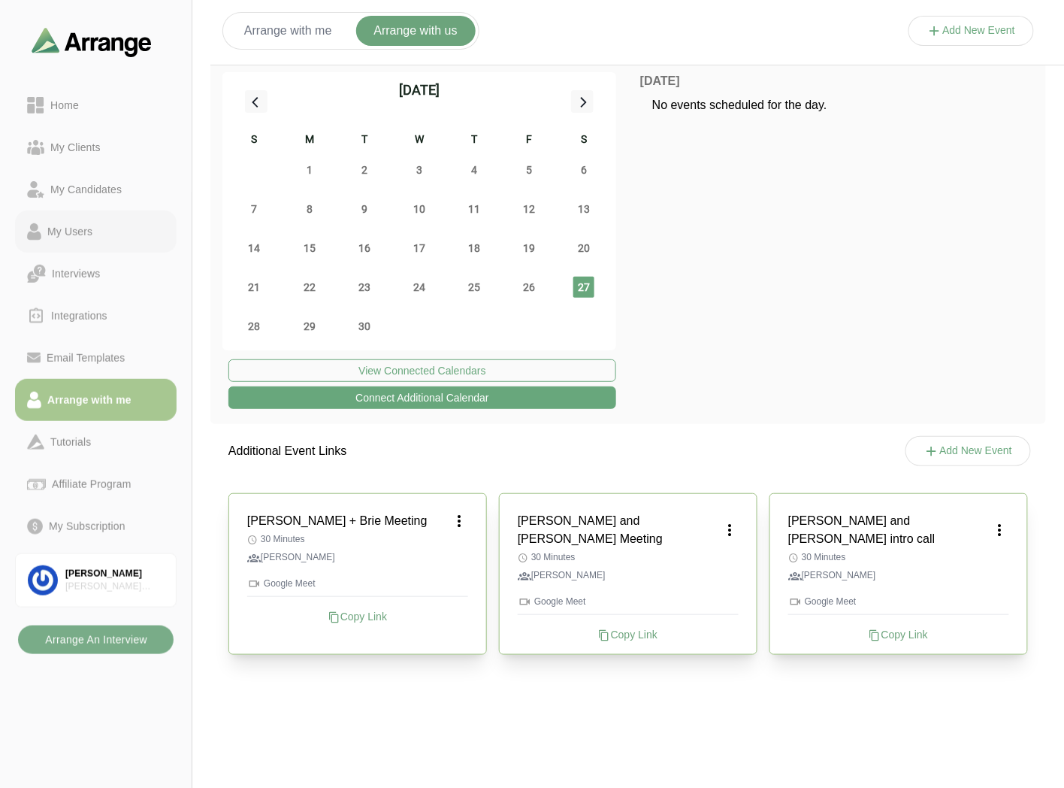
click at [74, 223] on div "My Users" at bounding box center [69, 231] width 57 height 18
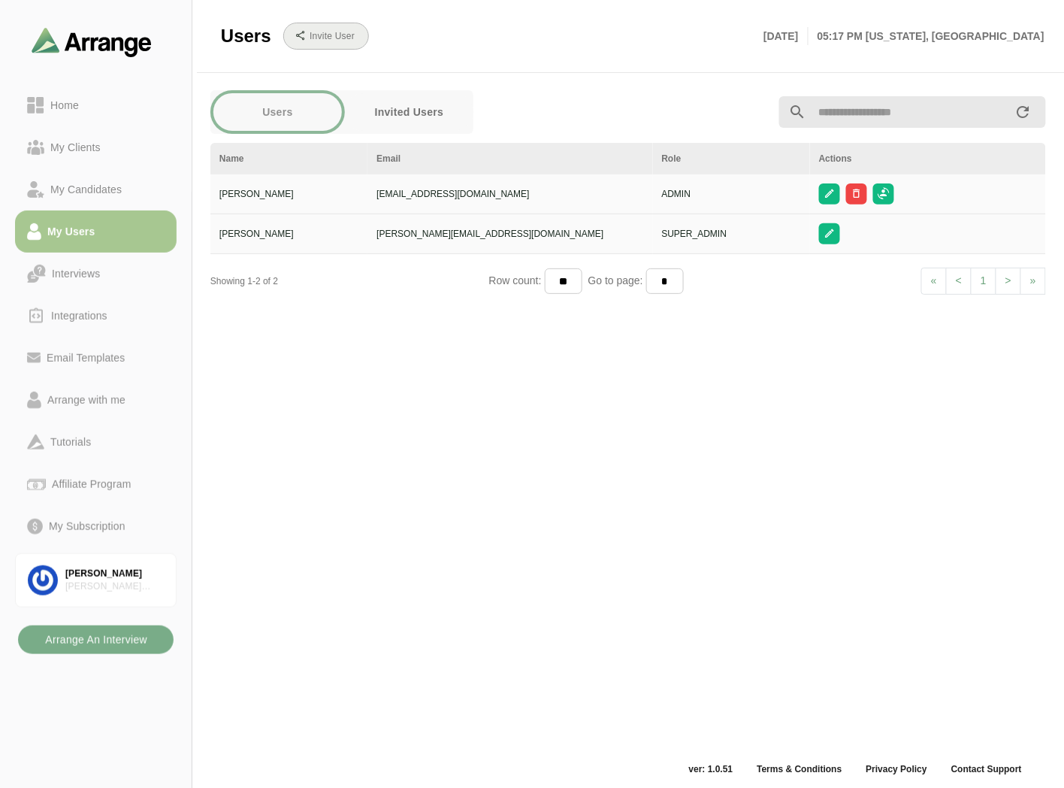
click at [289, 24] on button "Invite User" at bounding box center [326, 36] width 86 height 27
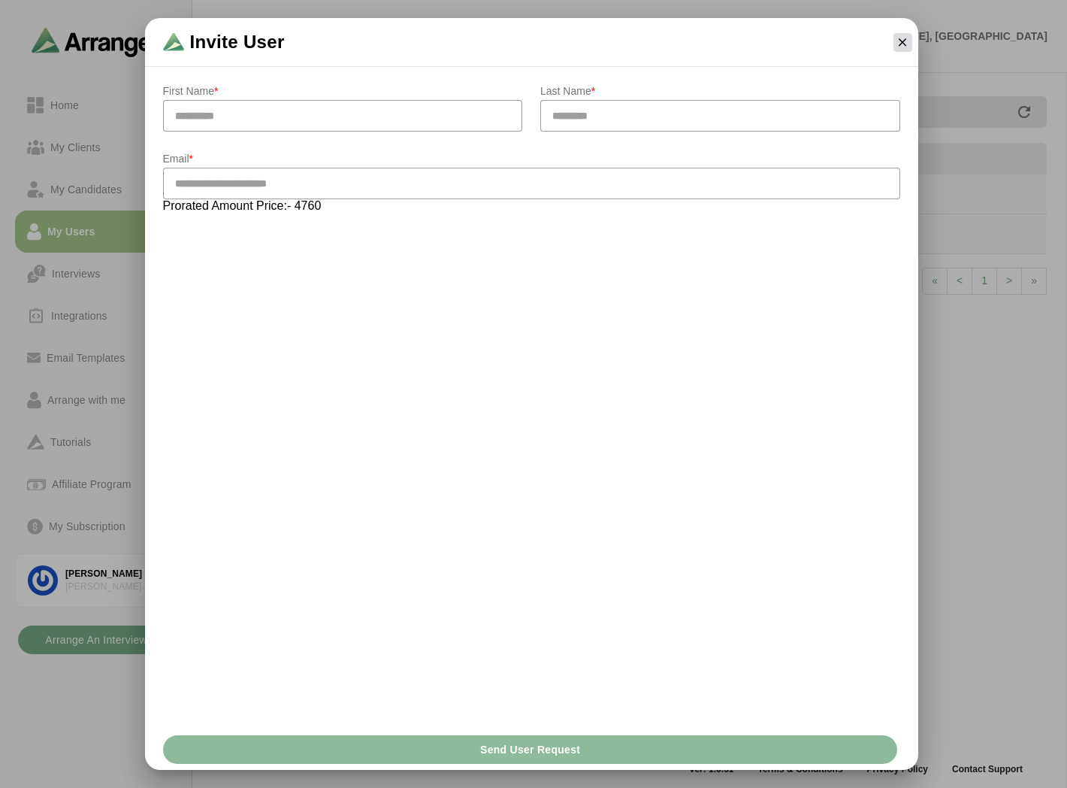
click at [910, 34] on button "button" at bounding box center [903, 42] width 19 height 19
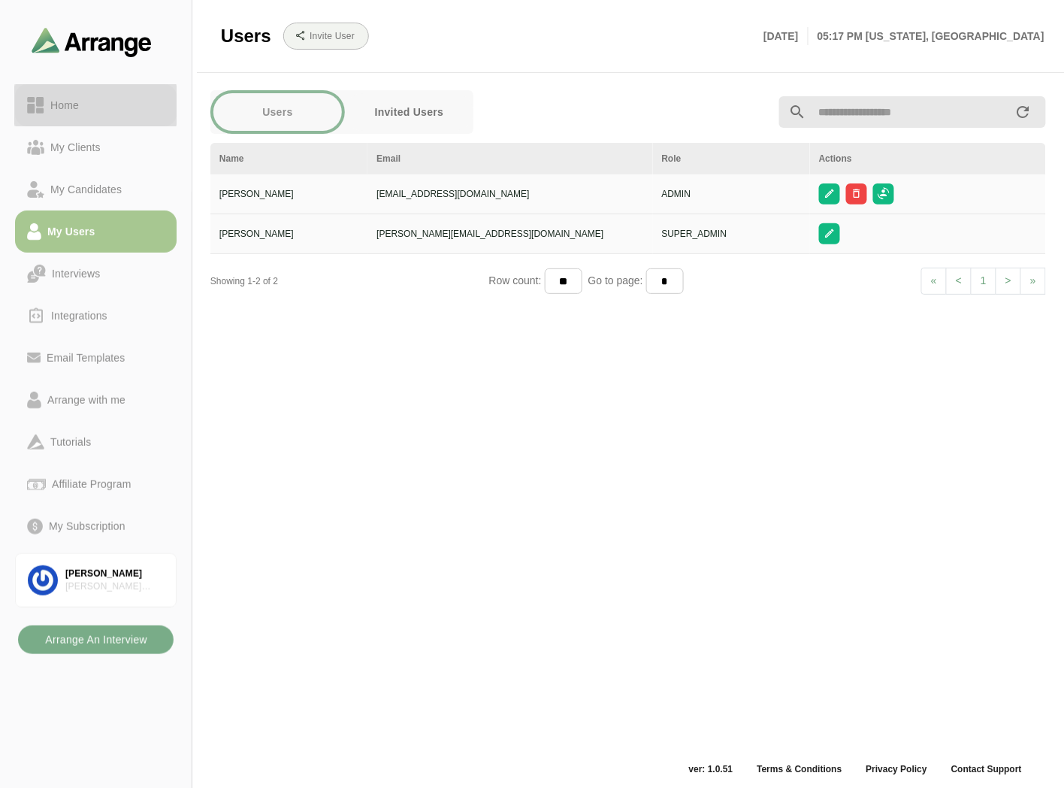
click at [121, 117] on link "Home" at bounding box center [96, 105] width 162 height 42
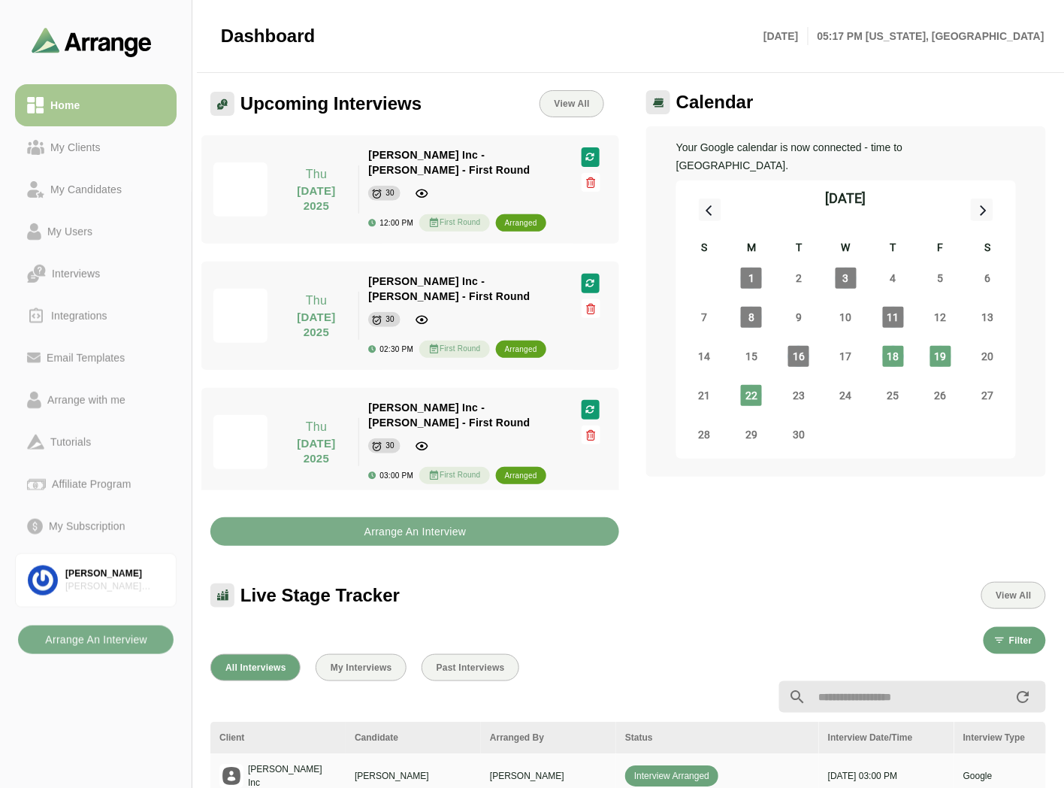
scroll to position [167, 0]
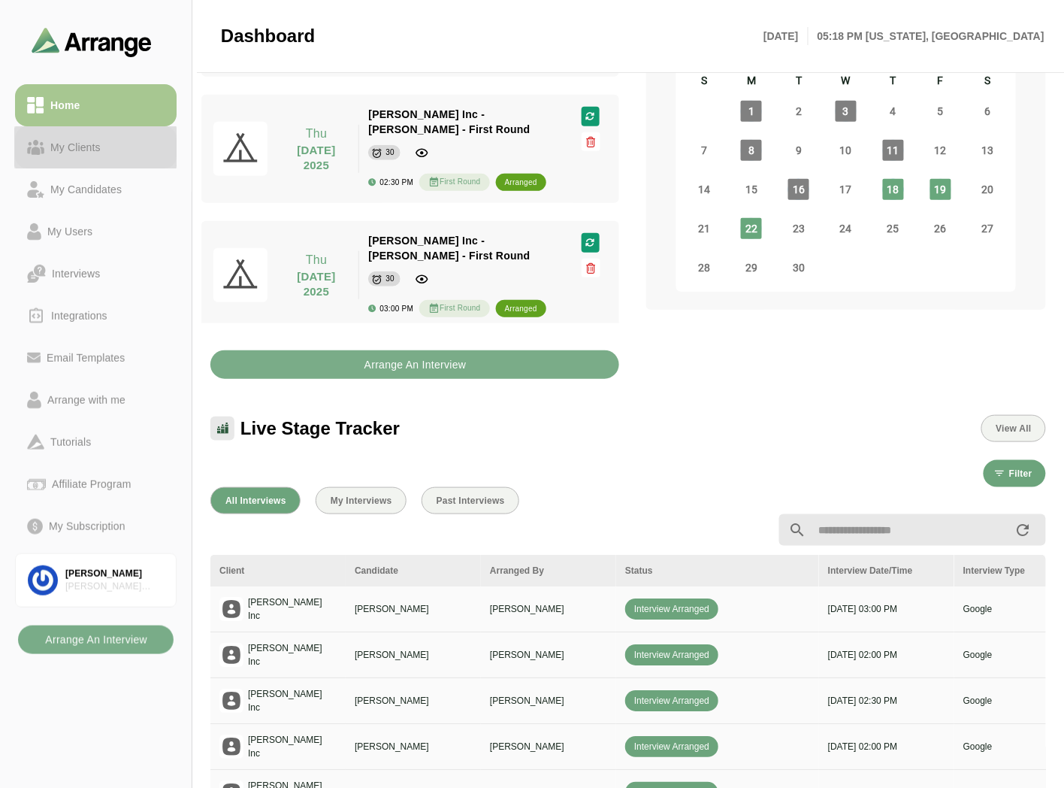
click at [126, 143] on div "My Clients" at bounding box center [96, 147] width 138 height 18
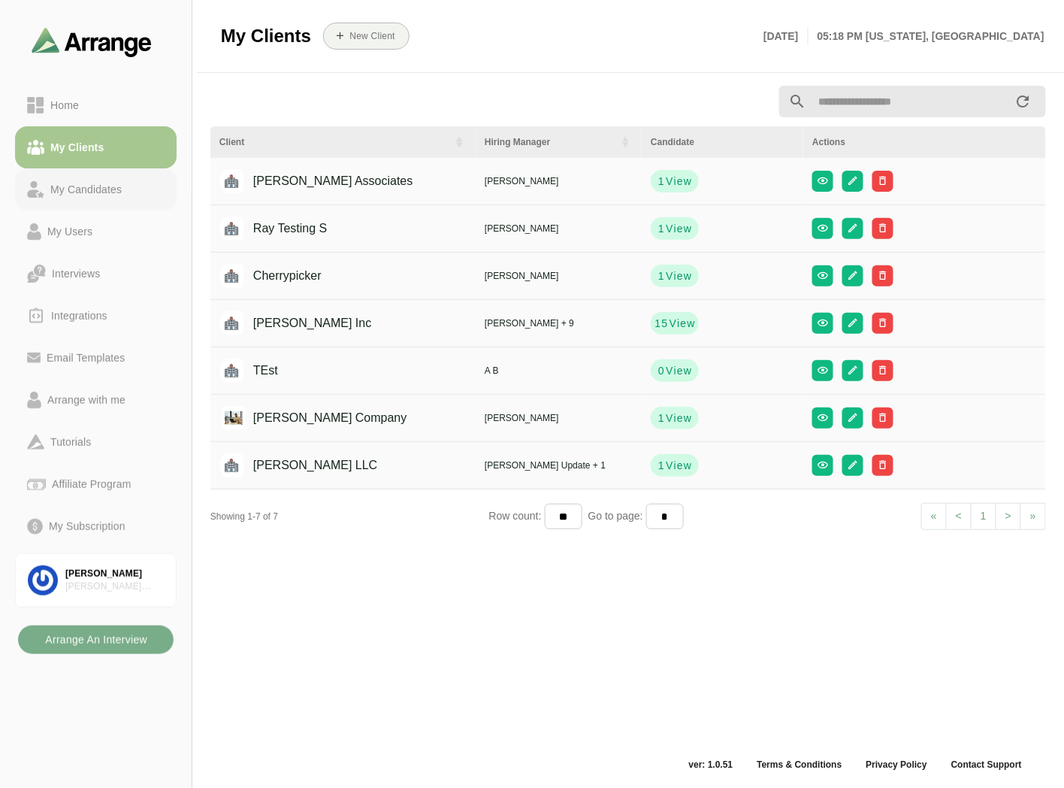
click at [92, 189] on div "My Candidates" at bounding box center [85, 189] width 83 height 18
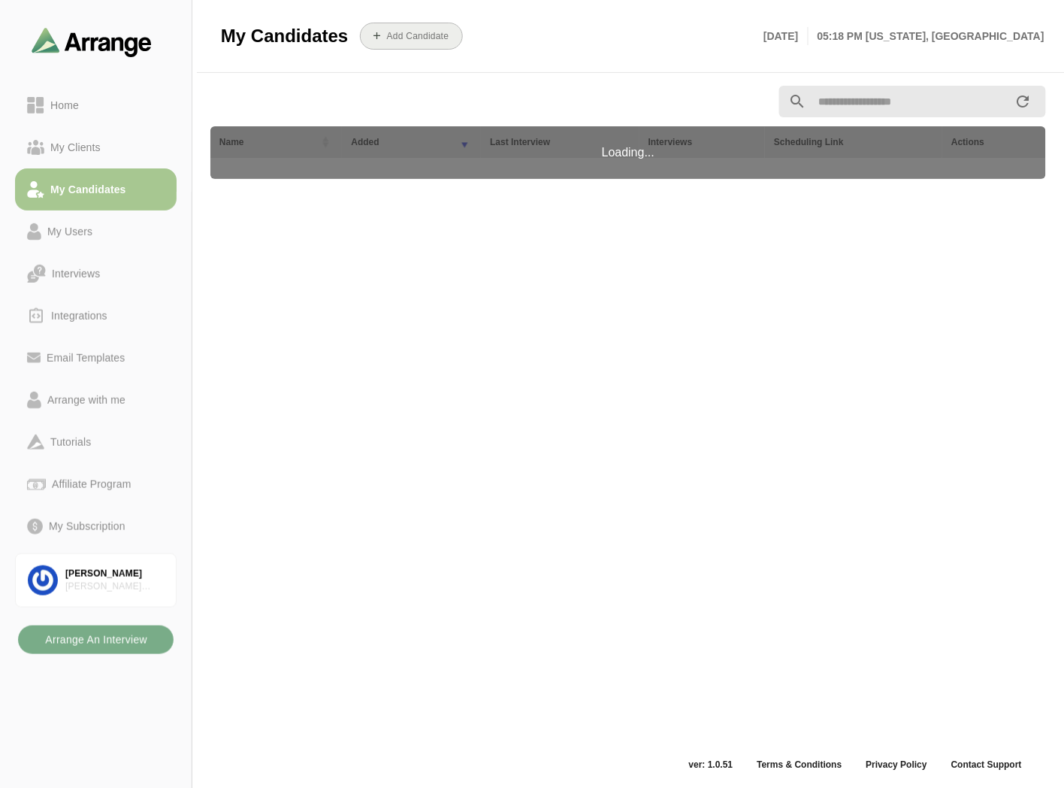
click at [407, 42] on button "Add Candidate" at bounding box center [411, 36] width 103 height 27
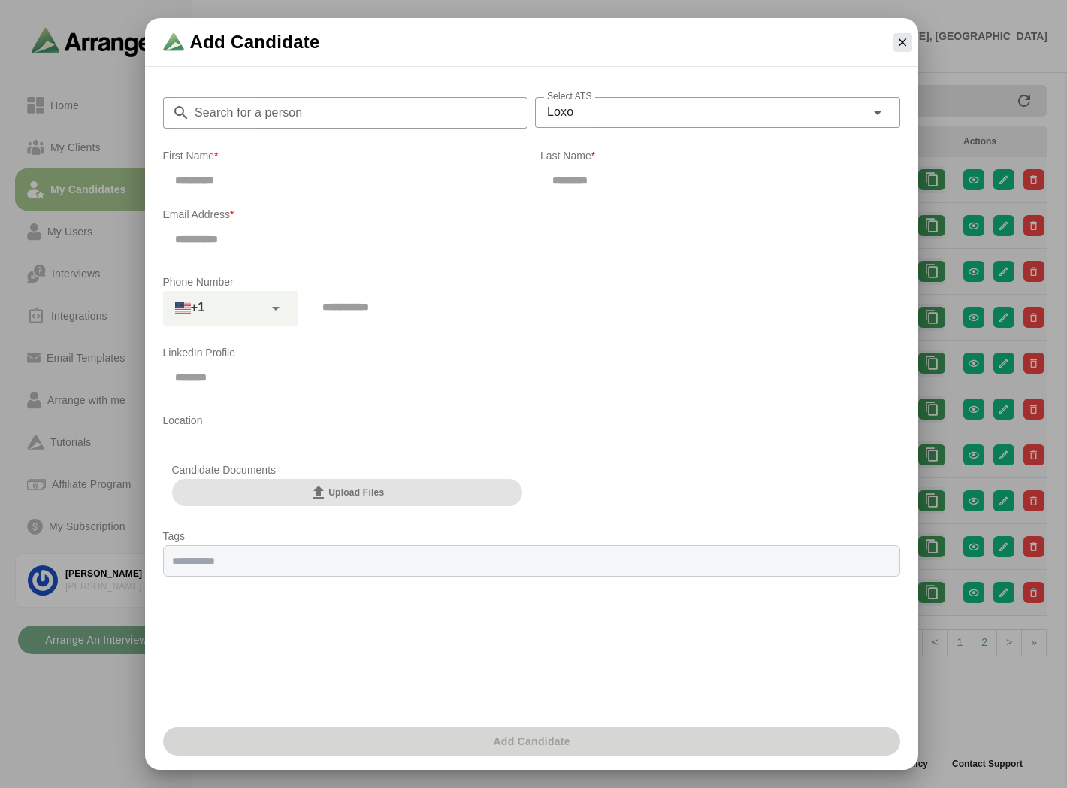
click at [338, 497] on span "Upload Files" at bounding box center [347, 492] width 74 height 18
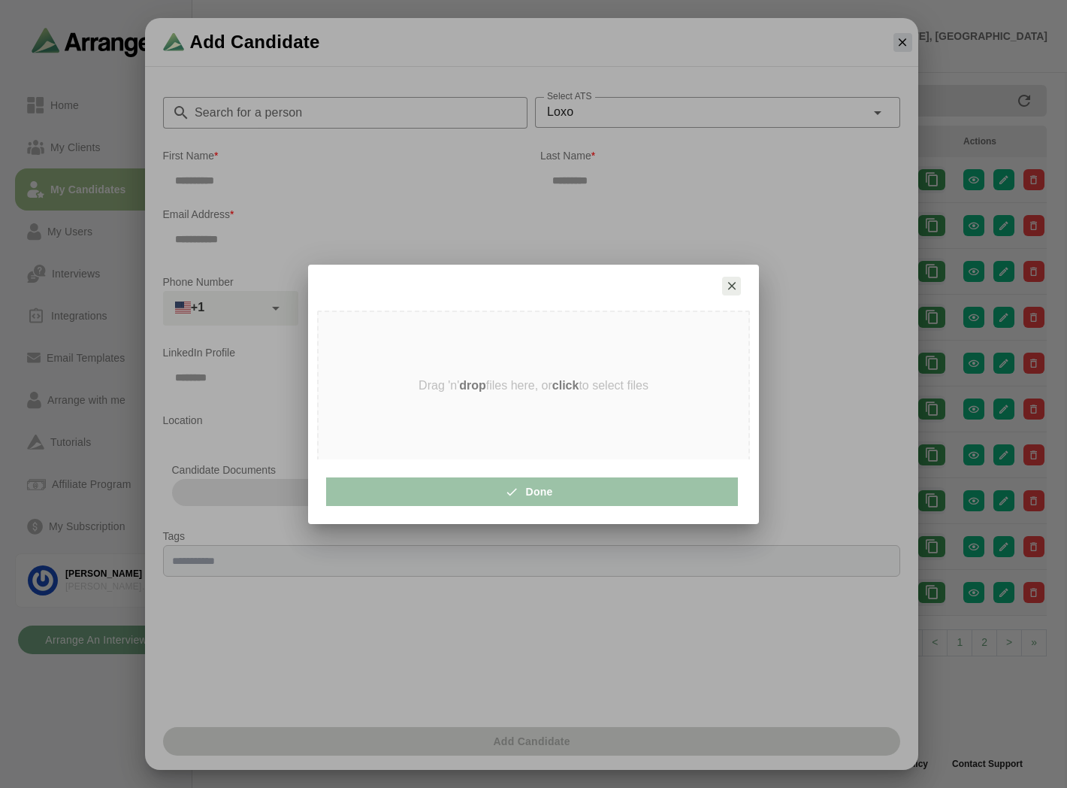
click at [740, 287] on button "button" at bounding box center [731, 286] width 19 height 19
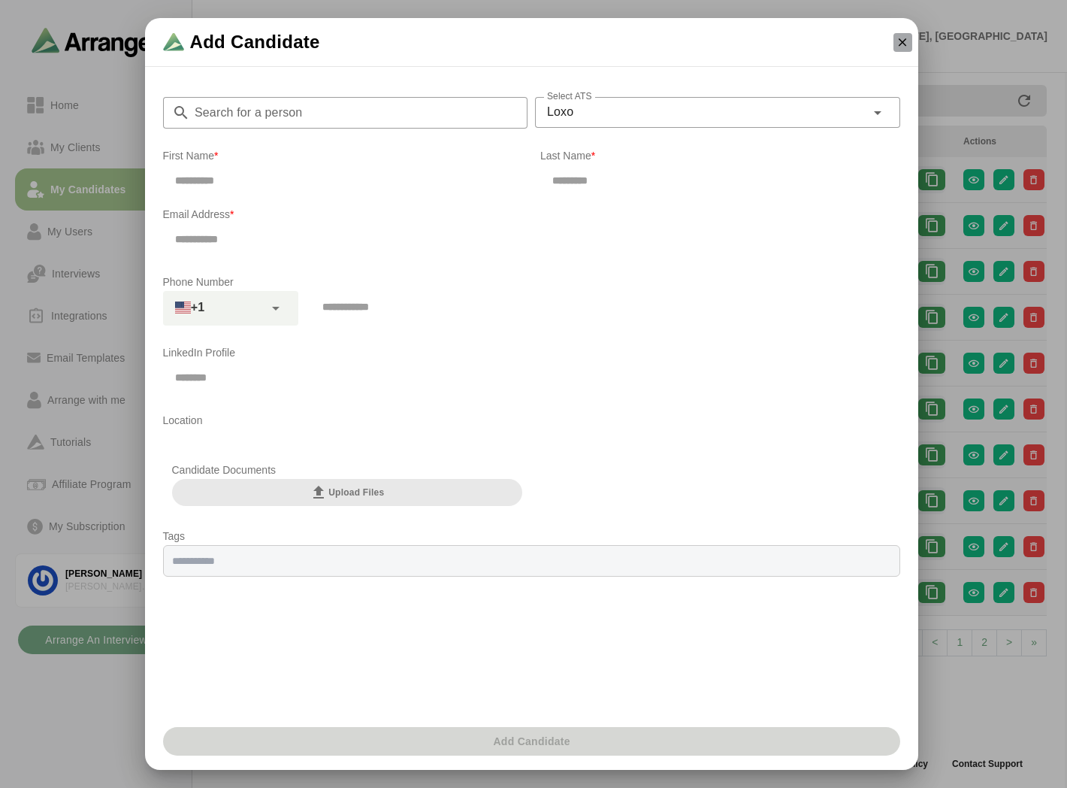
click at [906, 43] on icon "button" at bounding box center [903, 42] width 14 height 14
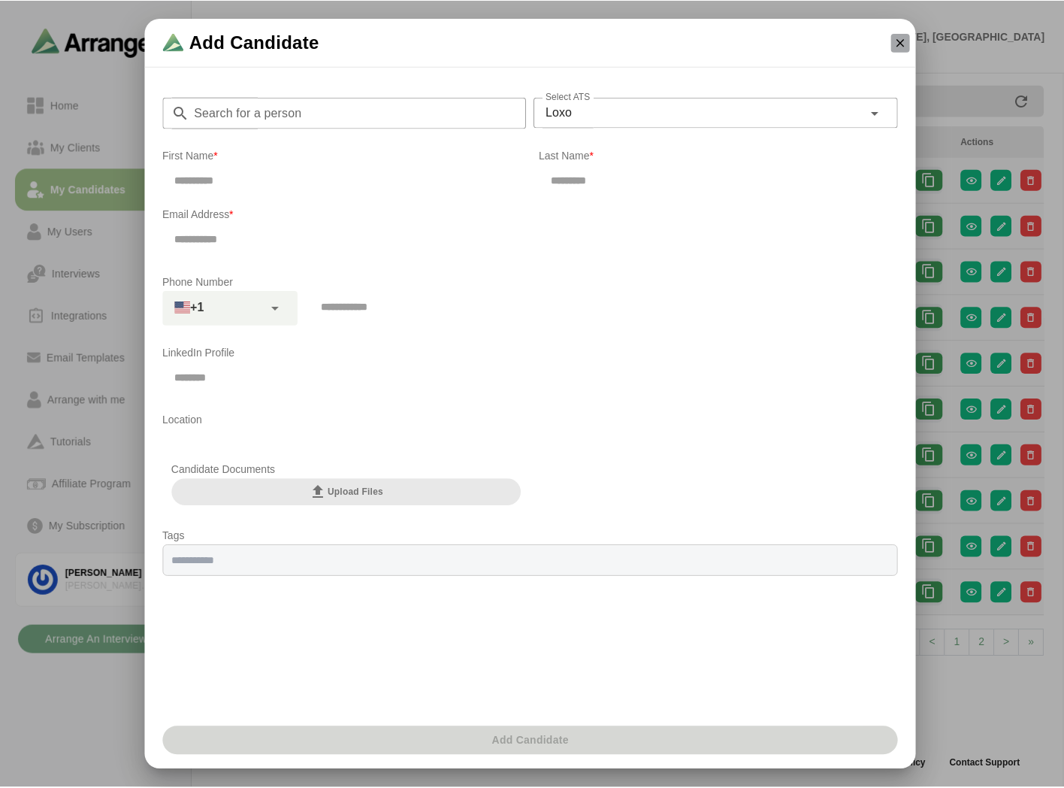
scroll to position [5, 0]
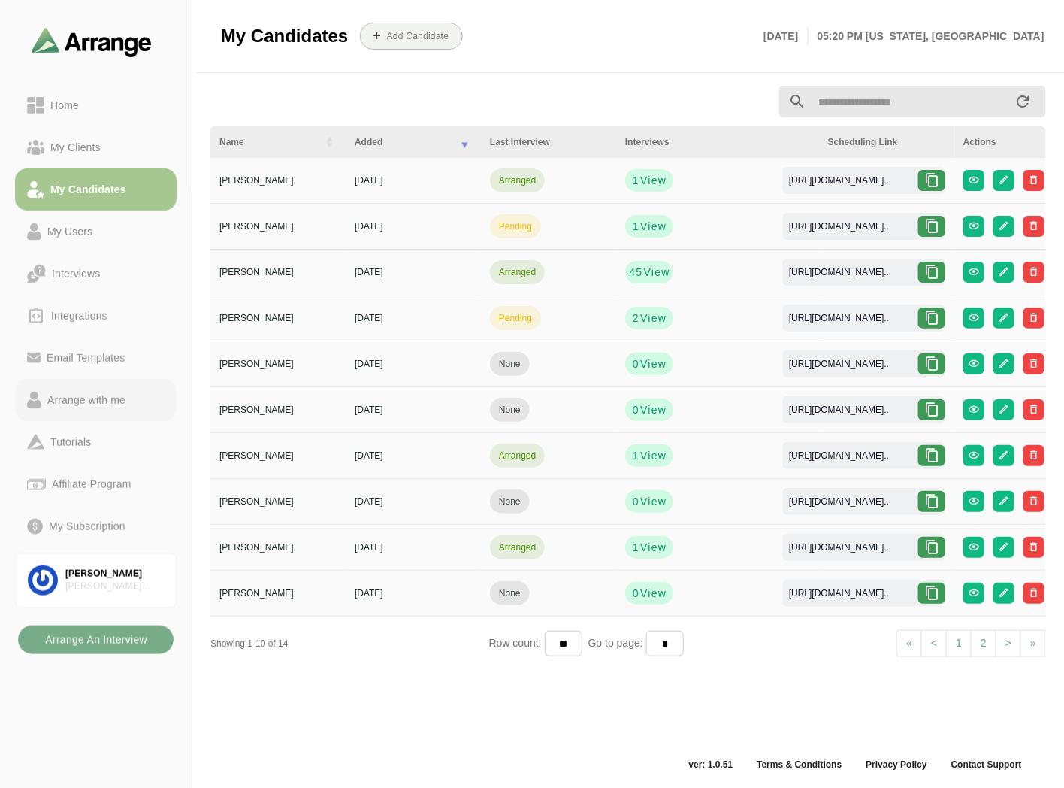
click at [89, 403] on div "Arrange with me" at bounding box center [86, 400] width 90 height 18
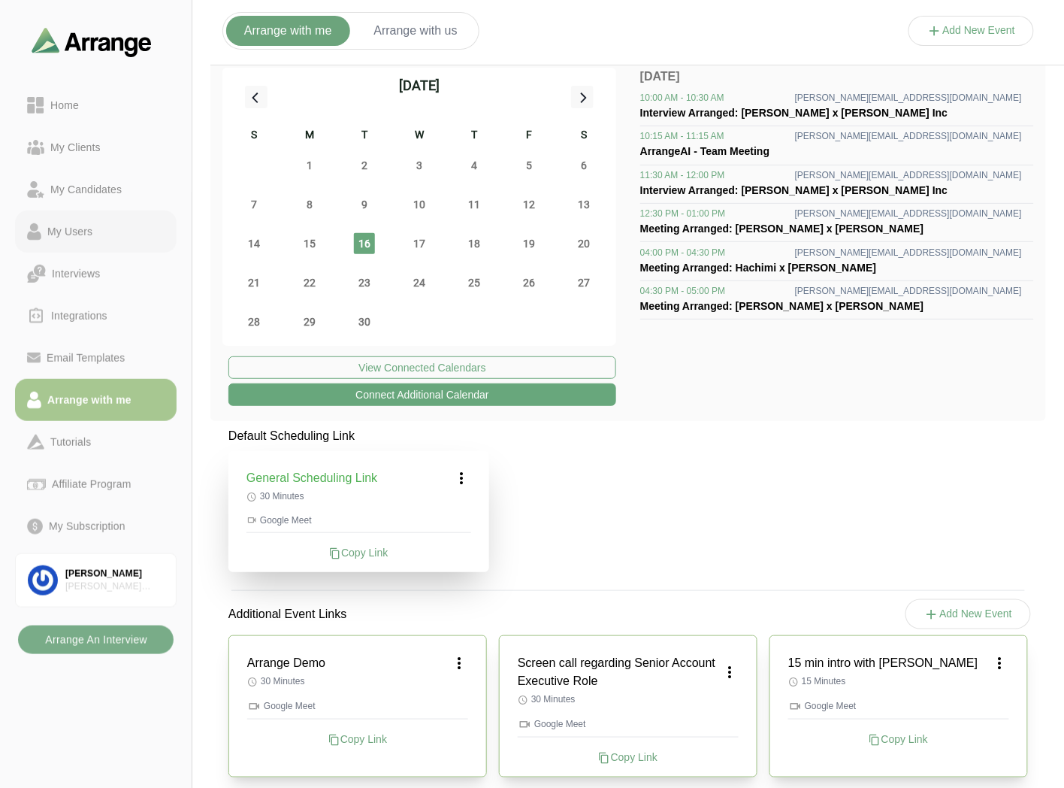
click at [94, 241] on link "My Users" at bounding box center [96, 231] width 162 height 42
